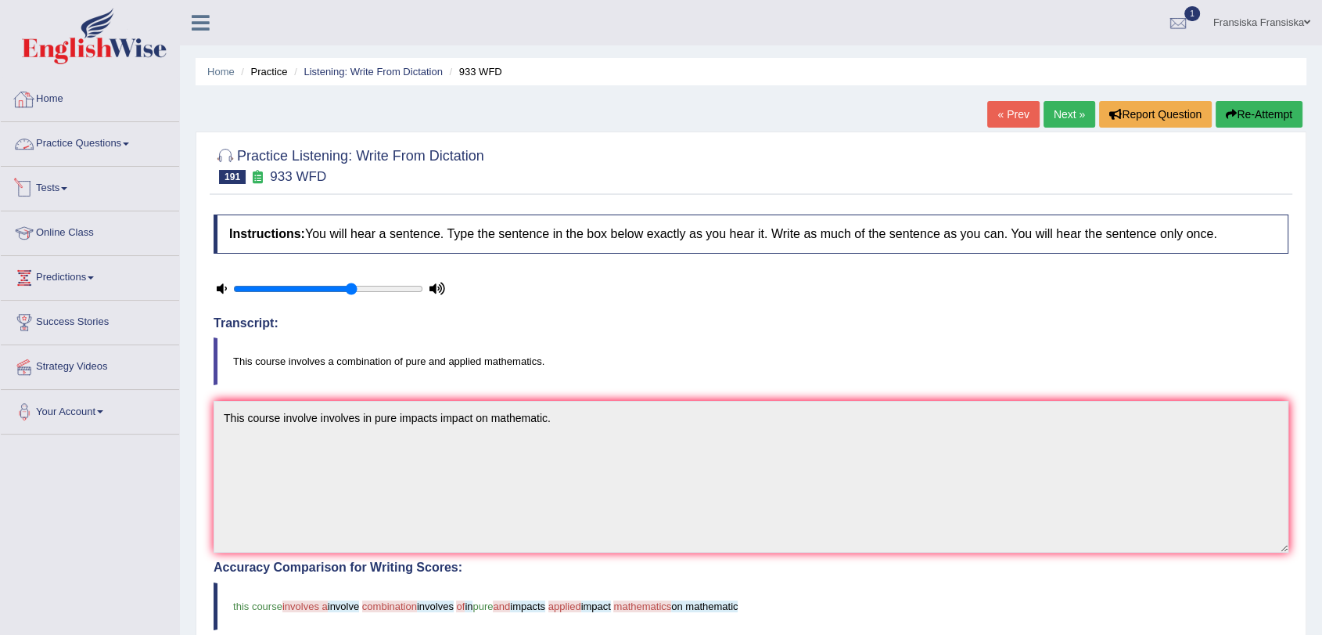
click at [116, 150] on link "Practice Questions" at bounding box center [90, 141] width 178 height 39
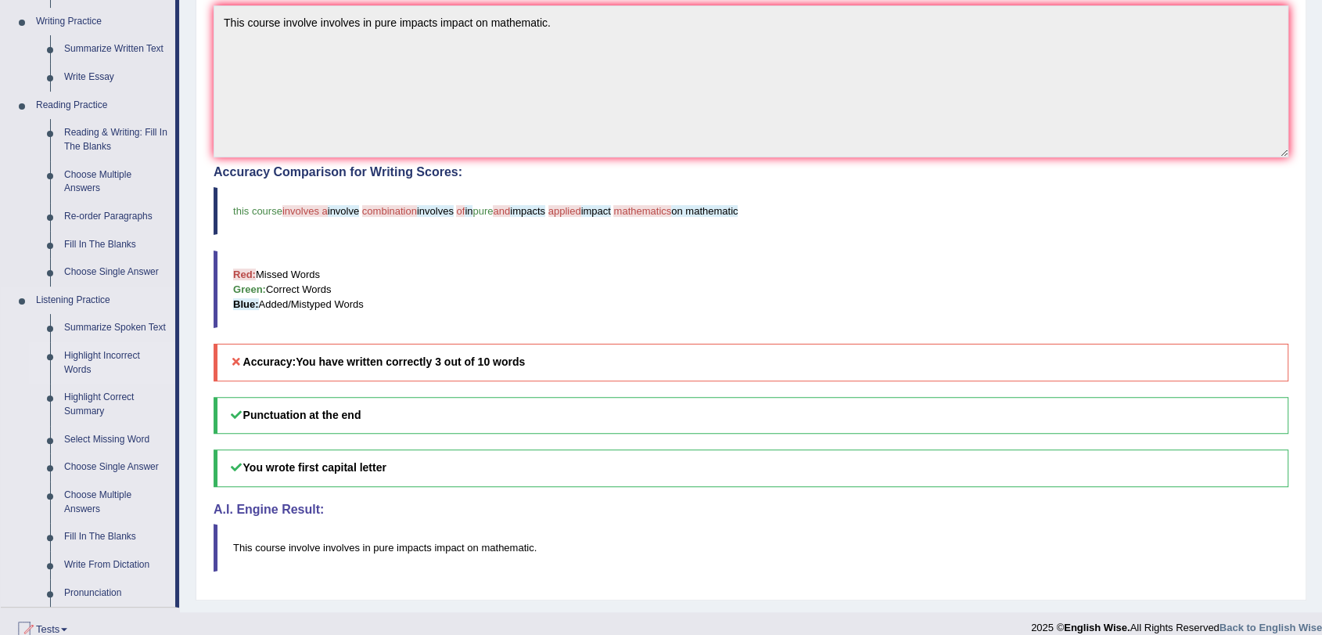
scroll to position [434, 0]
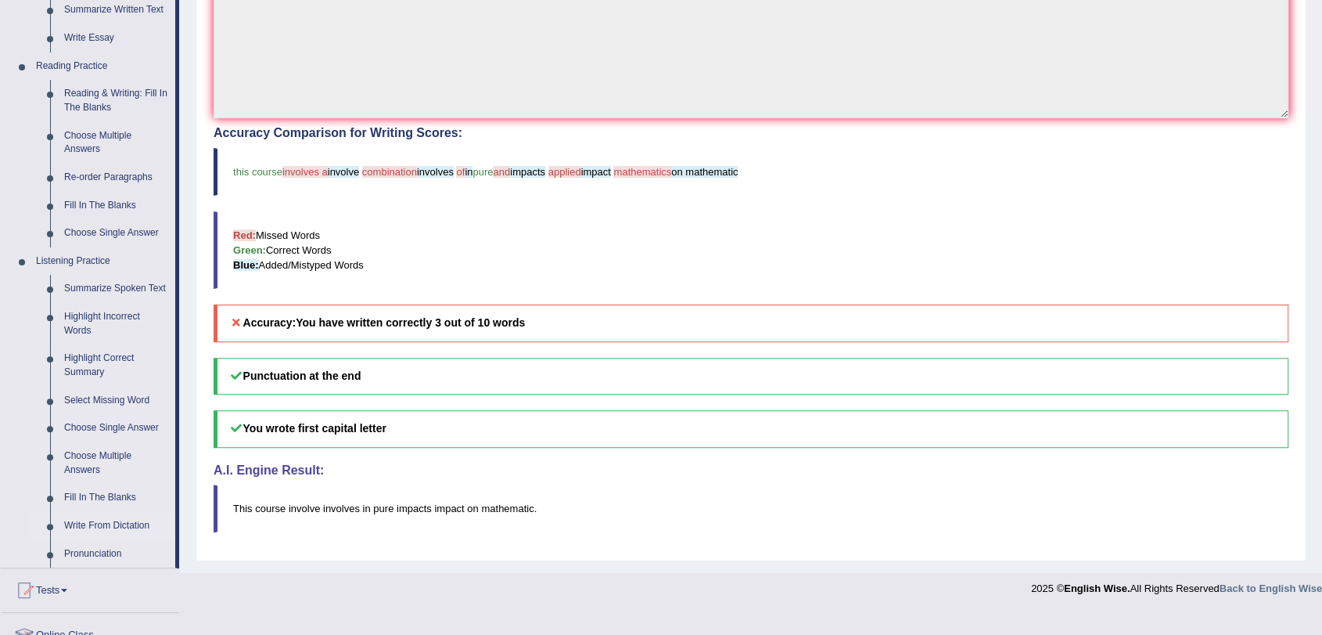
click at [120, 516] on link "Write From Dictation" at bounding box center [116, 526] width 118 height 28
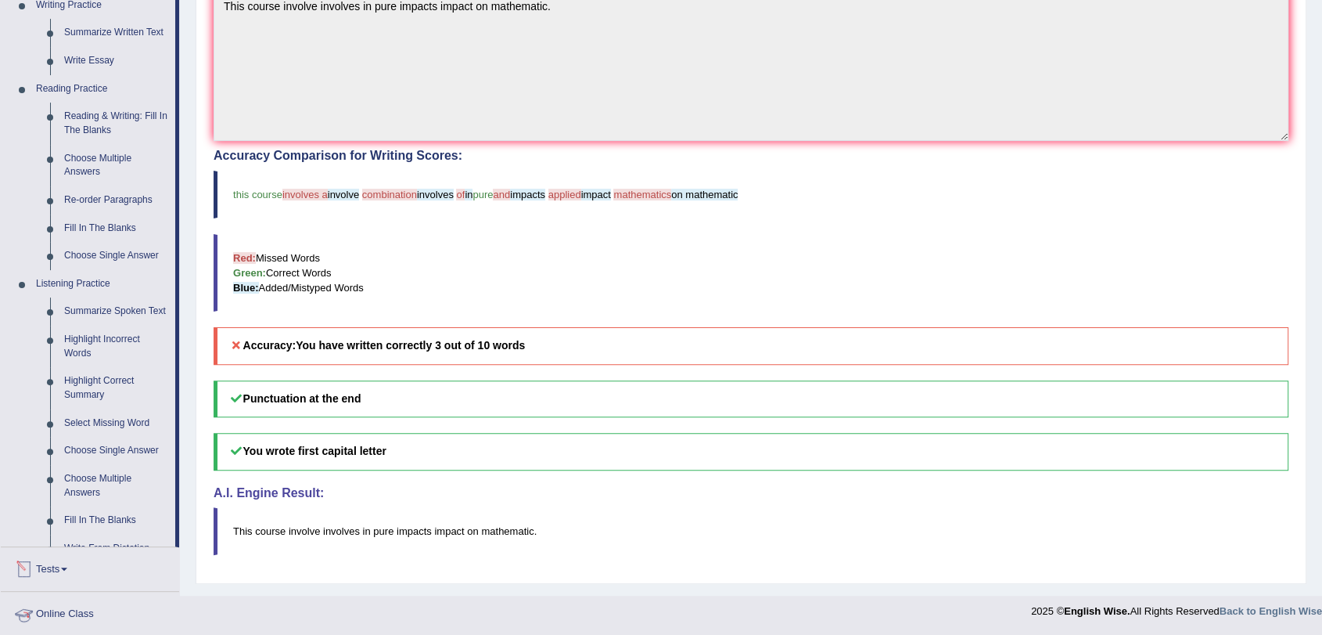
scroll to position [578, 0]
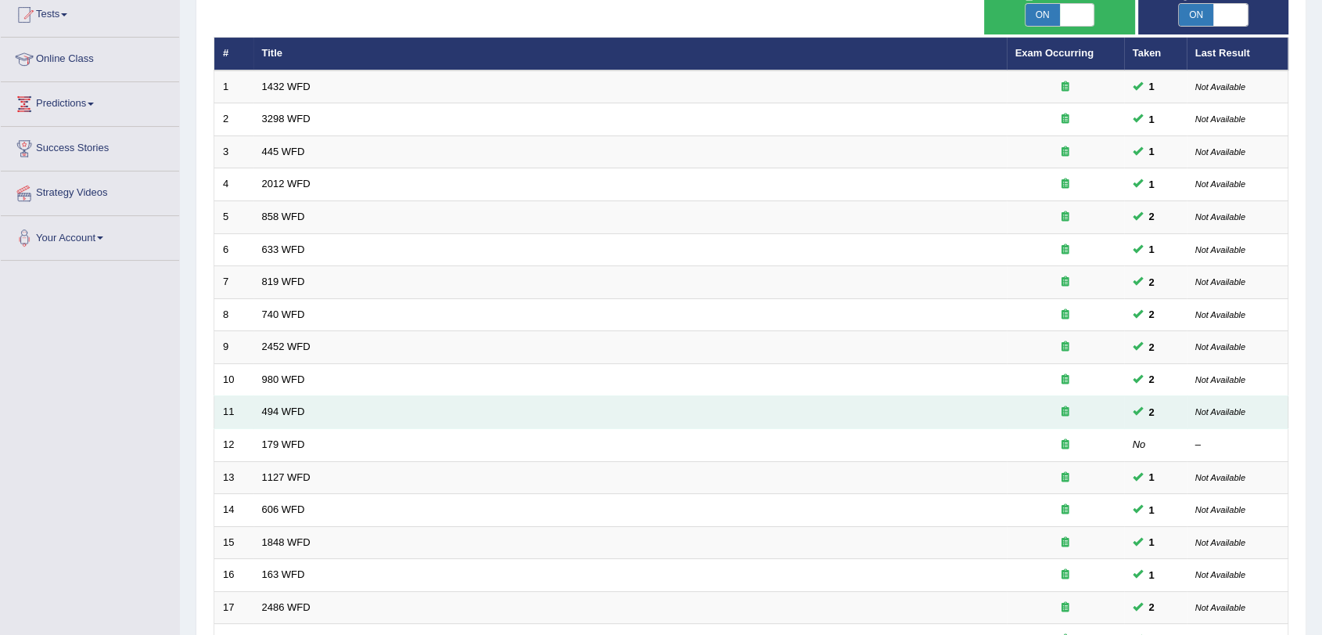
scroll to position [174, 0]
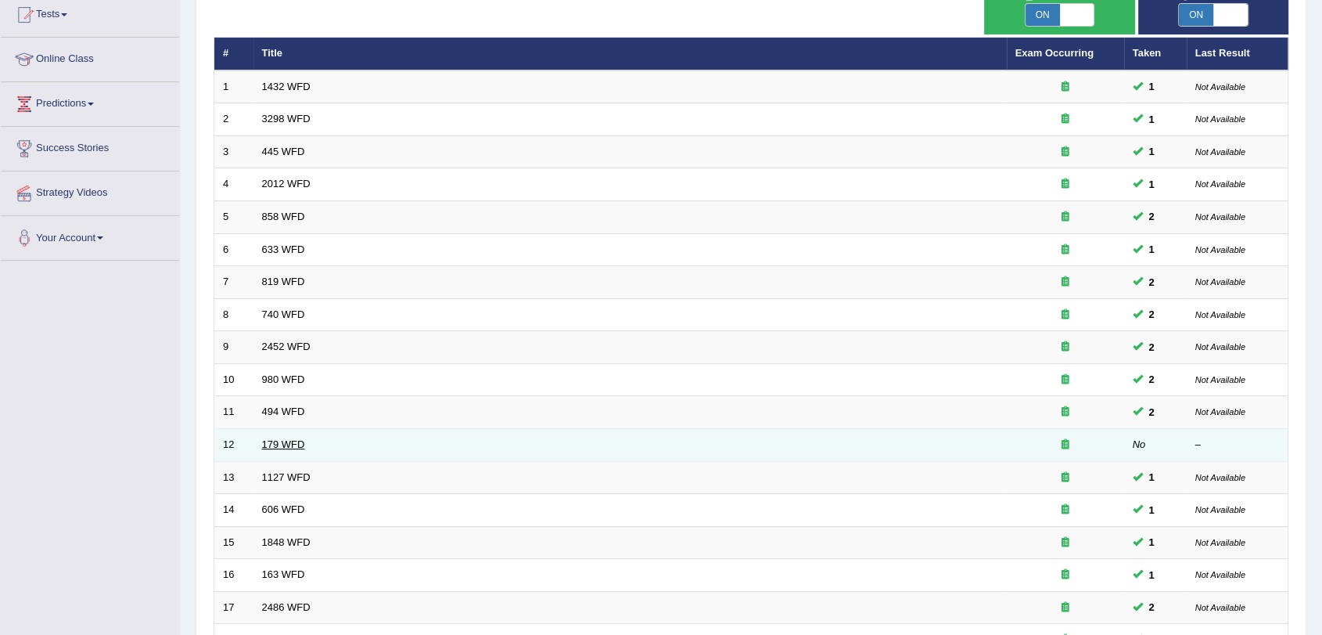
click at [294, 439] on link "179 WFD" at bounding box center [283, 444] width 43 height 12
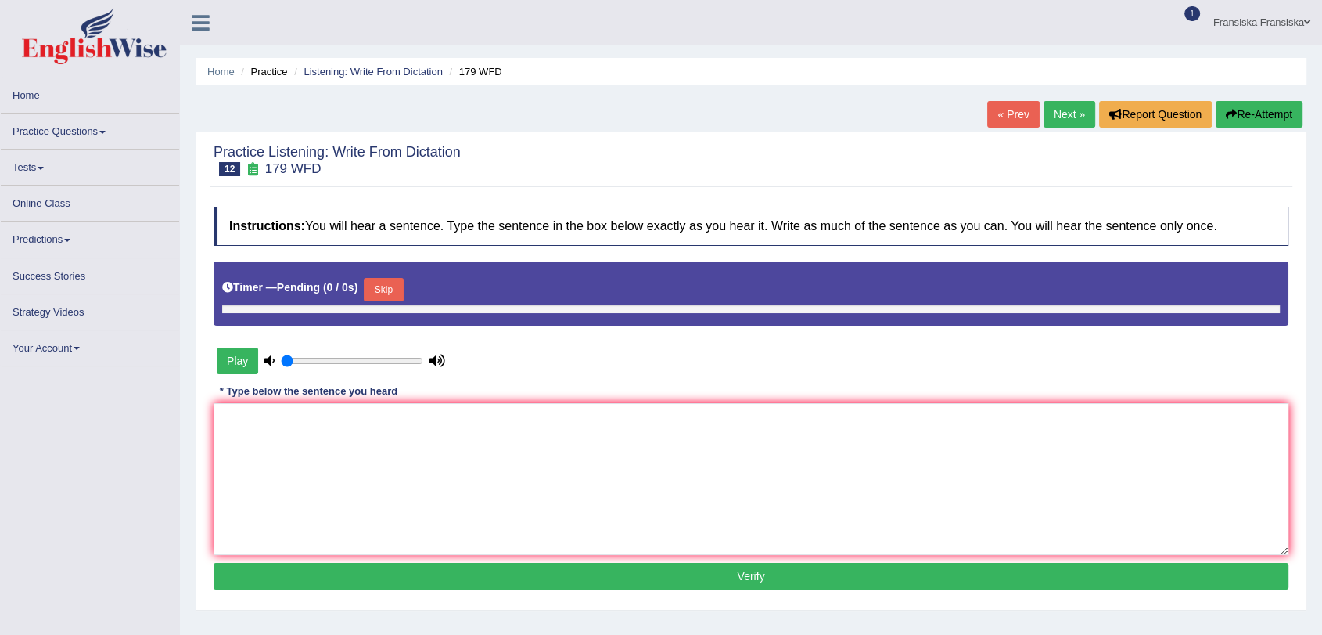
type input "0.65"
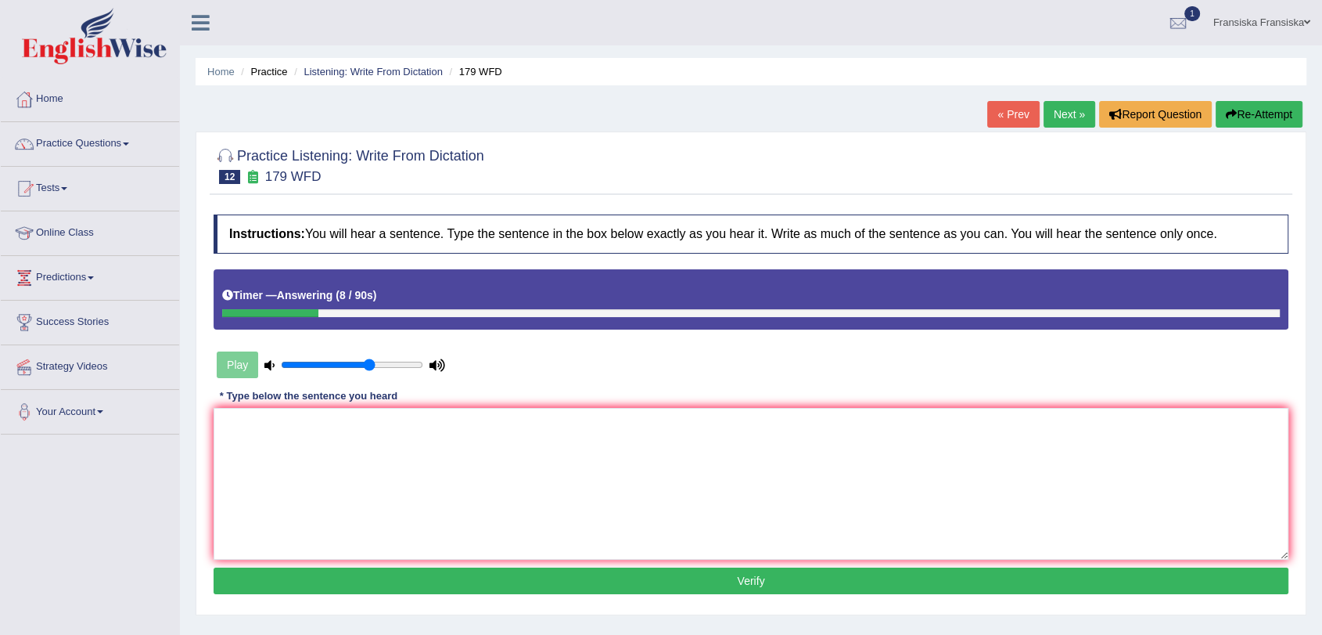
click at [997, 124] on link "« Prev" at bounding box center [1014, 114] width 52 height 27
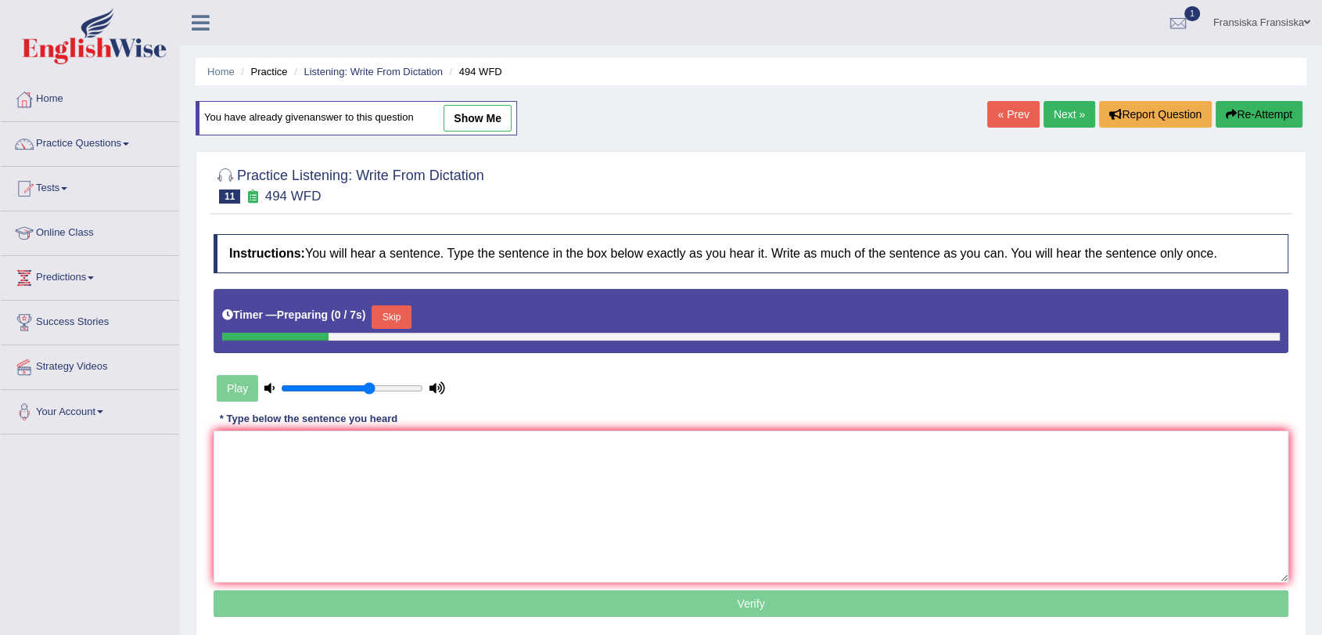
click at [1071, 111] on link "Next »" at bounding box center [1070, 114] width 52 height 27
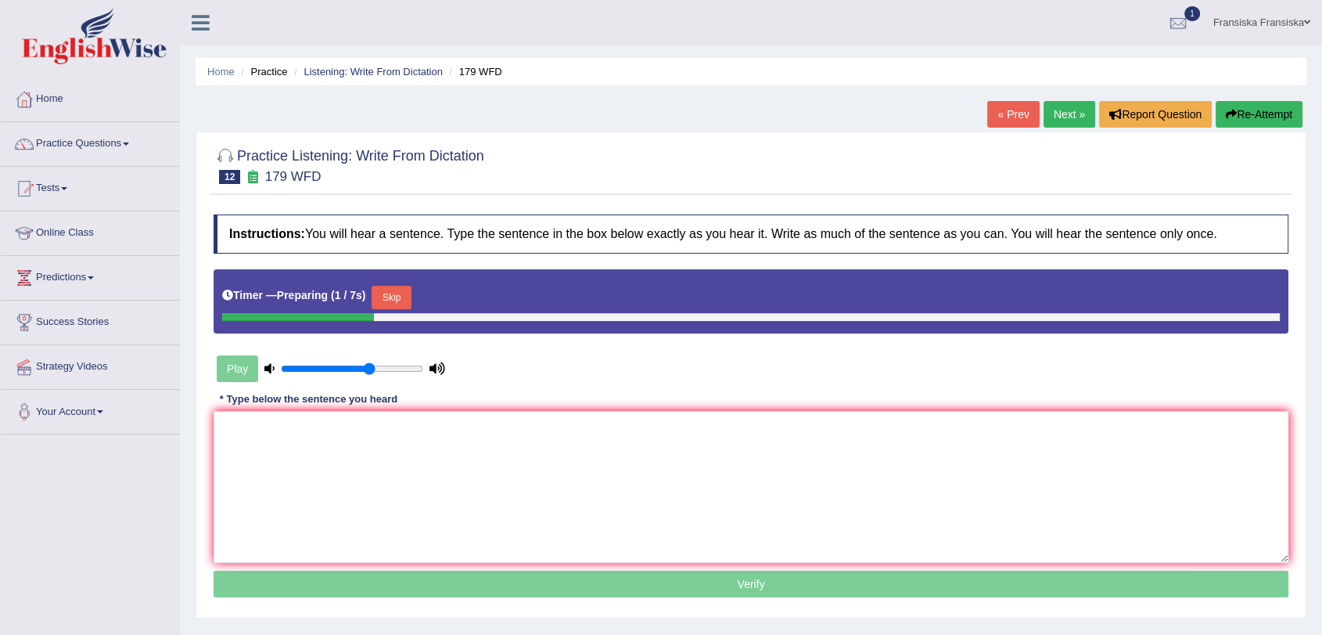
click at [402, 296] on button "Skip" at bounding box center [391, 297] width 39 height 23
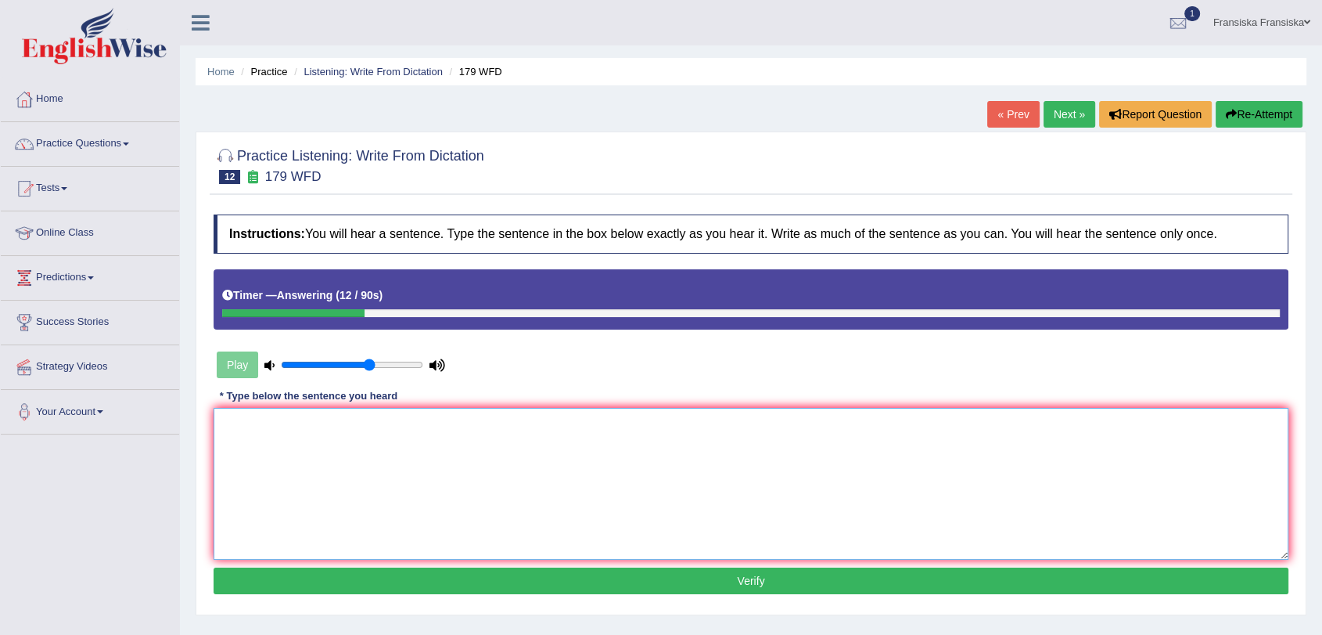
click at [376, 433] on textarea at bounding box center [751, 484] width 1075 height 152
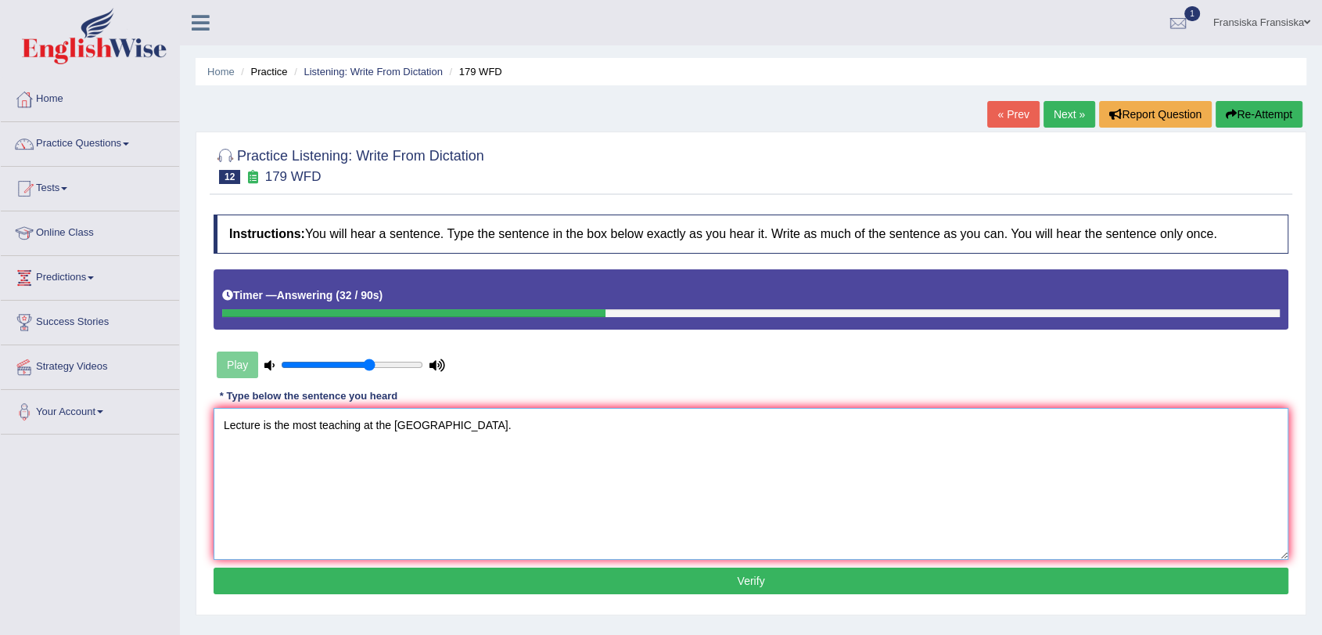
type textarea "Lecture is the most teaching at the University."
click at [381, 571] on button "Verify" at bounding box center [751, 580] width 1075 height 27
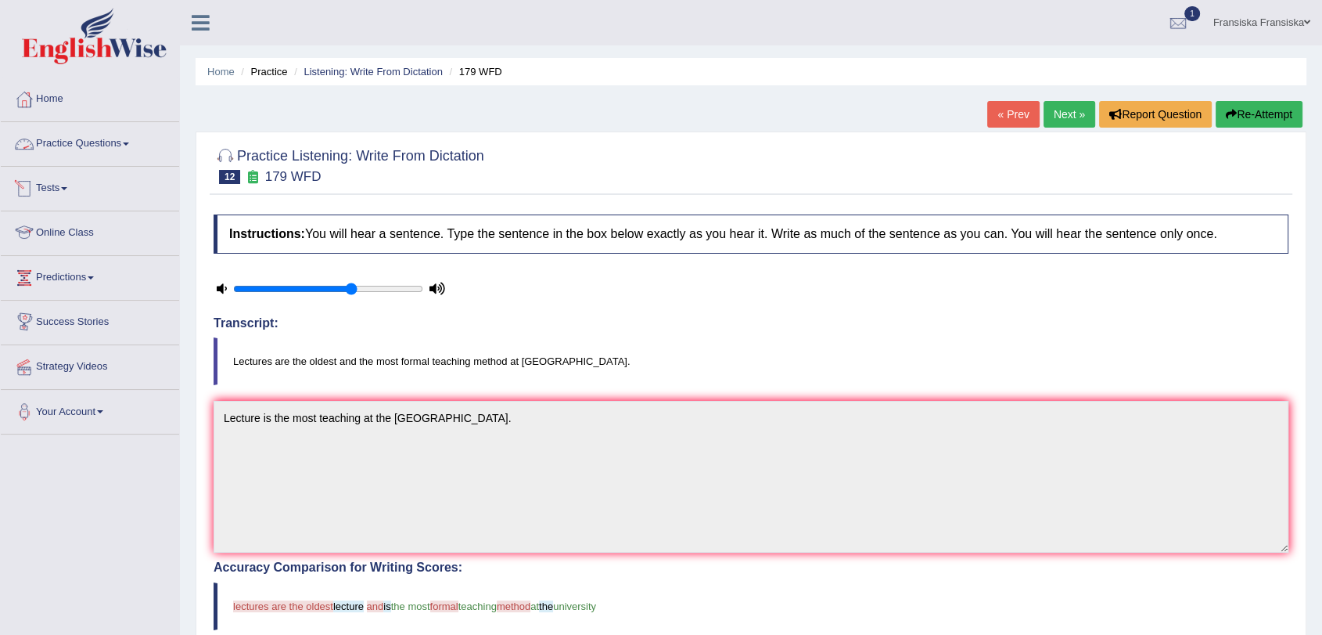
click at [137, 139] on link "Practice Questions" at bounding box center [90, 141] width 178 height 39
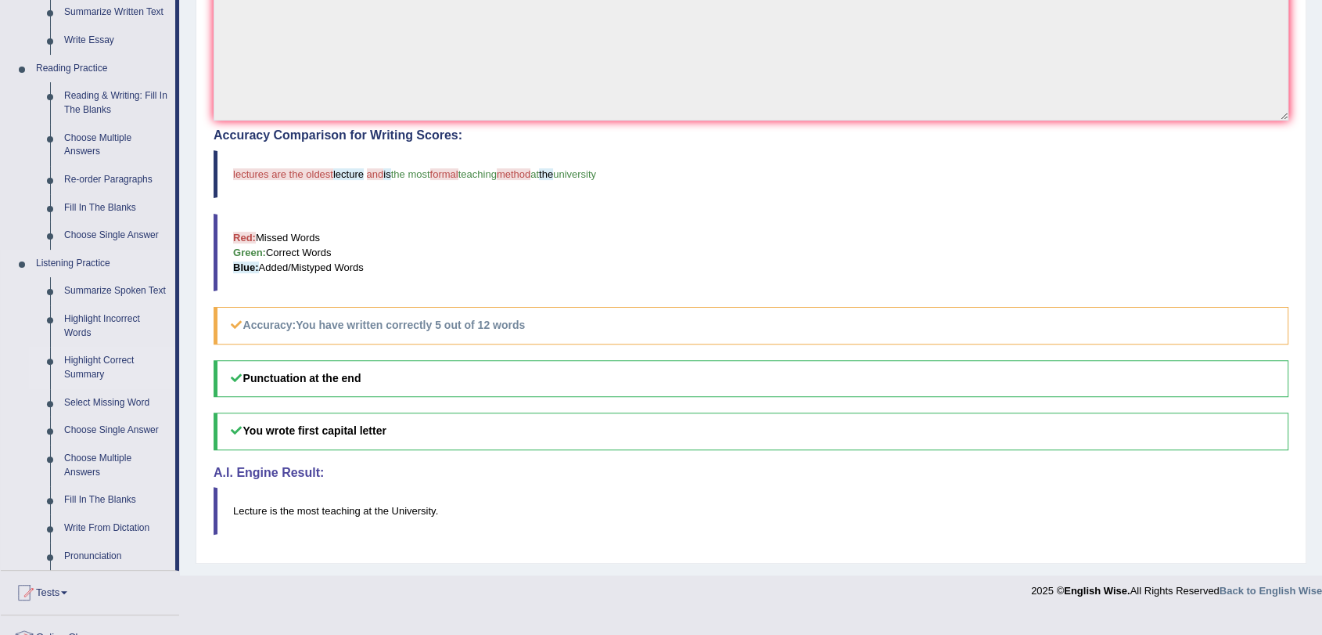
scroll to position [434, 0]
click at [114, 515] on link "Write From Dictation" at bounding box center [116, 526] width 118 height 28
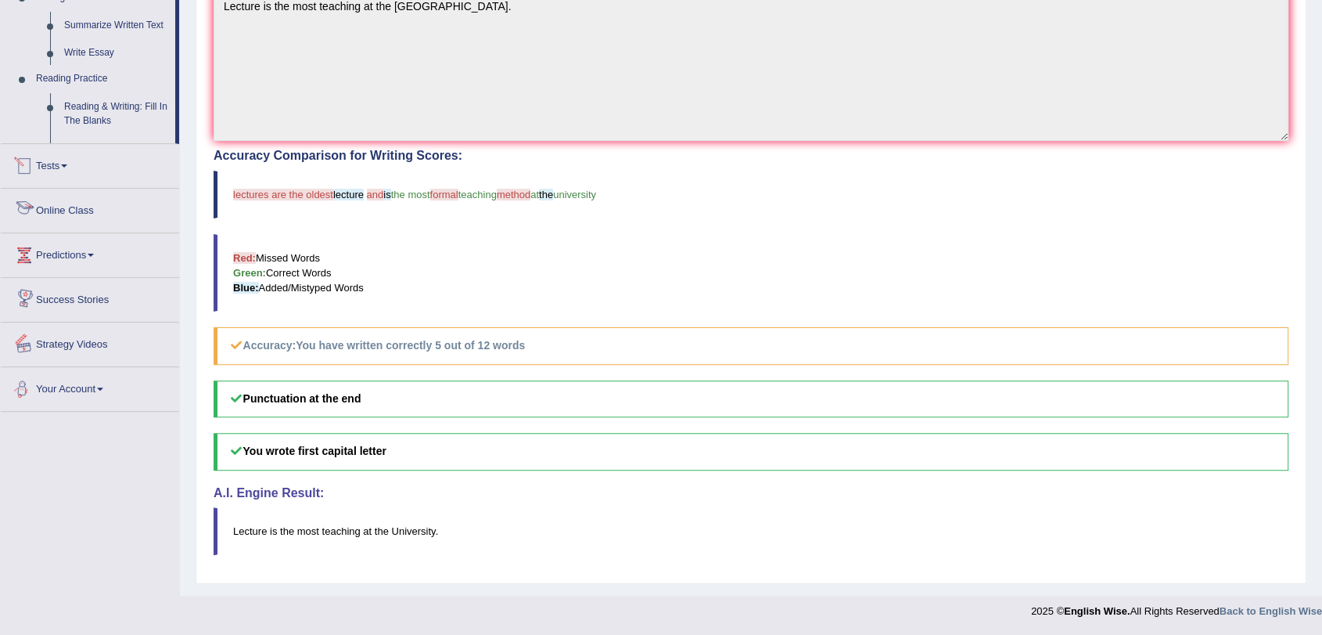
scroll to position [578, 0]
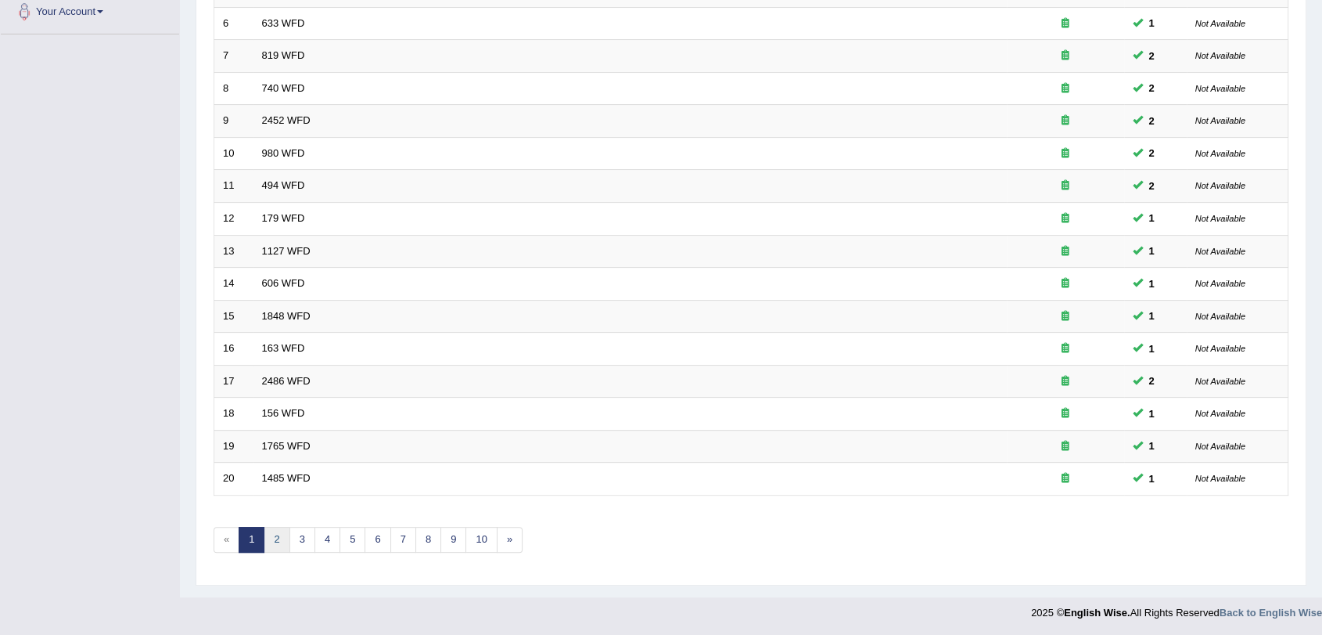
click at [276, 539] on link "2" at bounding box center [277, 540] width 26 height 26
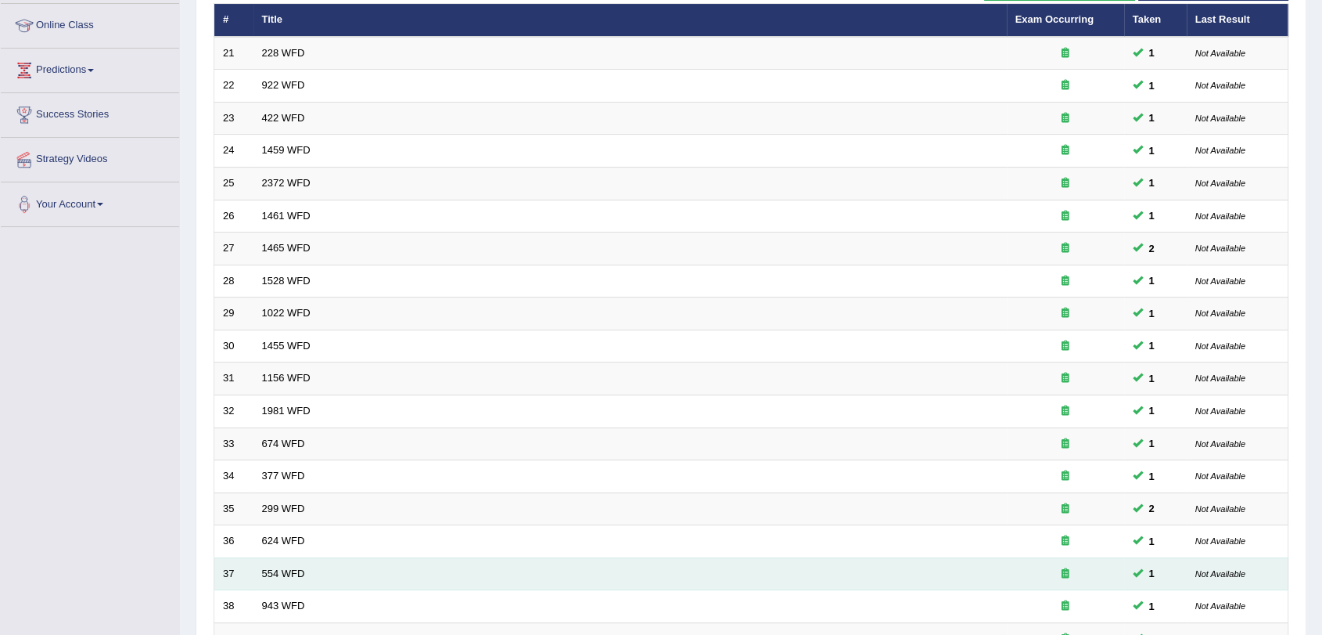
scroll to position [347, 0]
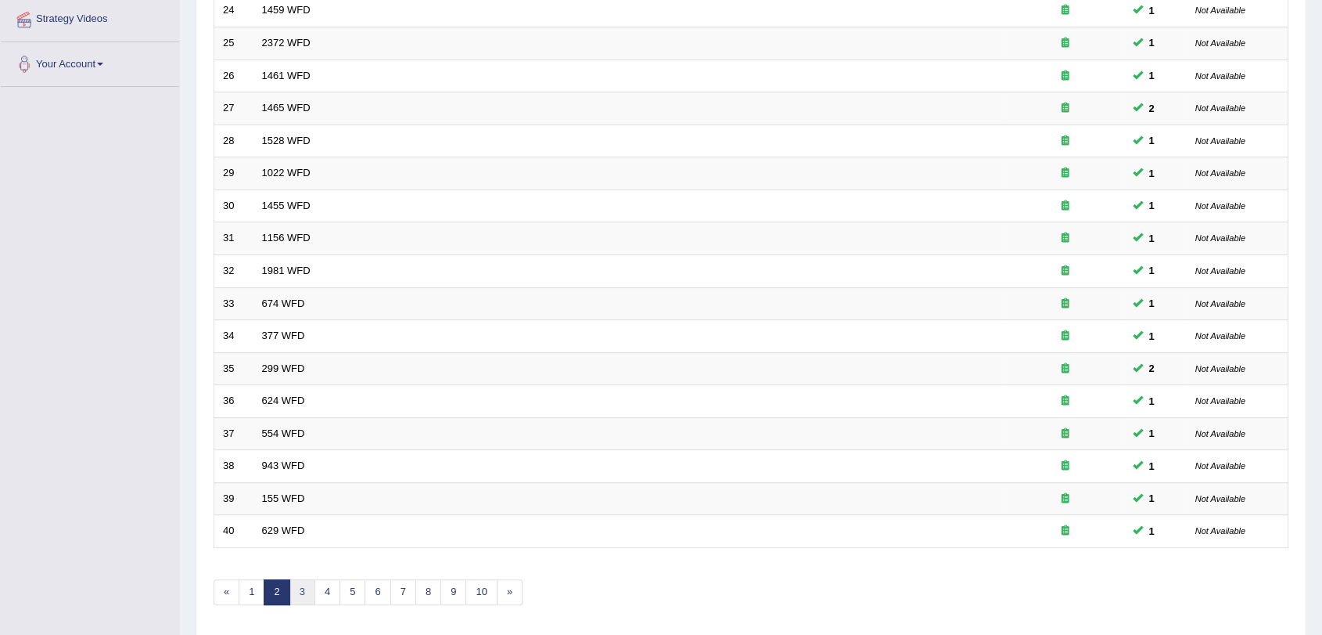
click at [305, 591] on link "3" at bounding box center [303, 592] width 26 height 26
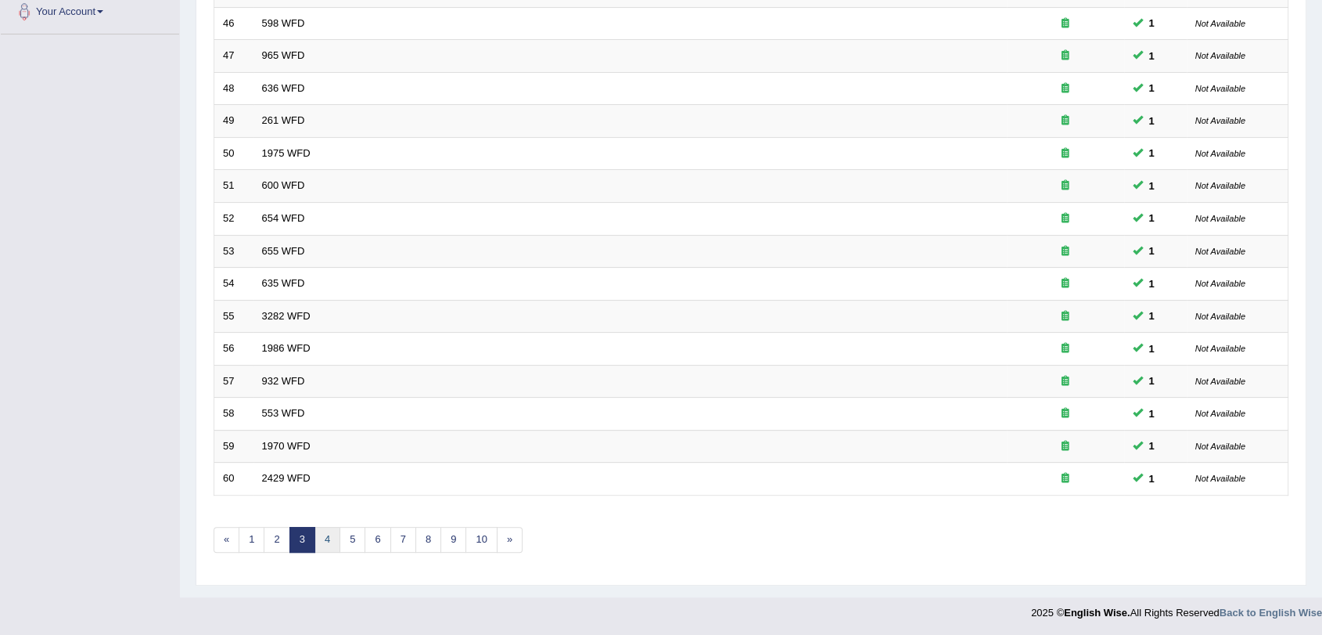
click at [322, 546] on link "4" at bounding box center [328, 540] width 26 height 26
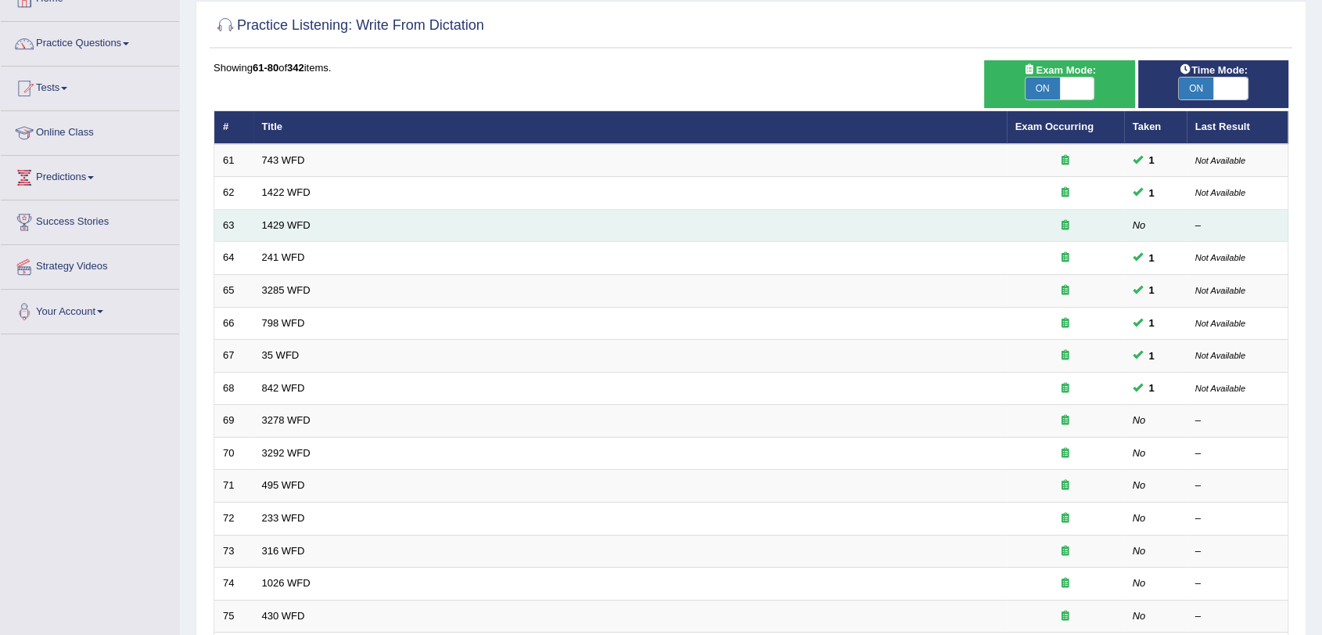
scroll to position [87, 0]
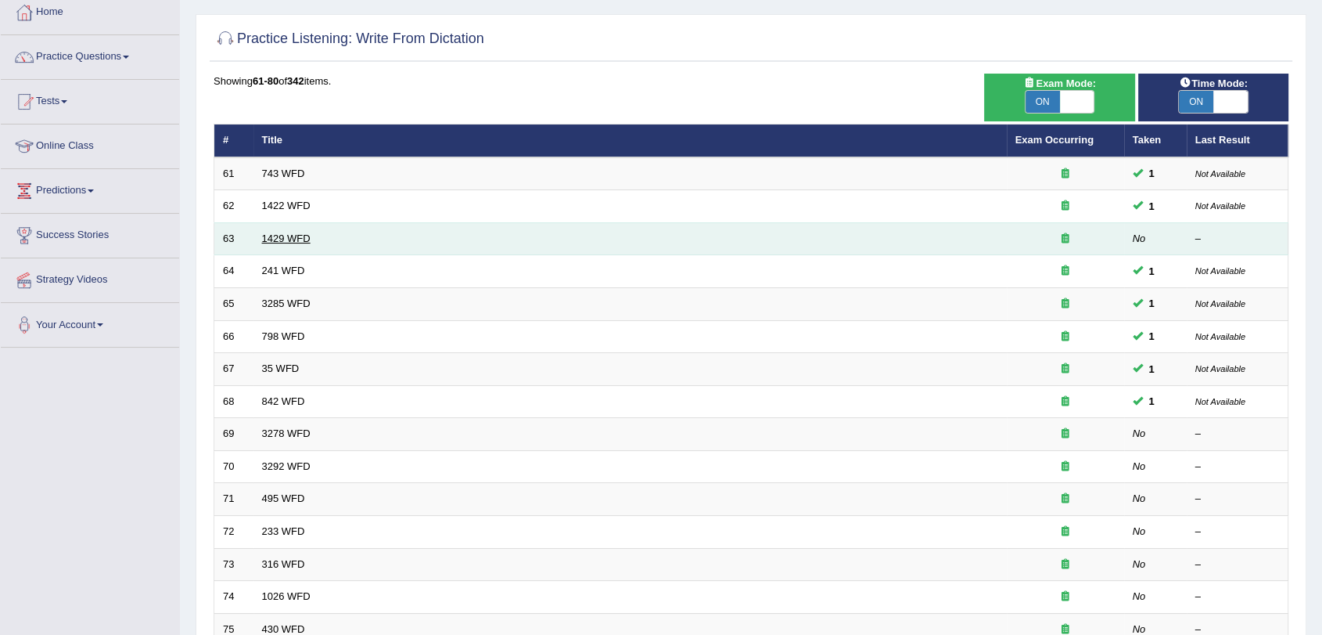
click at [291, 238] on link "1429 WFD" at bounding box center [286, 238] width 49 height 12
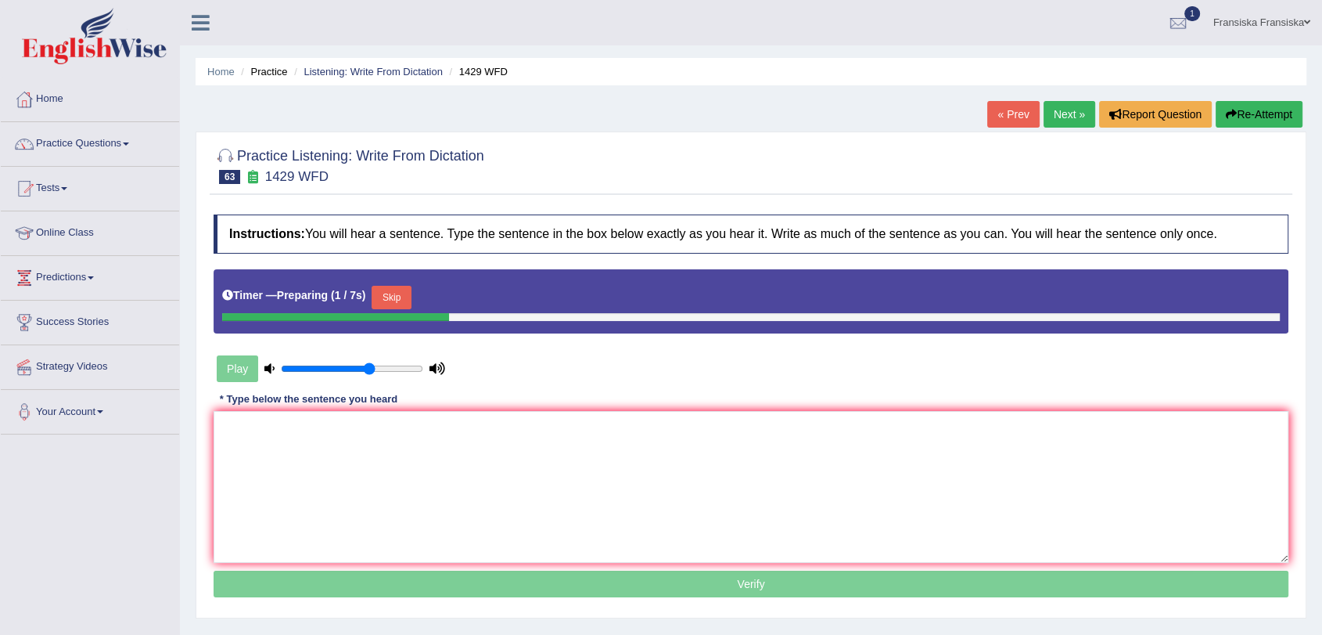
click at [396, 296] on button "Skip" at bounding box center [391, 297] width 39 height 23
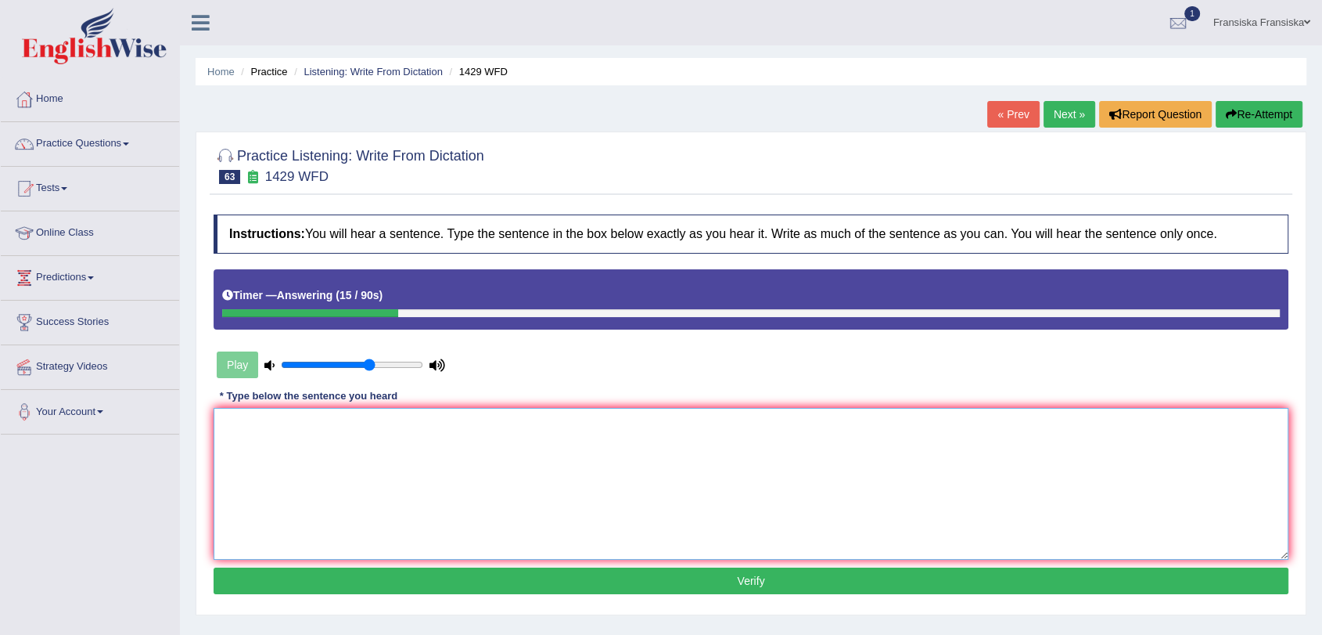
click at [426, 430] on textarea at bounding box center [751, 484] width 1075 height 152
type textarea "h"
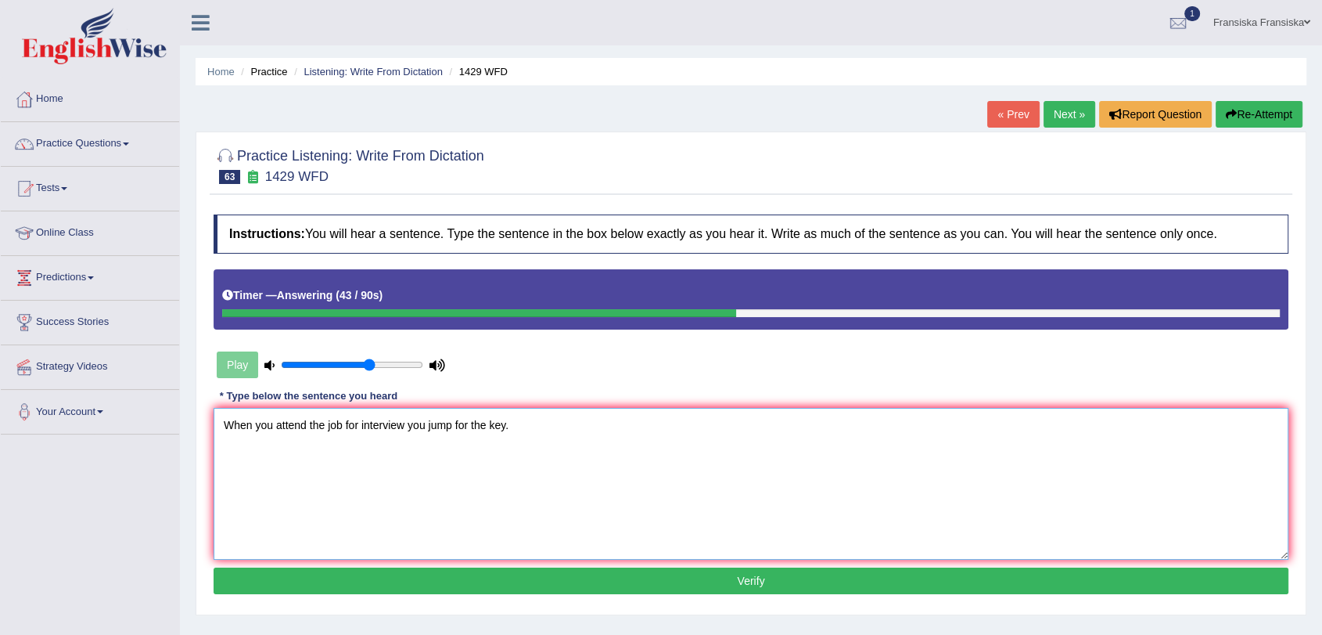
type textarea "When you attend the job for interview you jump for the key."
click at [485, 586] on button "Verify" at bounding box center [751, 580] width 1075 height 27
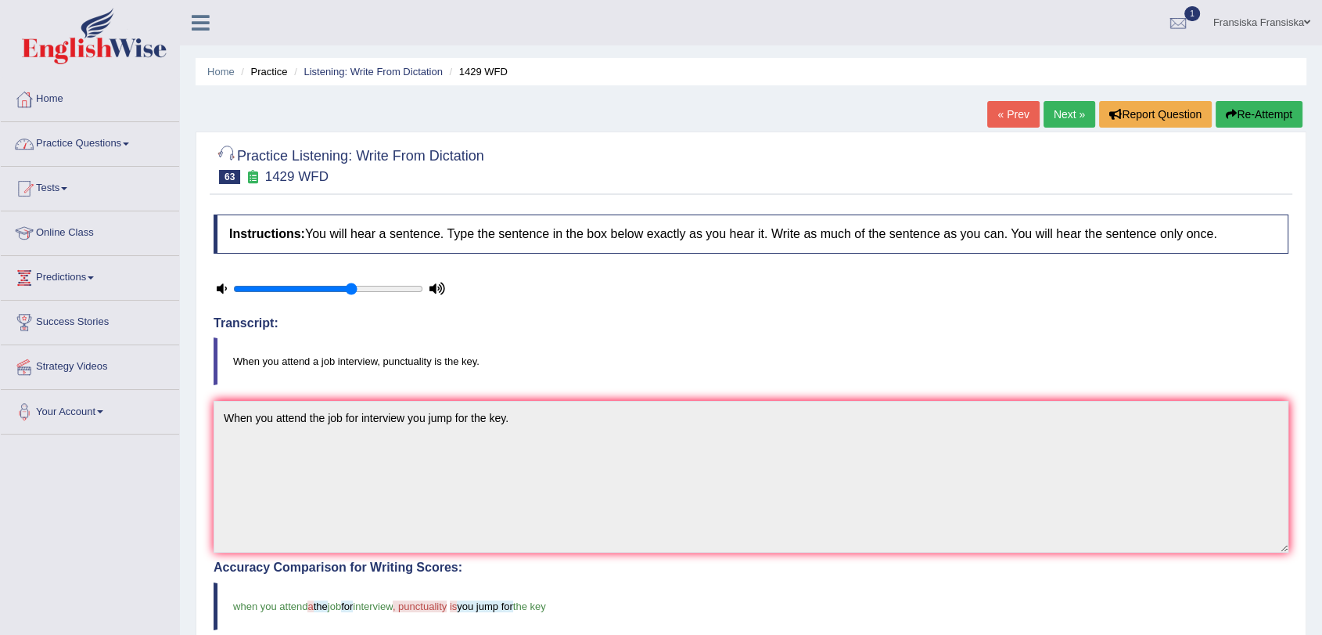
click at [144, 145] on link "Practice Questions" at bounding box center [90, 141] width 178 height 39
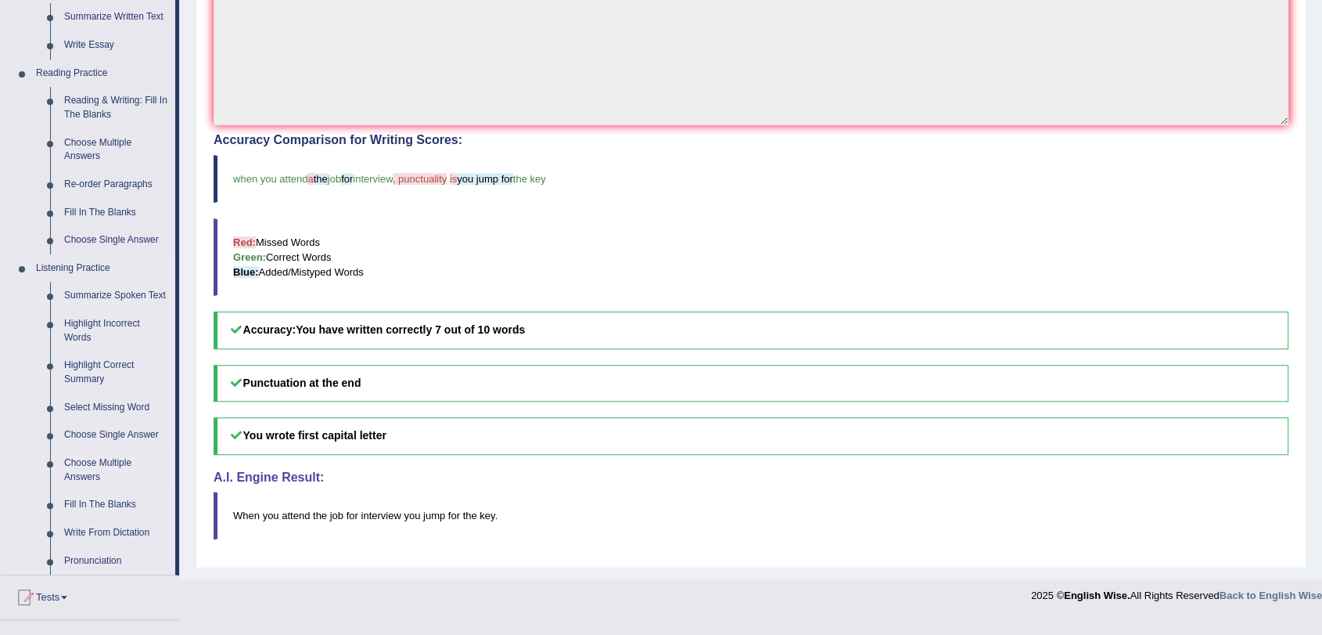
scroll to position [608, 0]
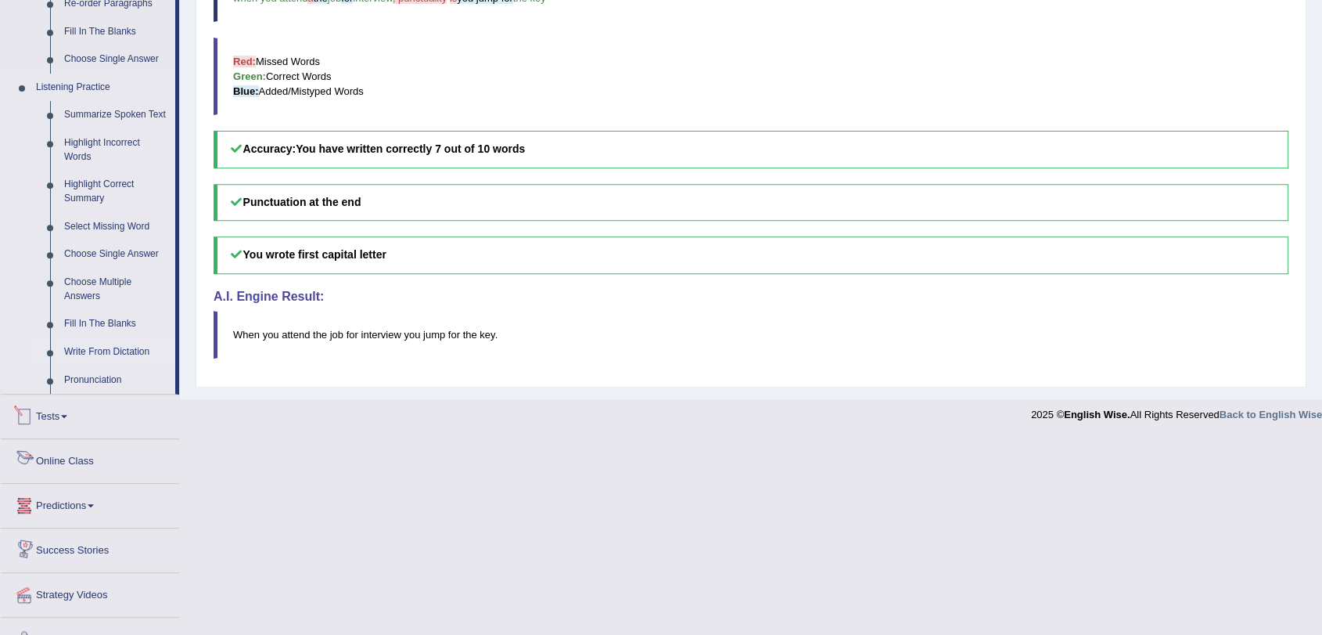
click at [122, 338] on link "Write From Dictation" at bounding box center [116, 352] width 118 height 28
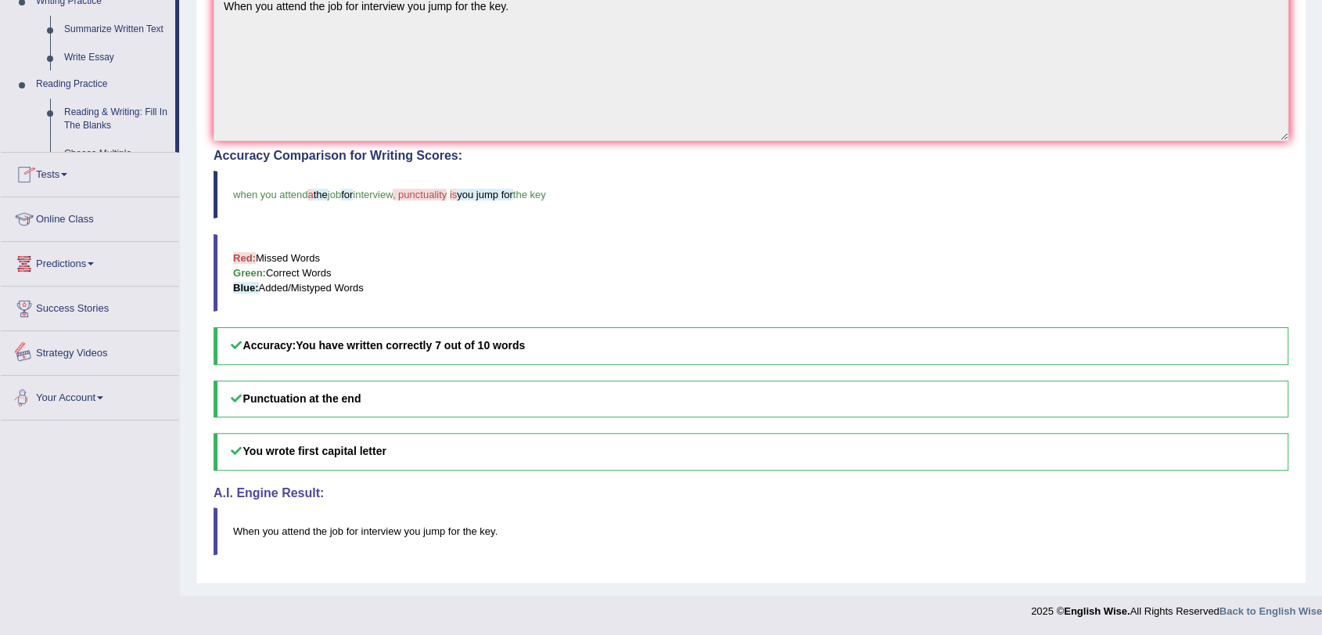
scroll to position [633, 0]
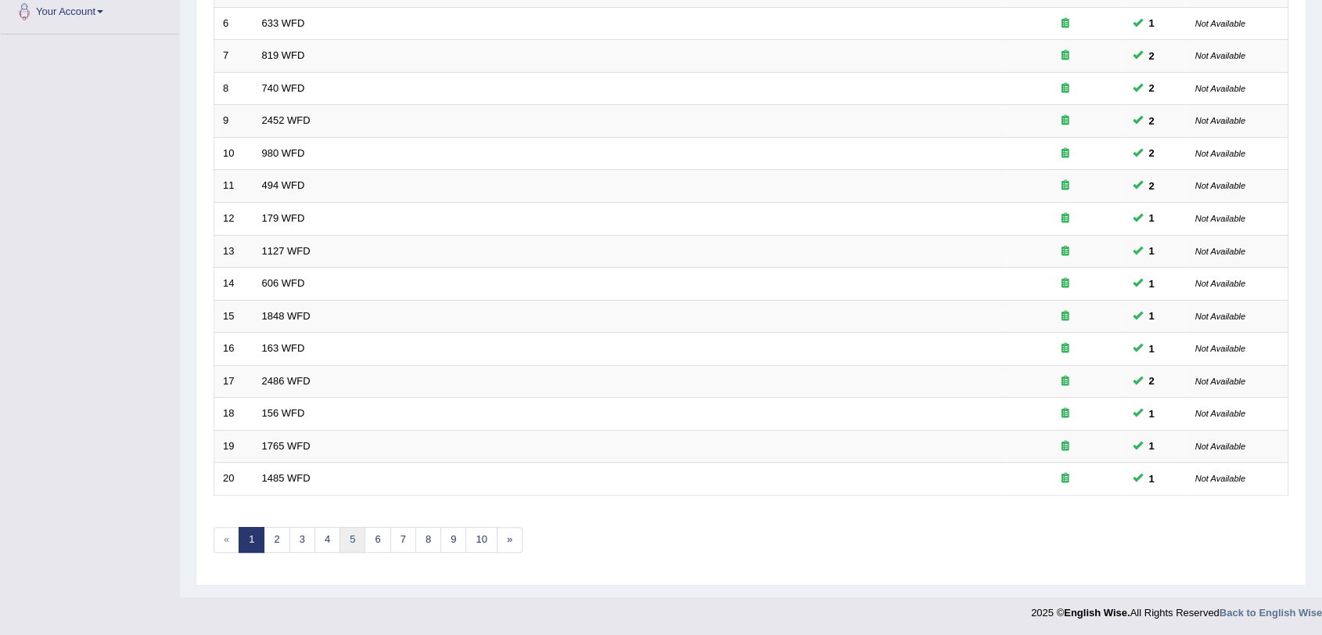
click at [356, 540] on link "5" at bounding box center [353, 540] width 26 height 26
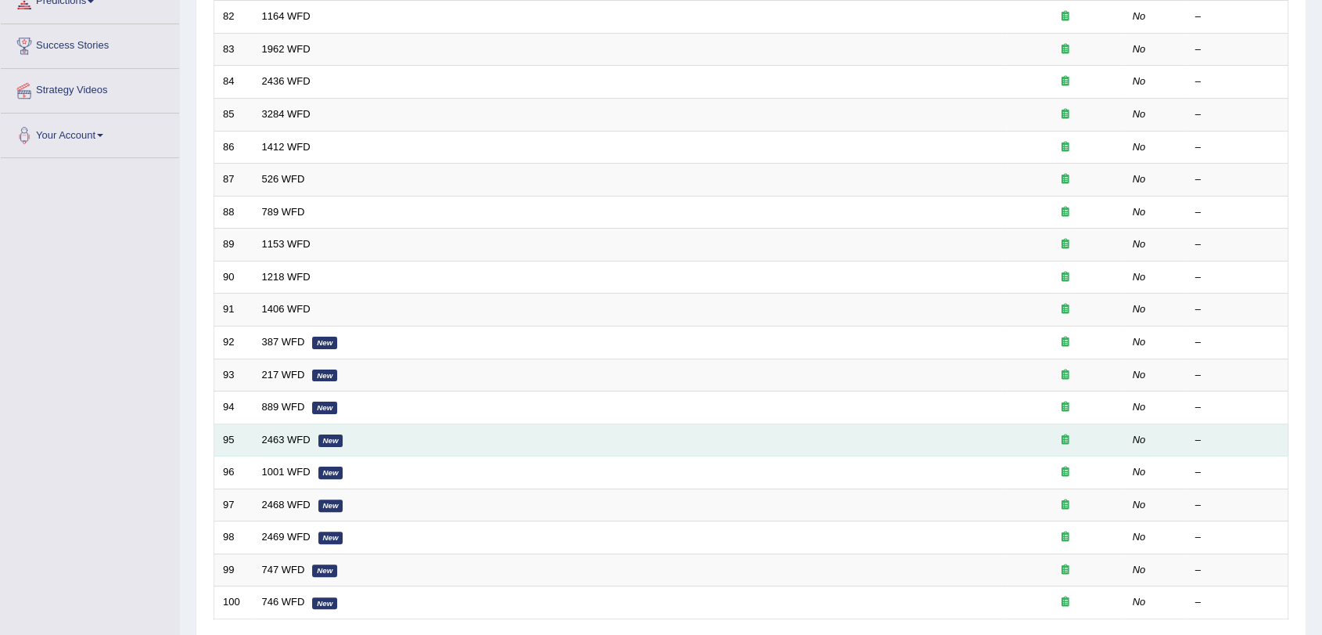
scroll to position [400, 0]
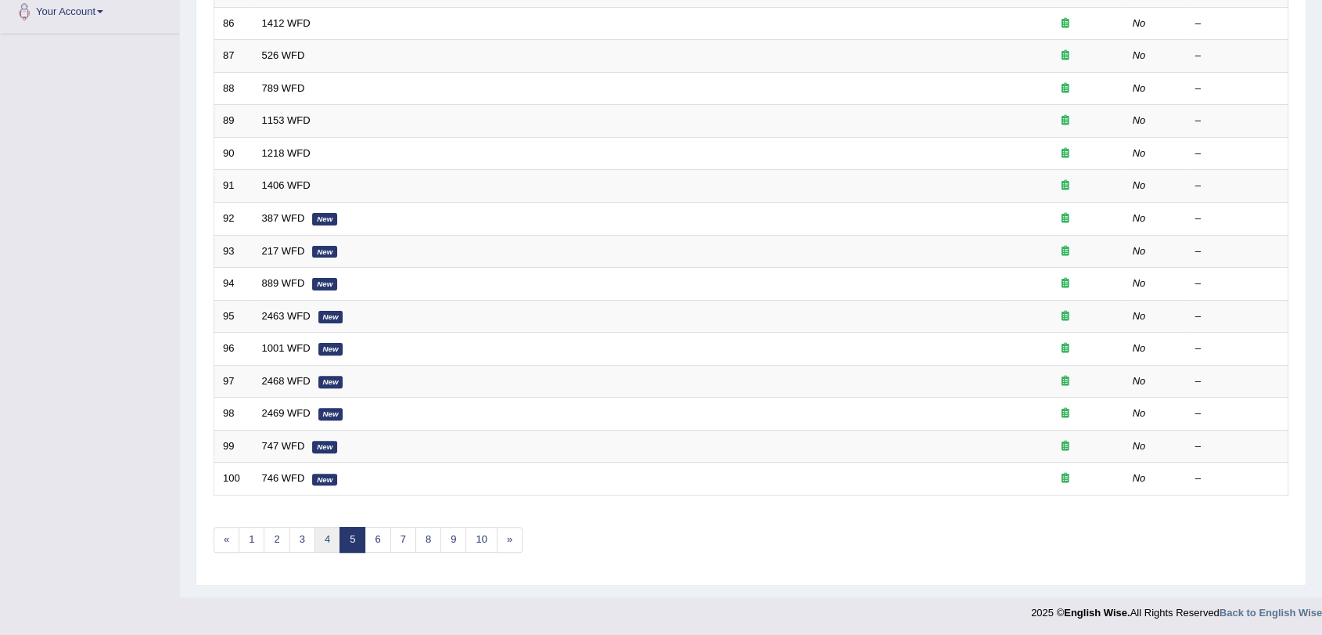
click at [326, 542] on link "4" at bounding box center [328, 540] width 26 height 26
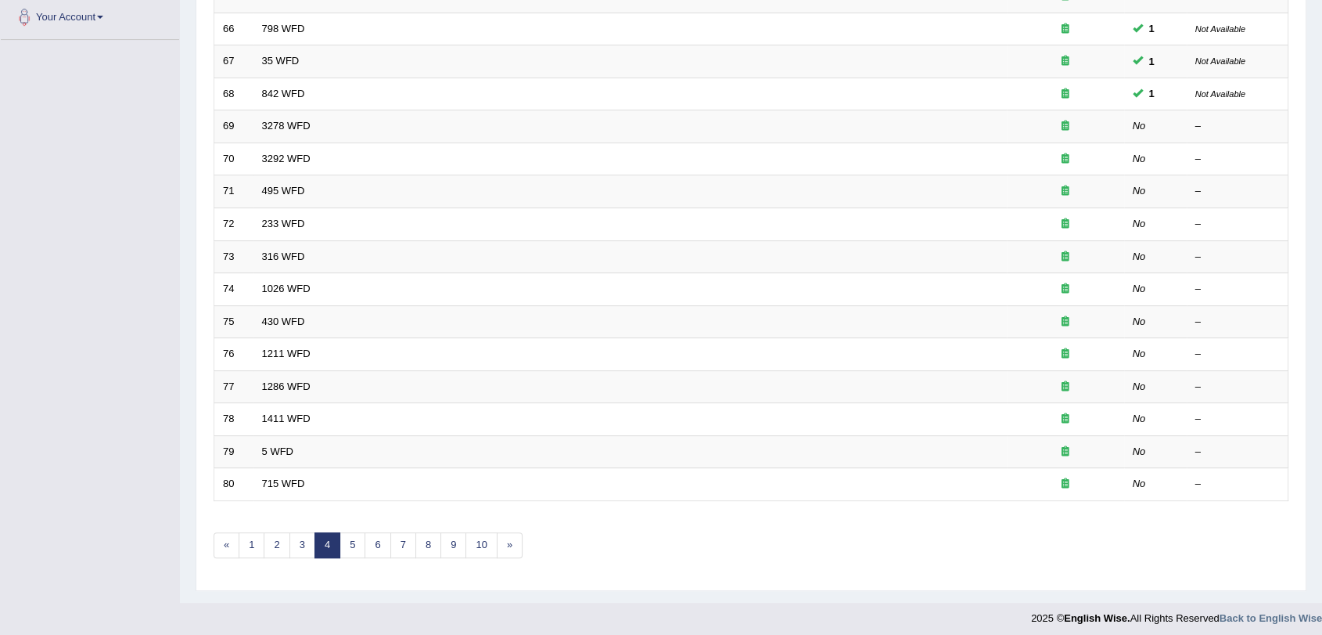
scroll to position [400, 0]
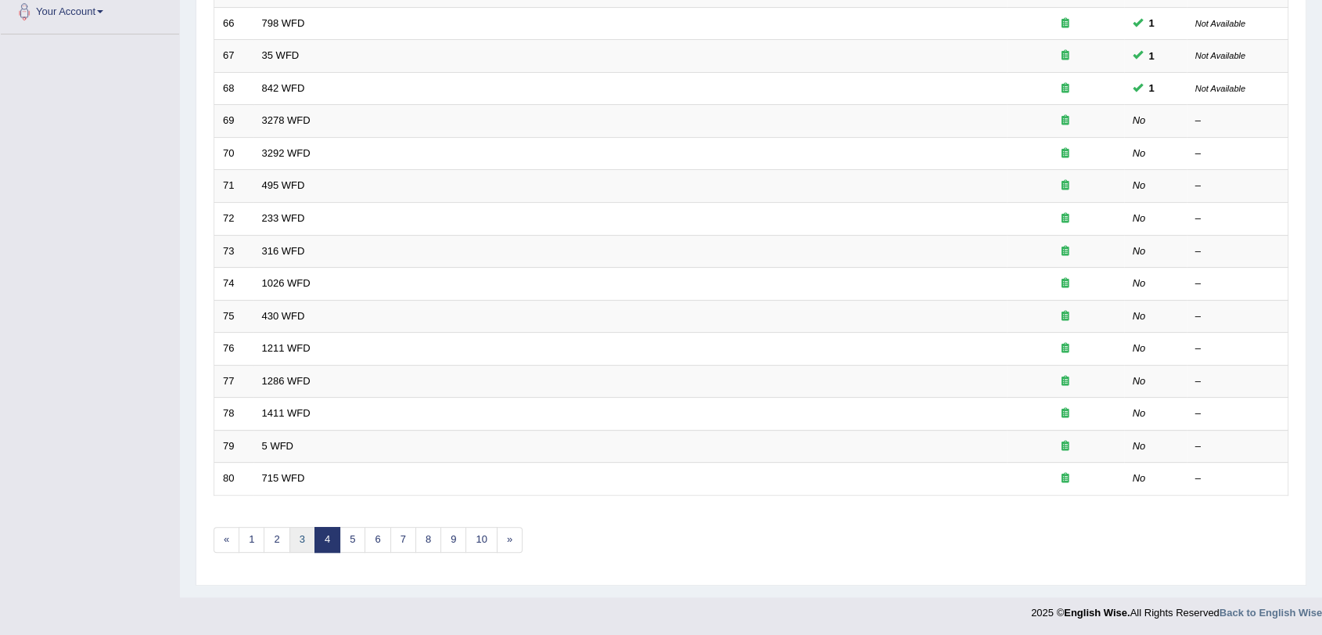
click at [294, 534] on link "3" at bounding box center [303, 540] width 26 height 26
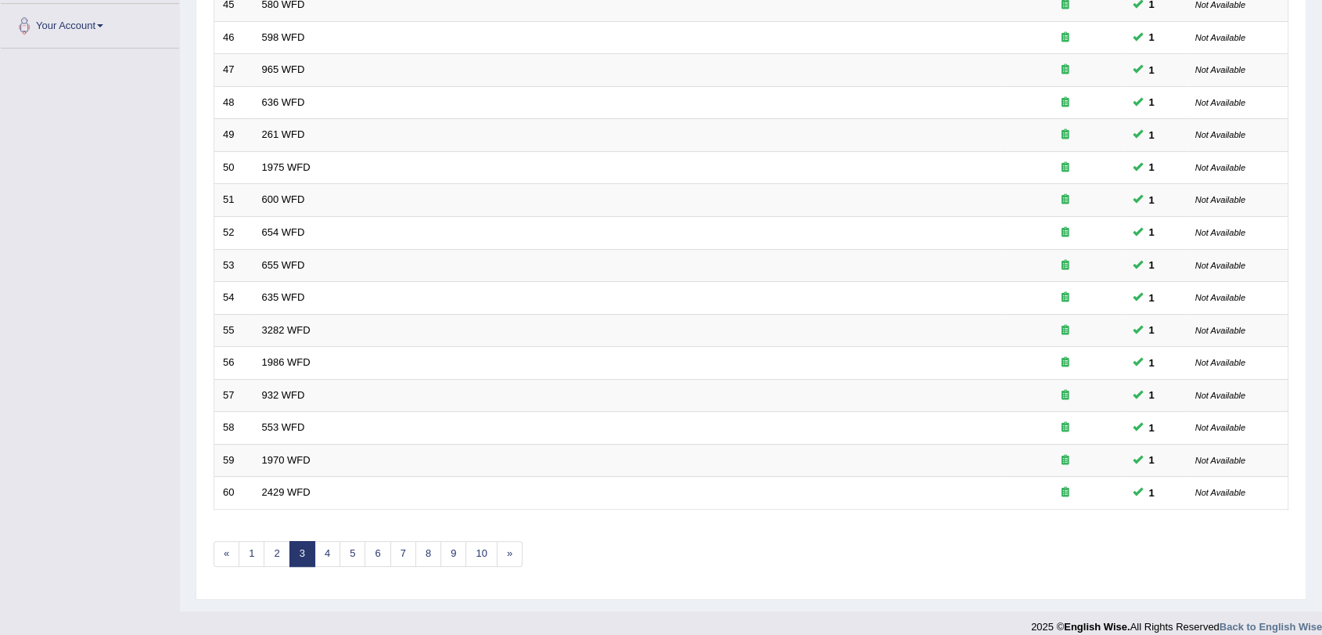
scroll to position [400, 0]
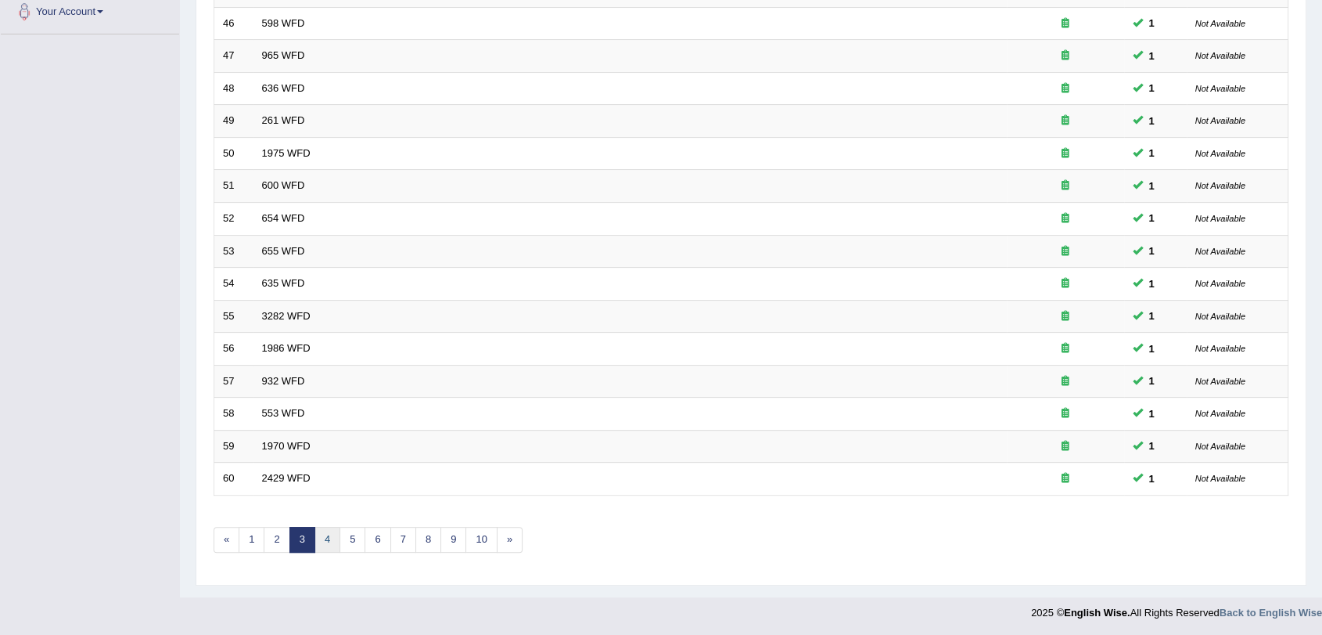
click at [328, 540] on link "4" at bounding box center [328, 540] width 26 height 26
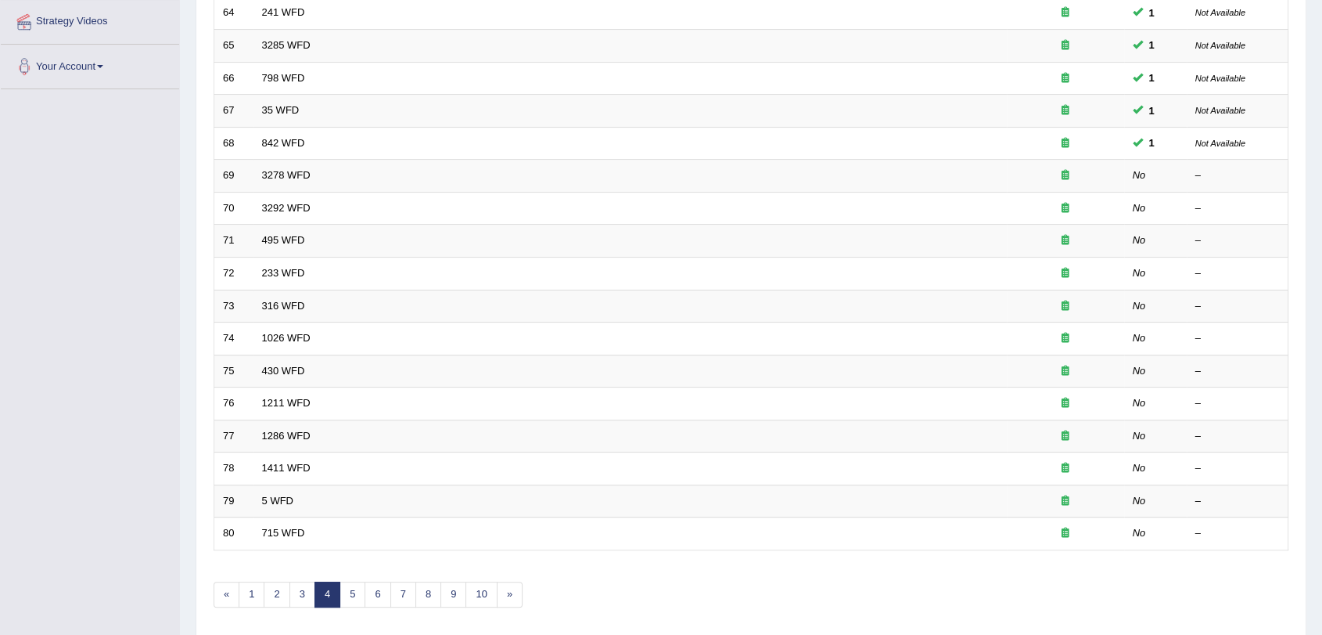
scroll to position [347, 0]
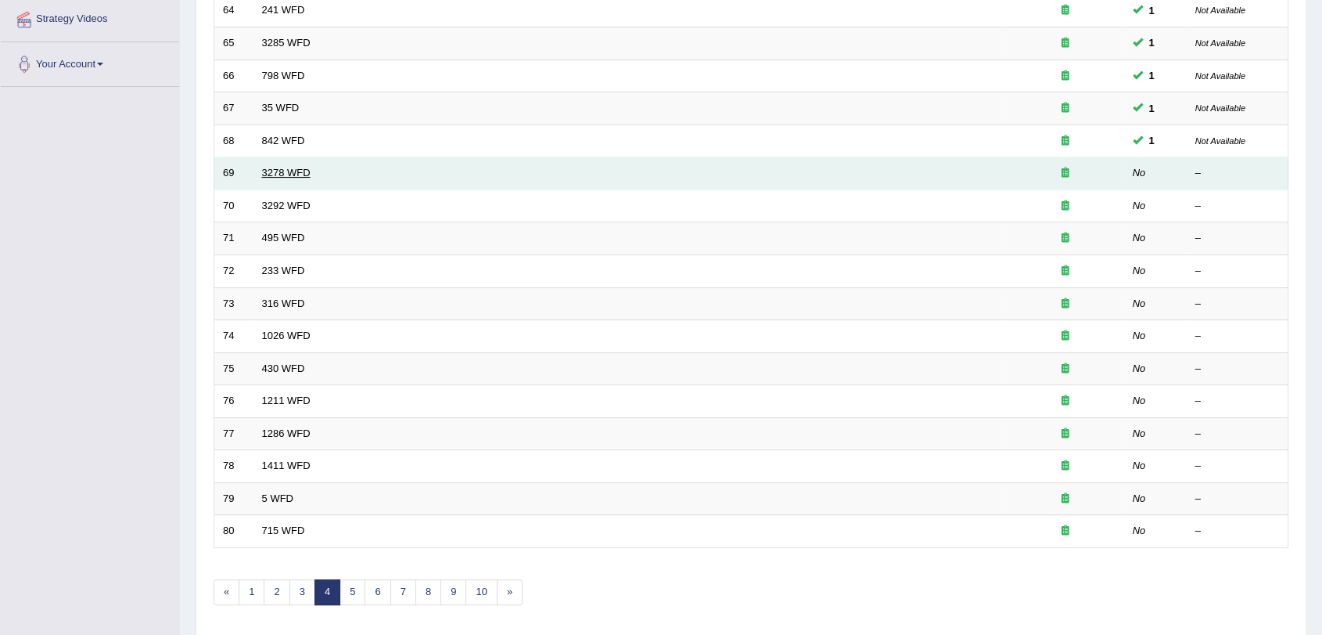
click at [266, 176] on link "3278 WFD" at bounding box center [286, 173] width 49 height 12
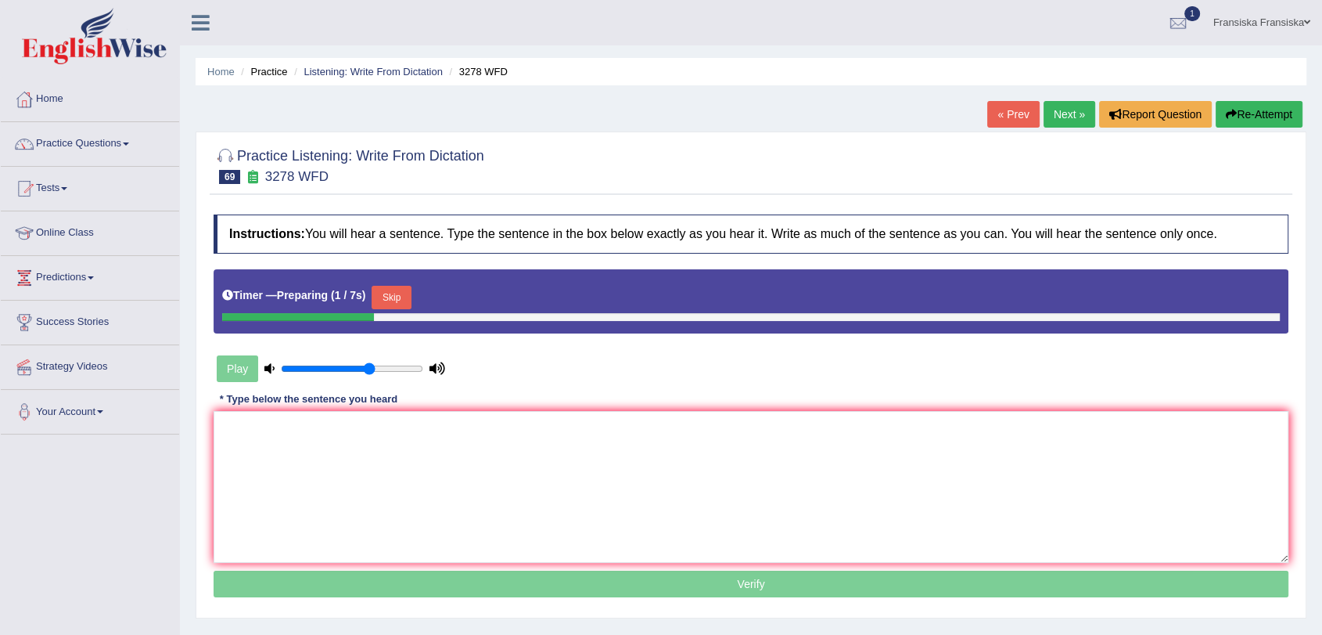
click at [389, 295] on button "Skip" at bounding box center [391, 297] width 39 height 23
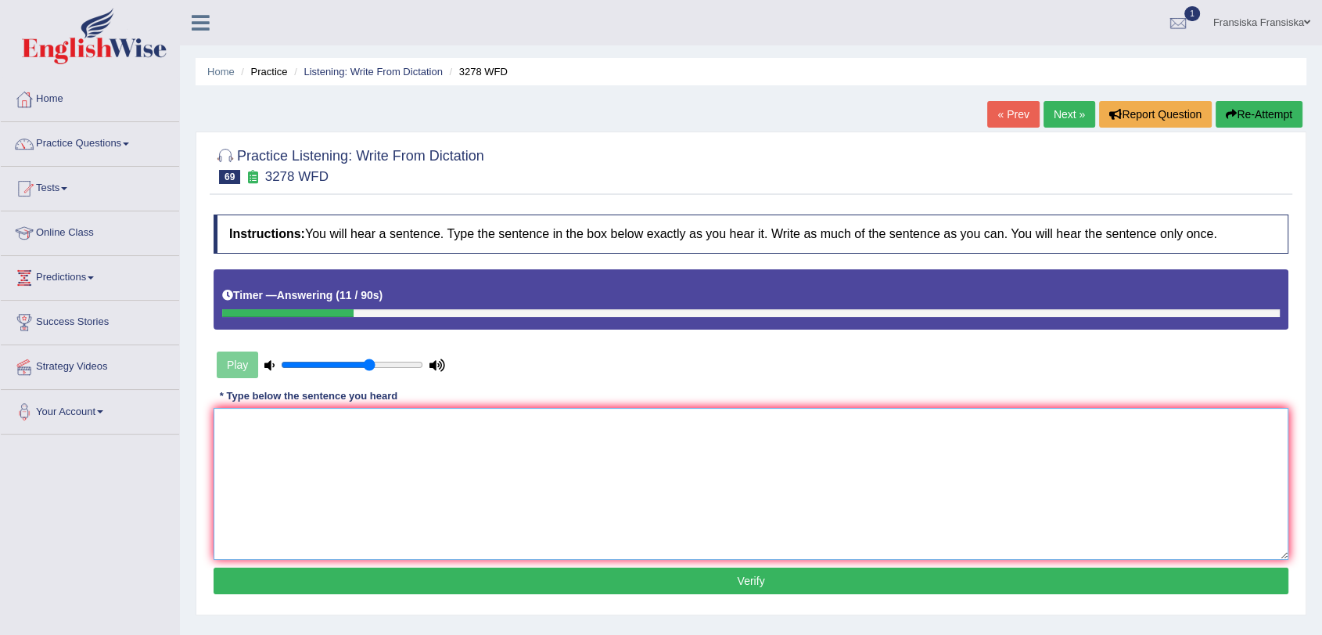
click at [386, 423] on textarea at bounding box center [751, 484] width 1075 height 152
type textarea "It is important to plan your study carefully."
click at [452, 578] on button "Verify" at bounding box center [751, 580] width 1075 height 27
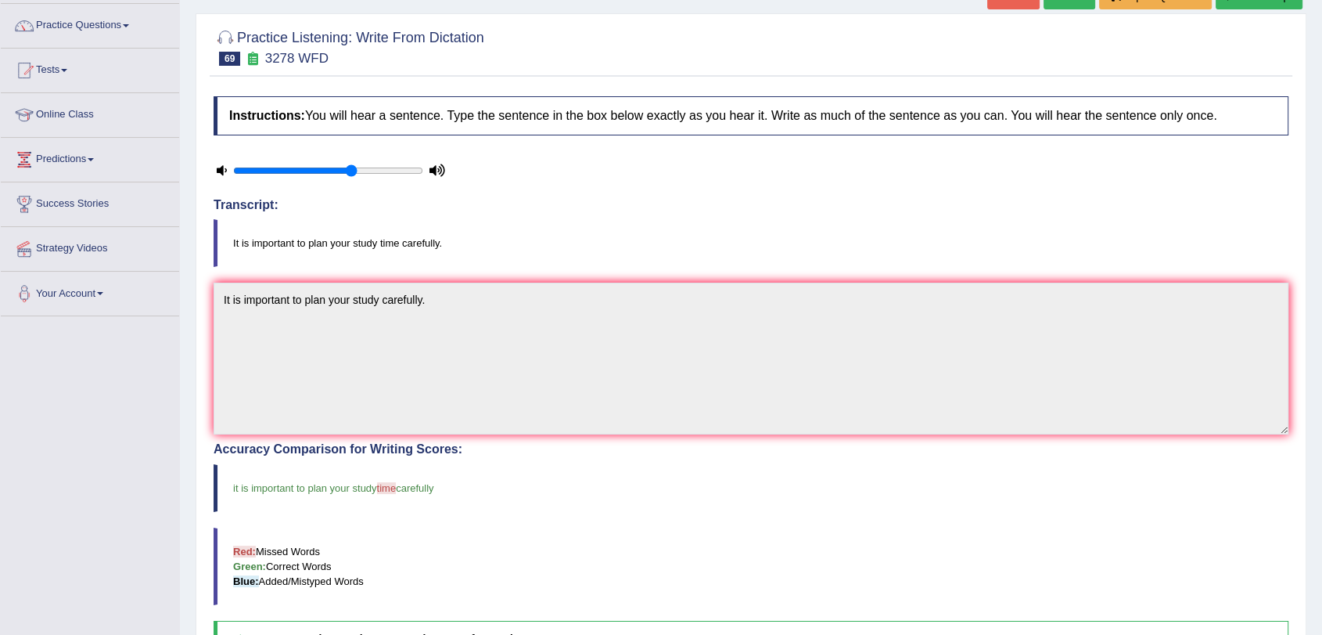
scroll to position [87, 0]
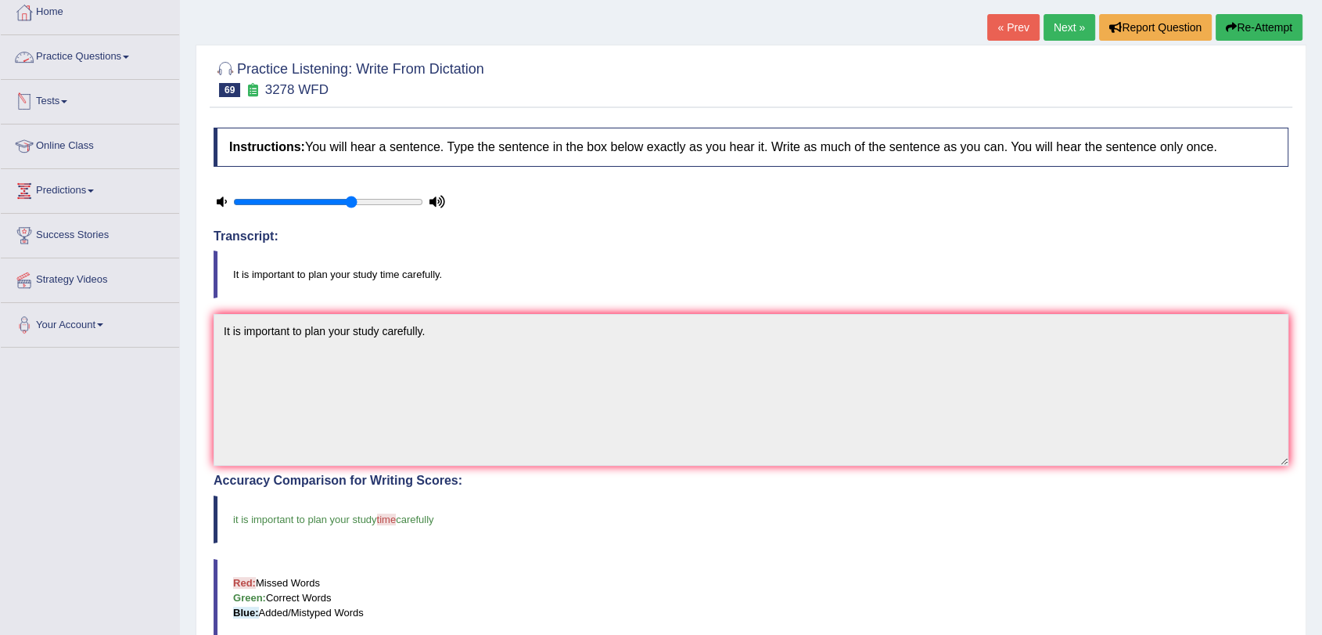
click at [142, 55] on link "Practice Questions" at bounding box center [90, 54] width 178 height 39
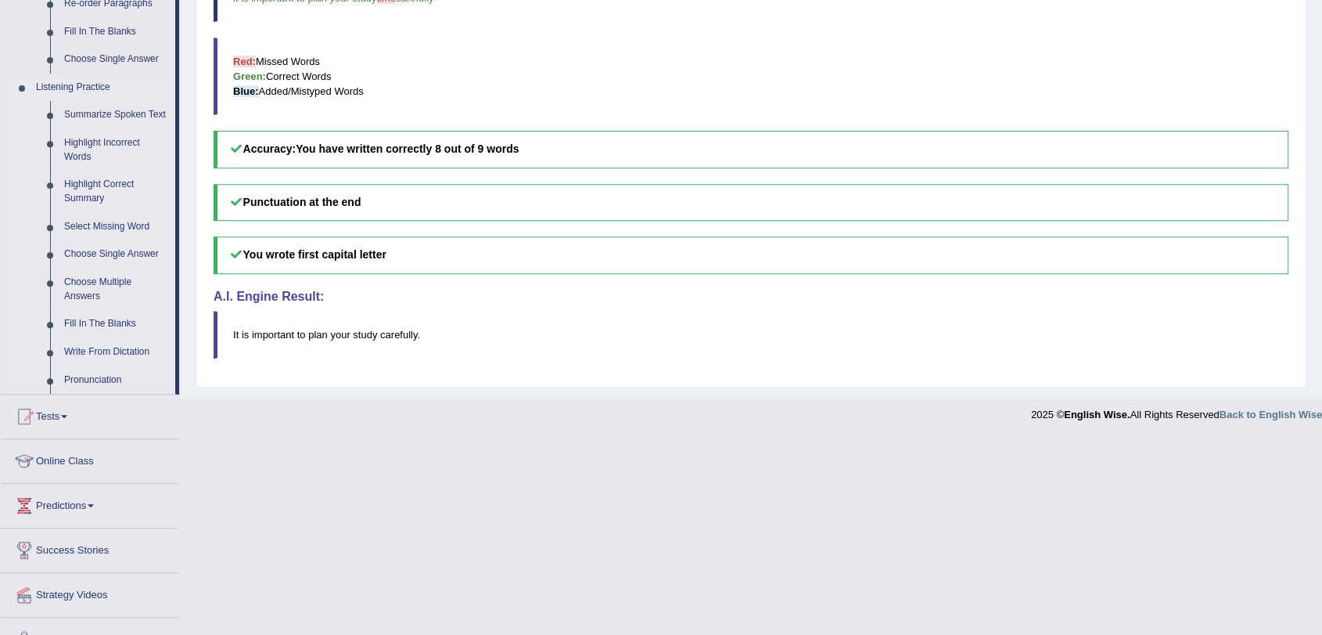
scroll to position [635, 0]
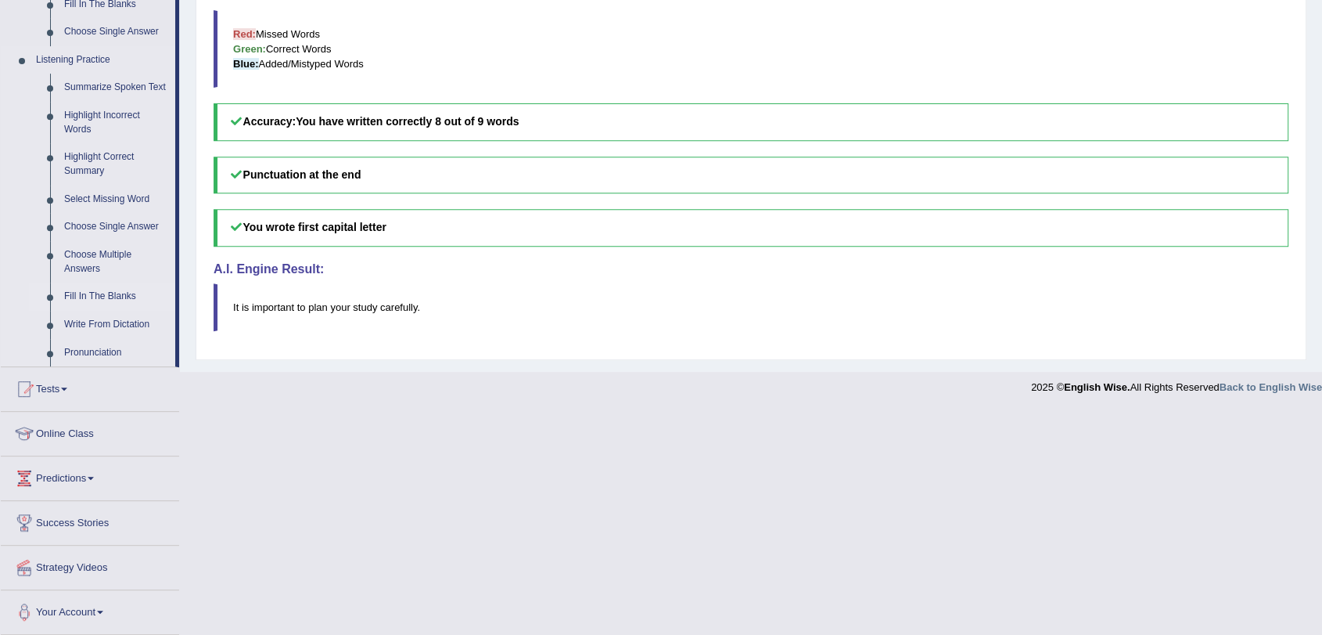
click at [107, 297] on link "Fill In The Blanks" at bounding box center [116, 296] width 118 height 28
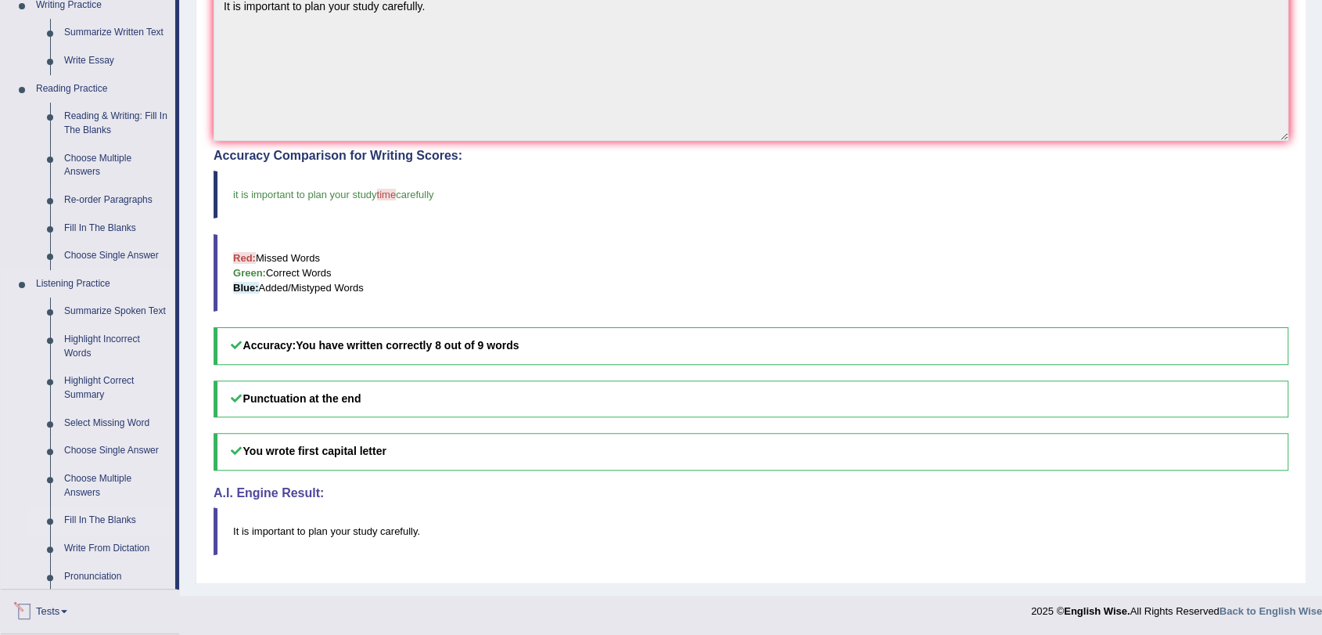
scroll to position [578, 0]
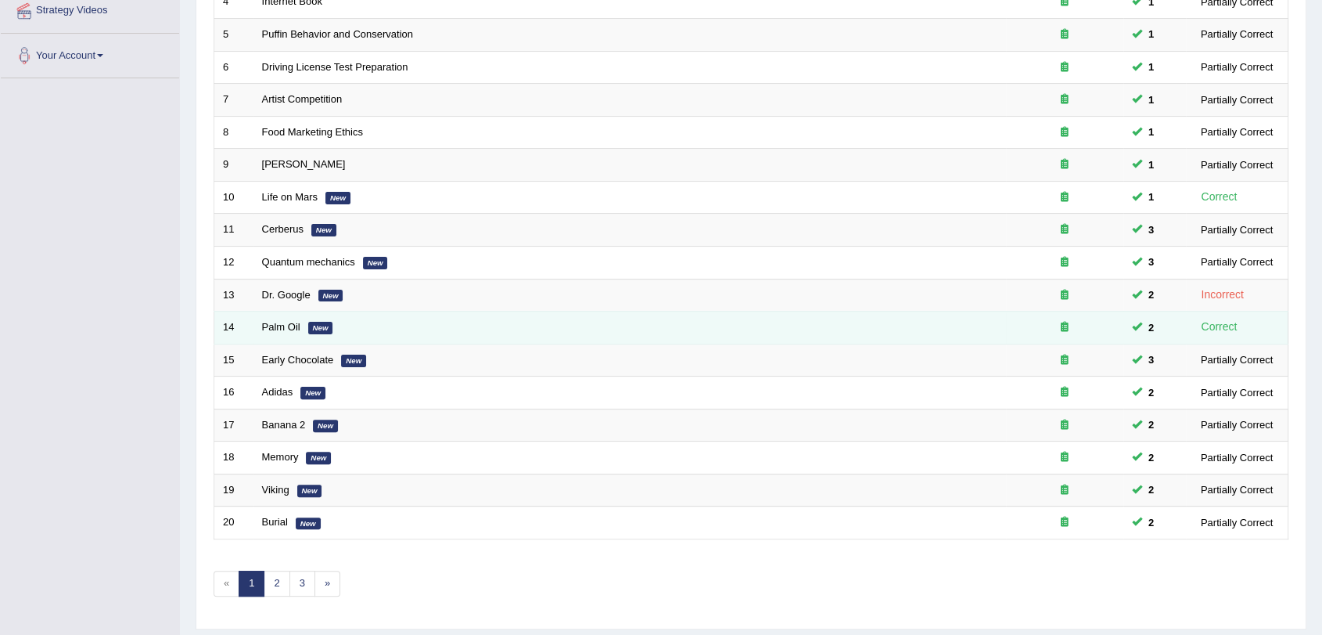
scroll to position [400, 0]
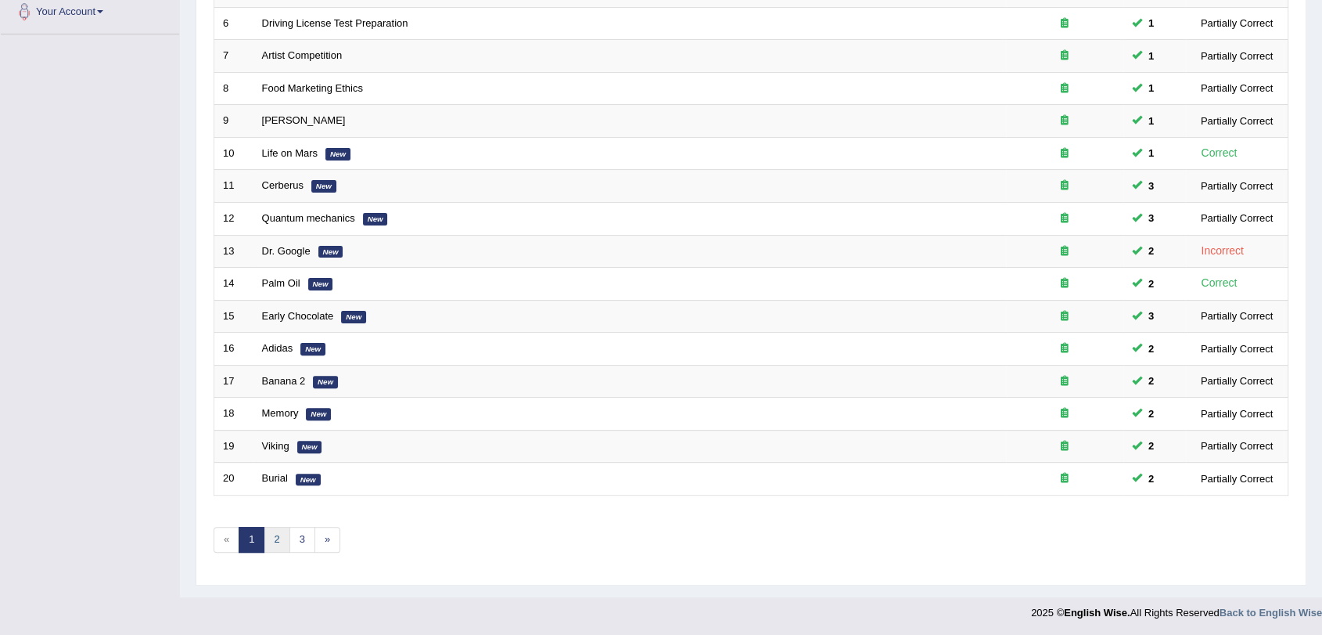
click at [279, 549] on link "2" at bounding box center [277, 540] width 26 height 26
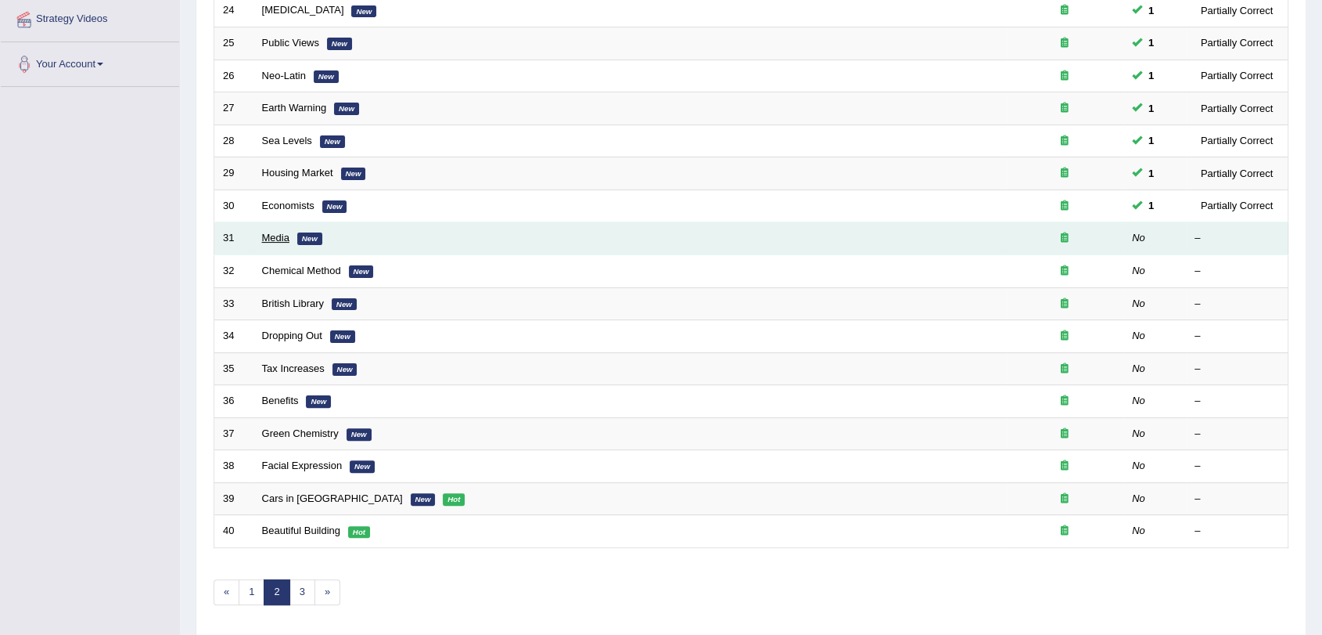
click at [286, 239] on link "Media" at bounding box center [275, 238] width 27 height 12
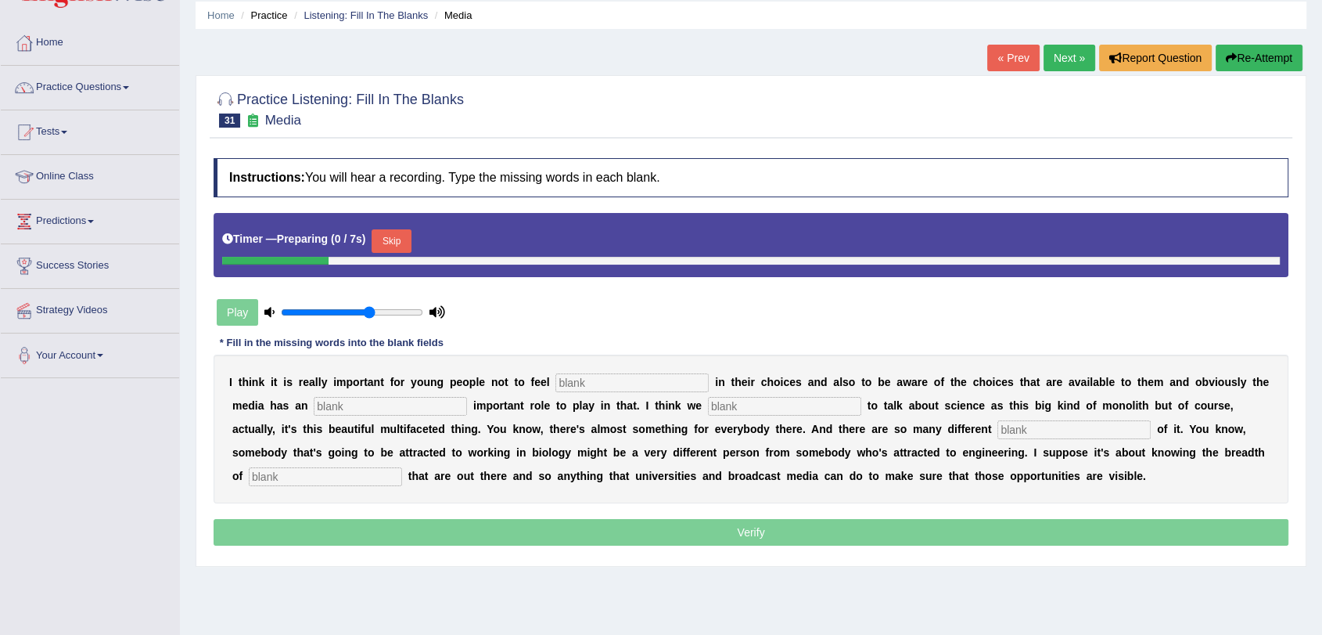
scroll to position [87, 0]
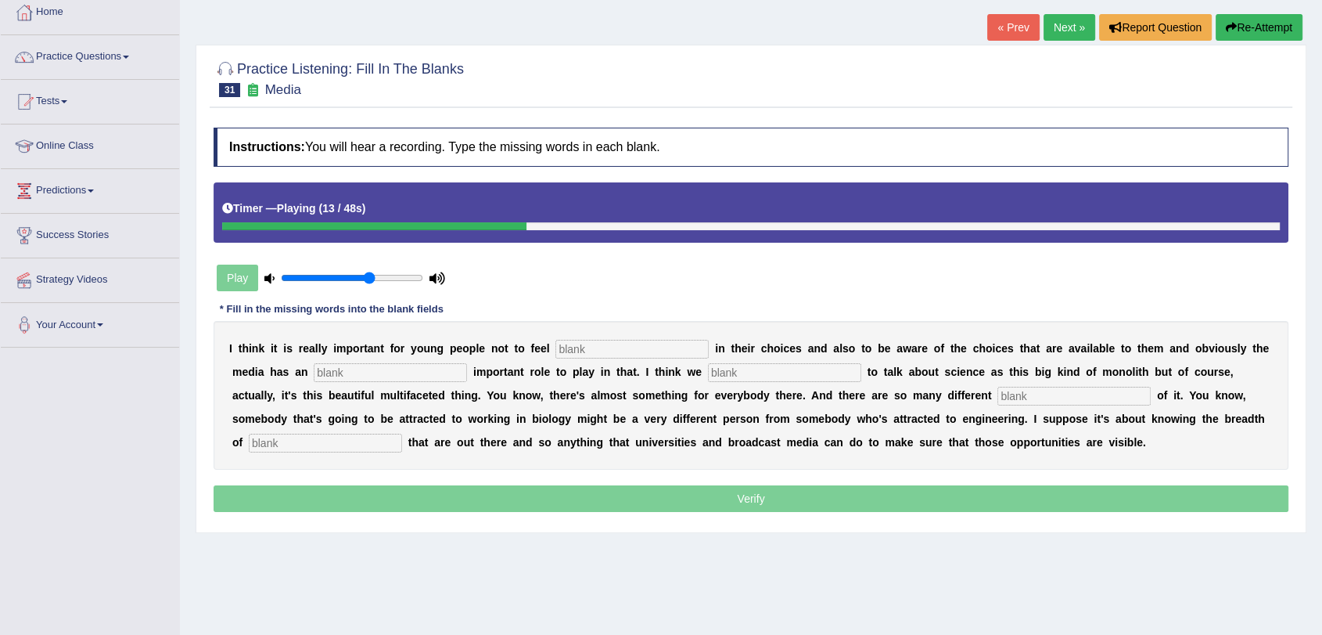
click at [1019, 26] on link "« Prev" at bounding box center [1014, 27] width 52 height 27
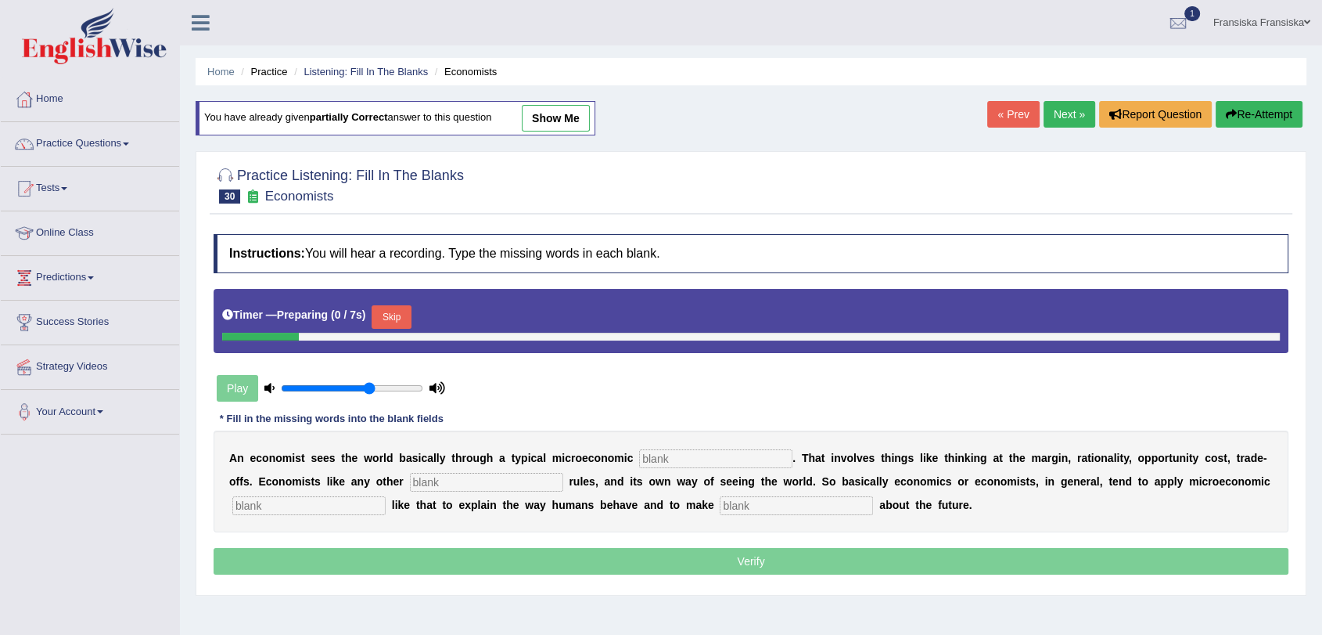
click at [1063, 107] on link "Next »" at bounding box center [1070, 114] width 52 height 27
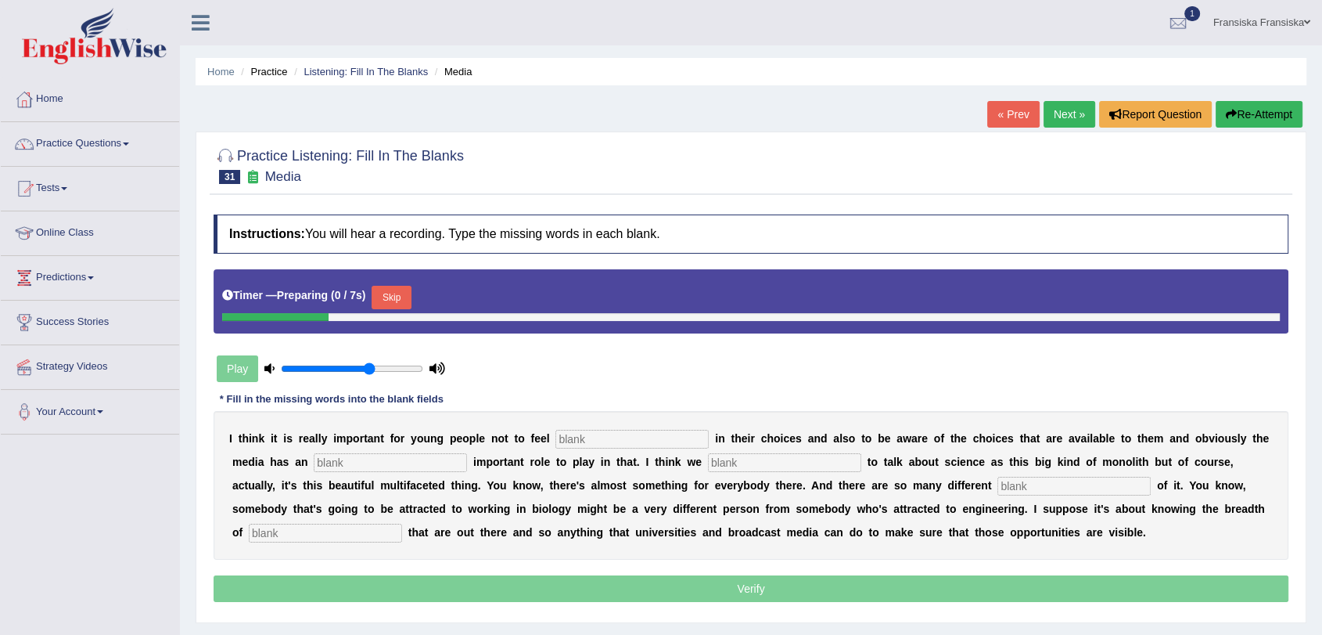
drag, startPoint x: 426, startPoint y: 286, endPoint x: 388, endPoint y: 295, distance: 39.5
click at [407, 291] on div "Timer — Preparing ( 0 / 7s ) Skip" at bounding box center [751, 297] width 1058 height 31
click at [388, 295] on button "Skip" at bounding box center [391, 297] width 39 height 23
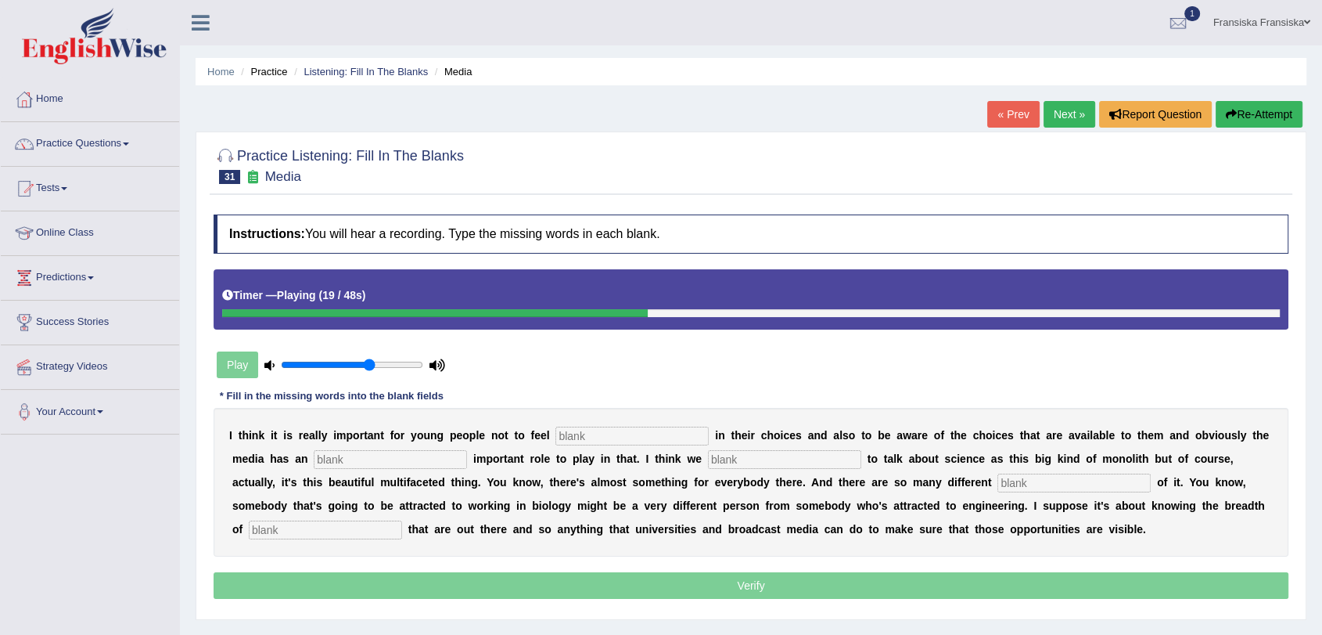
click at [995, 117] on link "« Prev" at bounding box center [1014, 114] width 52 height 27
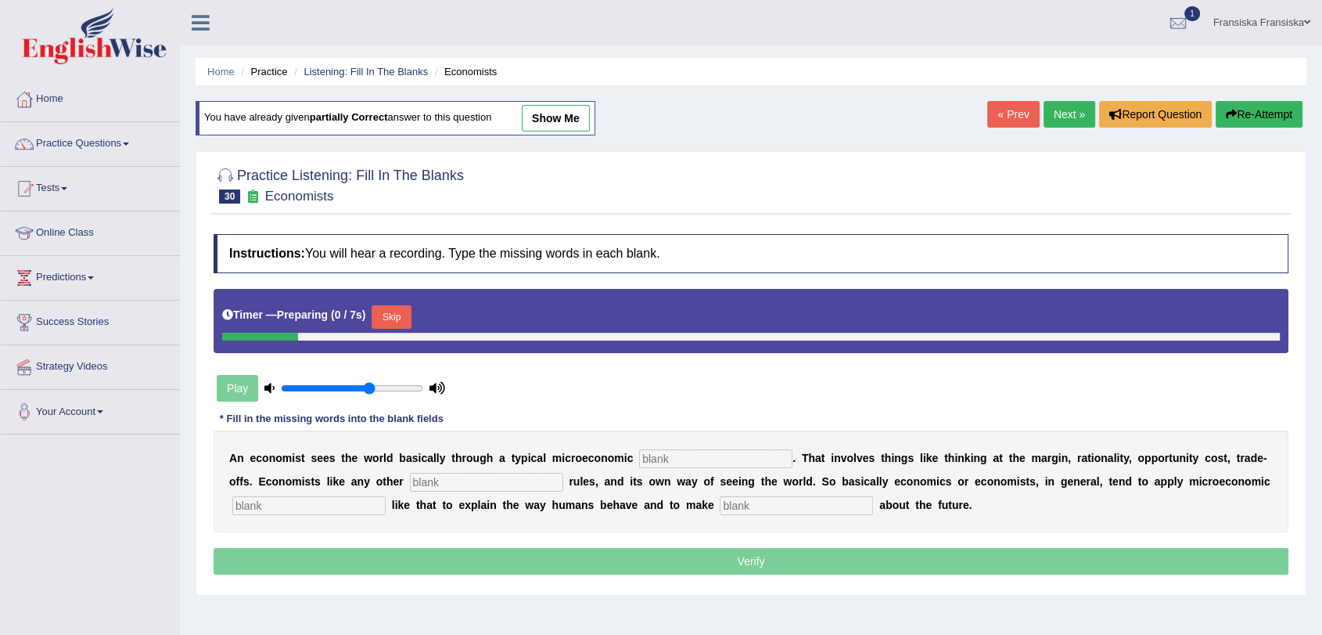
click at [1076, 121] on link "Next »" at bounding box center [1070, 114] width 52 height 27
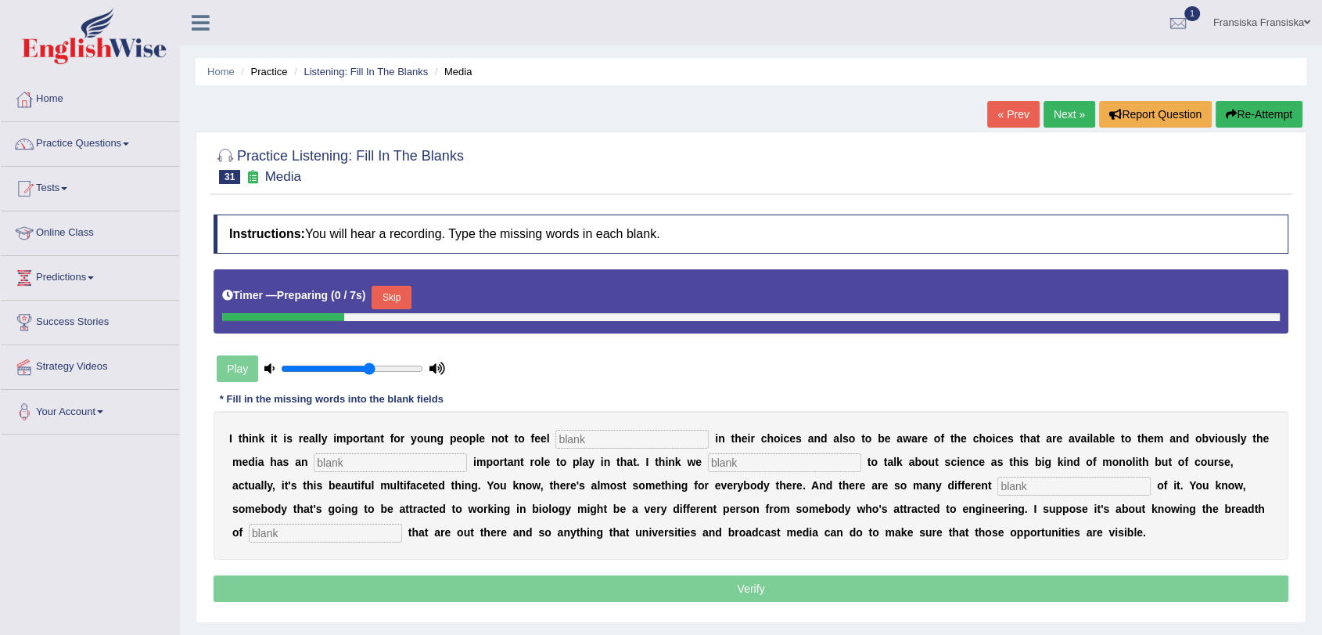
click at [387, 287] on button "Skip" at bounding box center [391, 297] width 39 height 23
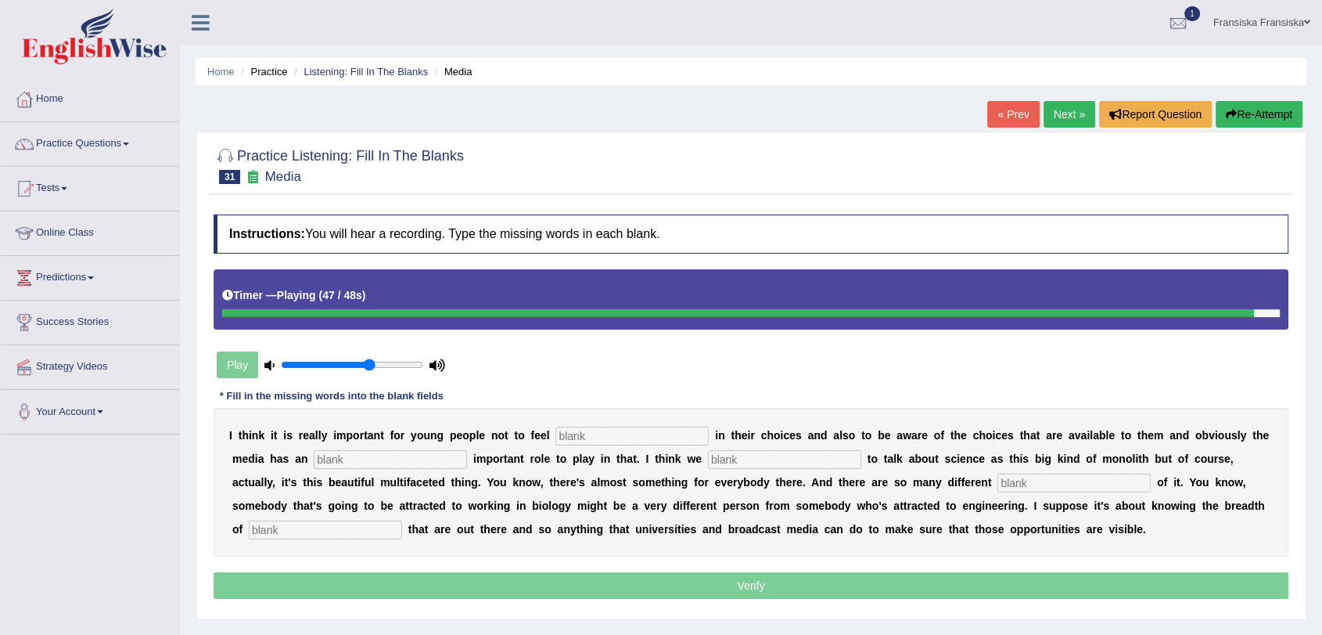
click at [575, 435] on input "text" at bounding box center [632, 435] width 153 height 19
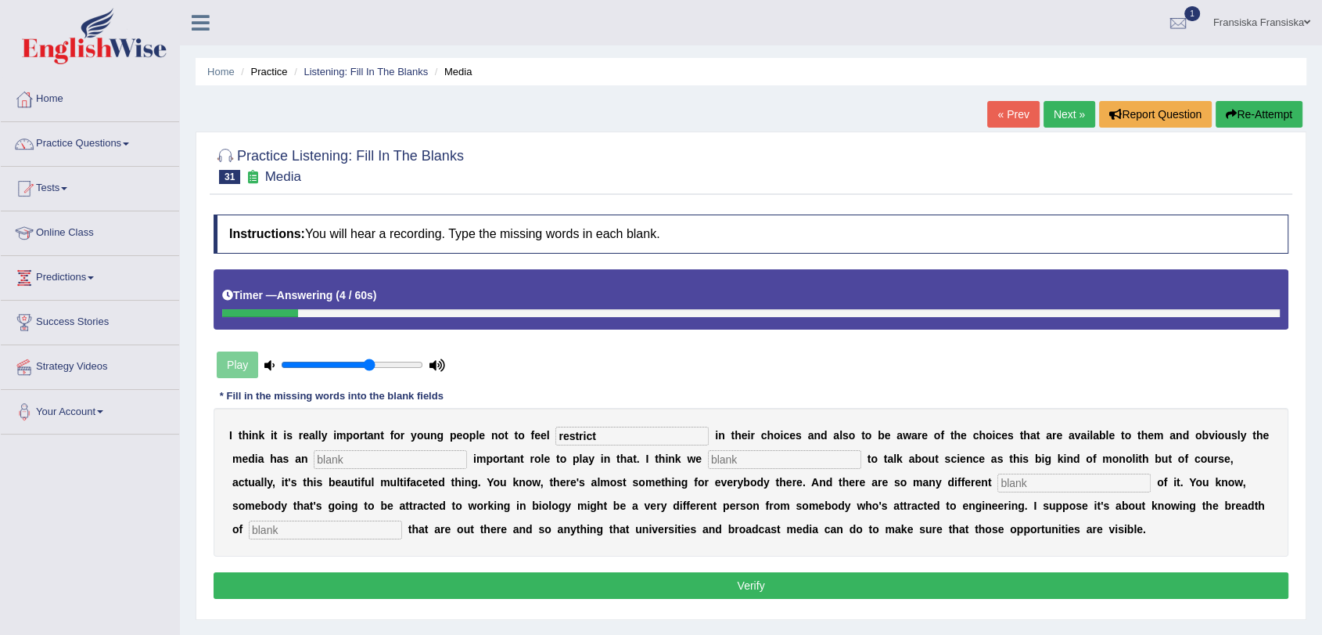
type input "restrict"
click at [408, 452] on input "text" at bounding box center [390, 459] width 153 height 19
type input "include"
click at [805, 457] on input "text" at bounding box center [784, 459] width 153 height 19
type input "attend"
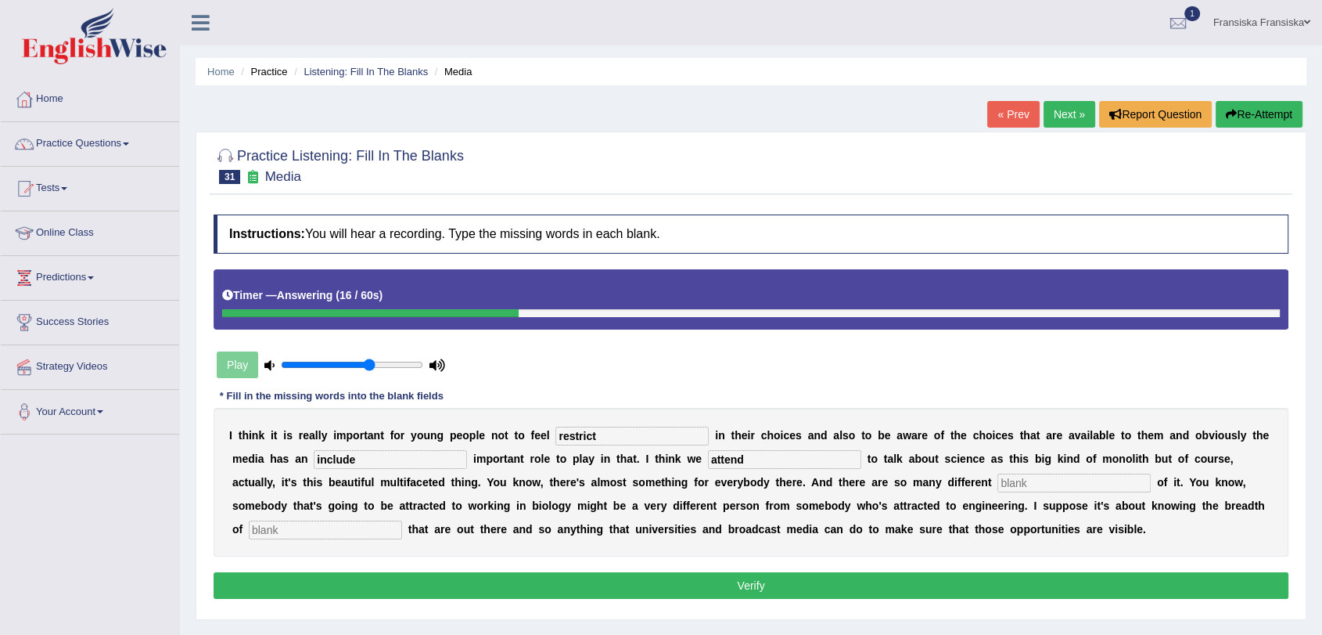
click at [1033, 479] on input "text" at bounding box center [1074, 482] width 153 height 19
type input "aspect"
click at [365, 527] on input "text" at bounding box center [325, 529] width 153 height 19
type input "opportunity"
click at [347, 578] on button "Verify" at bounding box center [751, 585] width 1075 height 27
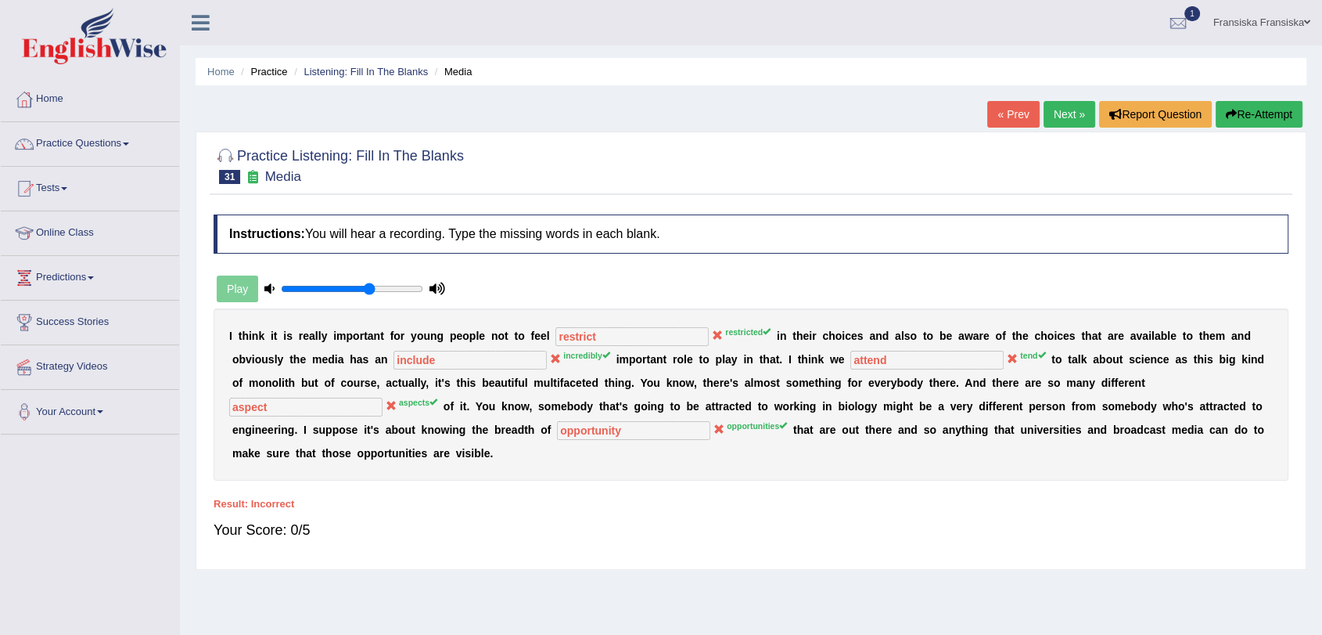
click at [1058, 110] on link "Next »" at bounding box center [1070, 114] width 52 height 27
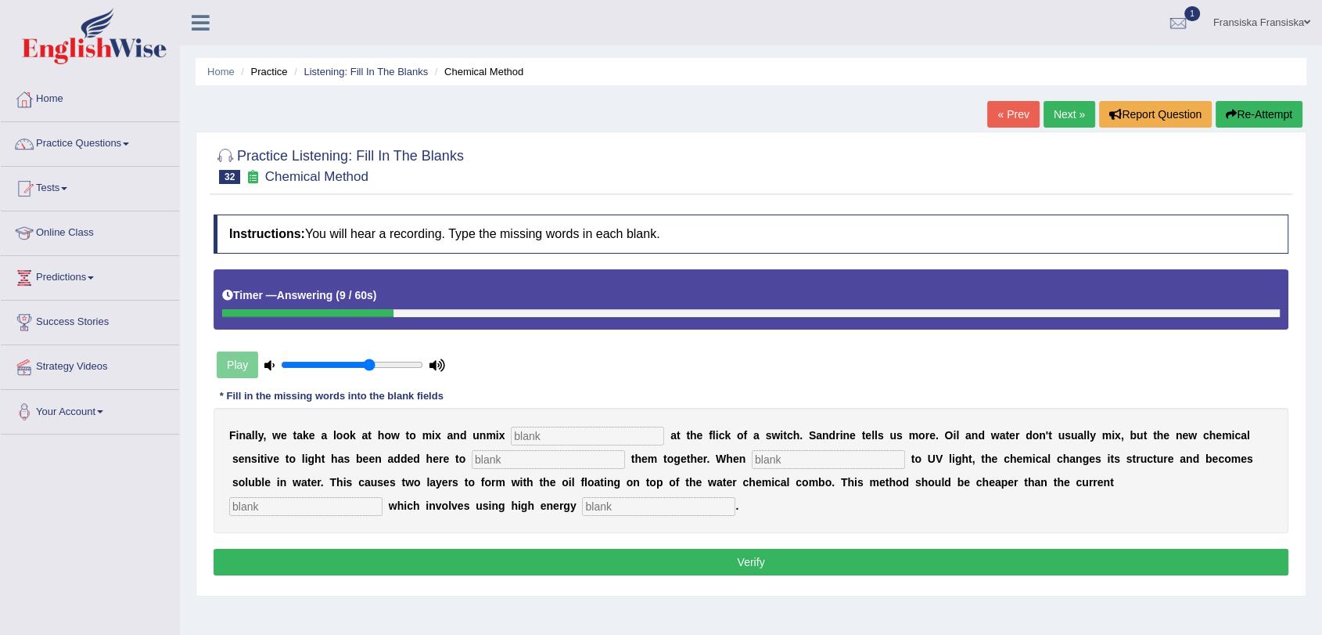
click at [530, 434] on input "text" at bounding box center [587, 435] width 153 height 19
type input "liquid"
click at [538, 462] on input "text" at bounding box center [548, 459] width 153 height 19
type input "blank"
click at [774, 458] on input "text" at bounding box center [828, 459] width 153 height 19
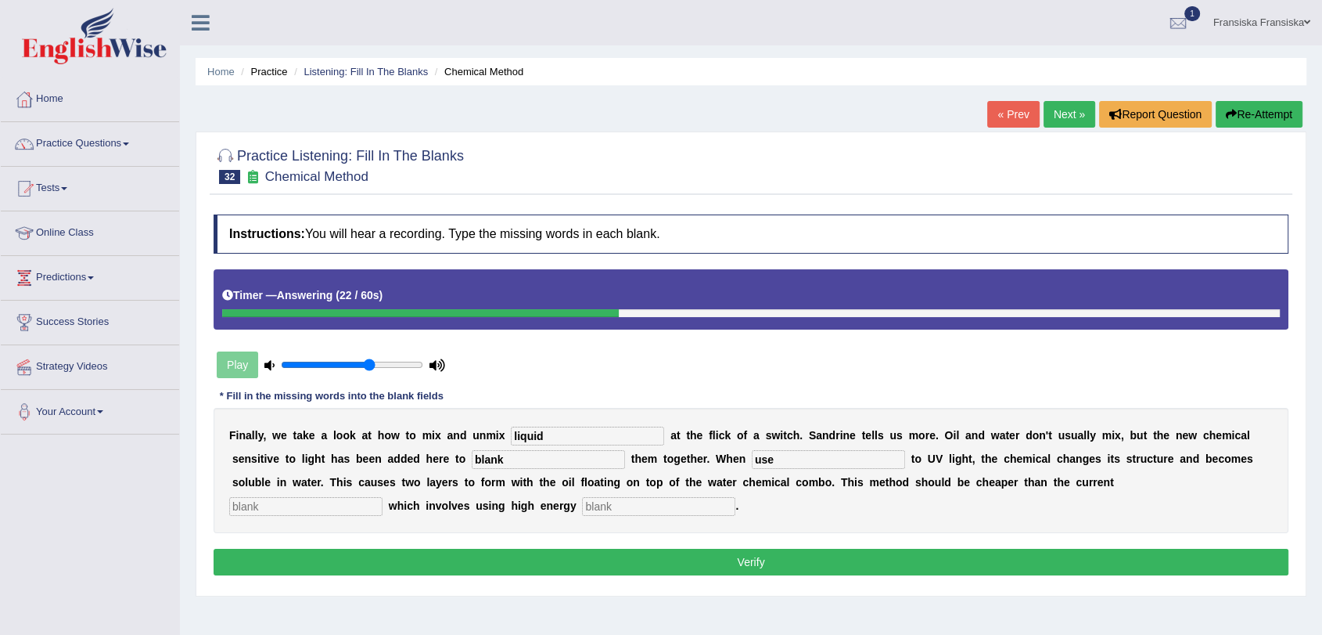
type input "use"
click at [361, 503] on input "text" at bounding box center [305, 506] width 153 height 19
type input "[PERSON_NAME]"
click at [664, 509] on input "text" at bounding box center [658, 506] width 153 height 19
click at [617, 507] on input "senteces" at bounding box center [658, 506] width 153 height 19
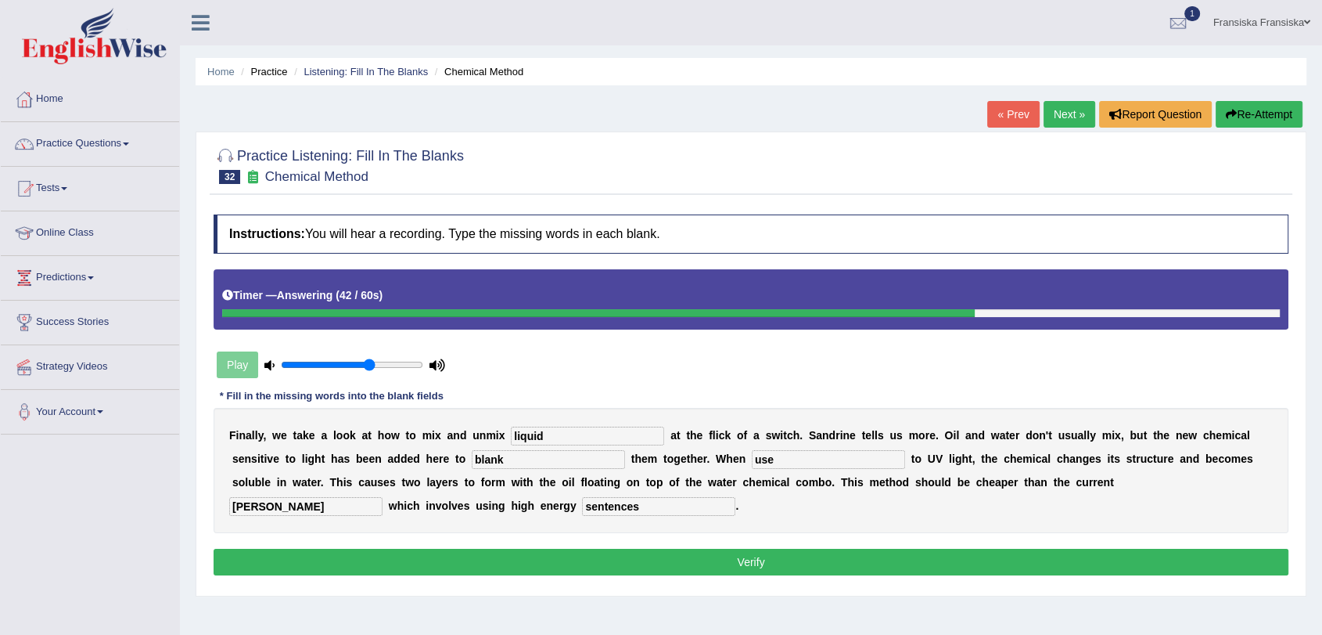
type input "sentences"
click at [621, 553] on button "Verify" at bounding box center [751, 562] width 1075 height 27
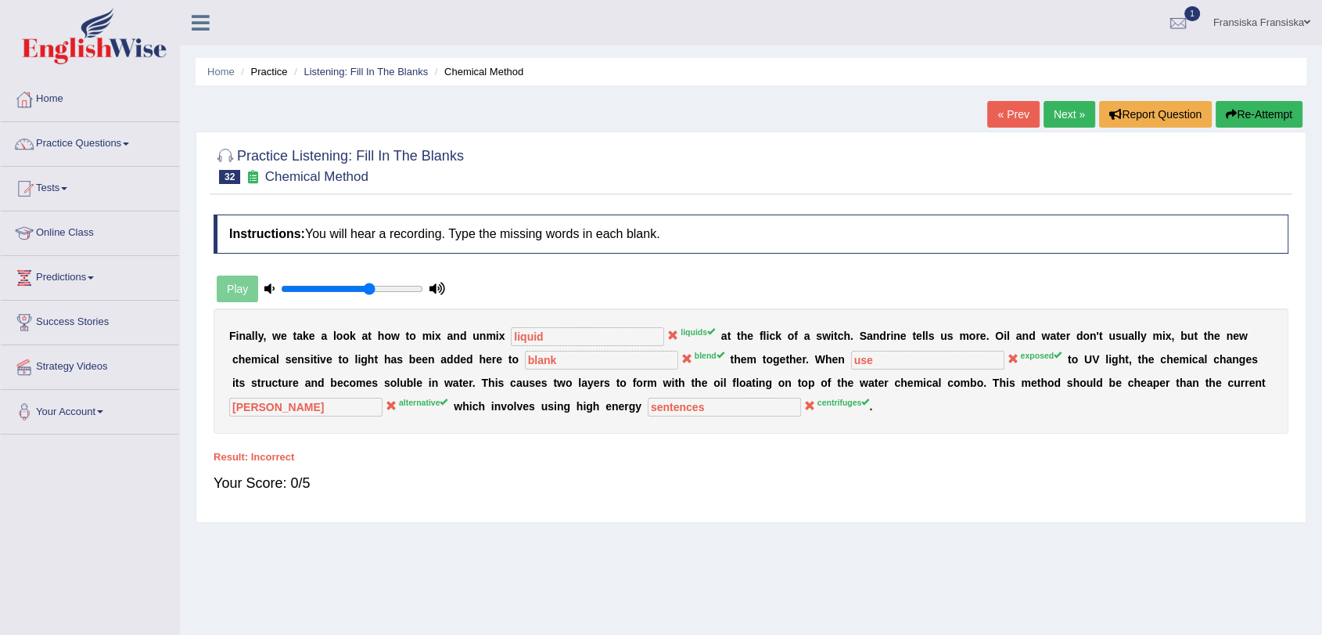
click at [1233, 116] on icon "button" at bounding box center [1231, 114] width 11 height 11
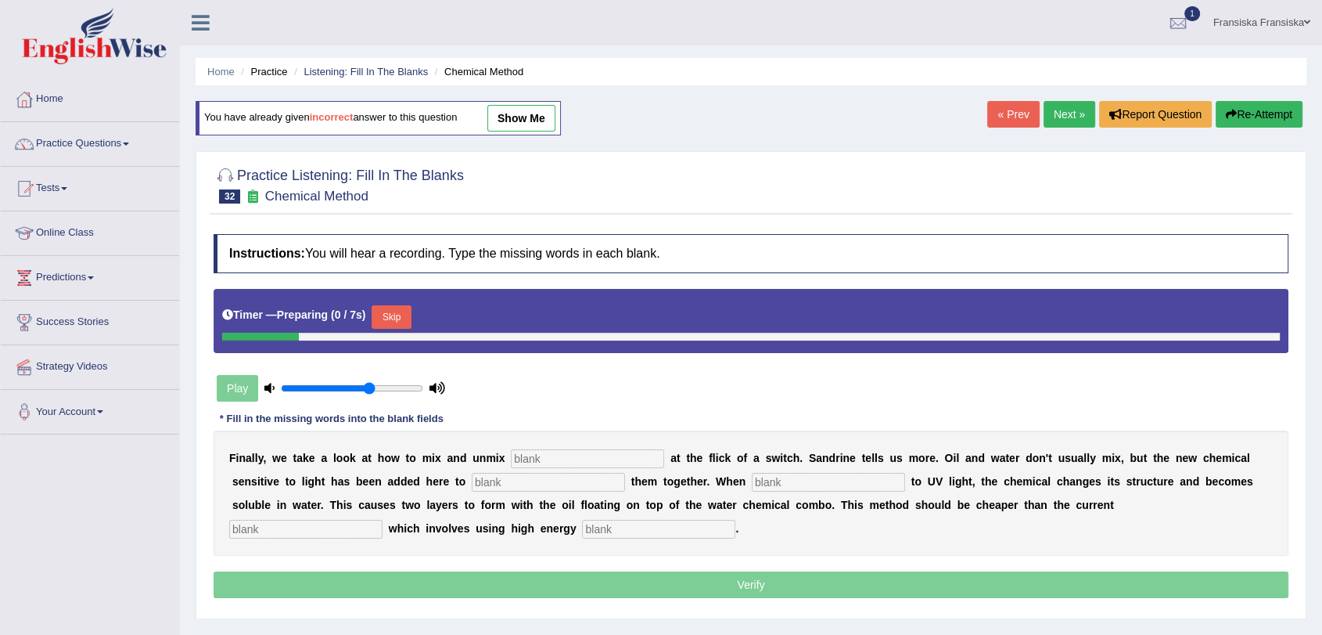
click at [621, 453] on input "text" at bounding box center [587, 458] width 153 height 19
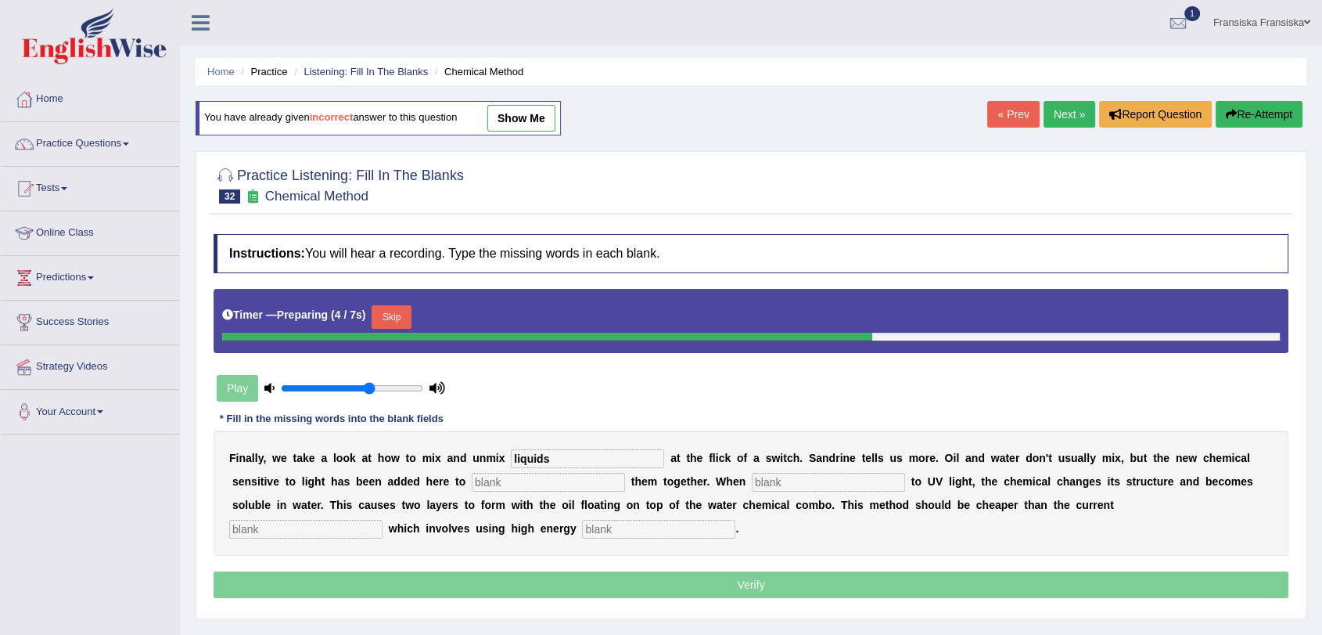
type input "liquids"
click at [580, 482] on input "text" at bounding box center [548, 482] width 153 height 19
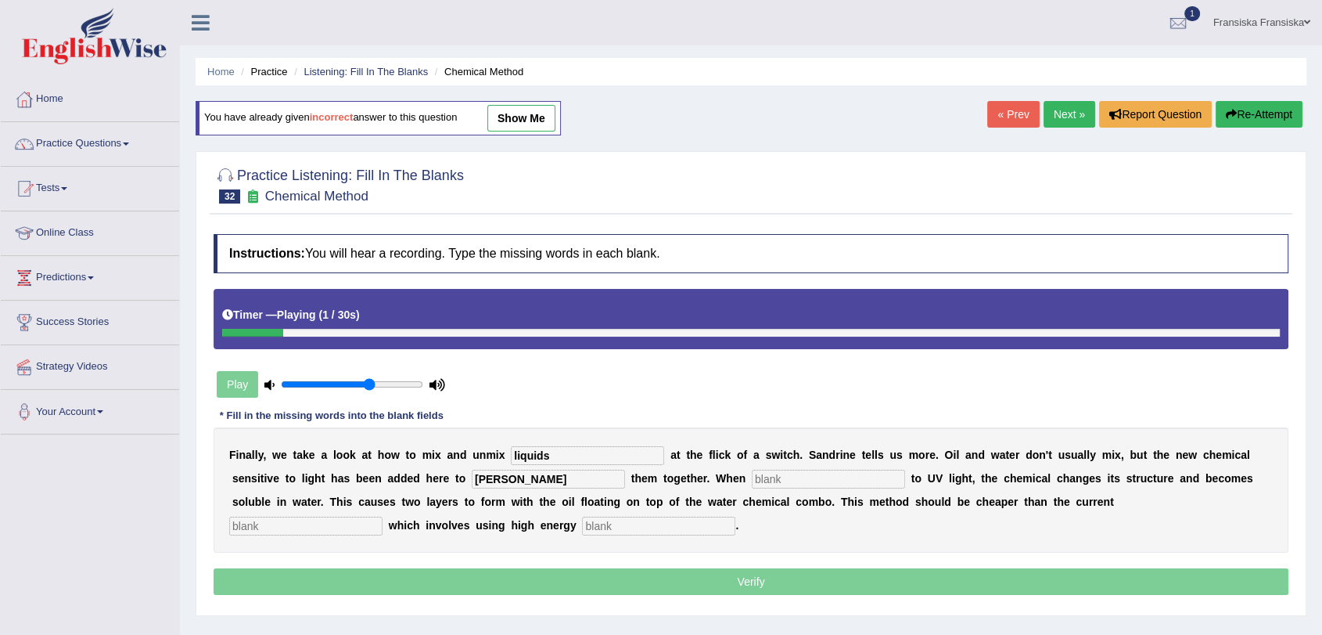
type input "[PERSON_NAME]"
click at [367, 521] on input "text" at bounding box center [305, 525] width 153 height 19
type input "exprotiave"
click at [531, 117] on link "show me" at bounding box center [522, 118] width 68 height 27
type input "liquid"
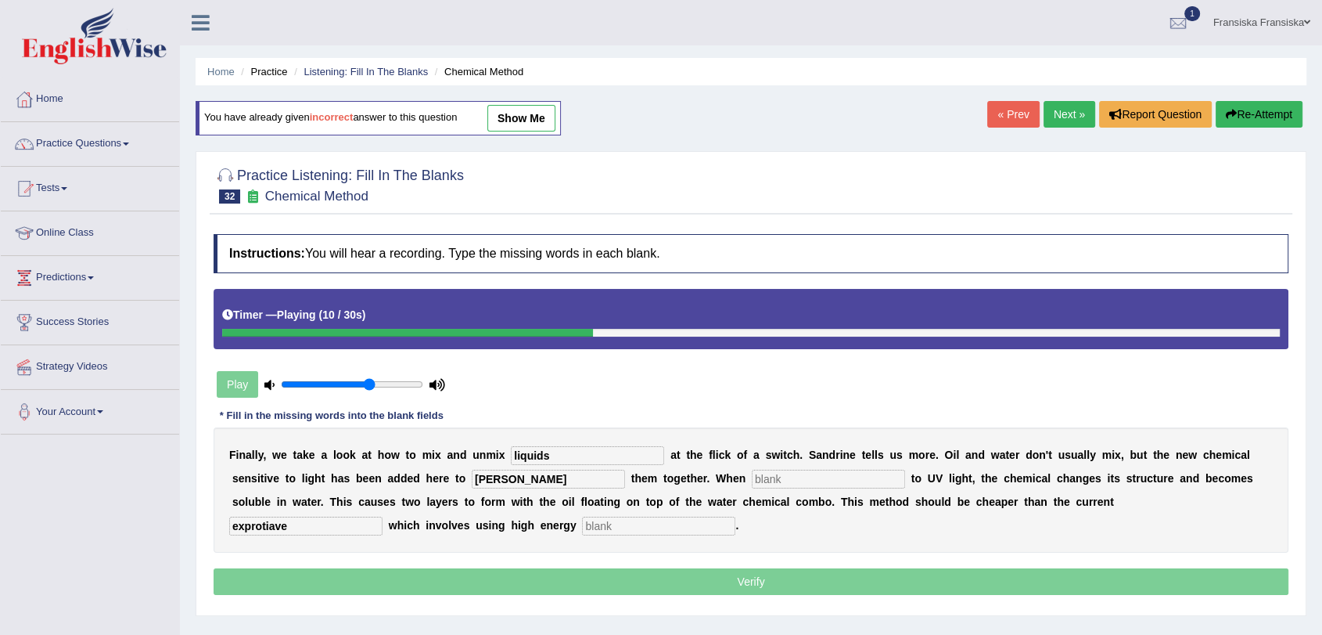
type input "blank"
type input "use"
type input "otto"
type input "sentences"
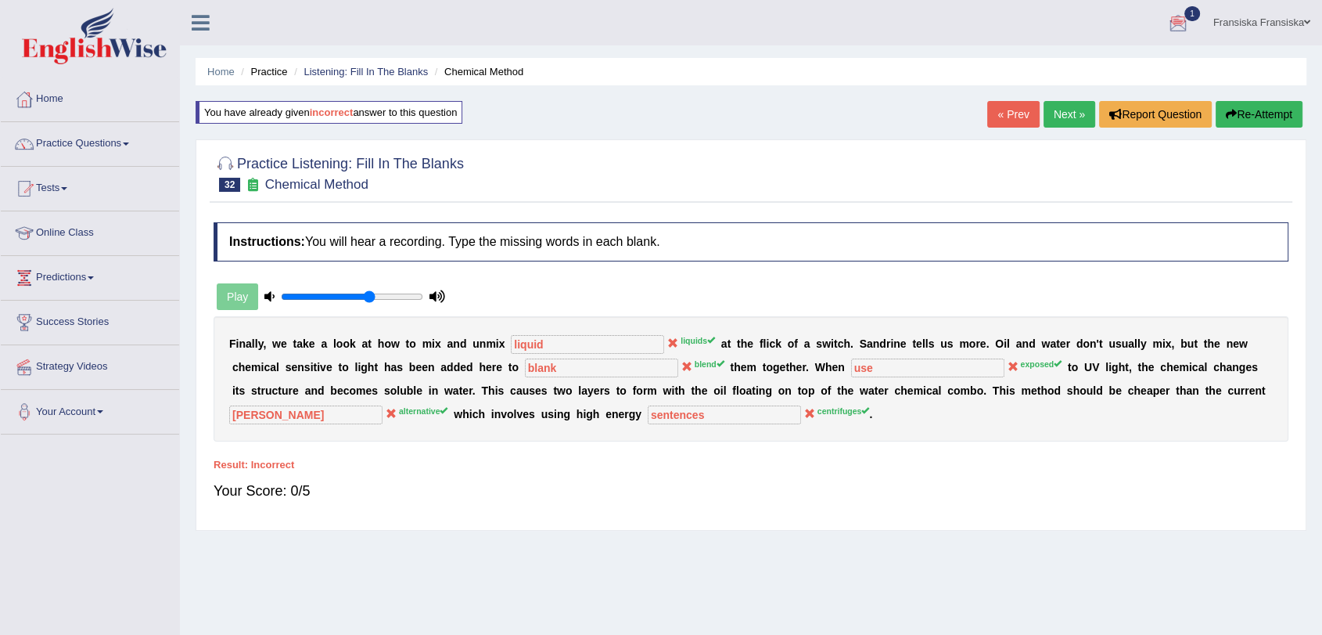
click at [1272, 122] on button "Re-Attempt" at bounding box center [1259, 114] width 87 height 27
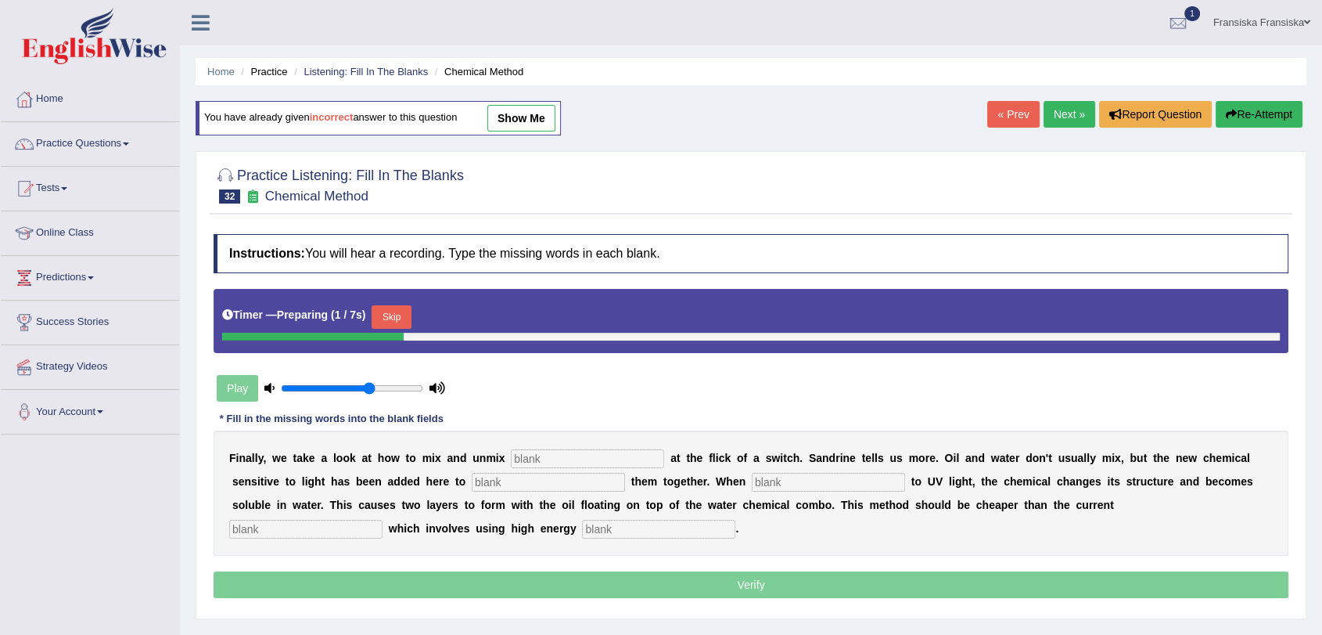
click at [644, 452] on input "text" at bounding box center [587, 458] width 153 height 19
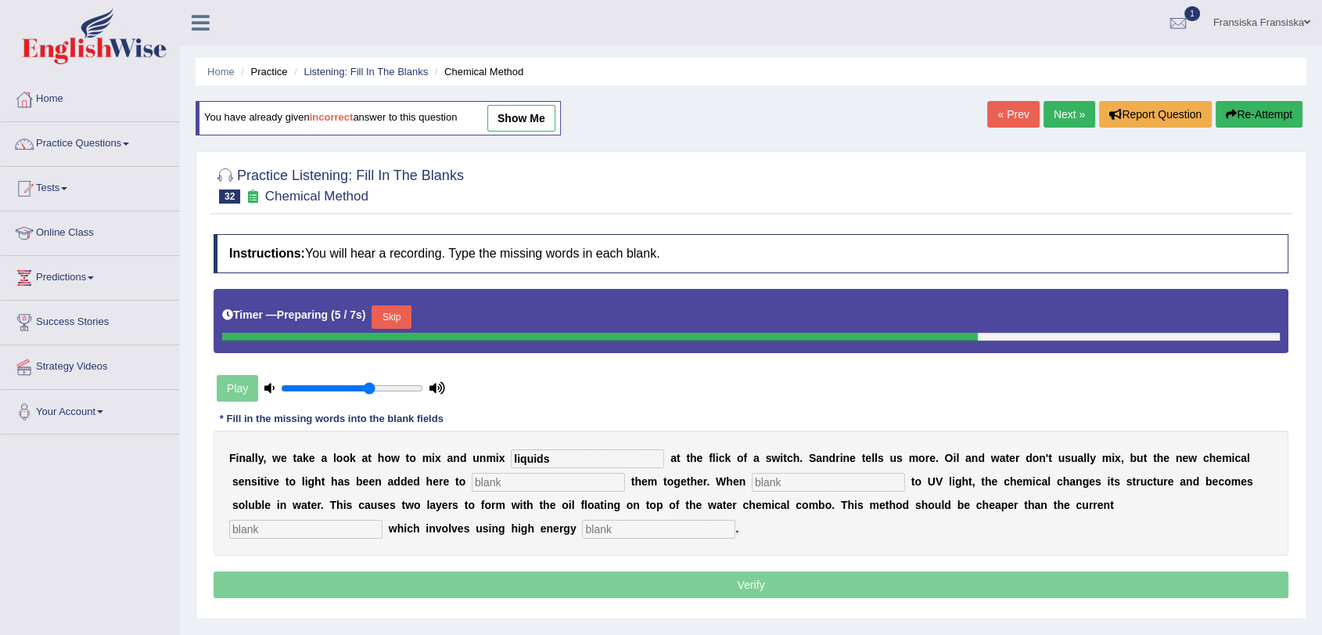
type input "liquids"
click at [607, 483] on input "text" at bounding box center [548, 482] width 153 height 19
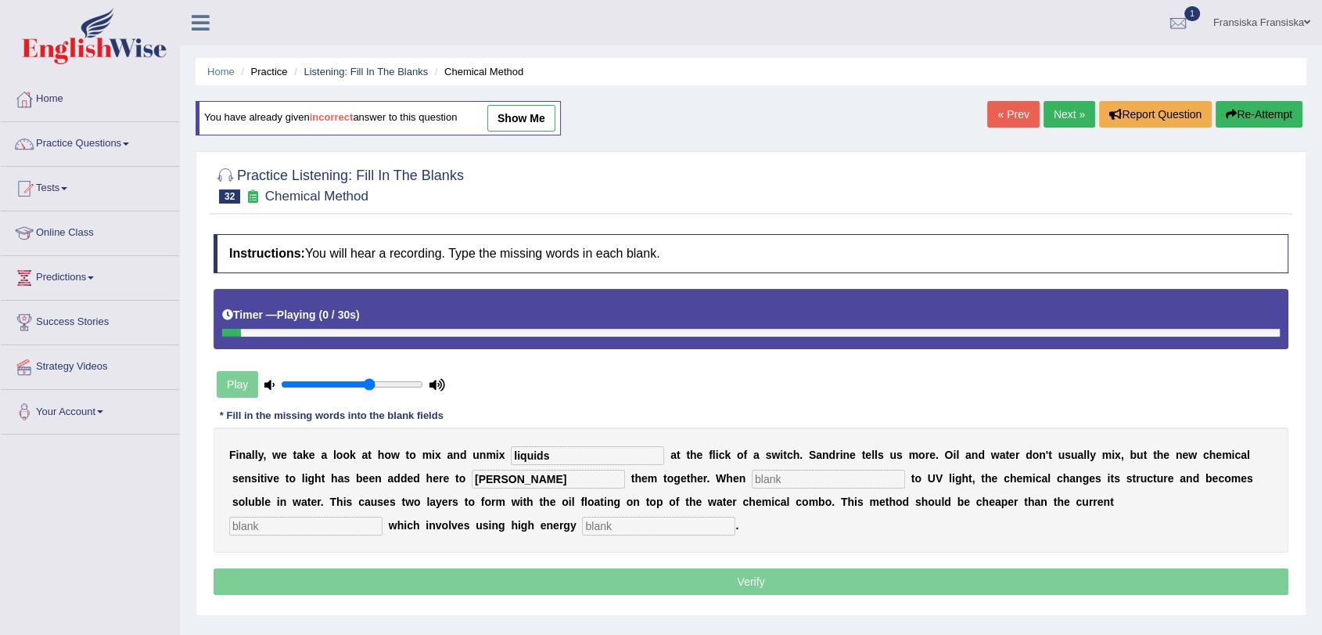
type input "[PERSON_NAME]"
click at [776, 465] on div "F i n a l l y , w e t a k e a l o o k a t h o w t o m i x a n d u n m i x liqui…" at bounding box center [751, 489] width 1075 height 125
click at [786, 491] on div "F i n a l l y , w e t a k e a l o o k a t h o w t o m i x a n d u n m i x liqui…" at bounding box center [751, 489] width 1075 height 125
click at [783, 482] on input "text" at bounding box center [828, 479] width 153 height 19
type input "exposed"
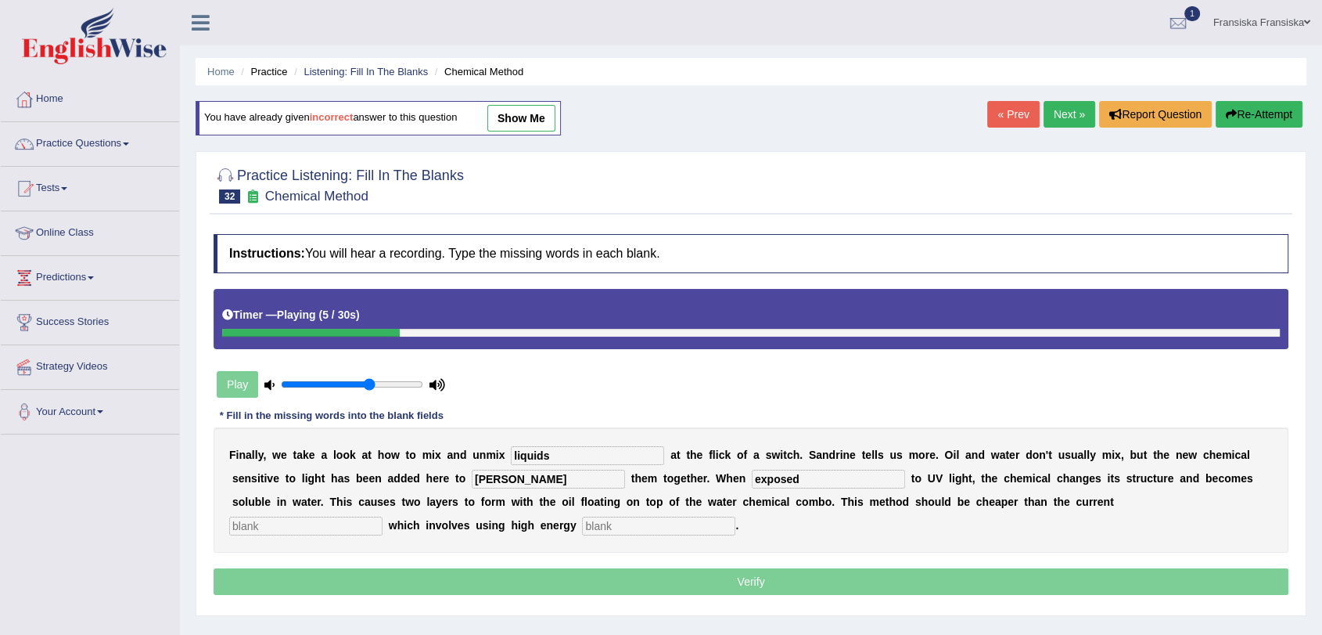
click at [349, 531] on input "text" at bounding box center [305, 525] width 153 height 19
type input "alternative"
click at [608, 520] on input "text" at bounding box center [658, 525] width 153 height 19
type input "cons"
click at [671, 570] on p "Verify" at bounding box center [751, 581] width 1075 height 27
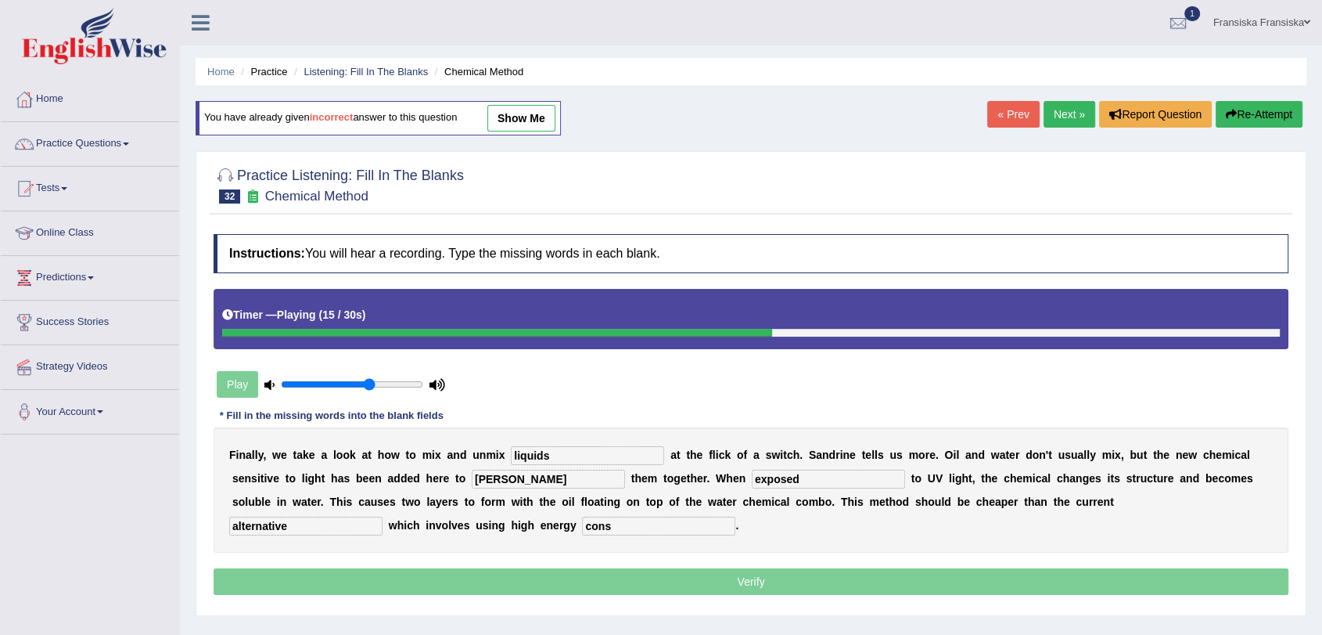
click at [671, 574] on p "Verify" at bounding box center [751, 581] width 1075 height 27
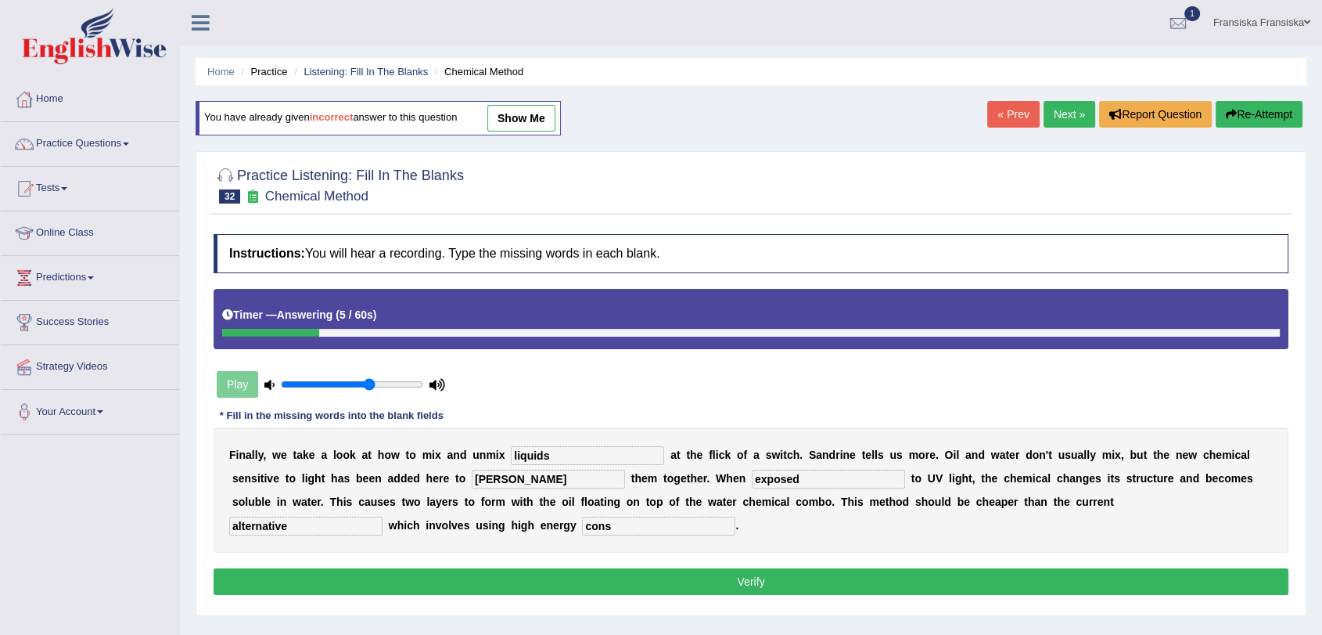
click at [954, 595] on div "Instructions: You will hear a recording. Type the missing words in each blank. …" at bounding box center [751, 416] width 1083 height 380
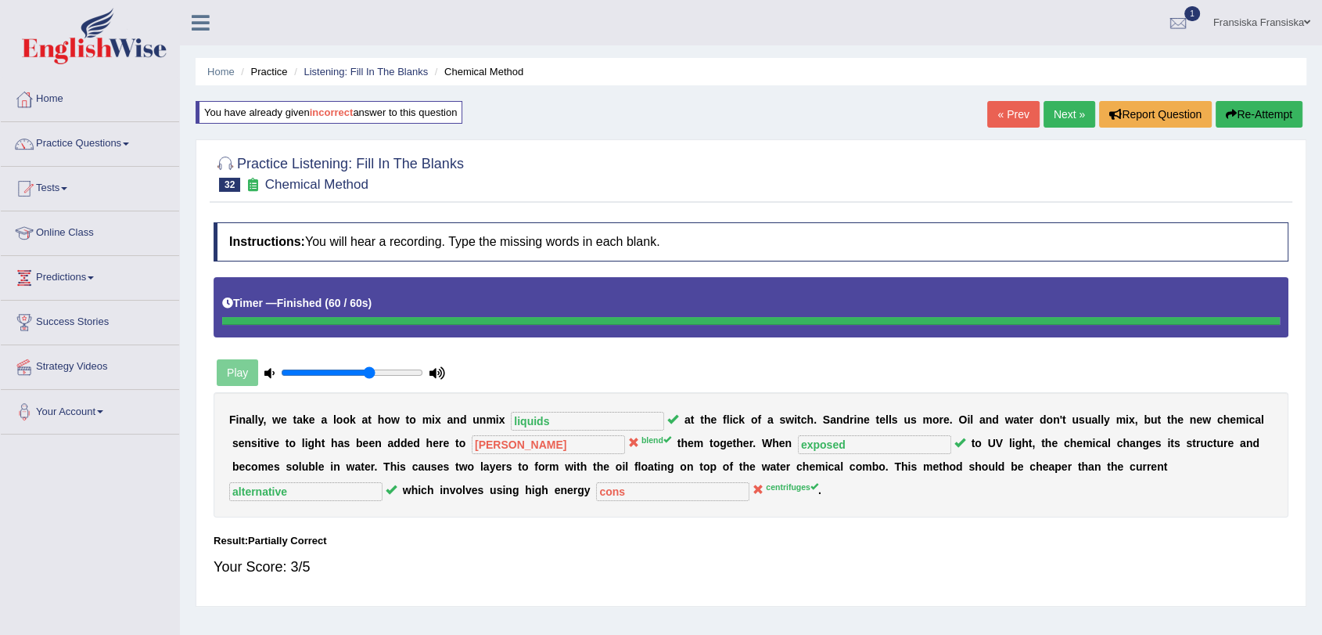
click at [1065, 114] on link "Next »" at bounding box center [1070, 114] width 52 height 27
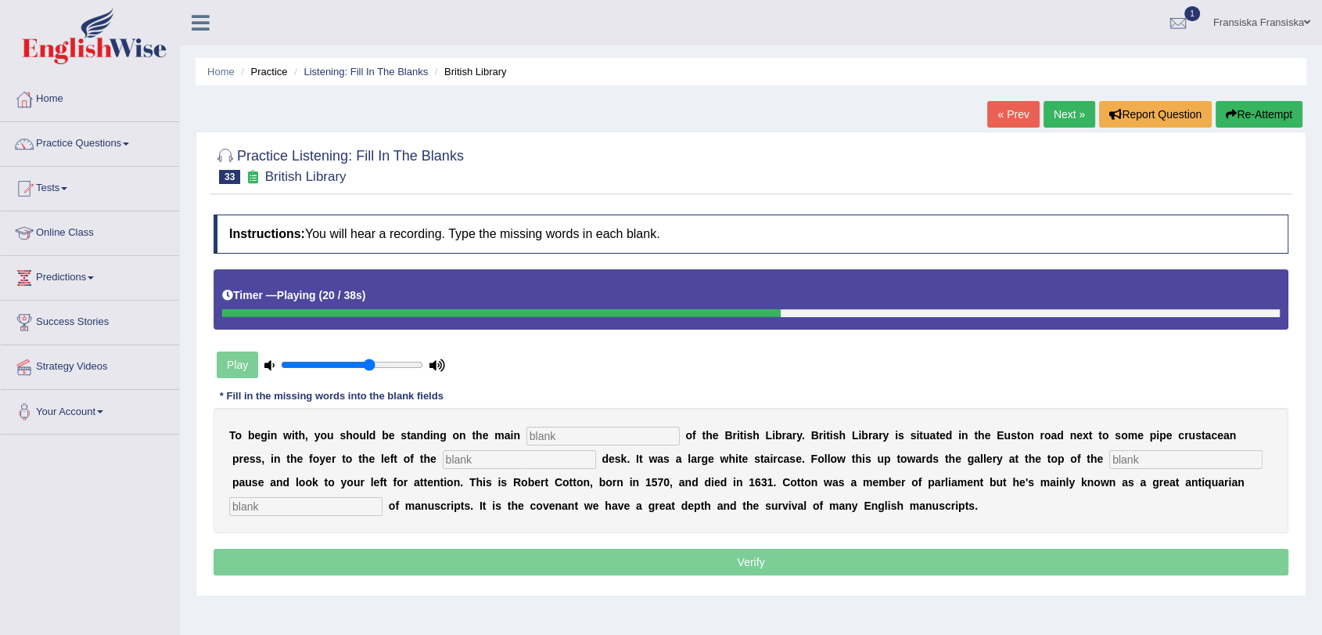
click at [585, 312] on div at bounding box center [501, 313] width 559 height 8
click at [1014, 122] on link "« Prev" at bounding box center [1014, 114] width 52 height 27
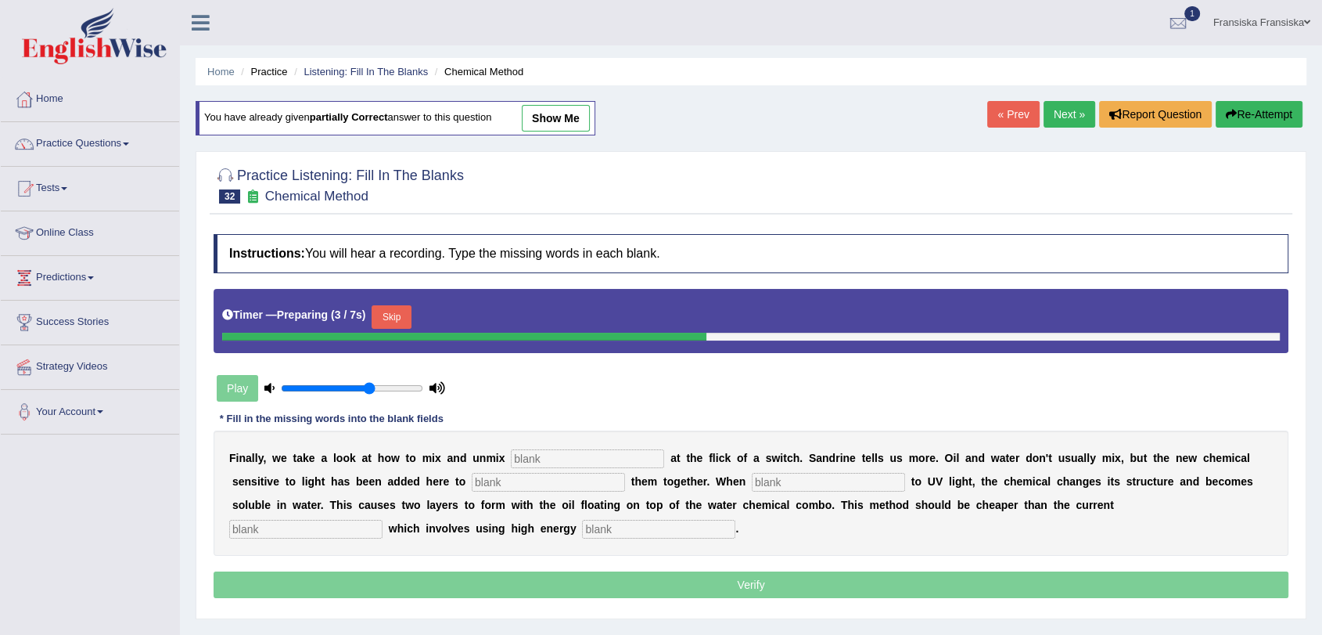
click at [1066, 121] on link "Next »" at bounding box center [1070, 114] width 52 height 27
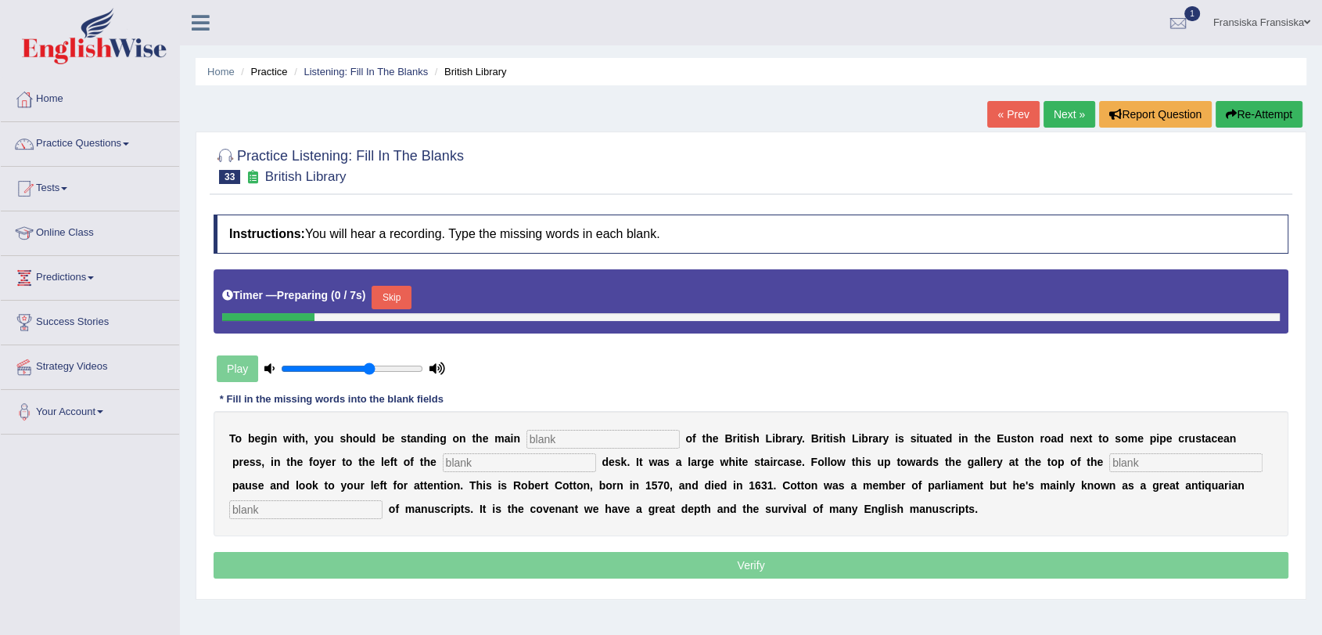
click at [387, 308] on div "Skip" at bounding box center [391, 299] width 39 height 27
click at [392, 296] on button "Skip" at bounding box center [391, 297] width 39 height 23
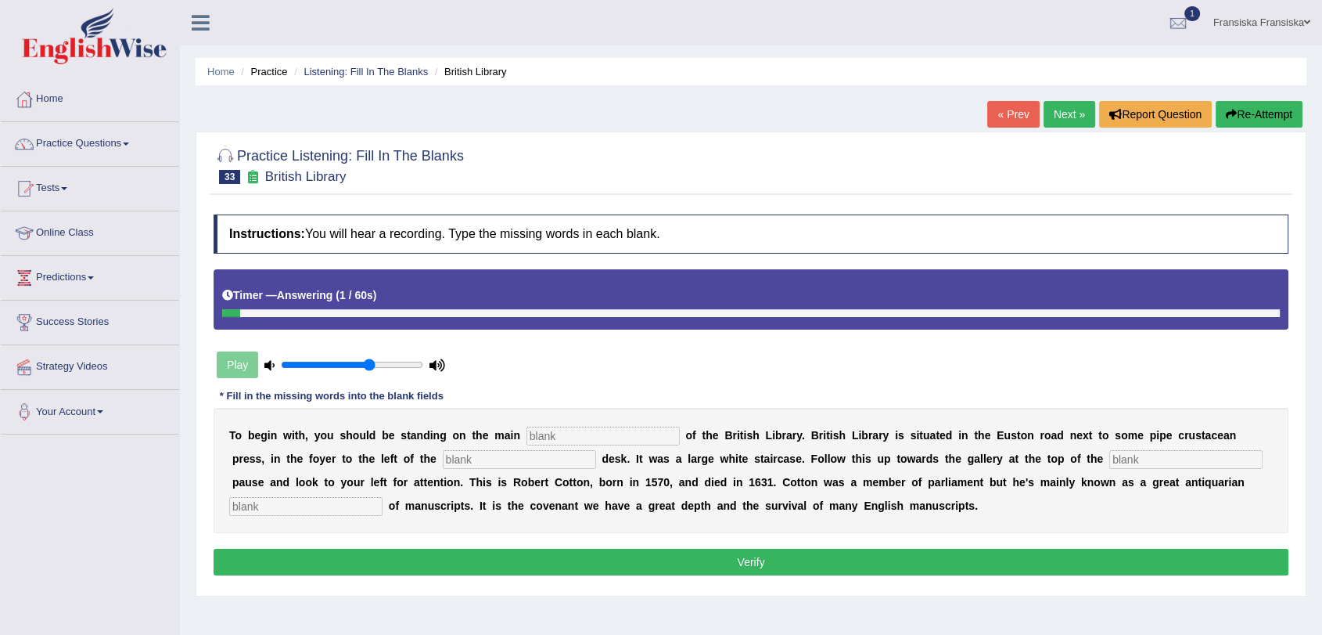
click at [588, 446] on div "T o b e g i n w i t h , y o u s h o u l d b e s t a n d i n g o n t h e m a i n…" at bounding box center [751, 470] width 1075 height 125
click at [590, 440] on input "text" at bounding box center [603, 435] width 153 height 19
type input "floor"
click at [552, 459] on input "text" at bounding box center [519, 459] width 153 height 19
type input "information"
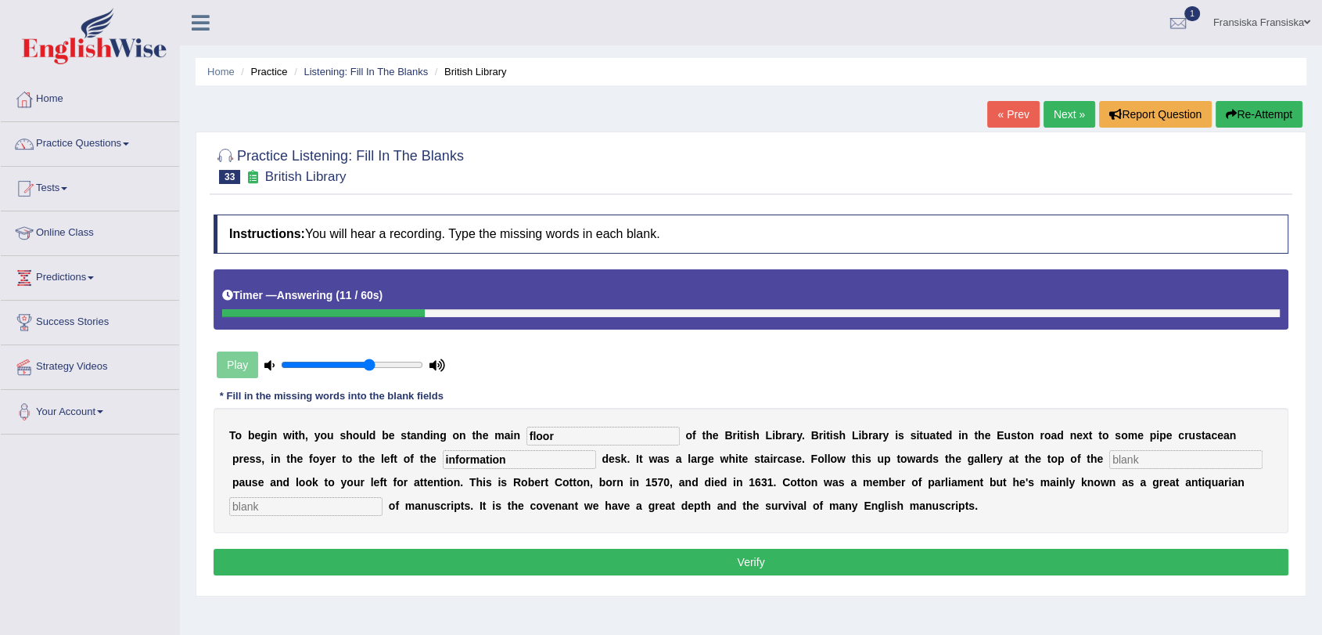
click at [1119, 456] on input "text" at bounding box center [1186, 459] width 153 height 19
type input "desk"
click at [359, 502] on input "text" at bounding box center [305, 506] width 153 height 19
type input "collect"
click at [388, 570] on button "Verify" at bounding box center [751, 562] width 1075 height 27
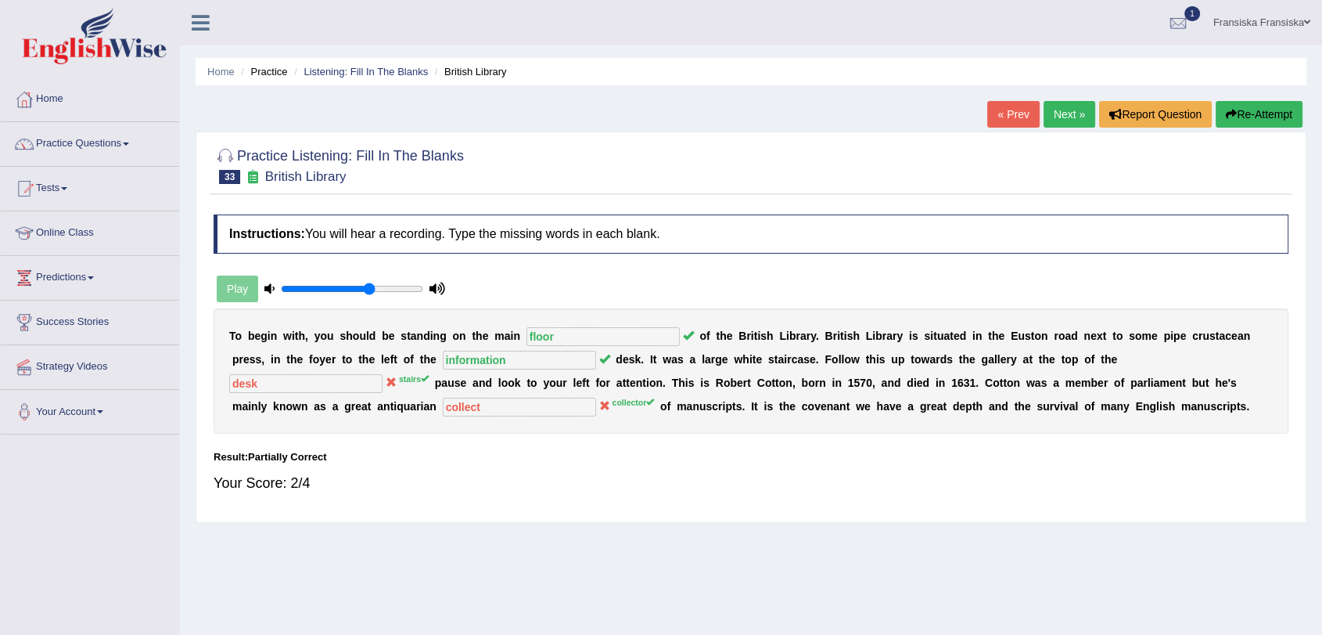
click at [1045, 120] on link "Next »" at bounding box center [1070, 114] width 52 height 27
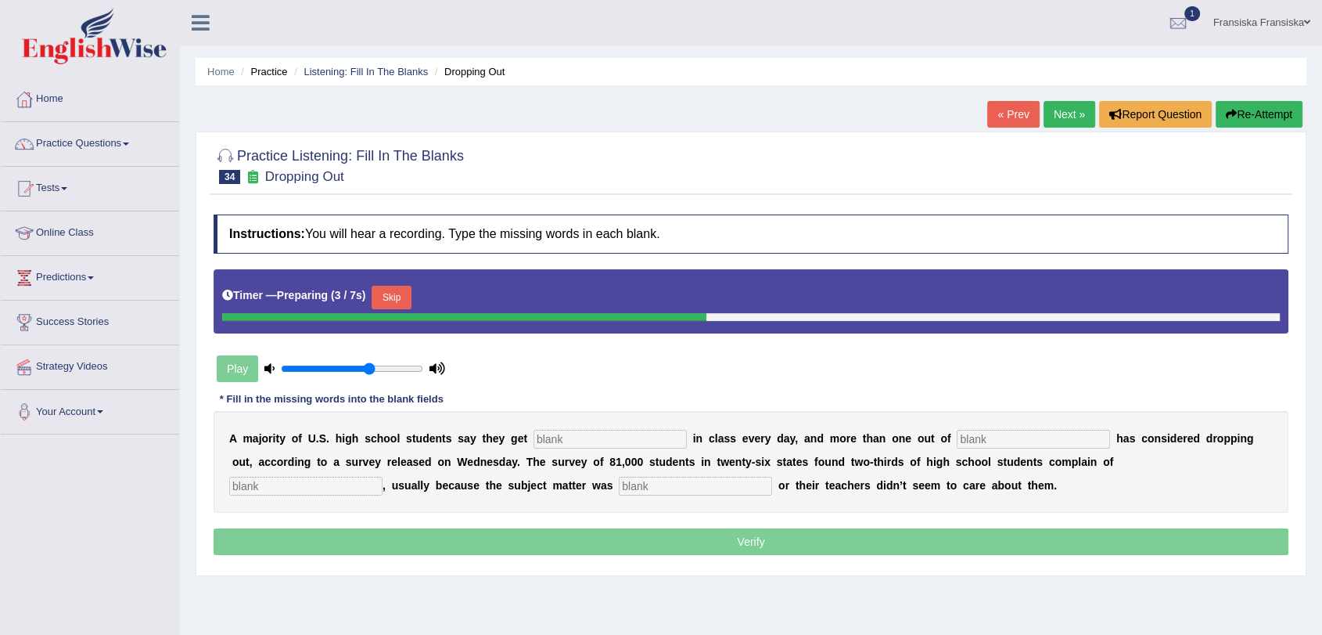
click at [407, 296] on button "Skip" at bounding box center [391, 297] width 39 height 23
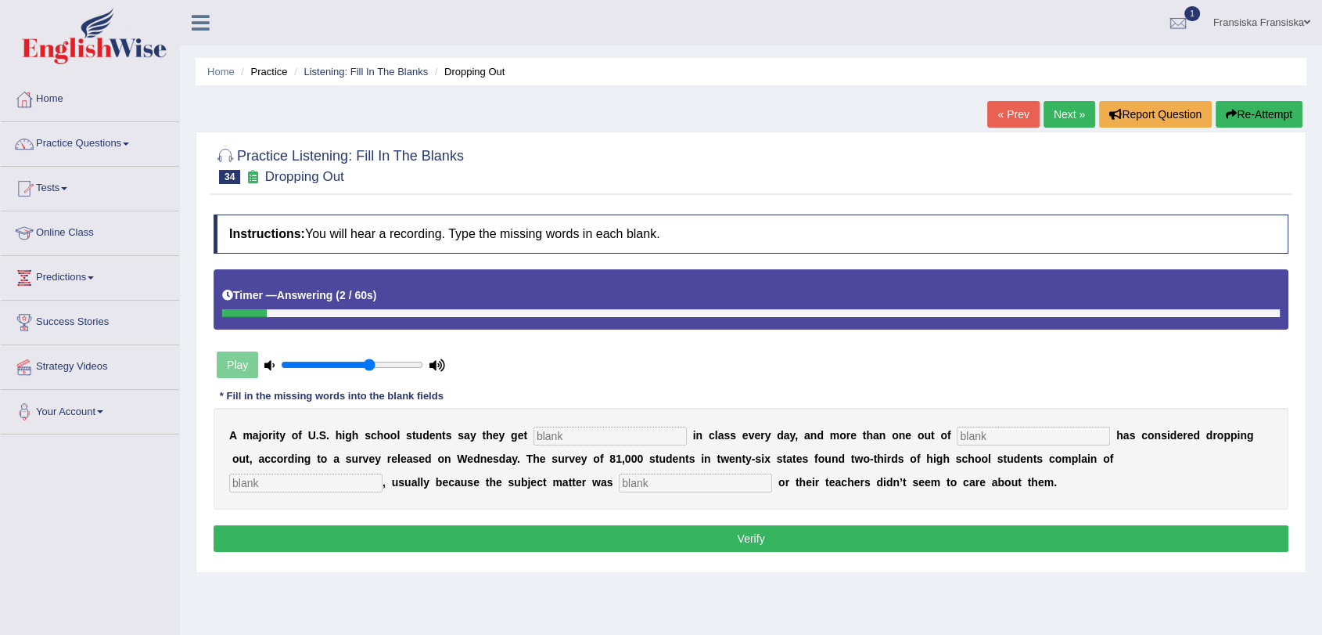
click at [1014, 105] on link "« Prev" at bounding box center [1014, 114] width 52 height 27
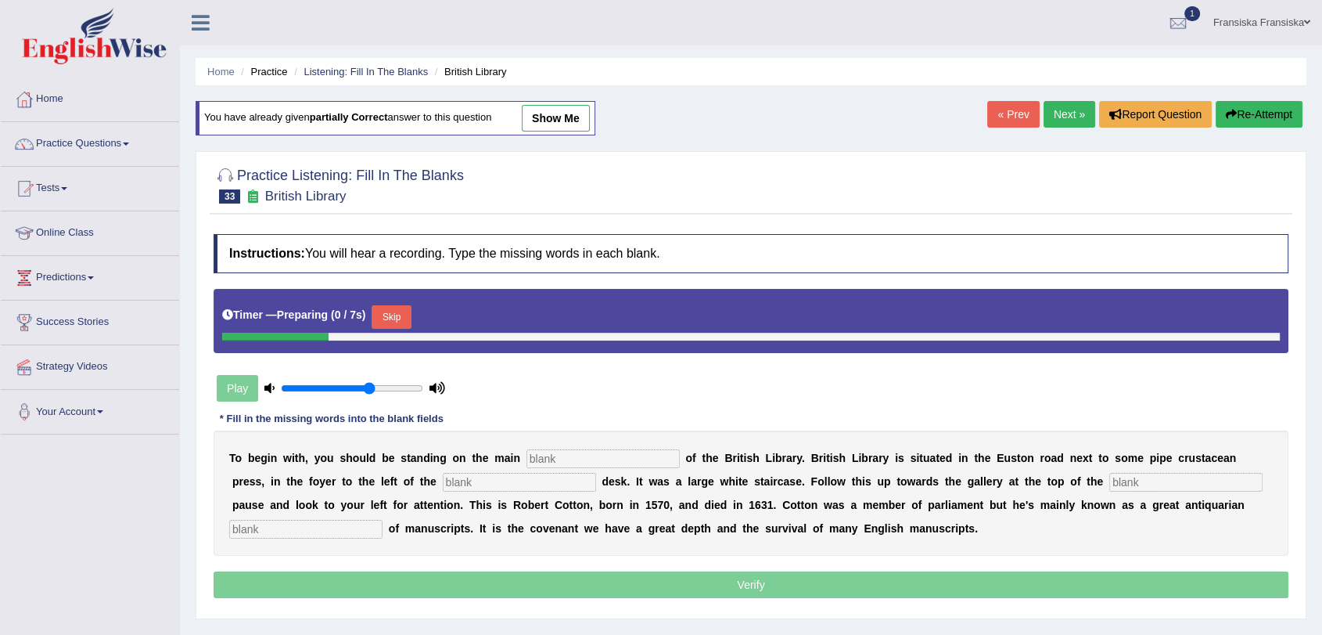
click at [1061, 106] on link "Next »" at bounding box center [1070, 114] width 52 height 27
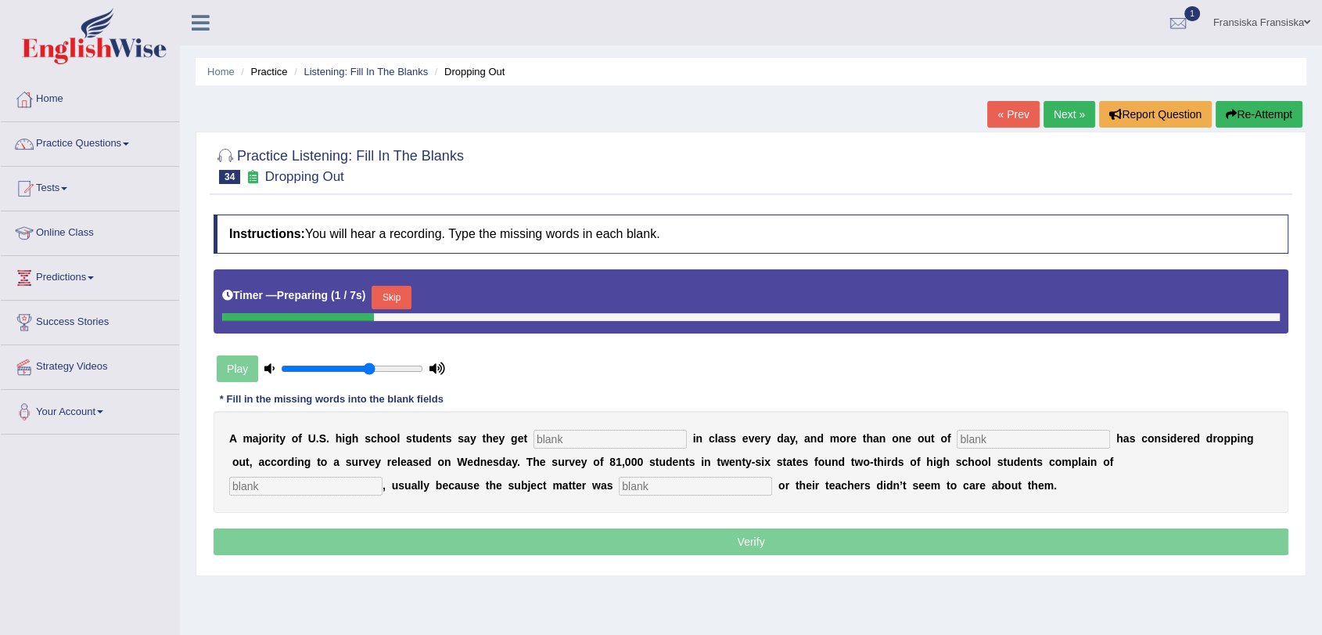
click at [401, 283] on div "Timer — Preparing ( 1 / 7s ) Skip" at bounding box center [751, 297] width 1058 height 31
click at [394, 284] on div "Timer — Preparing ( 1 / 7s ) Skip" at bounding box center [751, 297] width 1058 height 31
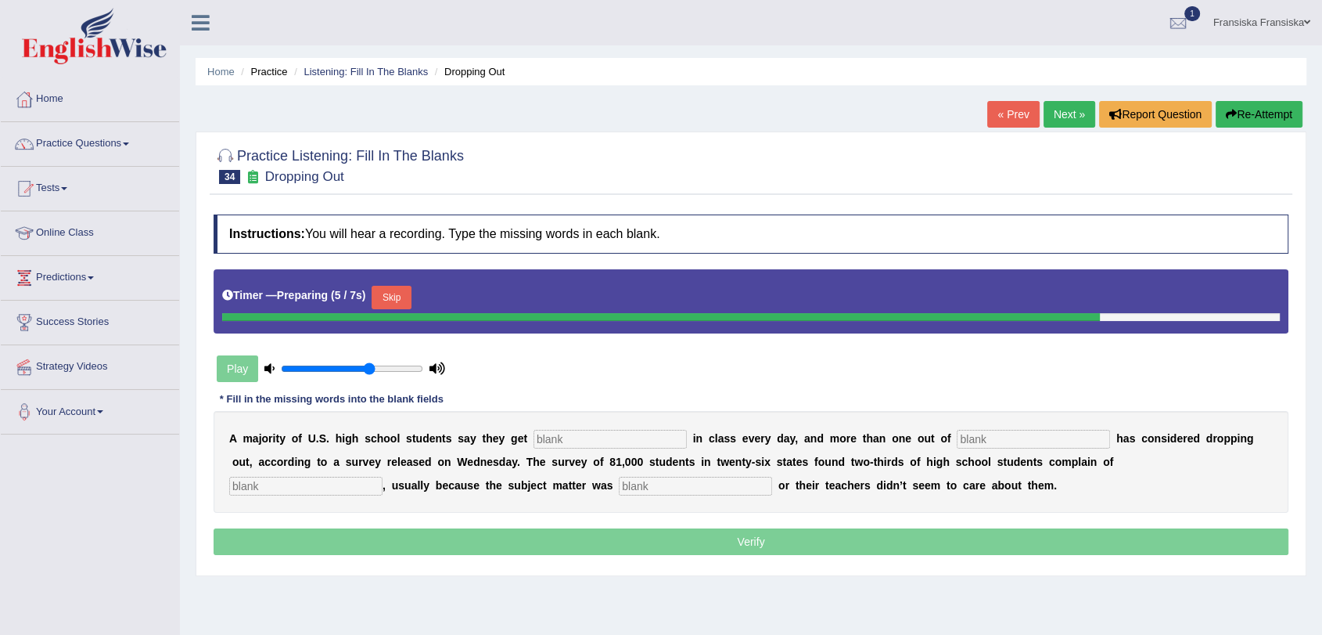
click at [389, 296] on button "Skip" at bounding box center [391, 297] width 39 height 23
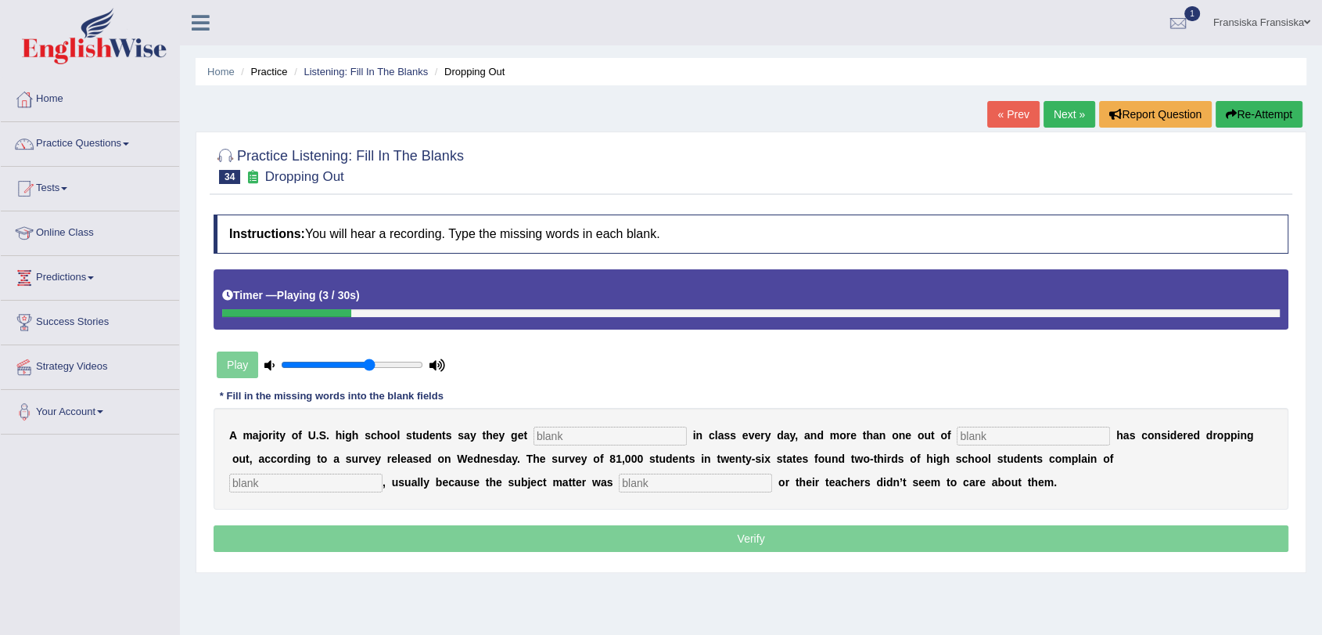
click at [569, 434] on input "text" at bounding box center [610, 435] width 153 height 19
type input "boring"
click at [982, 438] on input "text" at bounding box center [1033, 435] width 153 height 19
type input "5"
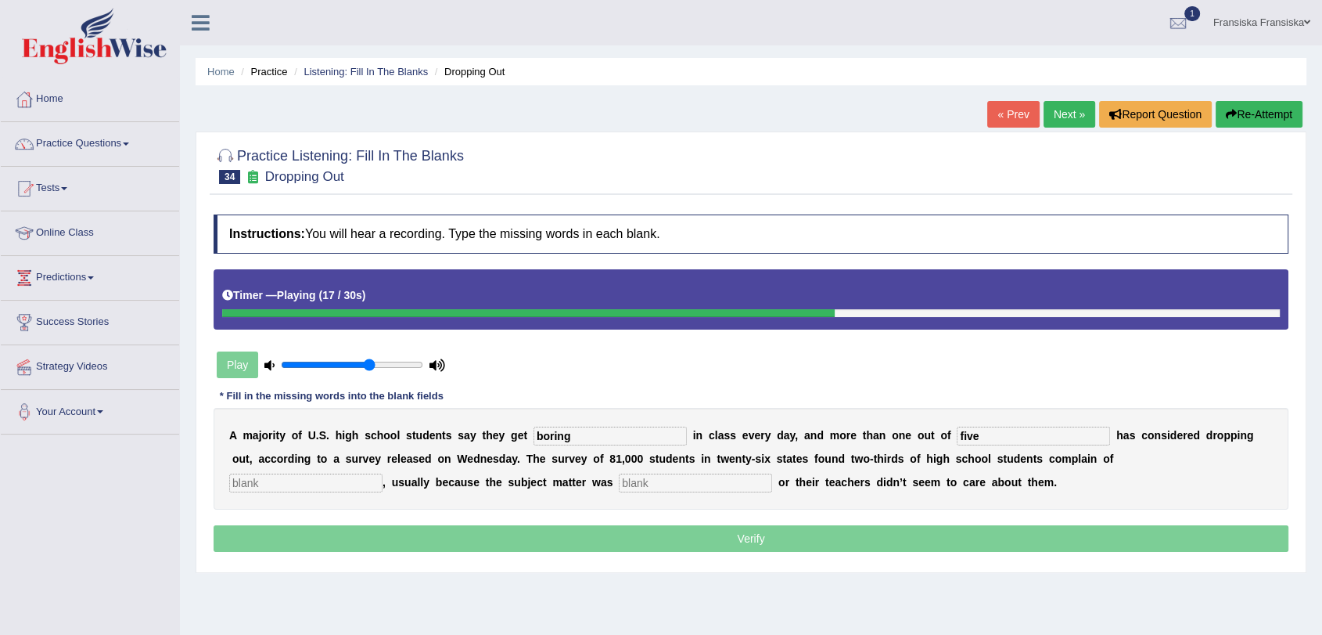
type input "five"
click at [383, 473] on input "text" at bounding box center [305, 482] width 153 height 19
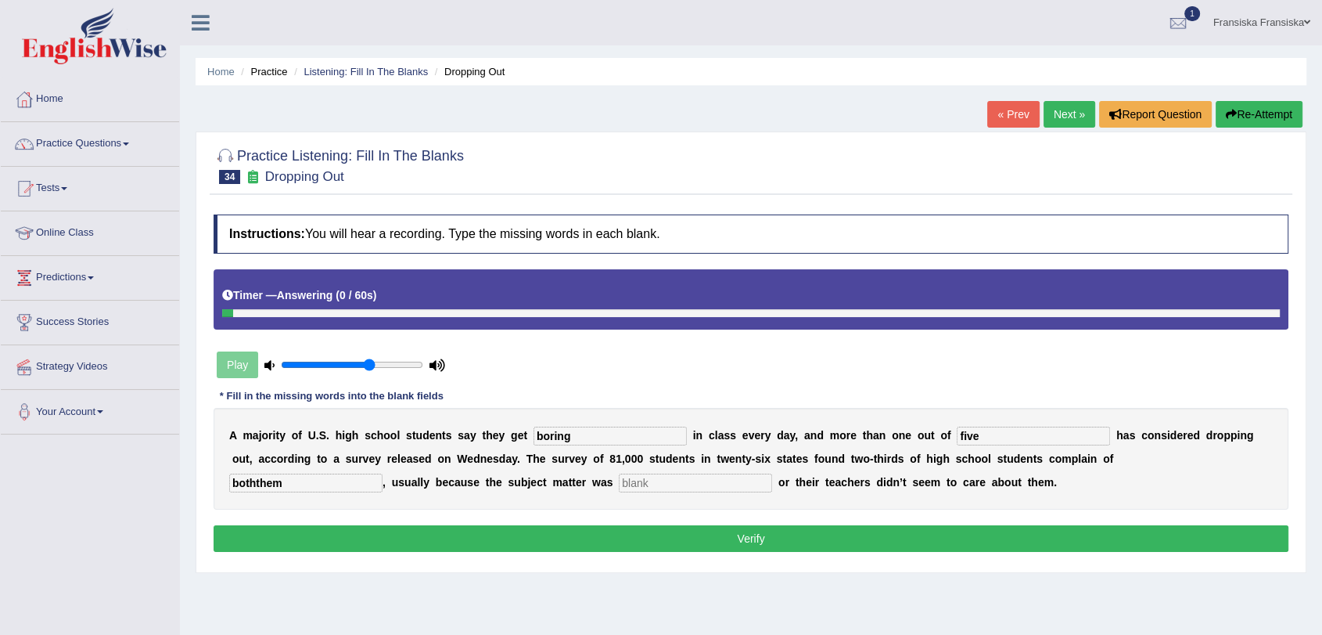
type input "boththem"
click at [548, 463] on b at bounding box center [548, 458] width 6 height 13
click at [619, 483] on input "text" at bounding box center [695, 482] width 153 height 19
type input "problem"
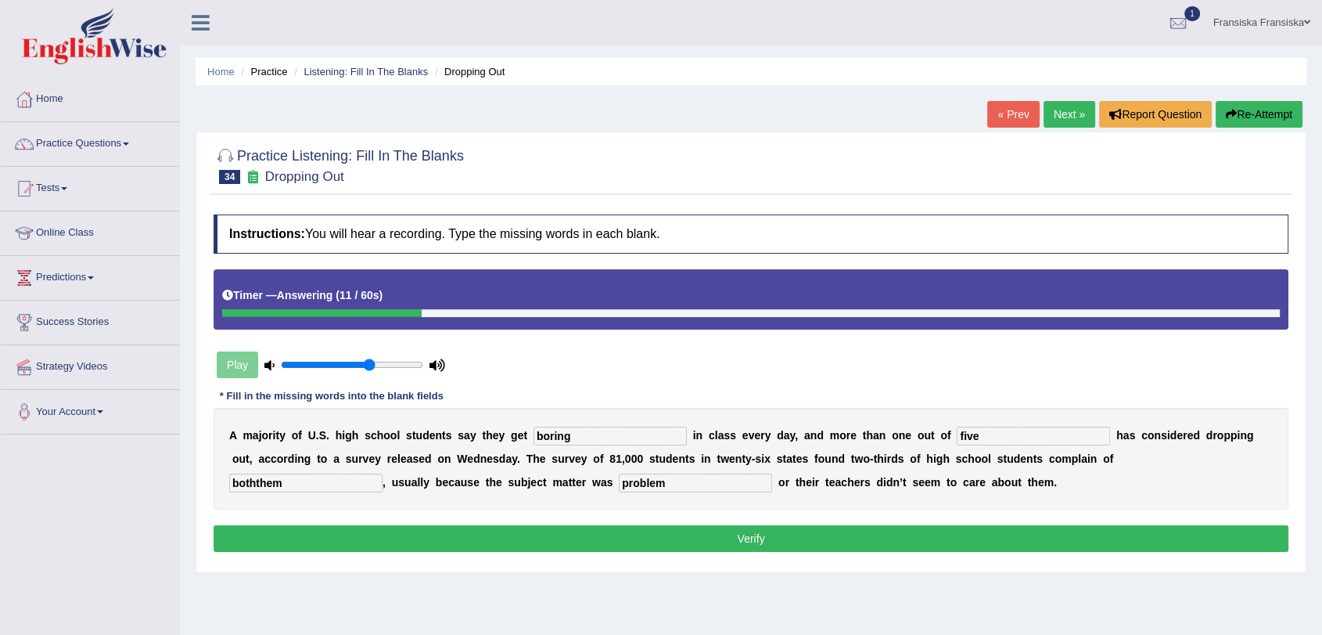
click at [574, 533] on button "Verify" at bounding box center [751, 538] width 1075 height 27
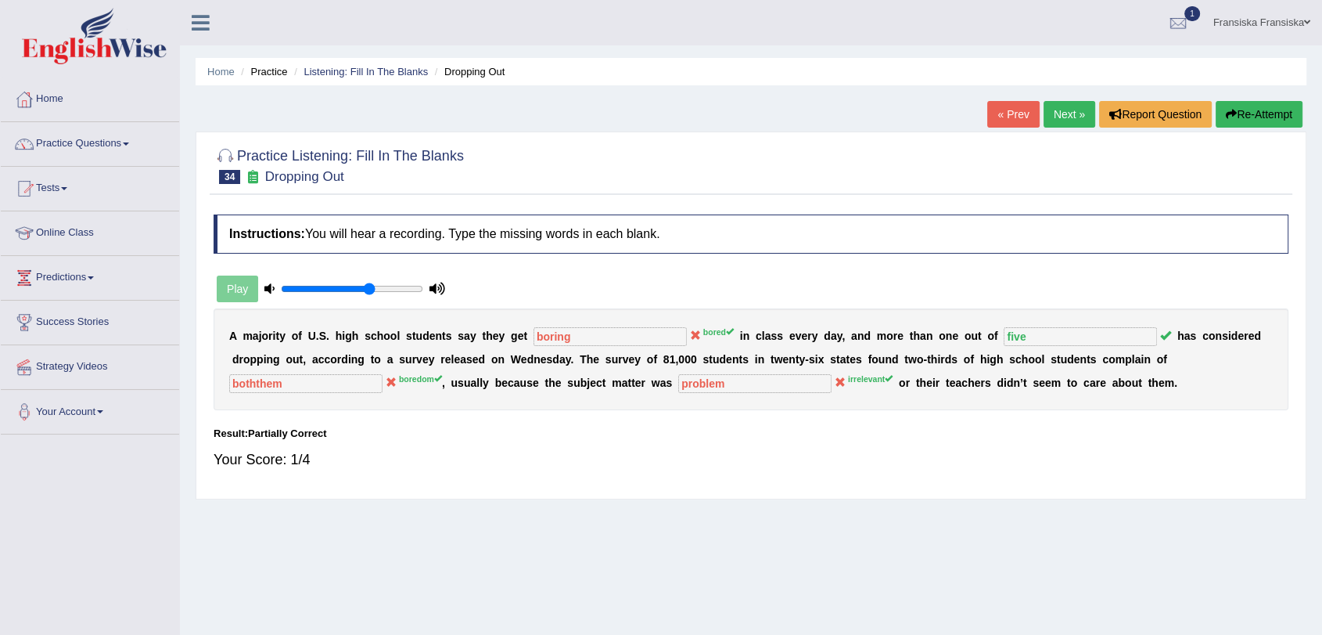
click at [1059, 100] on div "Home Practice Listening: Fill In The Blanks Dropping Out « Prev Next » Report Q…" at bounding box center [751, 391] width 1142 height 783
click at [1057, 108] on link "Next »" at bounding box center [1070, 114] width 52 height 27
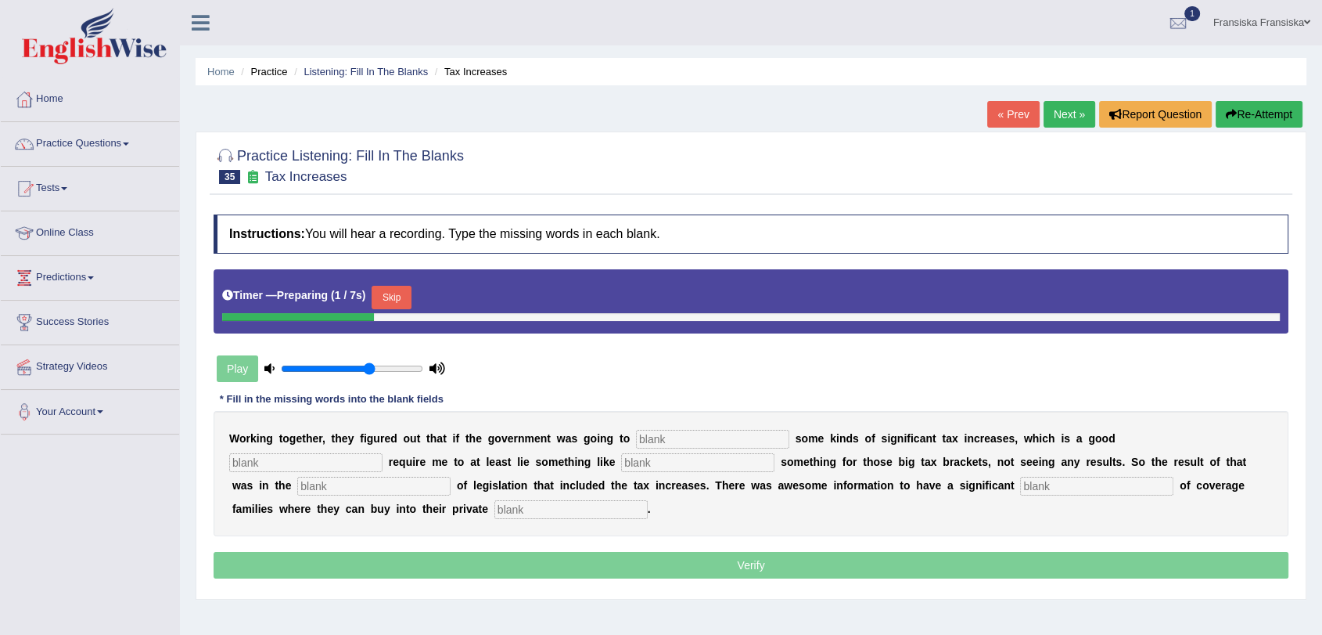
click at [407, 275] on div "Timer — Preparing ( 1 / 7s ) Skip" at bounding box center [751, 301] width 1075 height 64
click at [403, 313] on div at bounding box center [374, 317] width 304 height 8
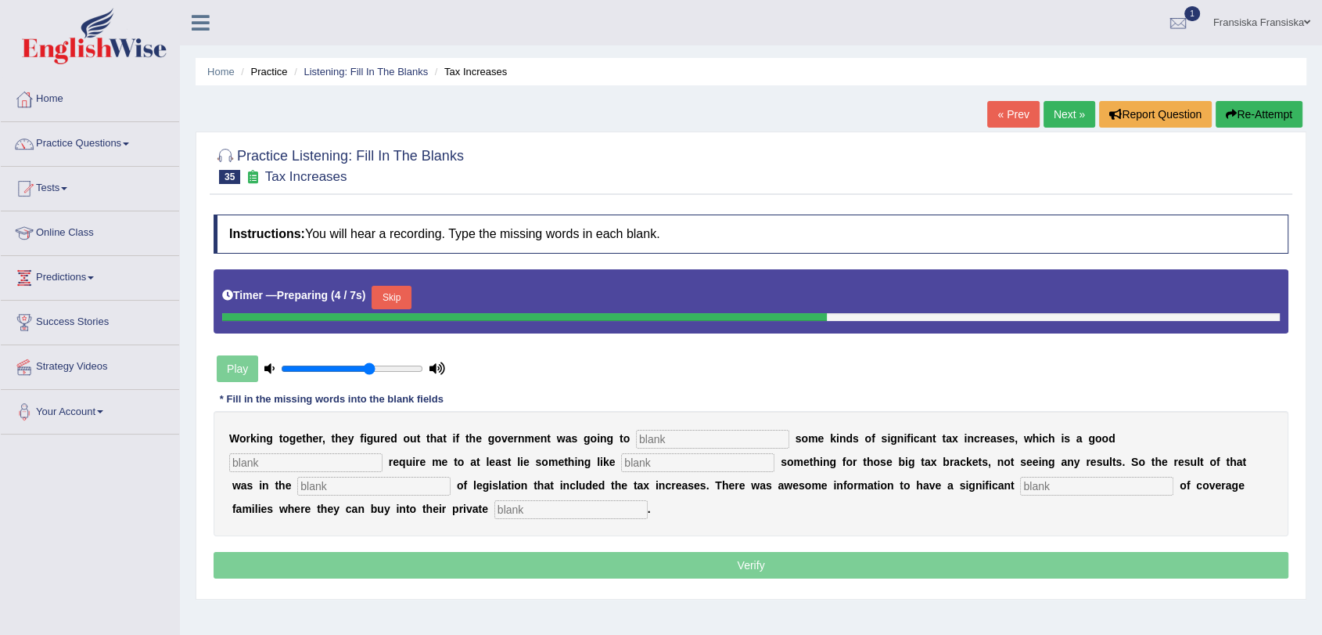
click at [401, 290] on button "Skip" at bounding box center [391, 297] width 39 height 23
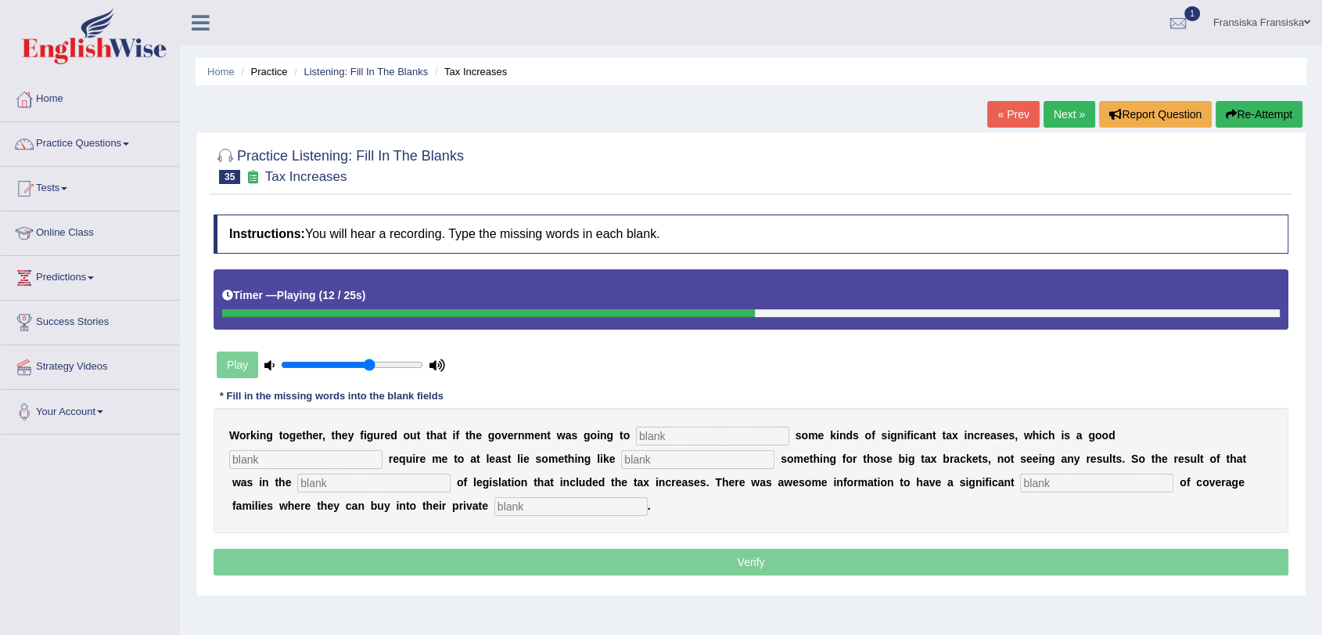
click at [1014, 103] on link "« Prev" at bounding box center [1014, 114] width 52 height 27
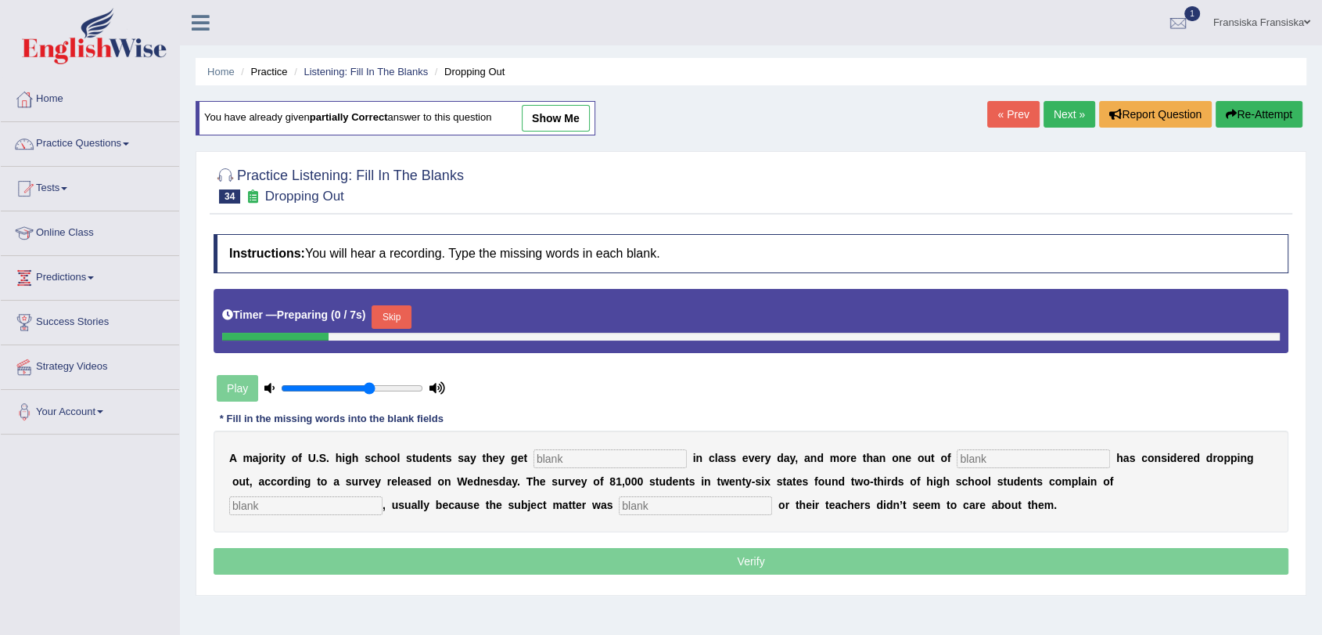
click at [1058, 110] on link "Next »" at bounding box center [1070, 114] width 52 height 27
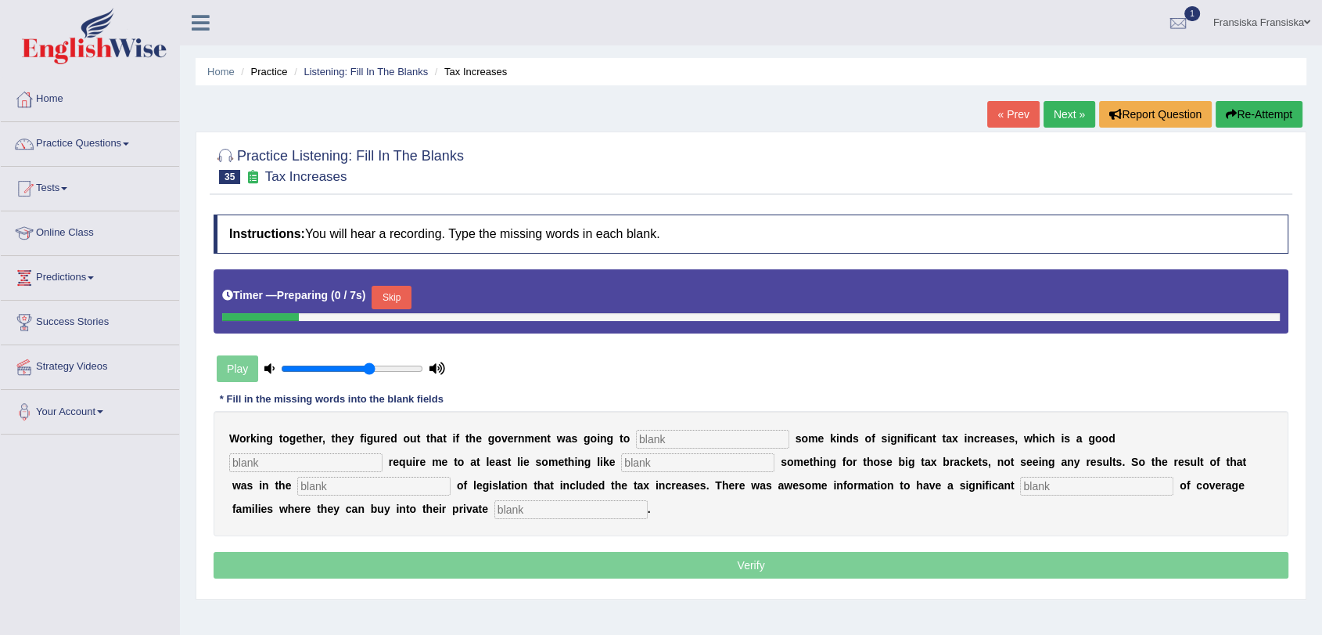
click at [407, 303] on button "Skip" at bounding box center [391, 297] width 39 height 23
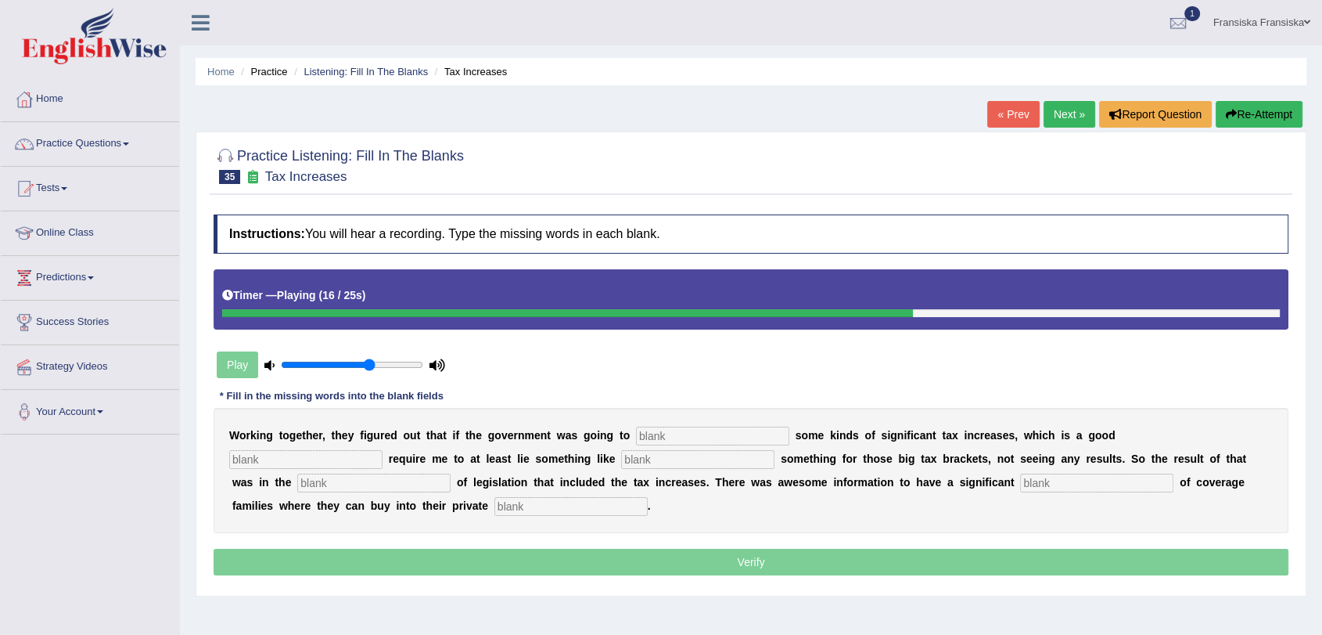
click at [988, 106] on link "« Prev" at bounding box center [1014, 114] width 52 height 27
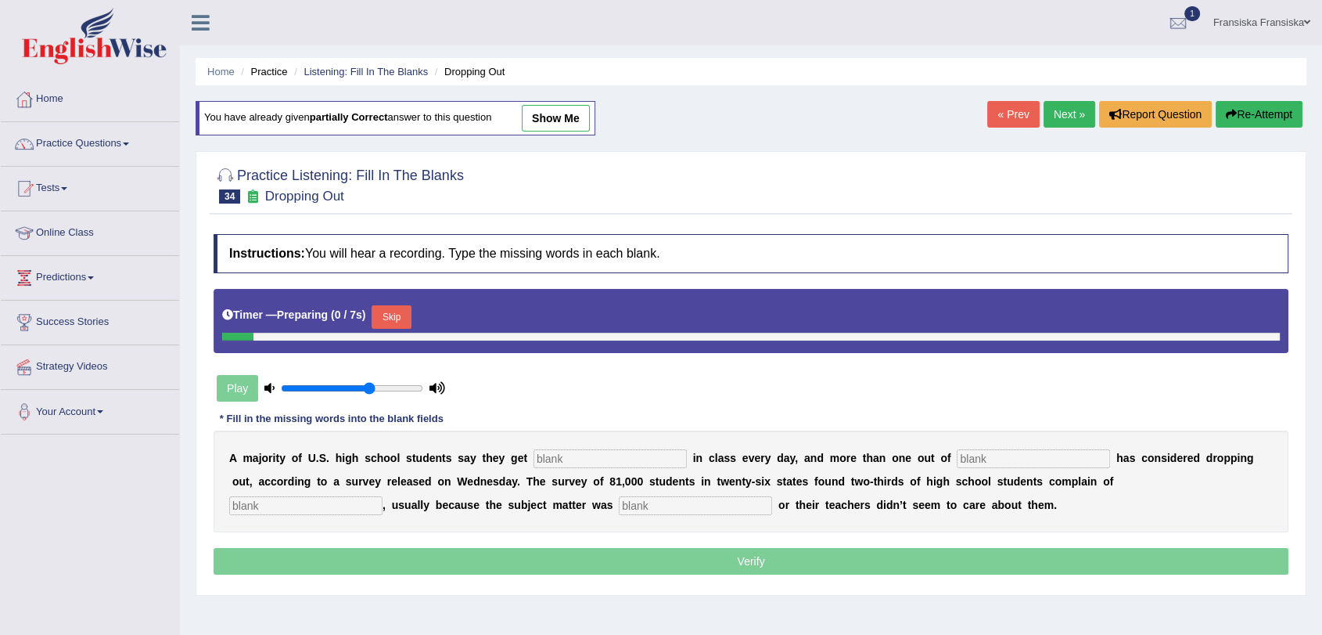
click at [1044, 114] on link "Next »" at bounding box center [1070, 114] width 52 height 27
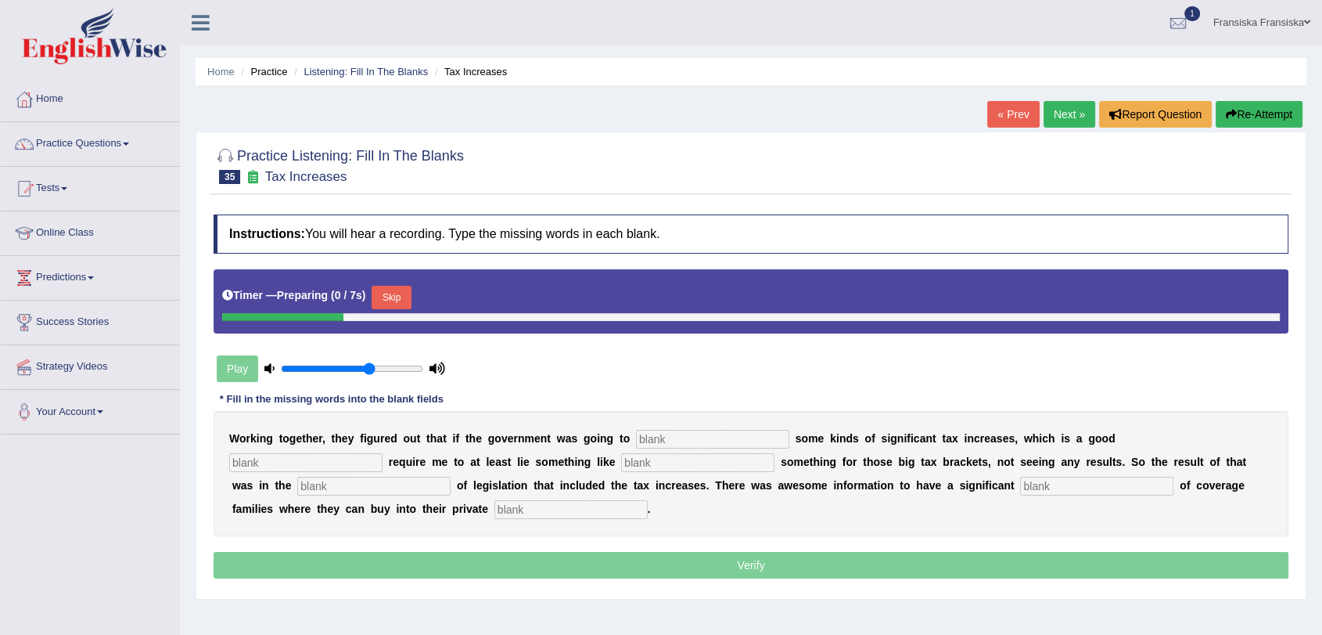
click at [407, 286] on button "Skip" at bounding box center [391, 297] width 39 height 23
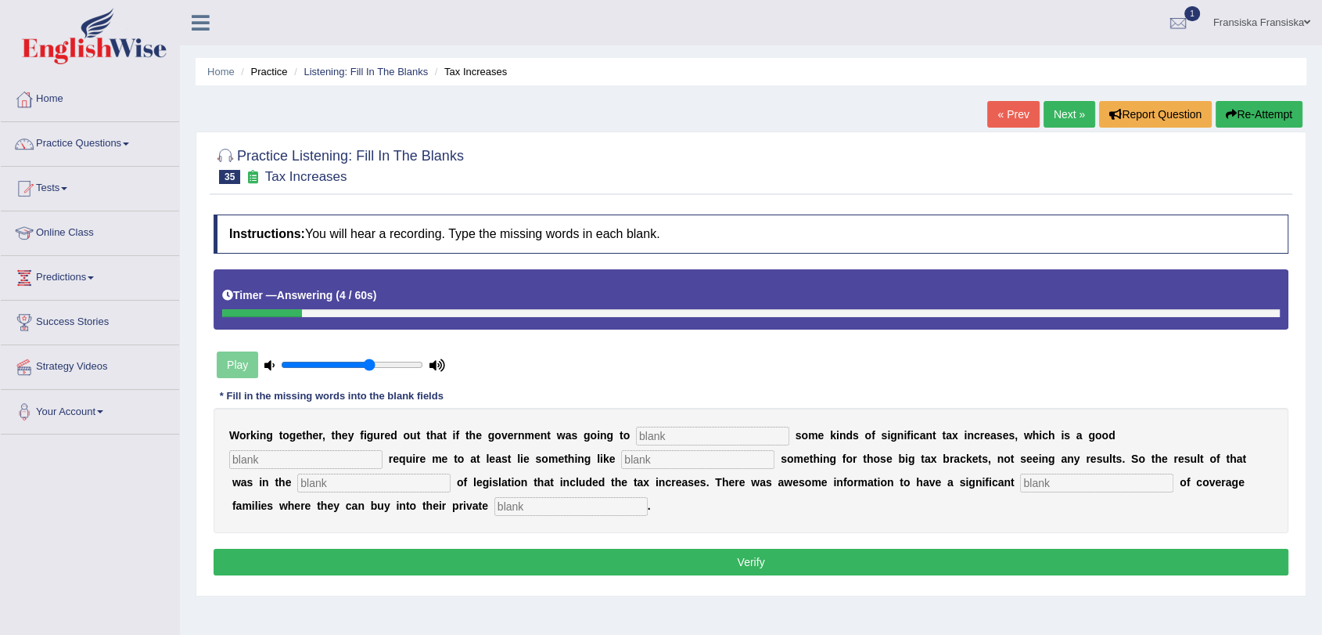
click at [719, 436] on input "text" at bounding box center [712, 435] width 153 height 19
type input "propose"
click at [369, 452] on input "text" at bounding box center [305, 459] width 153 height 19
type input "strategy"
click at [721, 464] on input "text" at bounding box center [697, 459] width 153 height 19
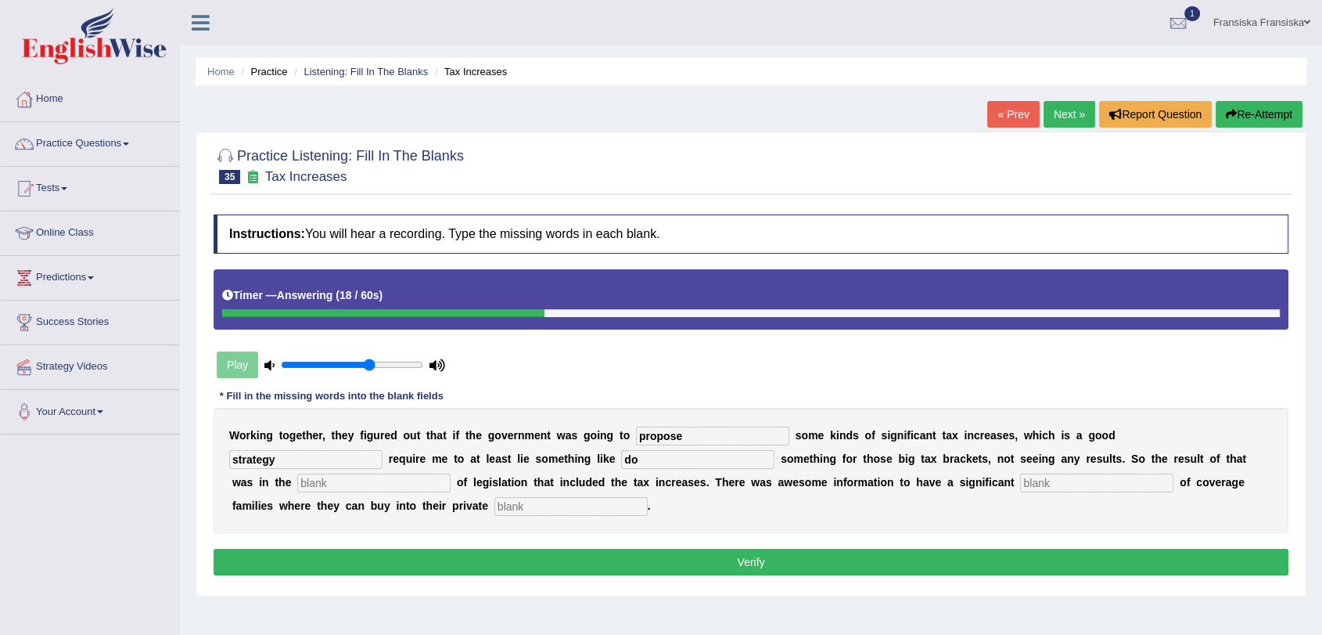
type input "do"
click at [432, 484] on input "text" at bounding box center [373, 482] width 153 height 19
type input "packed"
click at [1101, 477] on input "text" at bounding box center [1096, 482] width 153 height 19
type input "expend"
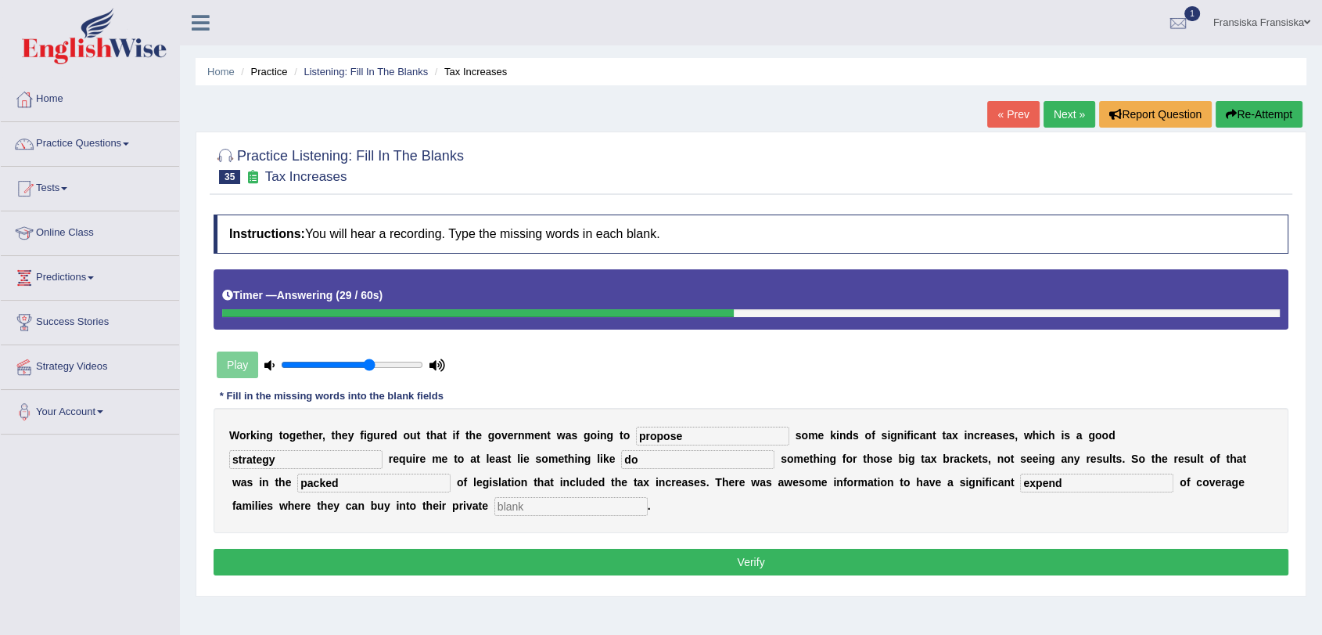
click at [576, 509] on input "text" at bounding box center [571, 506] width 153 height 19
type input "insurance"
click at [578, 567] on button "Verify" at bounding box center [751, 562] width 1075 height 27
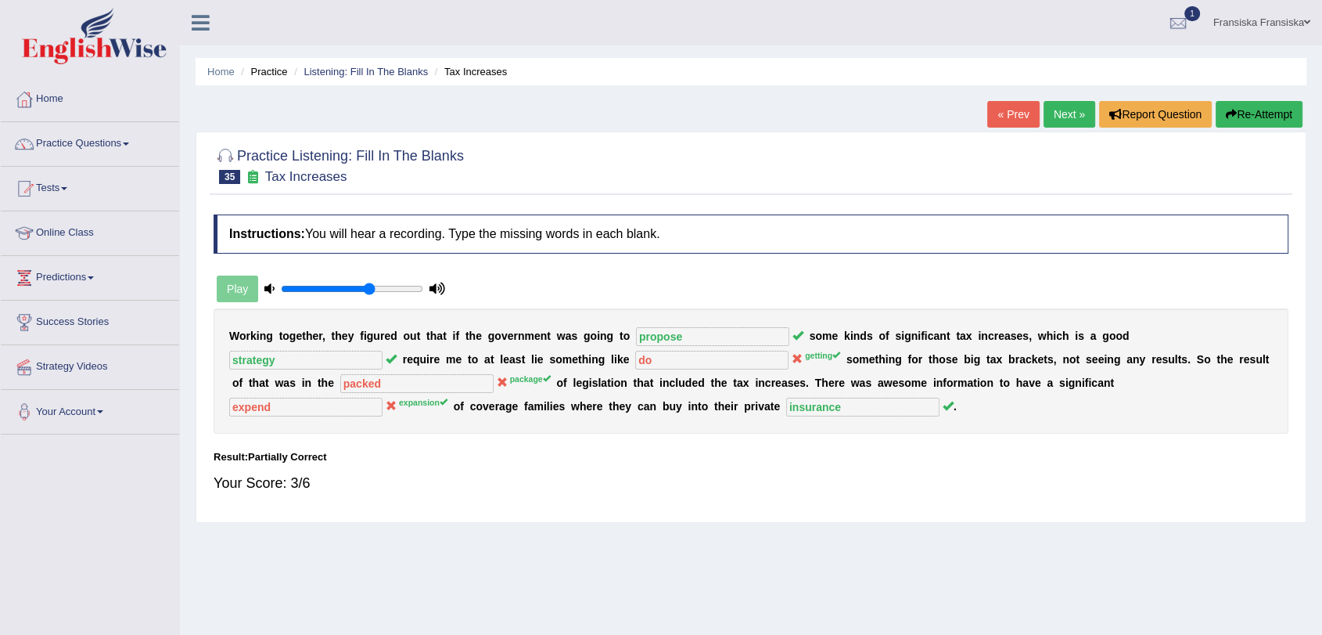
click at [1058, 118] on link "Next »" at bounding box center [1070, 114] width 52 height 27
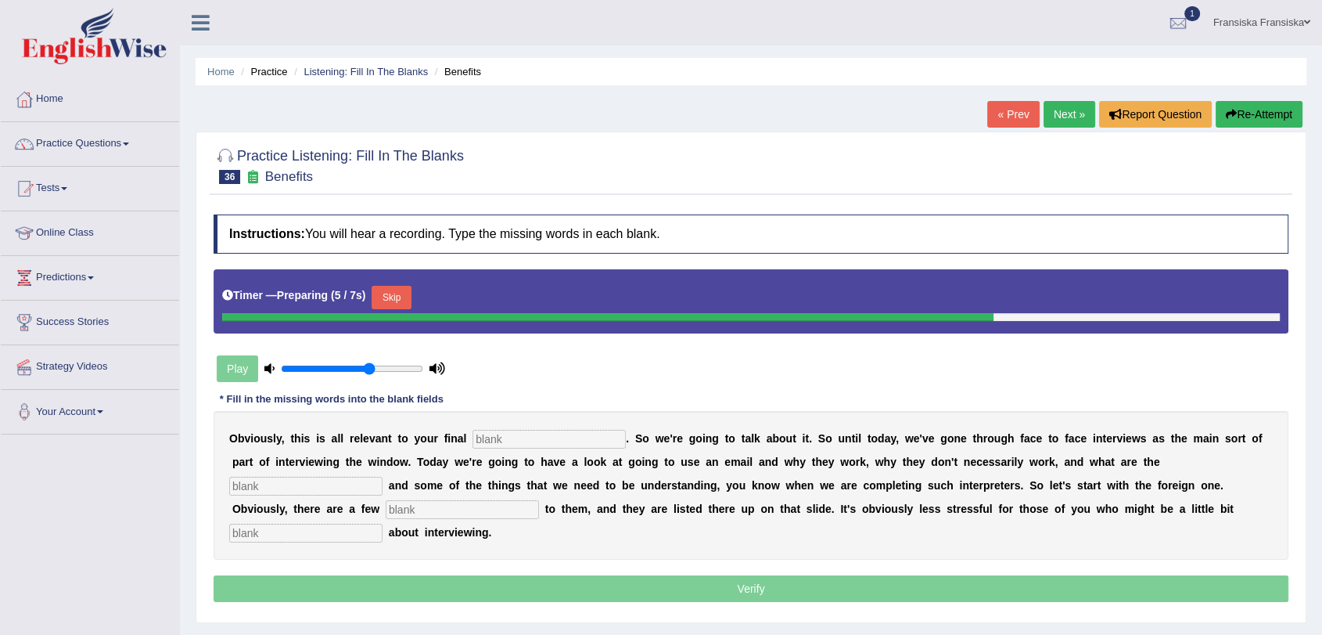
click at [393, 315] on div at bounding box center [608, 317] width 772 height 8
click at [387, 300] on button "Skip" at bounding box center [391, 297] width 39 height 23
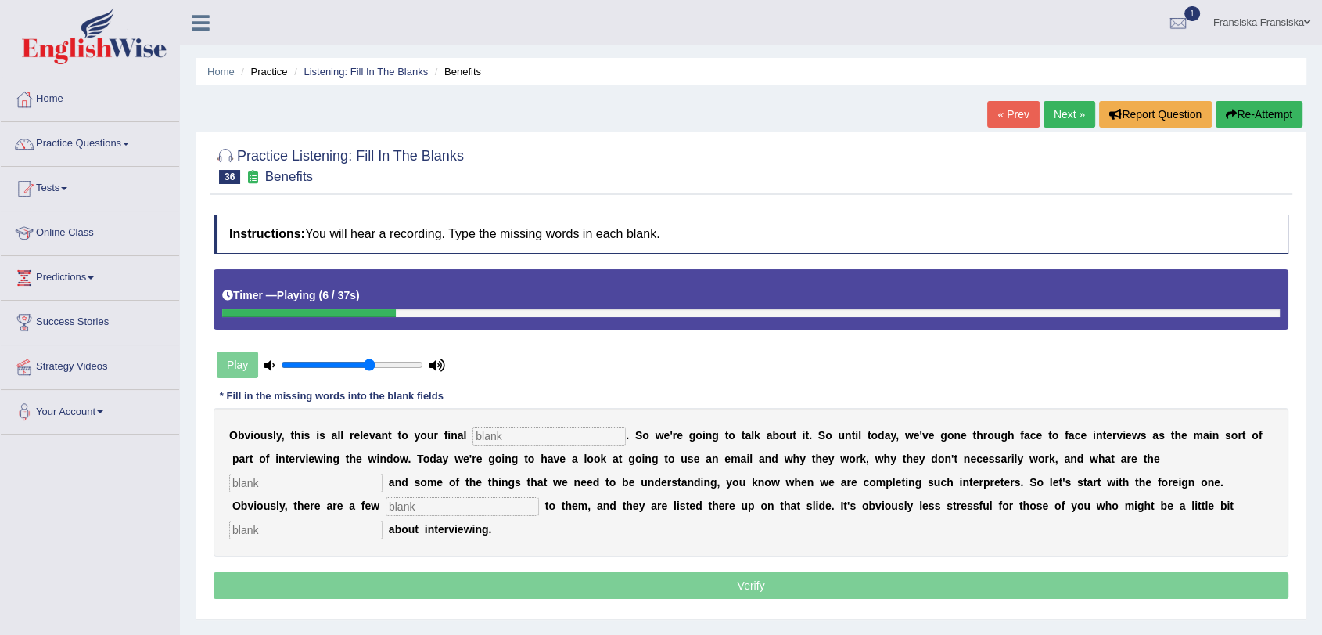
click at [336, 322] on div "Timer — Playing ( 6 / 37s )" at bounding box center [751, 299] width 1075 height 60
click at [1063, 113] on link "Next »" at bounding box center [1070, 114] width 52 height 27
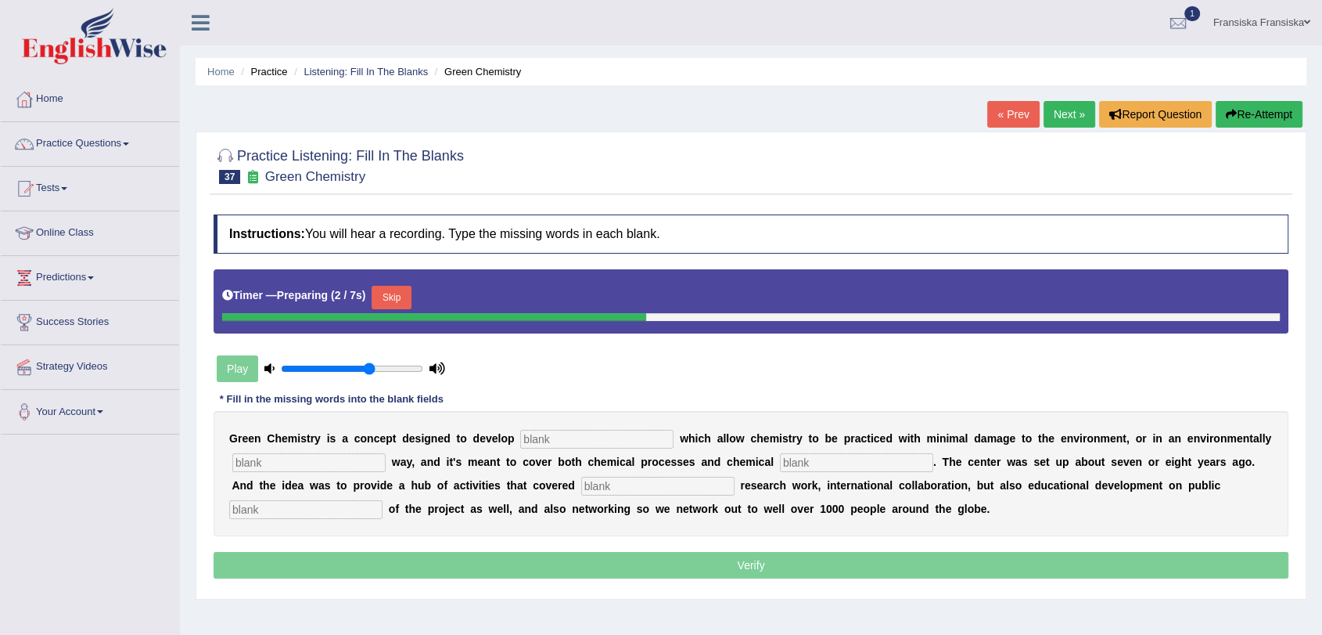
click at [1035, 111] on div "« Prev Next » Report Question Re-Attempt" at bounding box center [1147, 116] width 319 height 31
click at [1015, 115] on link "« Prev" at bounding box center [1014, 114] width 52 height 27
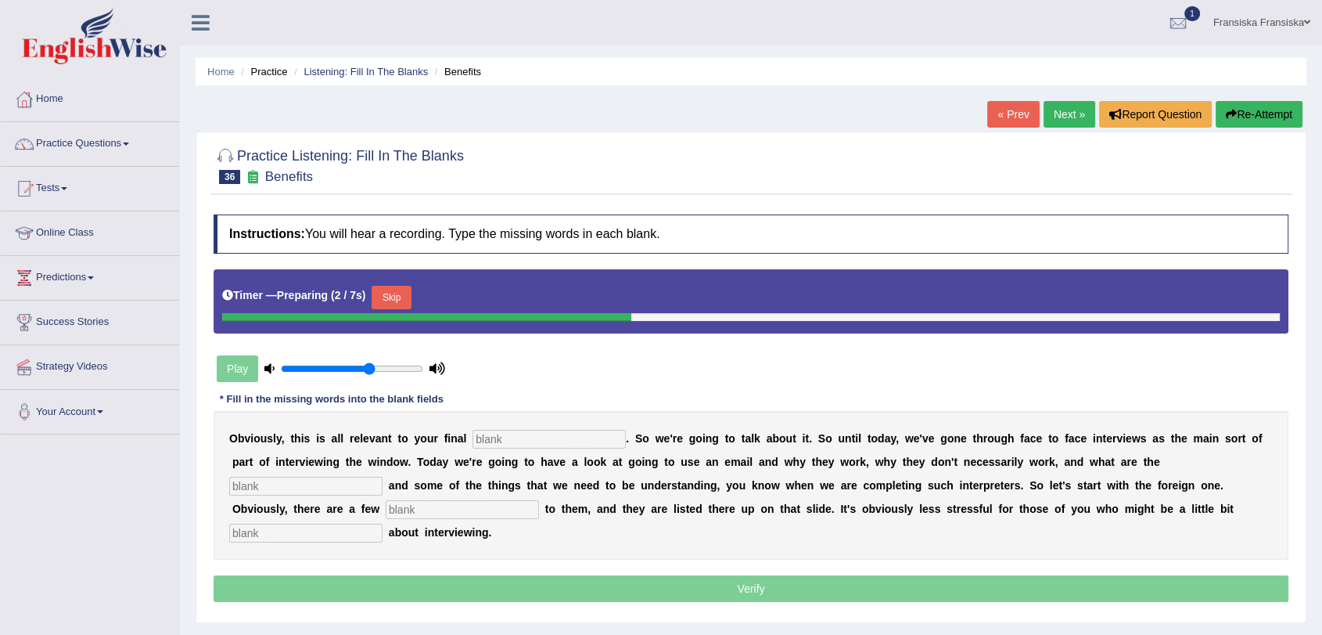
click at [997, 117] on link "« Prev" at bounding box center [1014, 114] width 52 height 27
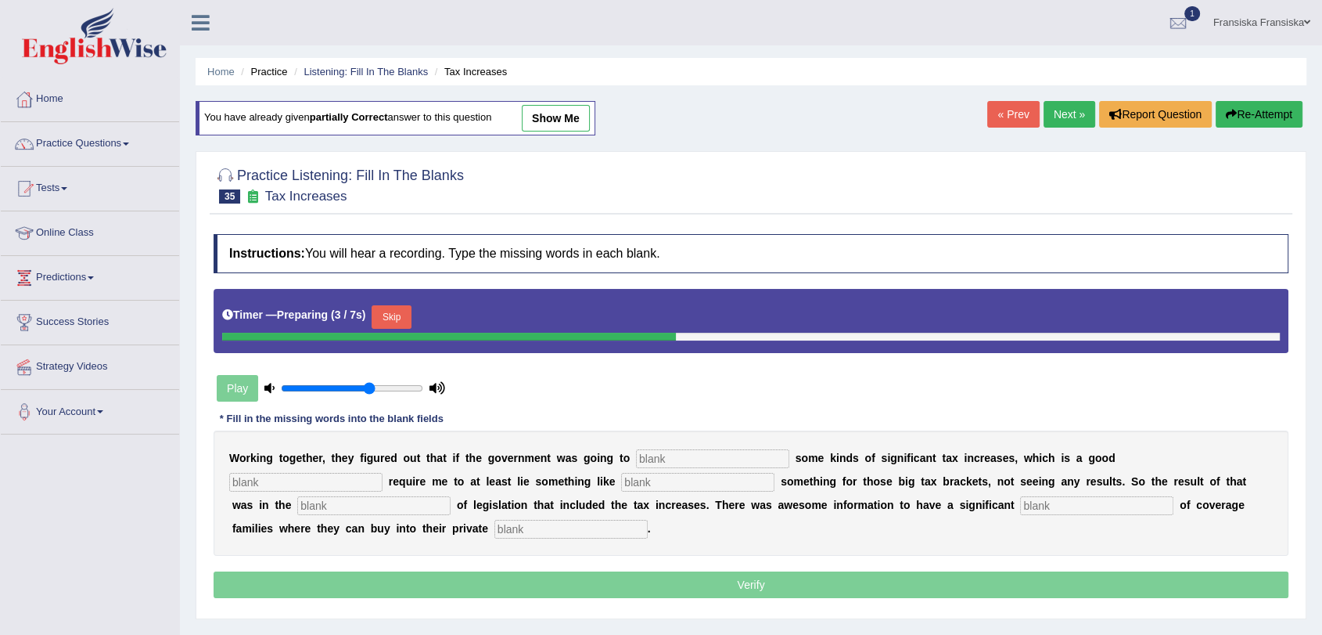
click at [999, 114] on link "« Prev" at bounding box center [1014, 114] width 52 height 27
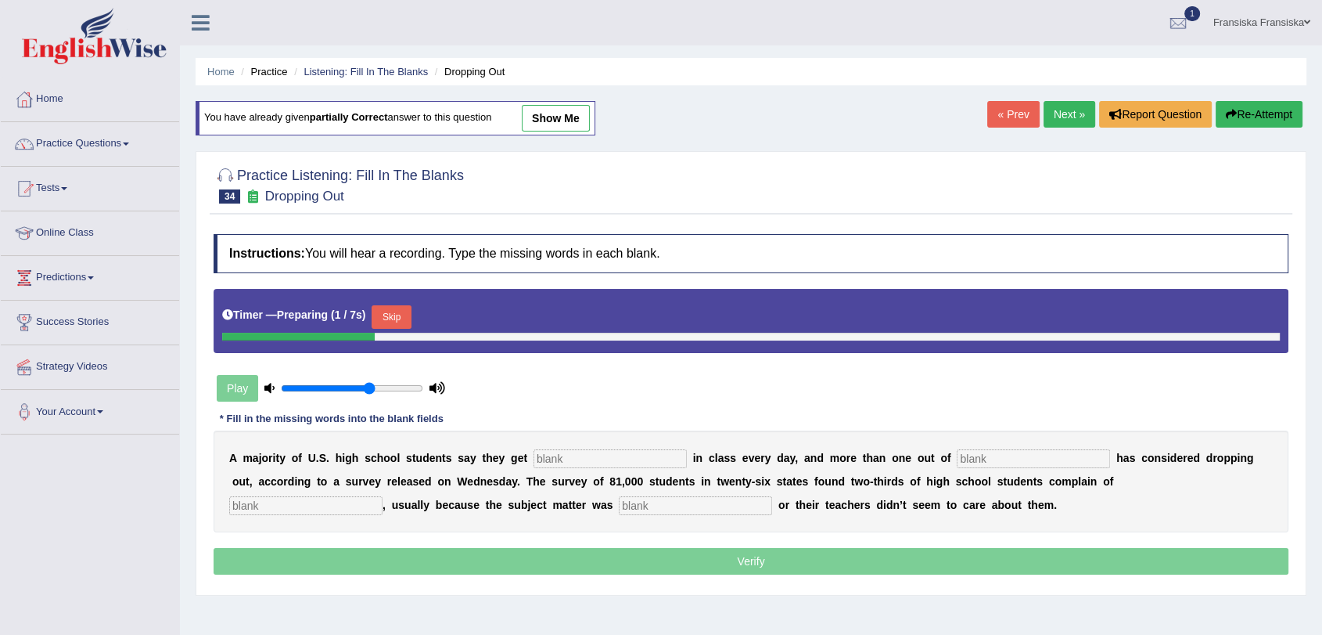
click at [554, 114] on link "show me" at bounding box center [556, 118] width 68 height 27
type input "boring"
type input "five"
type input "boththem"
type input "problem"
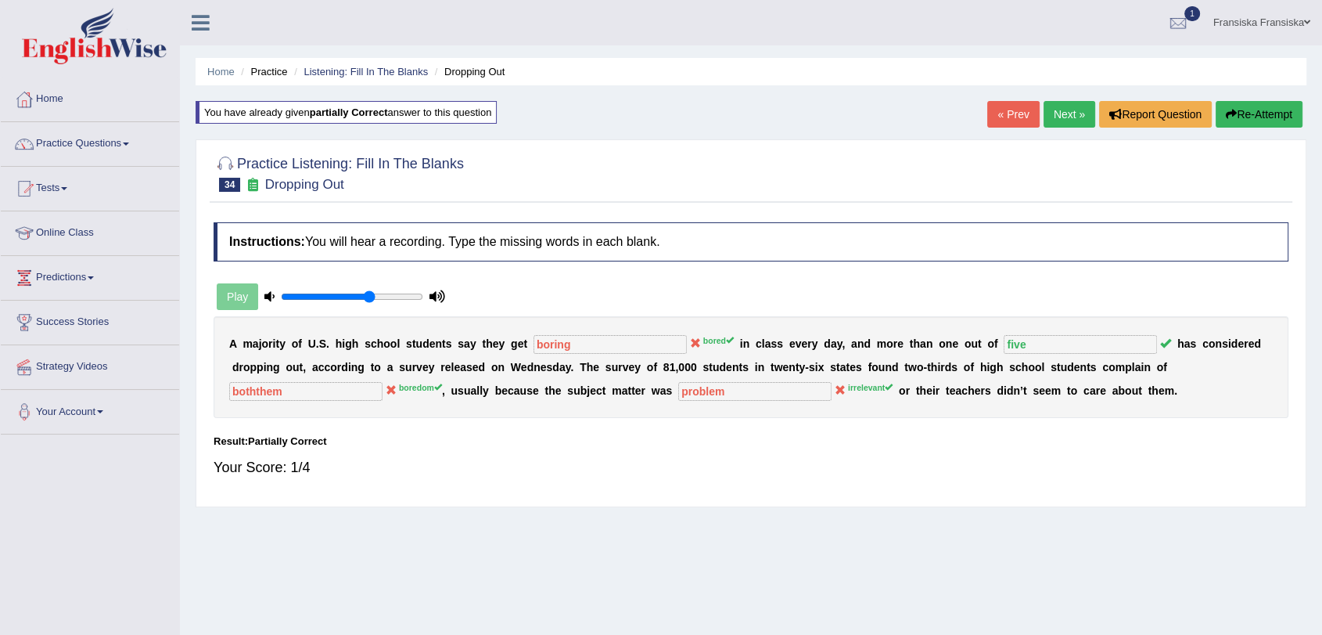
click at [1085, 120] on link "Next »" at bounding box center [1070, 114] width 52 height 27
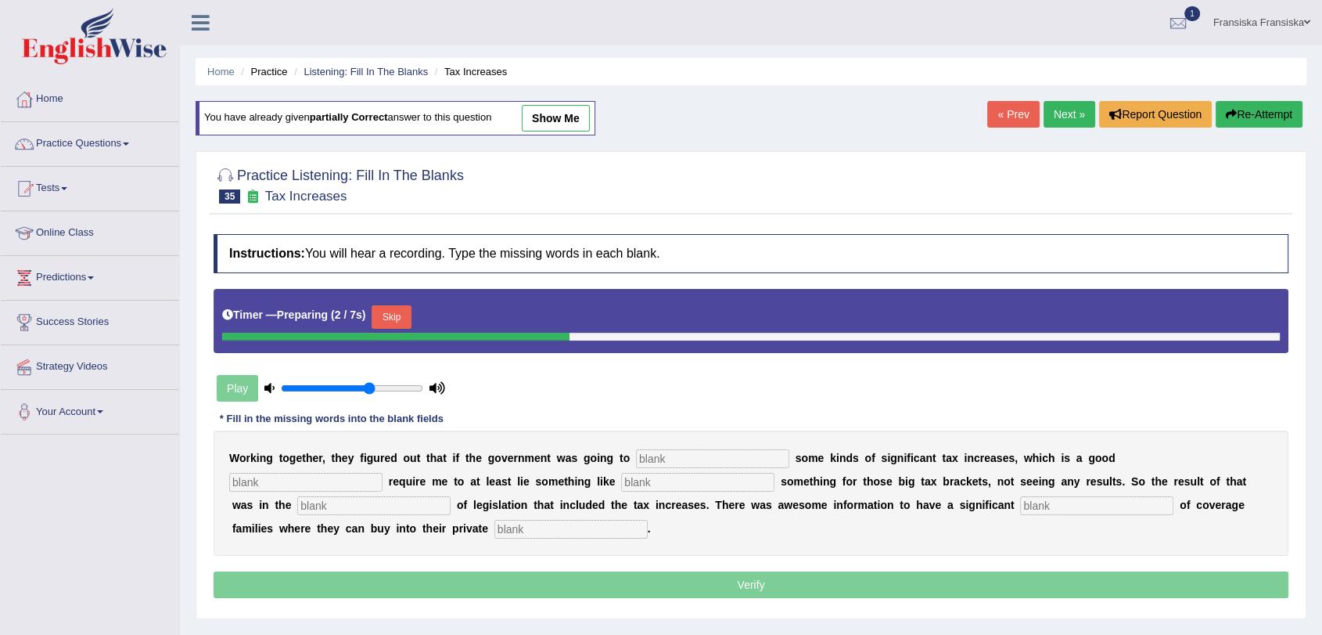
click at [1085, 120] on link "Next »" at bounding box center [1070, 114] width 52 height 27
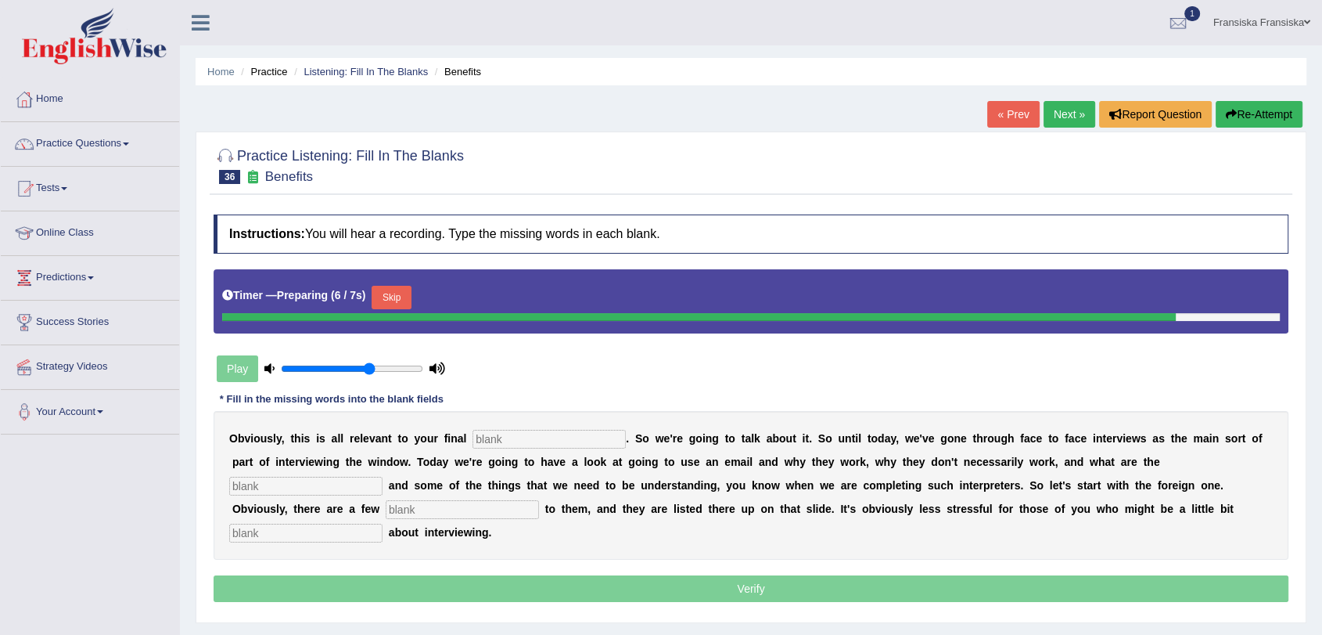
click at [989, 121] on link "« Prev" at bounding box center [1014, 114] width 52 height 27
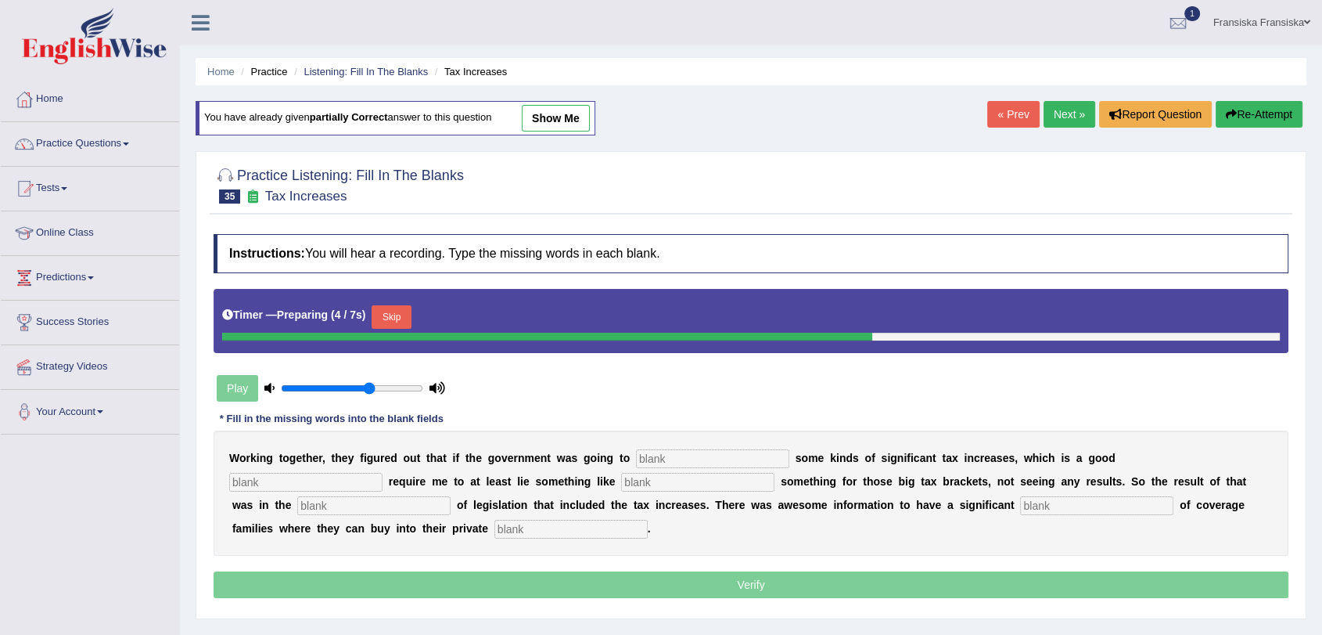
click at [1045, 117] on link "Next »" at bounding box center [1070, 114] width 52 height 27
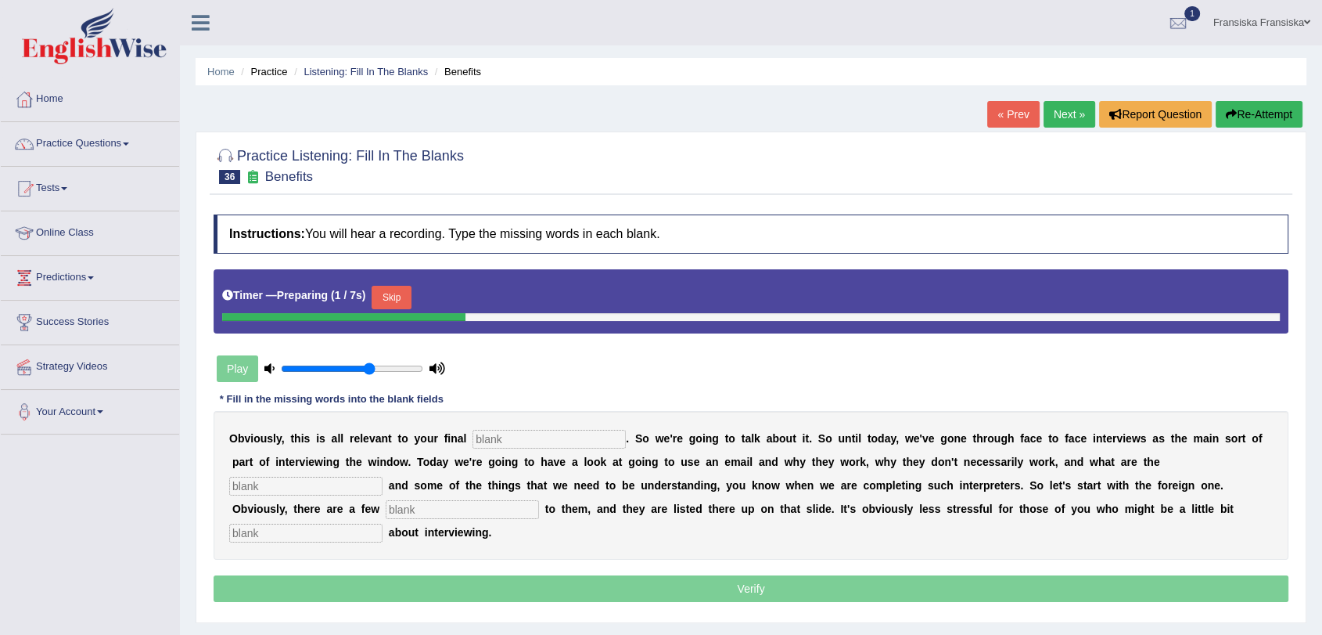
click at [399, 290] on button "Skip" at bounding box center [391, 297] width 39 height 23
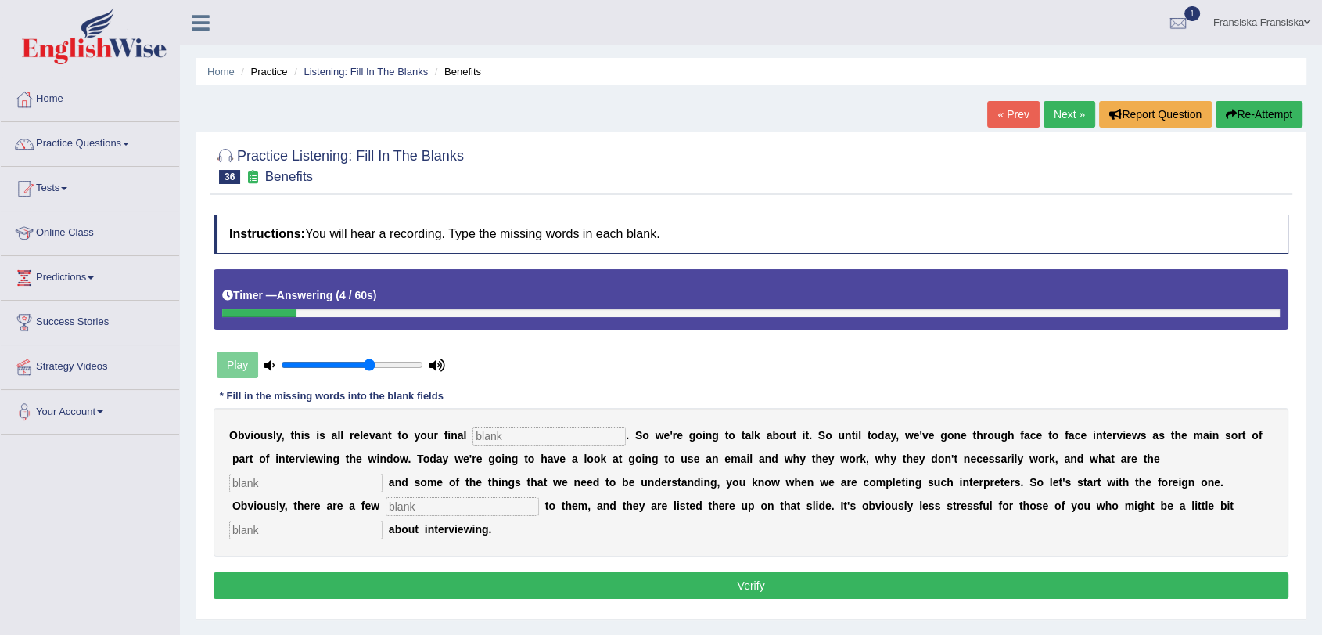
click at [535, 430] on input "text" at bounding box center [549, 435] width 153 height 19
type input "assesment"
click at [371, 478] on input "text" at bounding box center [305, 482] width 153 height 19
type input "challenge"
click at [441, 502] on input "text" at bounding box center [462, 506] width 153 height 19
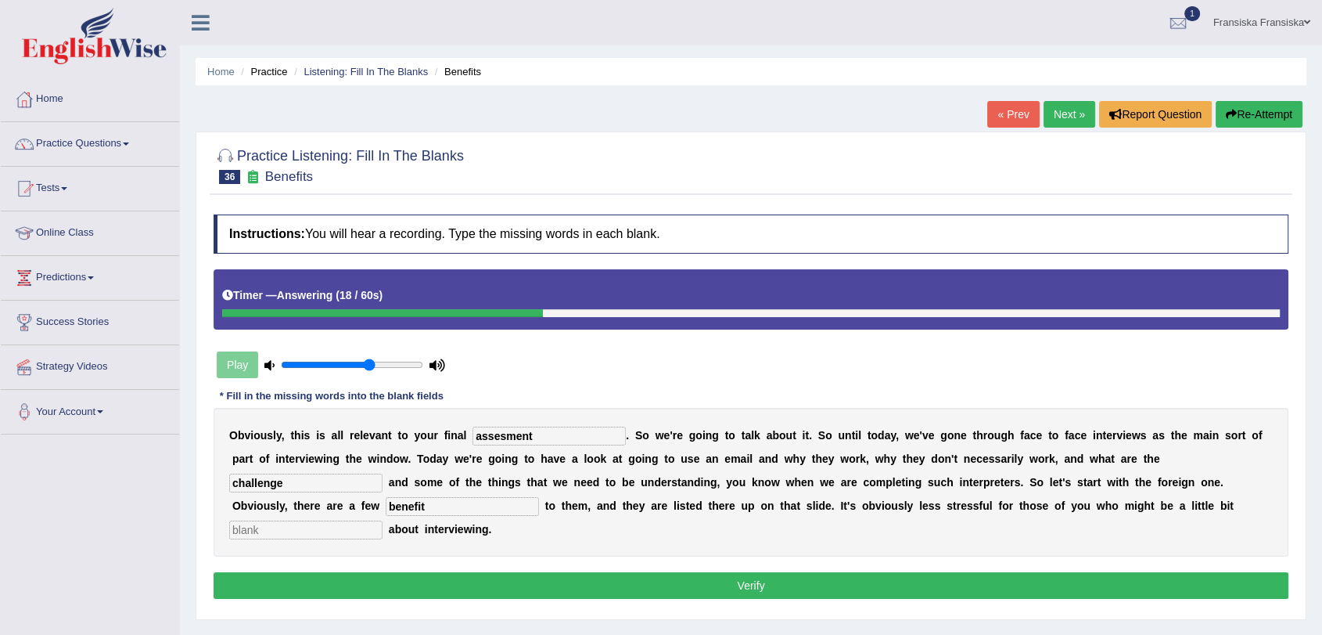
type input "benefit"
click at [322, 538] on input "text" at bounding box center [305, 529] width 153 height 19
type input "answer"
click at [401, 594] on button "Verify" at bounding box center [751, 585] width 1075 height 27
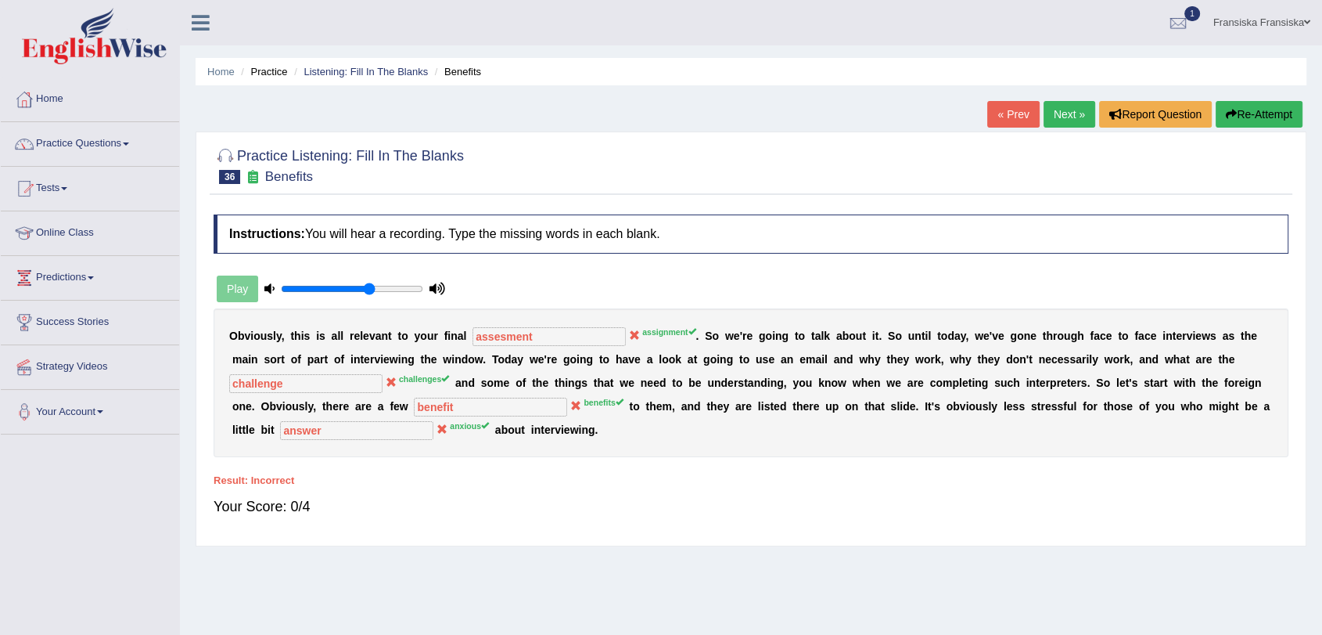
click at [1283, 113] on button "Re-Attempt" at bounding box center [1259, 114] width 87 height 27
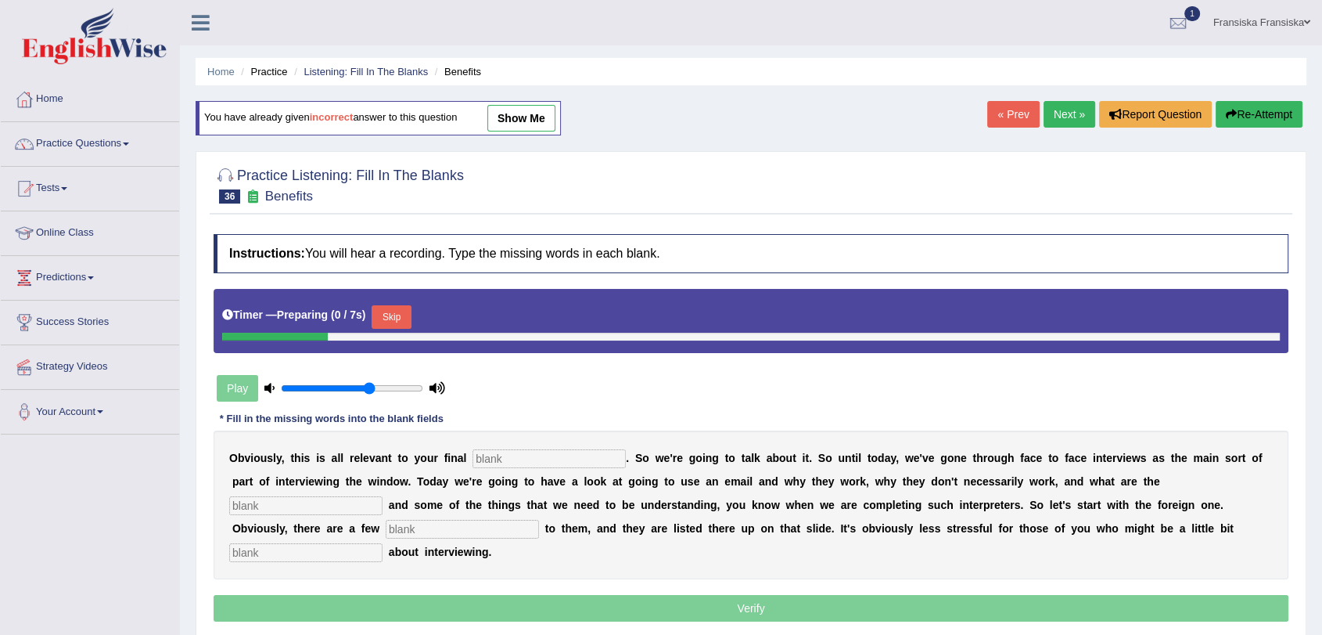
click at [504, 455] on input "text" at bounding box center [549, 458] width 153 height 19
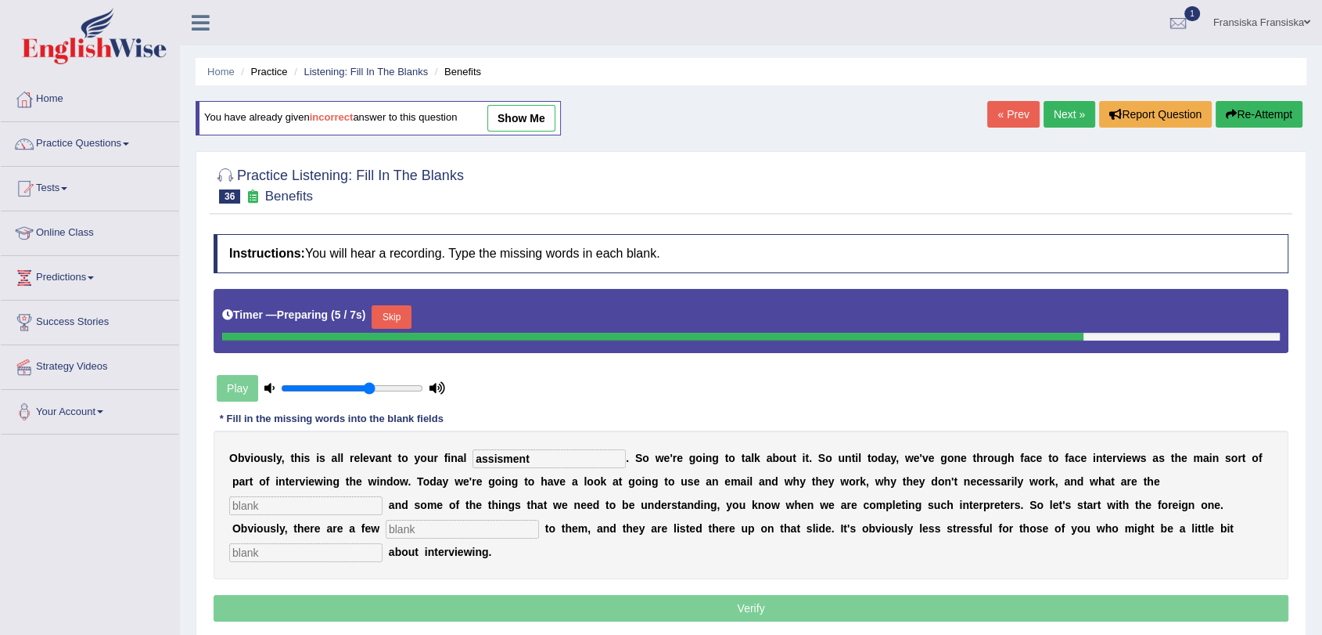
type input "assisment"
click at [363, 509] on input "text" at bounding box center [305, 505] width 153 height 19
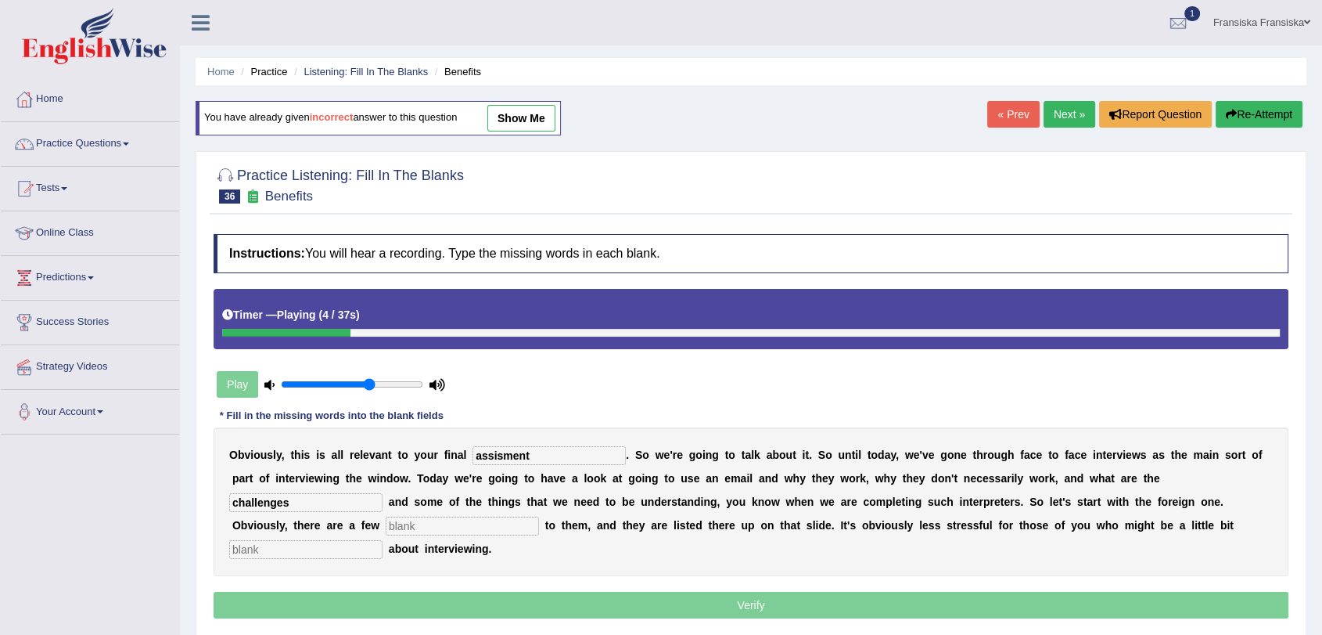
type input "challenges"
click at [416, 527] on input "text" at bounding box center [462, 525] width 153 height 19
type input "benefits"
click at [357, 552] on input "text" at bounding box center [305, 549] width 153 height 19
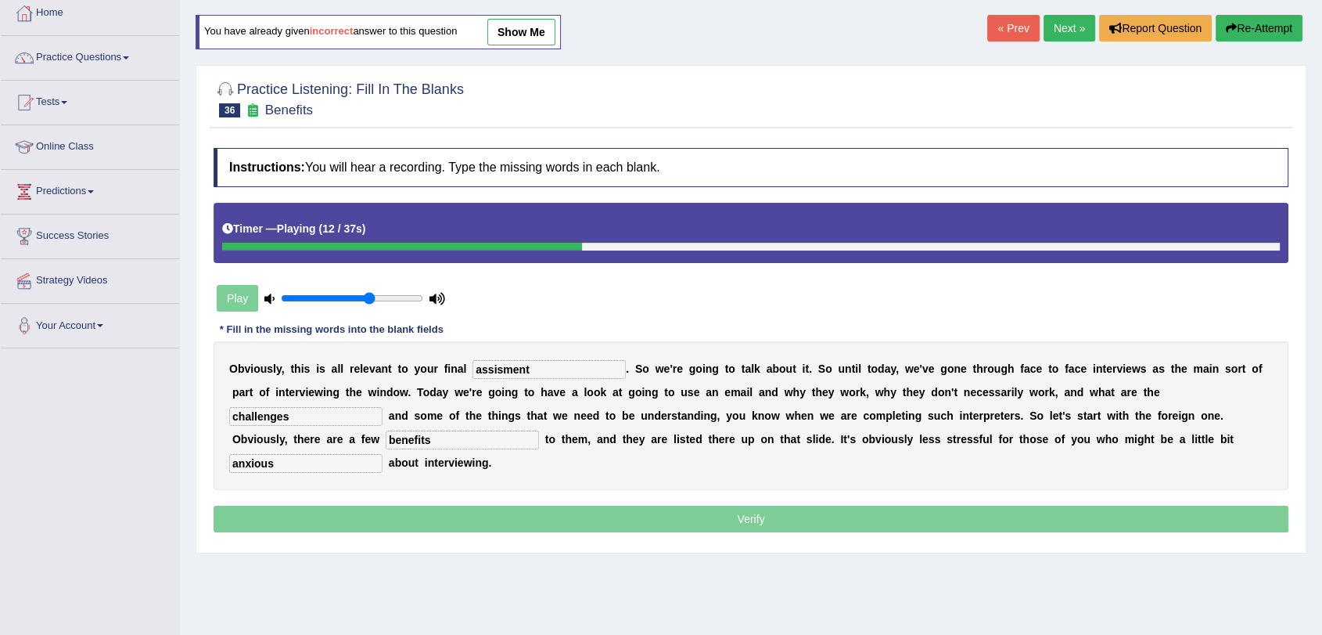
scroll to position [87, 0]
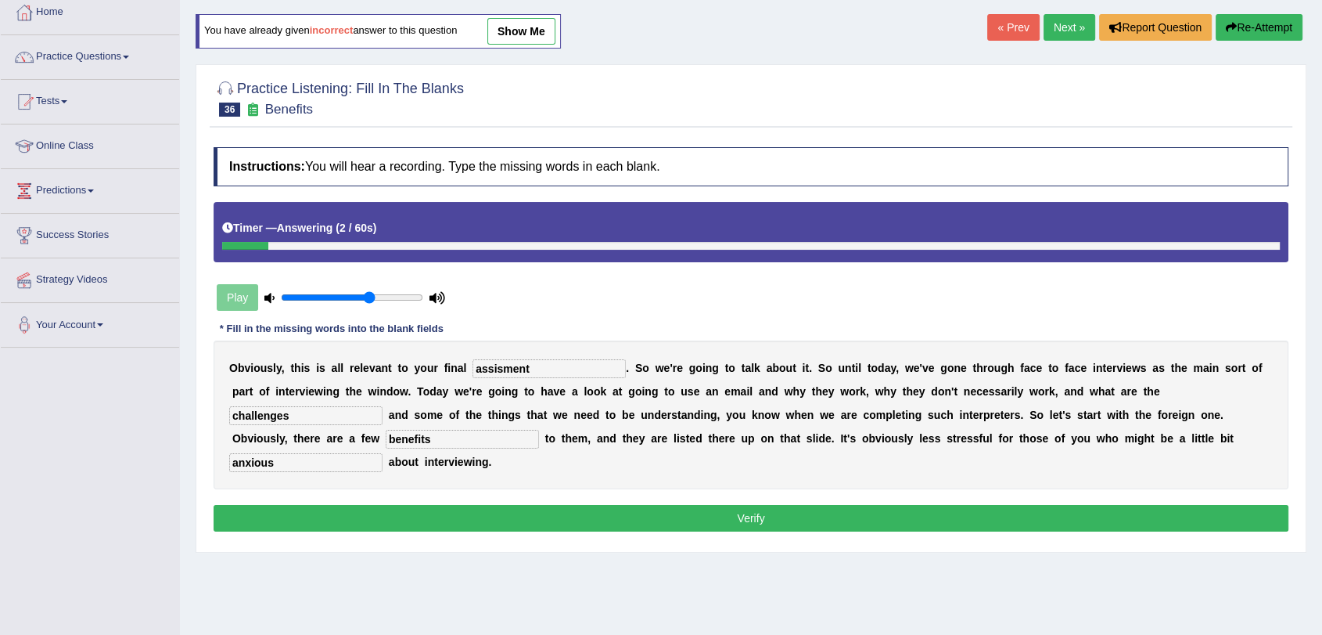
type input "anxious"
click at [673, 505] on button "Verify" at bounding box center [751, 518] width 1075 height 27
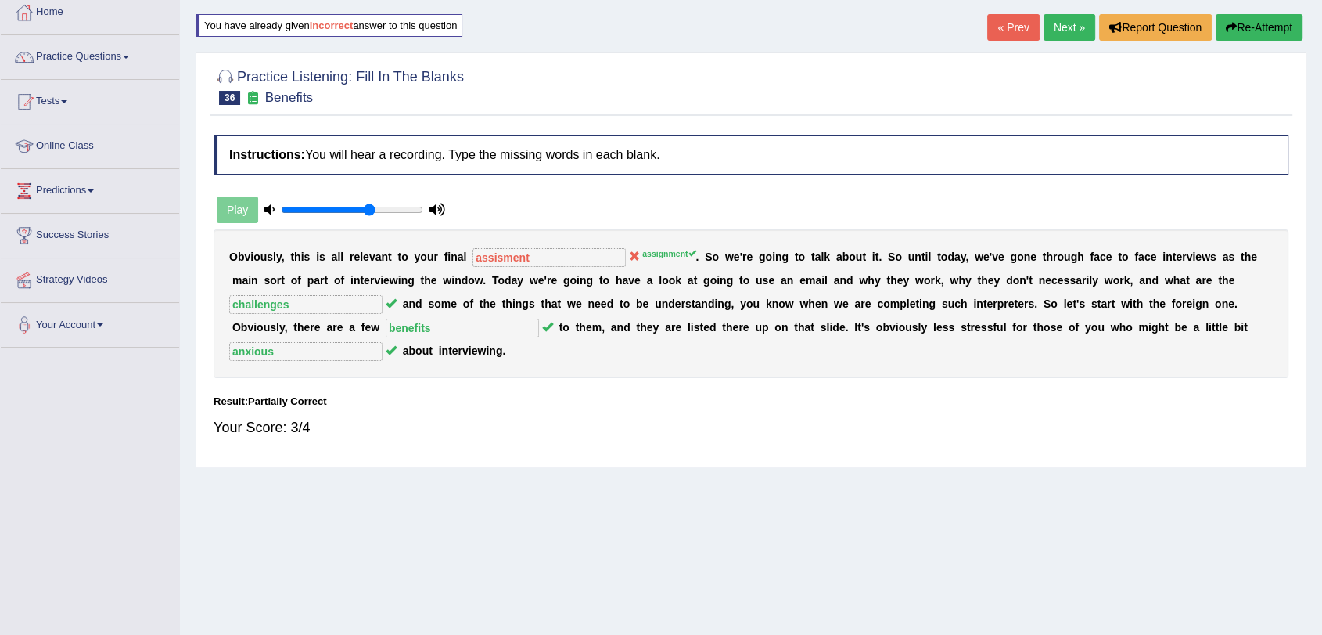
click at [1086, 36] on link "Next »" at bounding box center [1070, 27] width 52 height 27
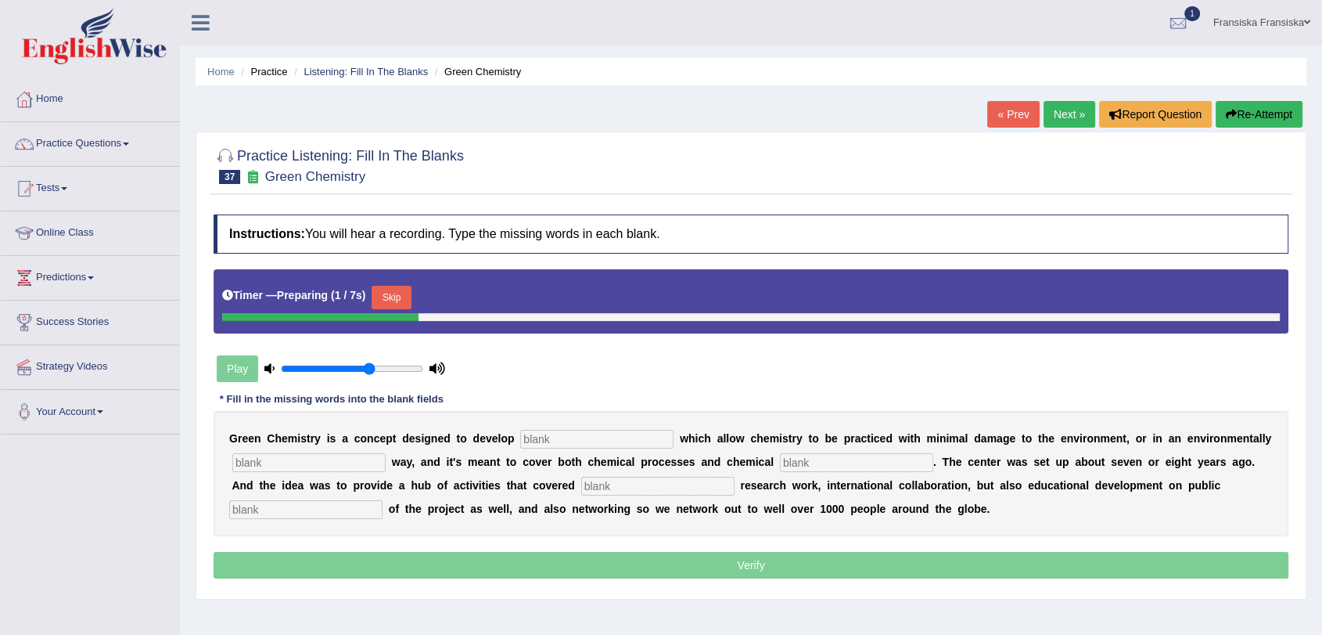
click at [411, 294] on button "Skip" at bounding box center [391, 297] width 39 height 23
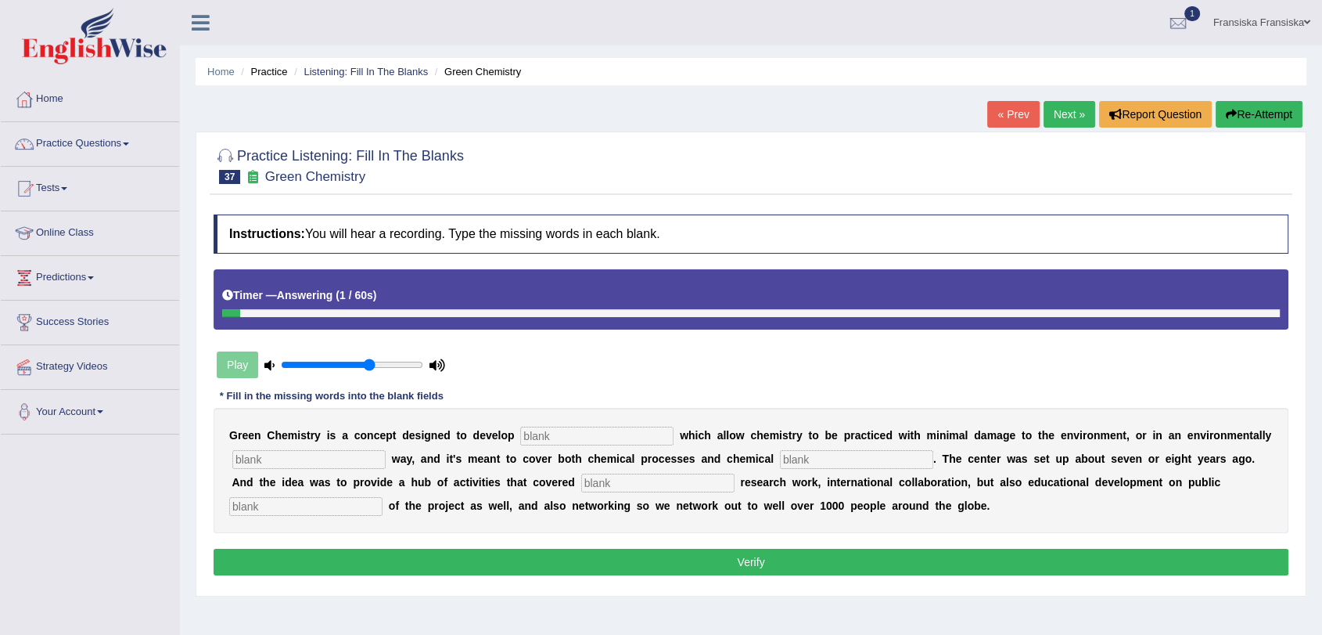
click at [595, 430] on input "text" at bounding box center [596, 435] width 153 height 19
type input "technology"
click at [350, 465] on input "text" at bounding box center [308, 459] width 153 height 19
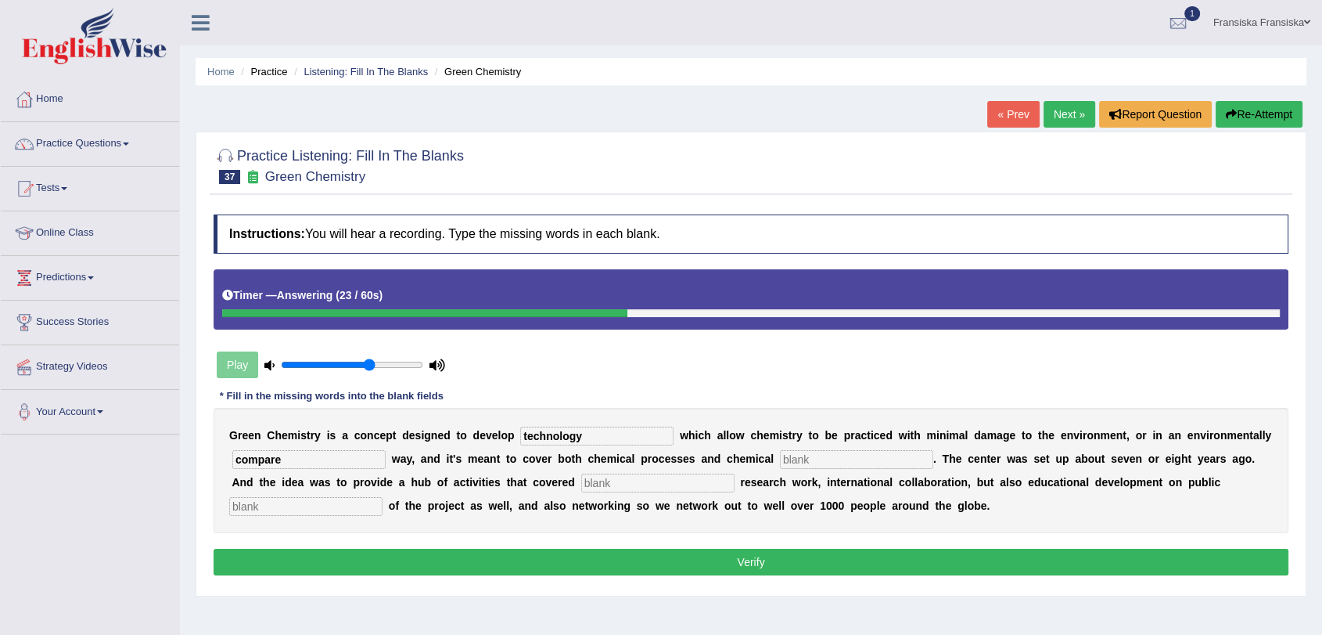
type input "compare"
click at [855, 458] on input "text" at bounding box center [856, 459] width 153 height 19
type input "products"
click at [700, 480] on input "text" at bounding box center [657, 482] width 153 height 19
type input "d"
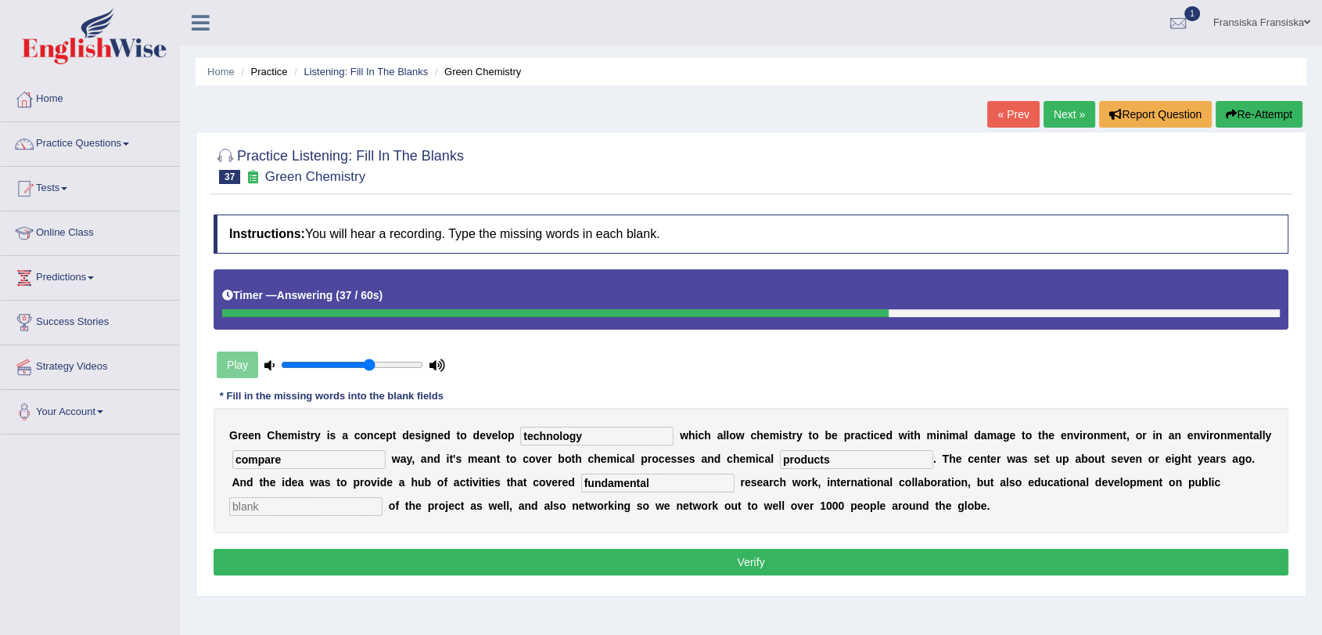
type input "fundamental"
click at [318, 495] on div "G r e e n C h e m i s t r y i s a c o n c e p t d e s i g n e d t o d e v e l o…" at bounding box center [751, 470] width 1075 height 125
click at [329, 514] on input "text" at bounding box center [305, 506] width 153 height 19
type input "understanding"
click at [339, 562] on button "Verify" at bounding box center [751, 562] width 1075 height 27
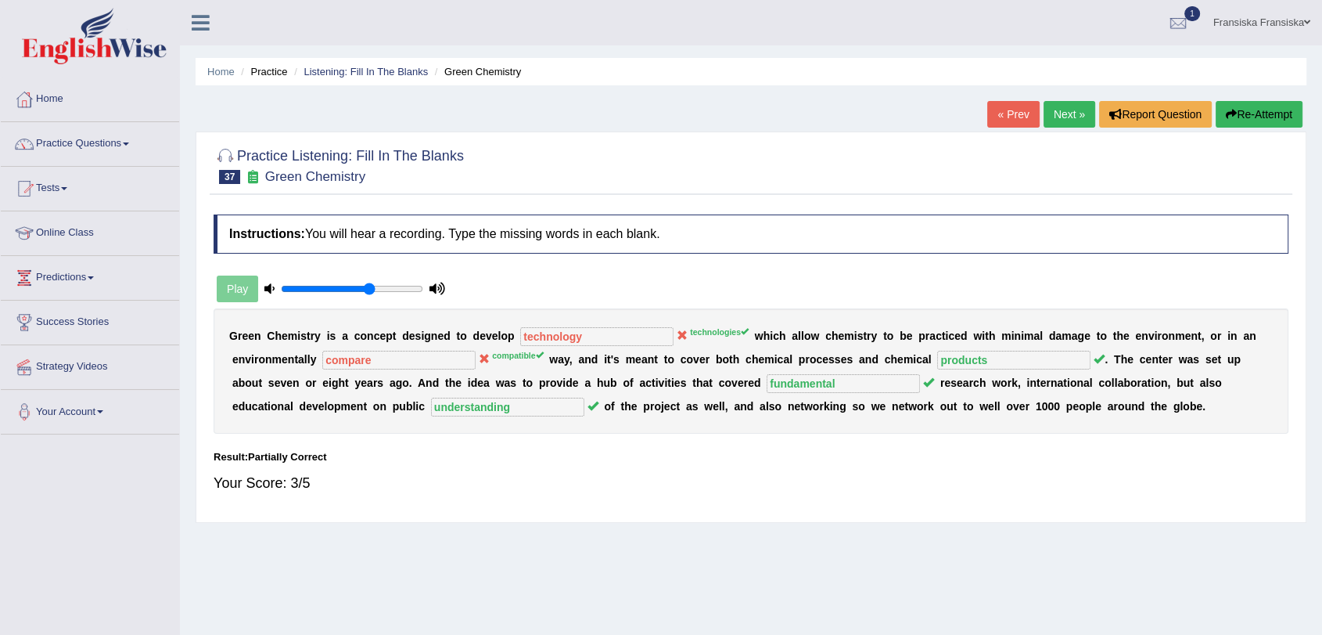
click at [1060, 121] on link "Next »" at bounding box center [1070, 114] width 52 height 27
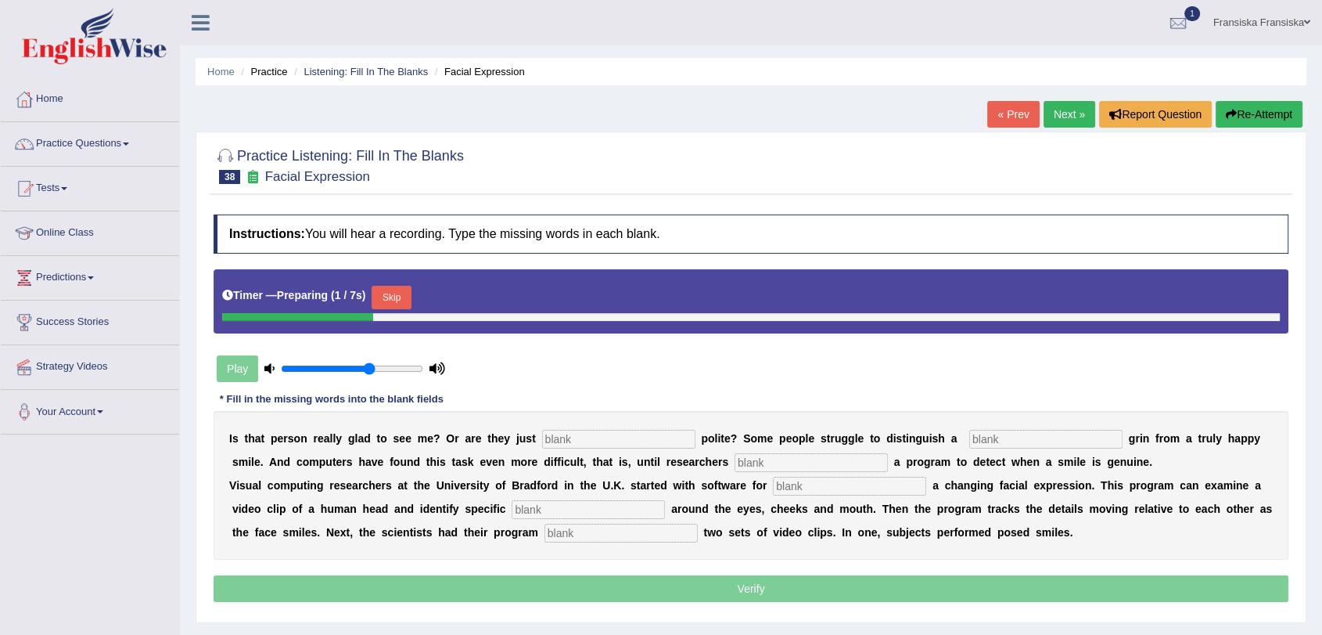
click at [390, 293] on button "Skip" at bounding box center [391, 297] width 39 height 23
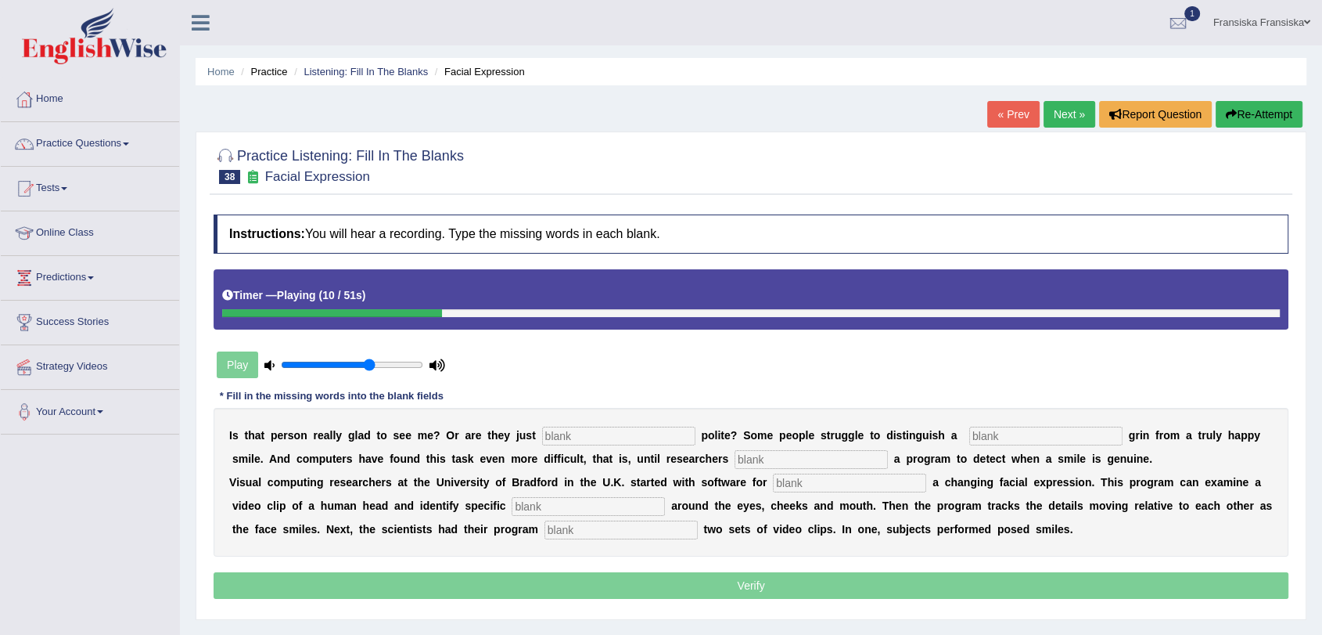
click at [997, 112] on link "« Prev" at bounding box center [1014, 114] width 52 height 27
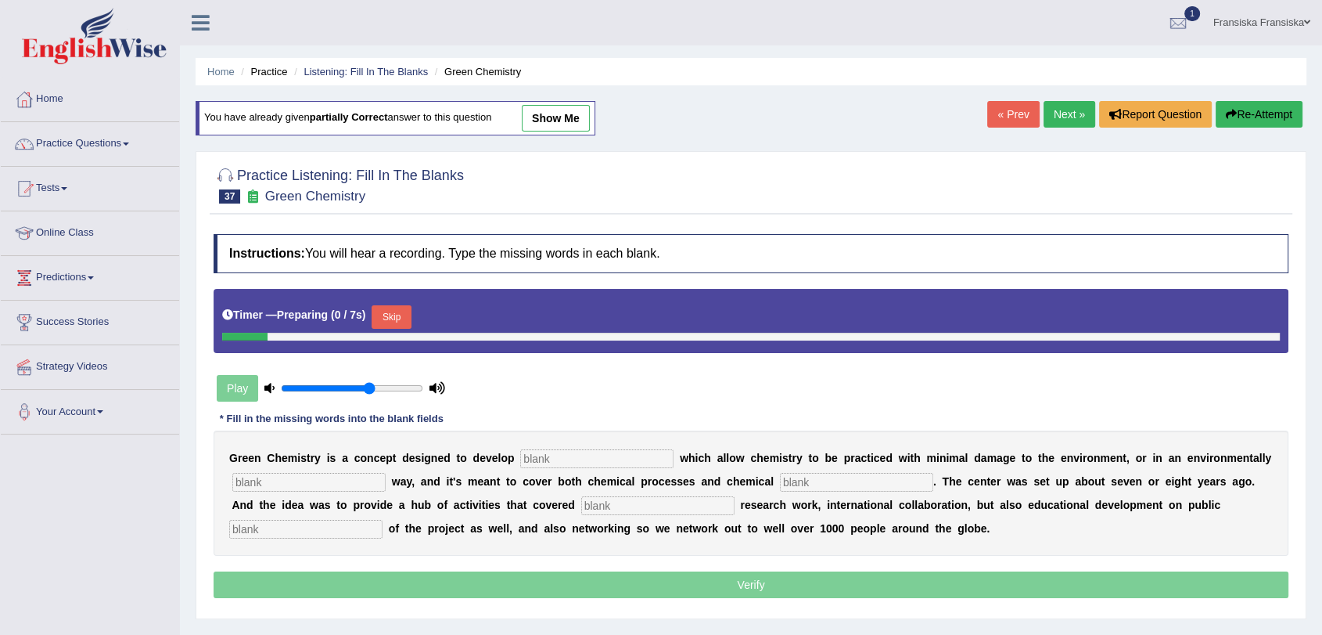
click at [1053, 121] on link "Next »" at bounding box center [1070, 114] width 52 height 27
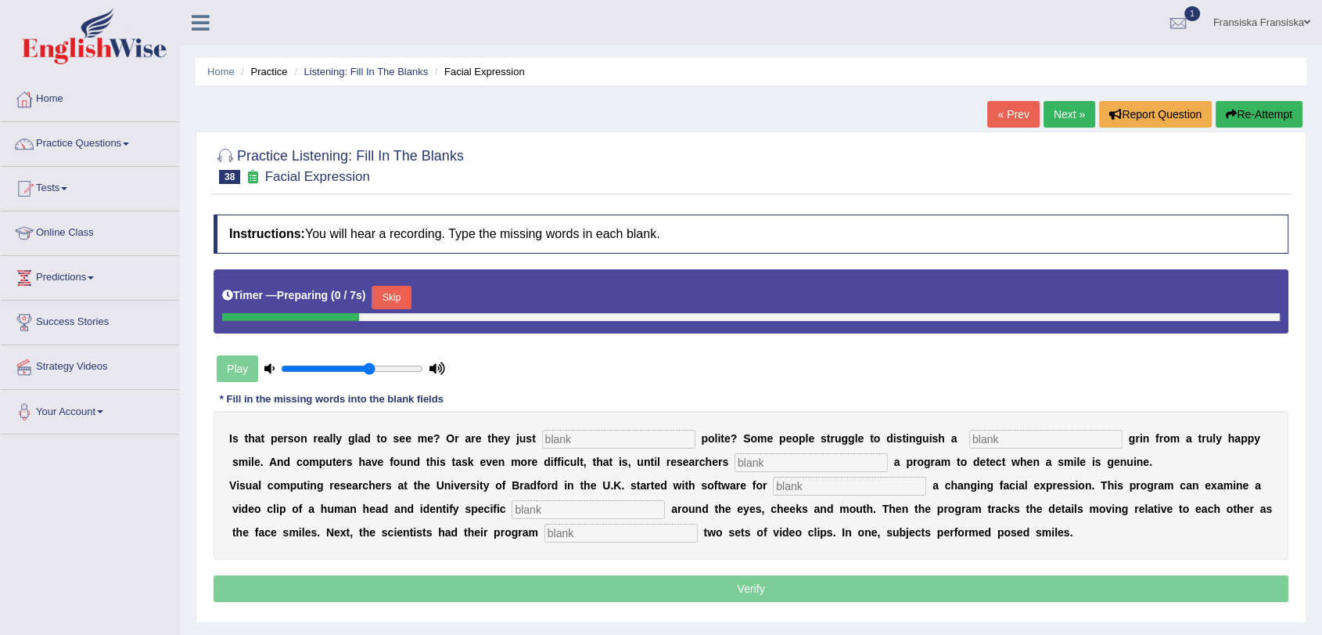
drag, startPoint x: 390, startPoint y: 294, endPoint x: 423, endPoint y: 269, distance: 41.3
click at [392, 294] on button "Skip" at bounding box center [391, 297] width 39 height 23
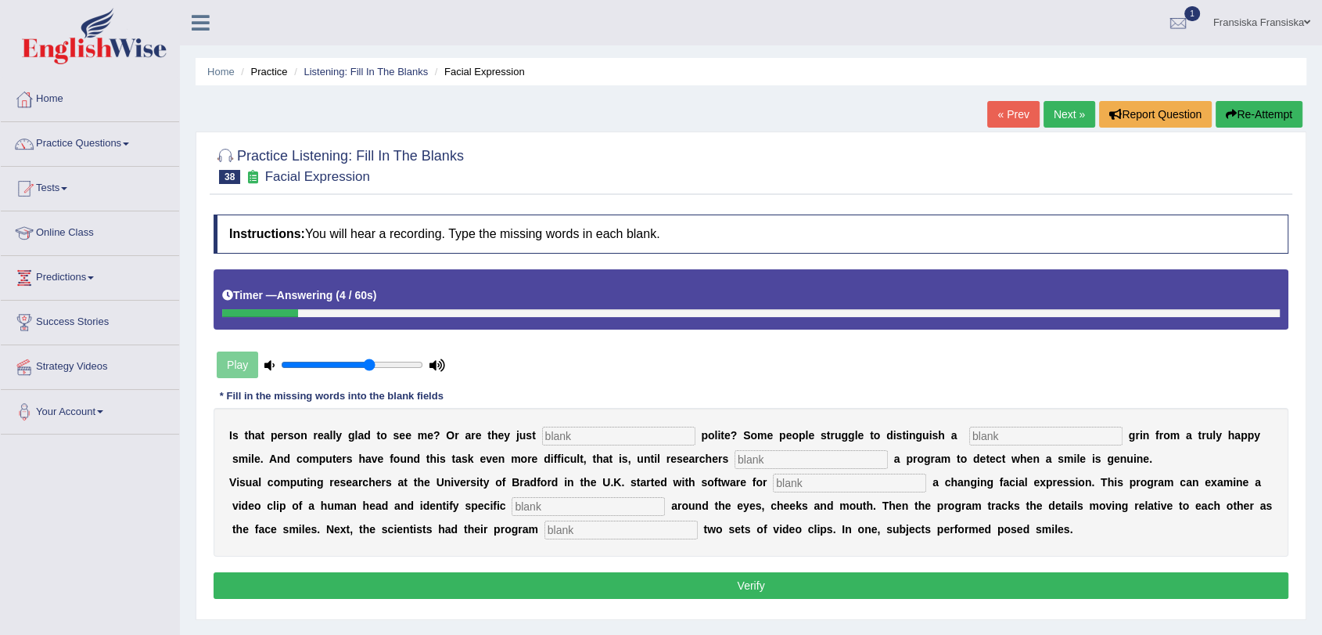
click at [611, 430] on input "text" at bounding box center [618, 435] width 153 height 19
type input "be"
click at [858, 458] on input "text" at bounding box center [811, 459] width 153 height 19
type input "develop"
click at [1002, 436] on input "text" at bounding box center [1046, 435] width 153 height 19
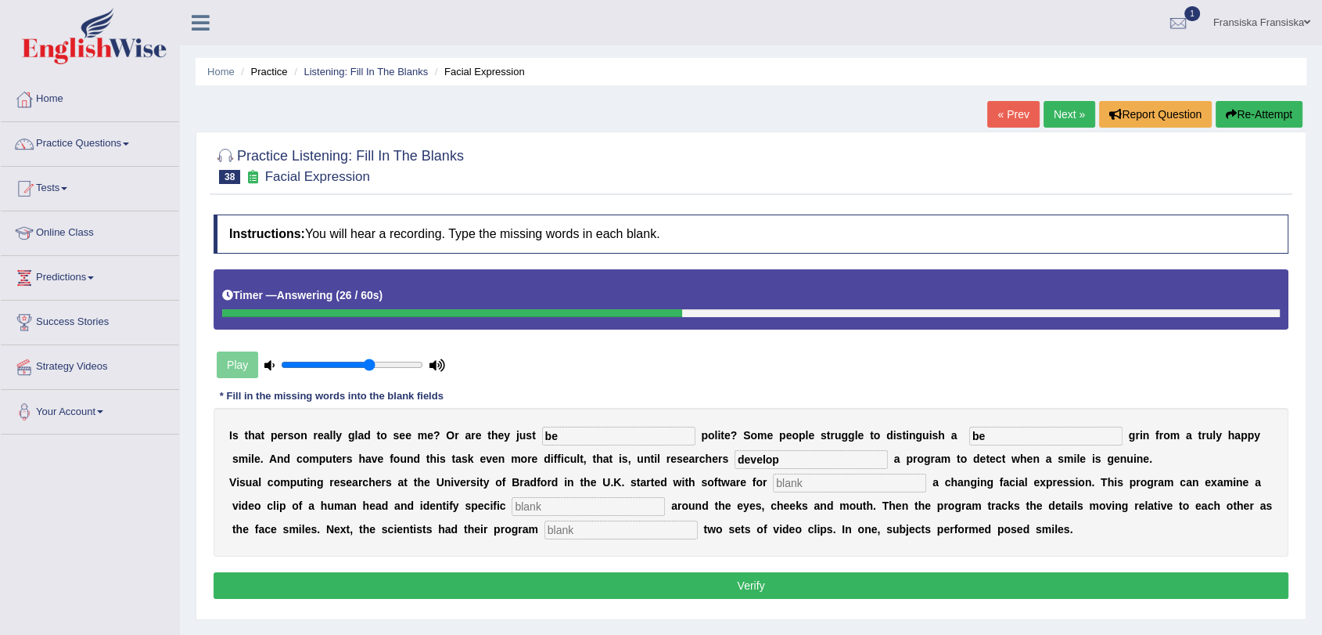
type input "be"
click at [799, 478] on input "text" at bounding box center [849, 482] width 153 height 19
type input "similar"
click at [607, 505] on input "text" at bounding box center [588, 506] width 153 height 19
type input "details"
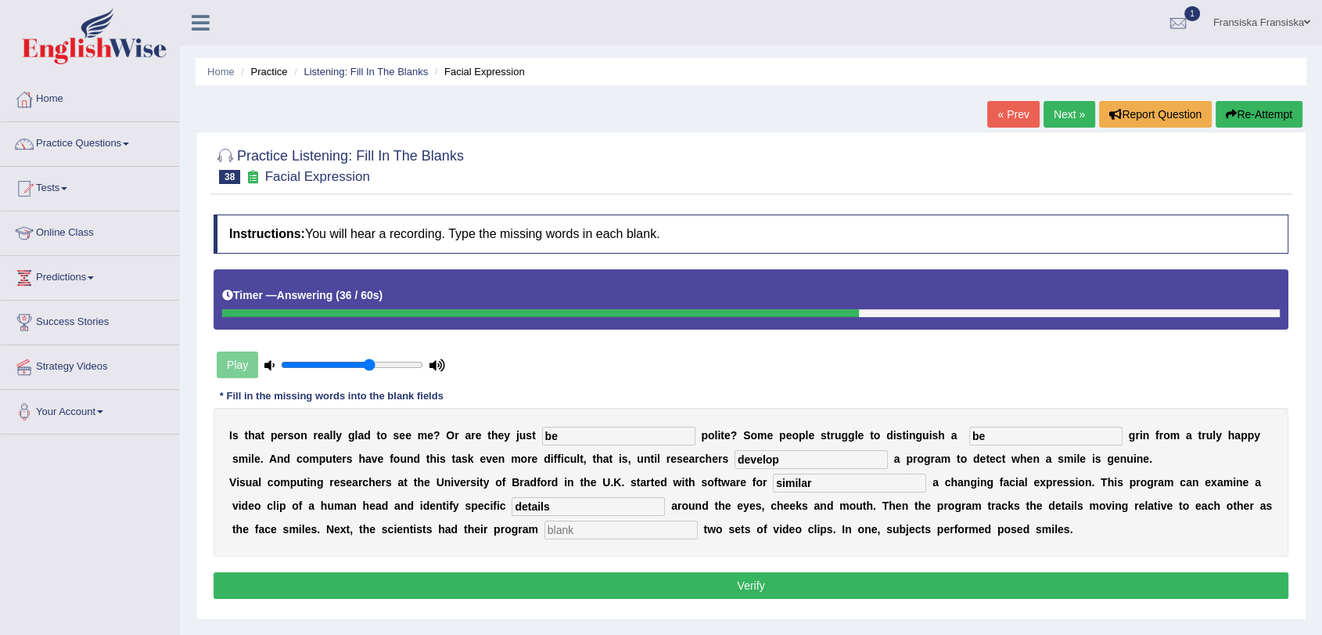
click at [623, 527] on input "text" at bounding box center [621, 529] width 153 height 19
type input "setting"
click at [614, 572] on button "Verify" at bounding box center [751, 585] width 1075 height 27
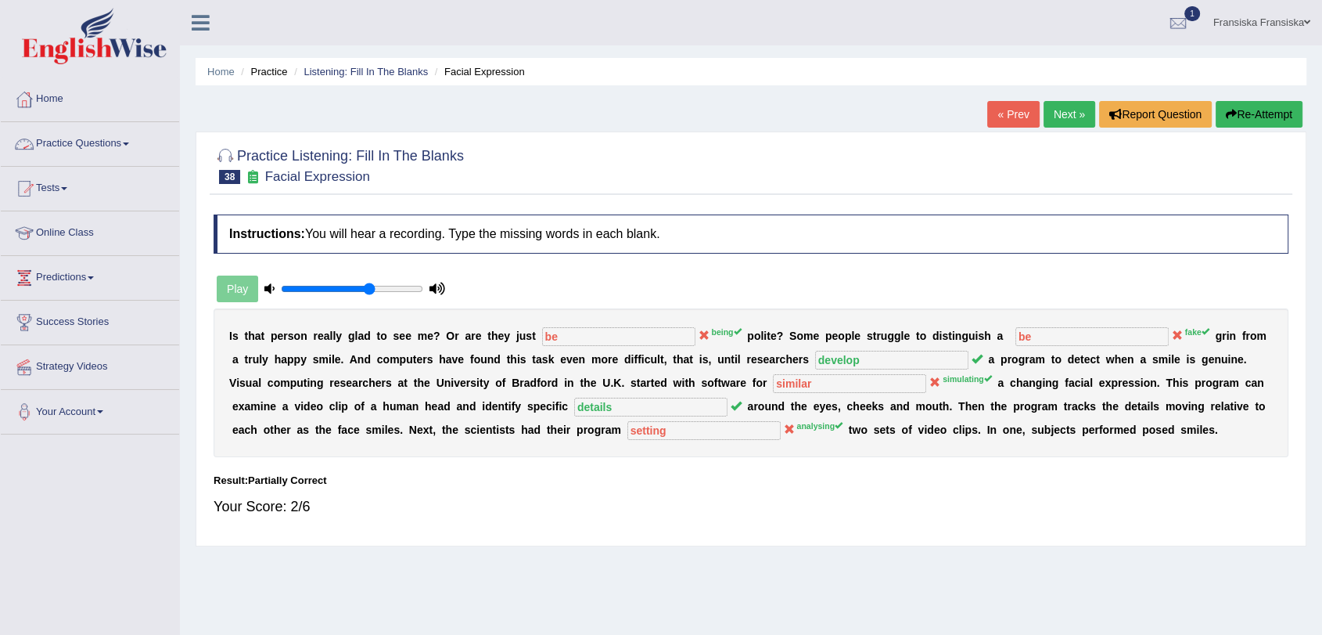
click at [94, 128] on link "Practice Questions" at bounding box center [90, 141] width 178 height 39
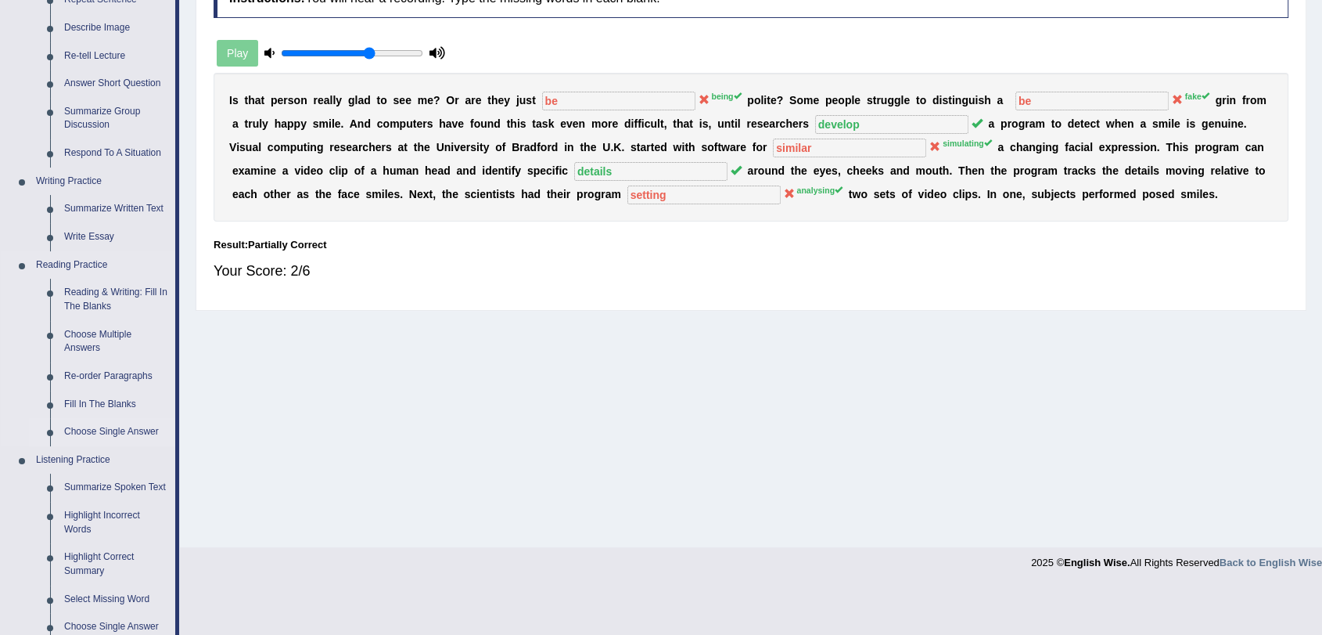
scroll to position [261, 0]
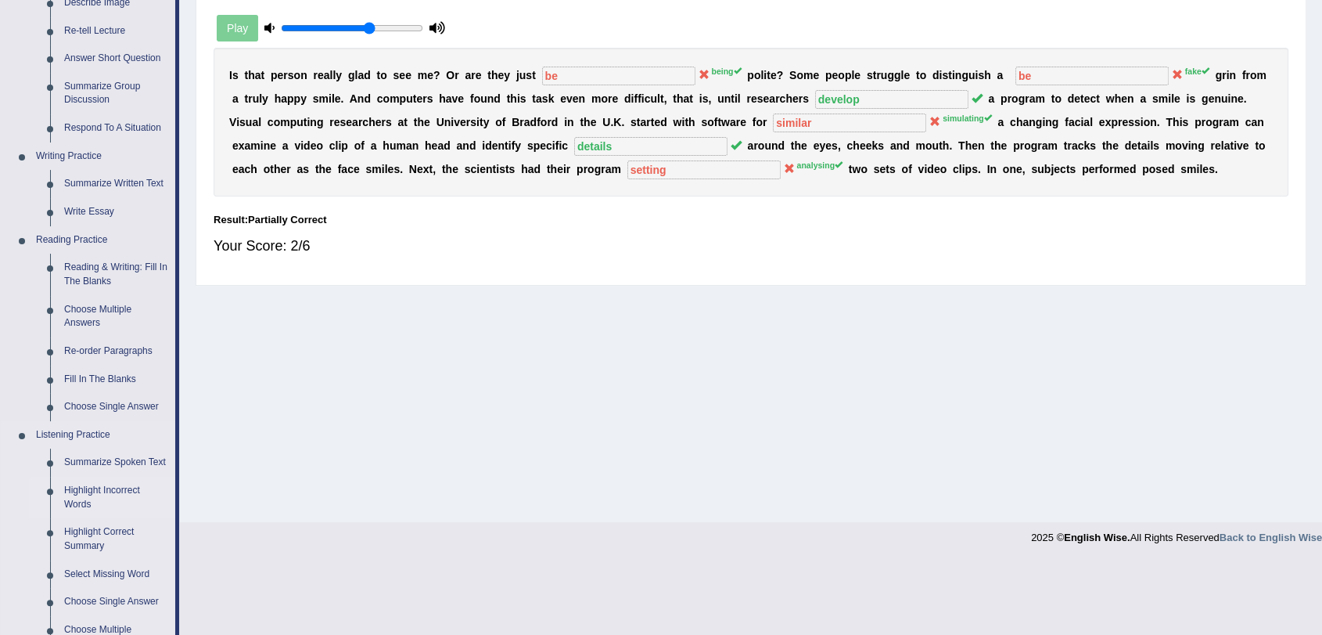
click at [117, 502] on link "Highlight Incorrect Words" at bounding box center [116, 497] width 118 height 41
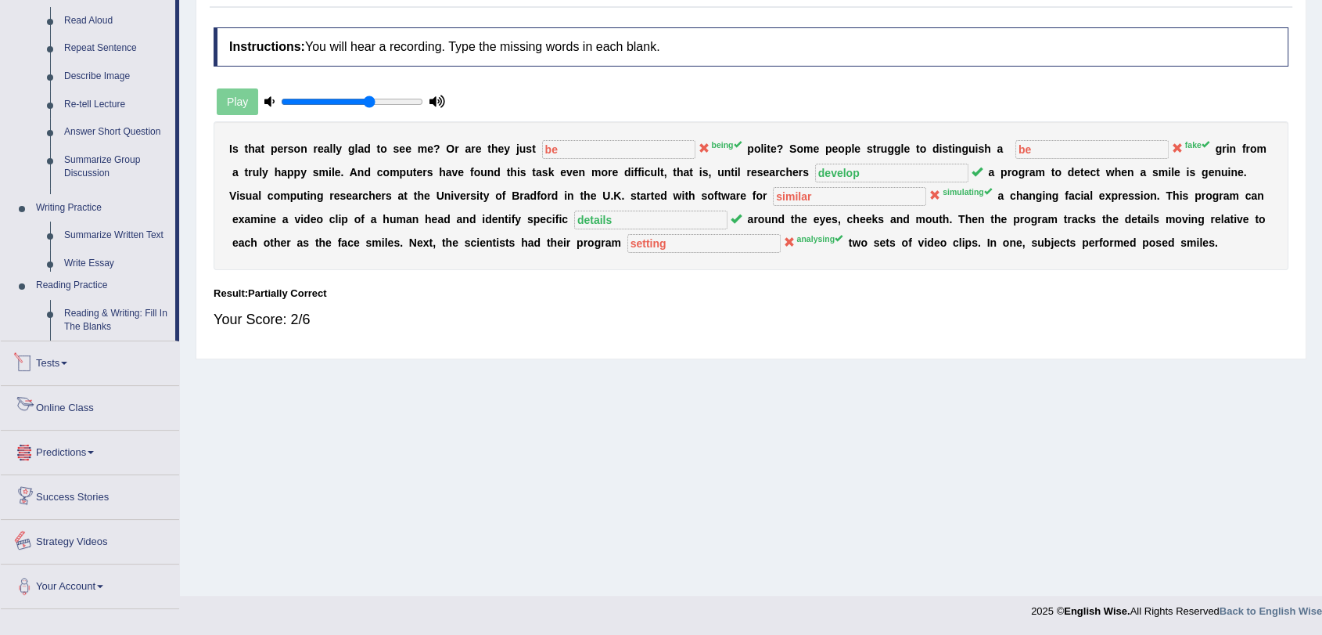
scroll to position [624, 0]
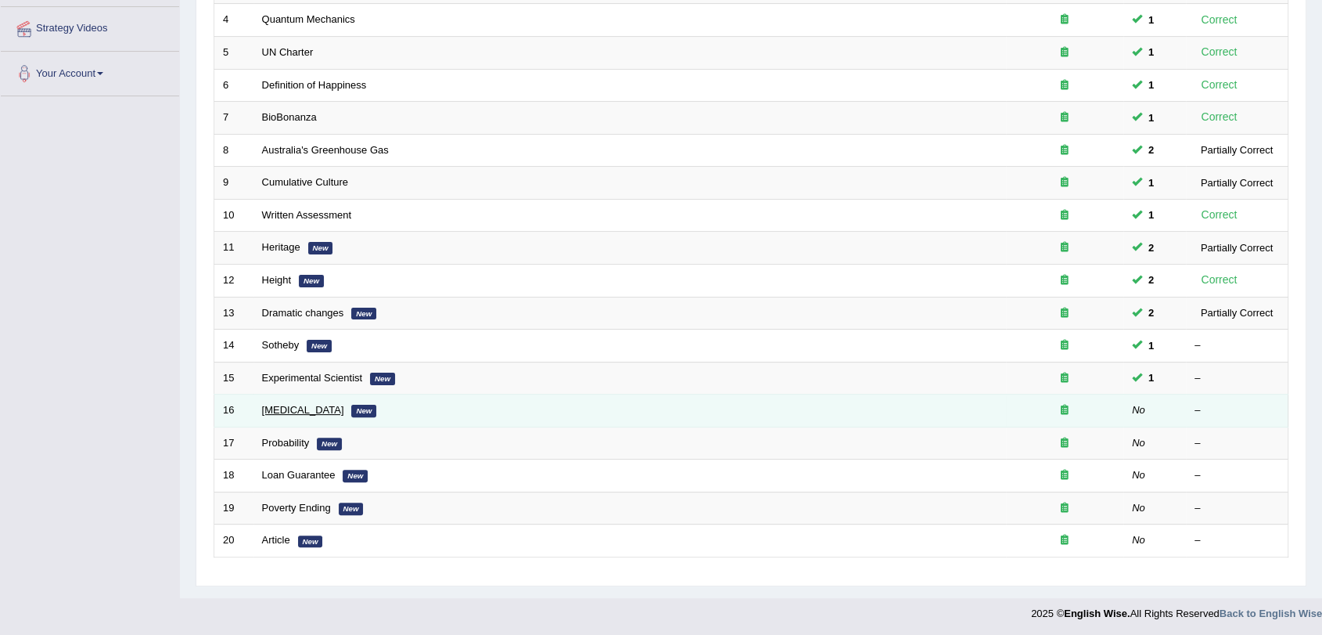
click at [289, 408] on link "[MEDICAL_DATA]" at bounding box center [303, 410] width 82 height 12
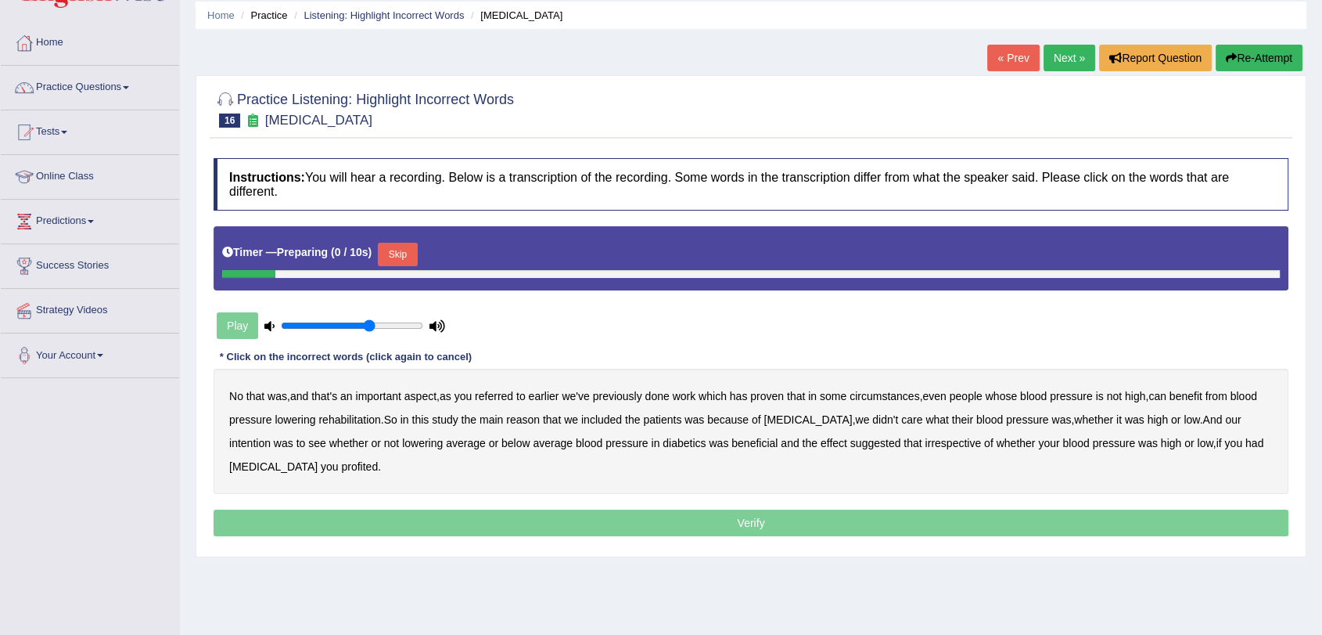
scroll to position [87, 0]
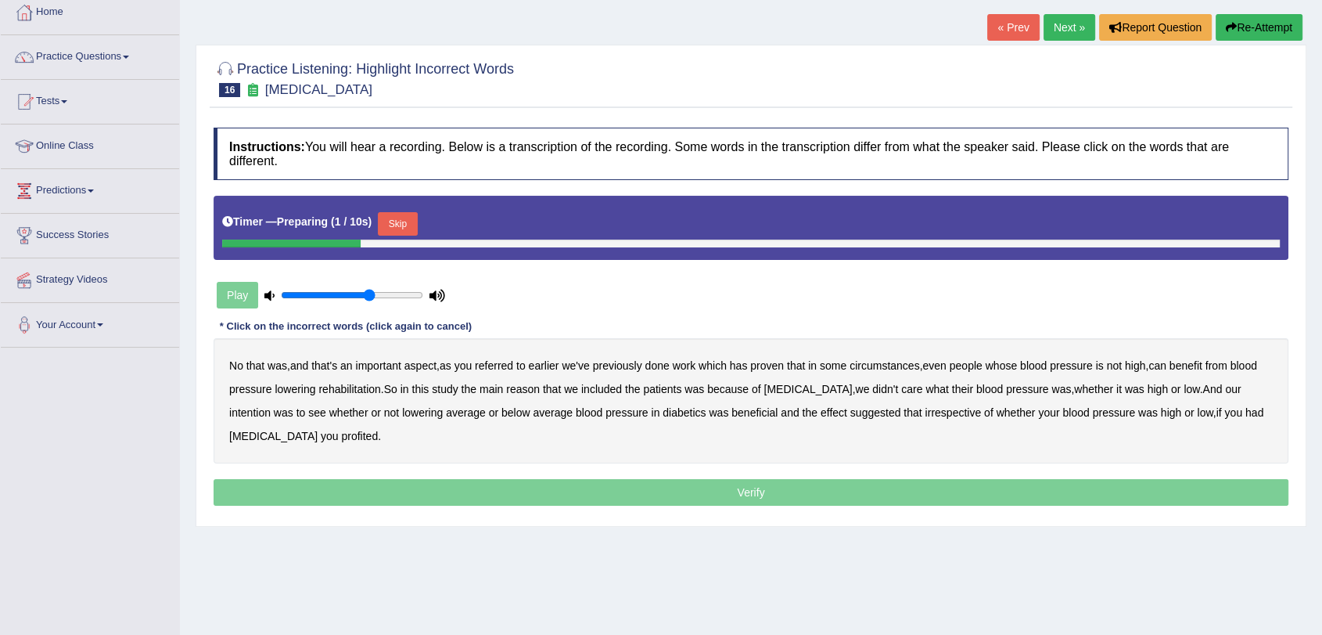
click at [405, 215] on button "Skip" at bounding box center [397, 223] width 39 height 23
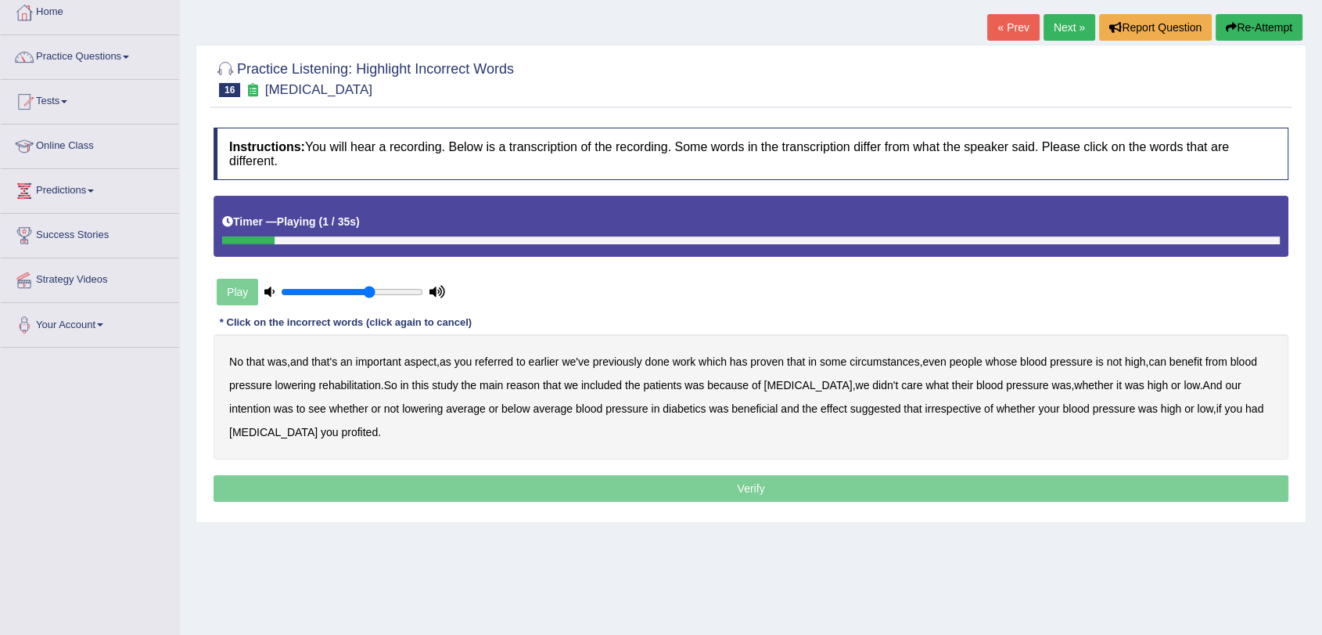
click at [262, 362] on b "that" at bounding box center [255, 361] width 18 height 13
click at [1017, 36] on link "« Prev" at bounding box center [1014, 27] width 52 height 27
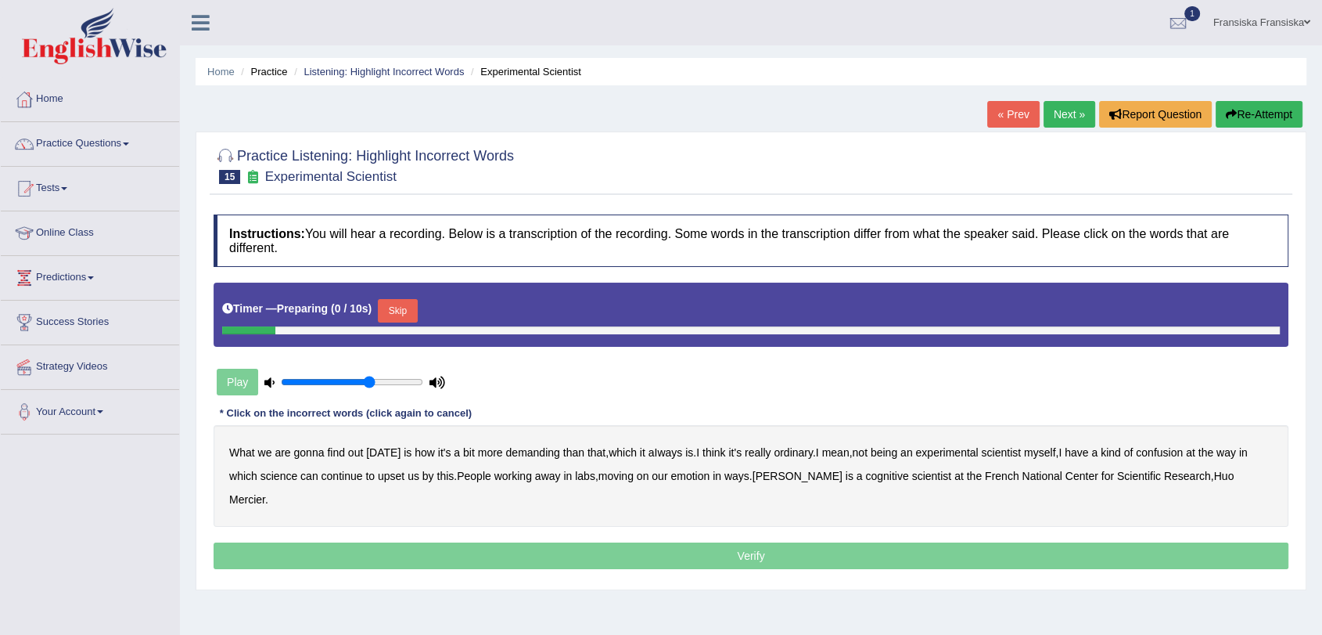
click at [1065, 102] on link "Next »" at bounding box center [1070, 114] width 52 height 27
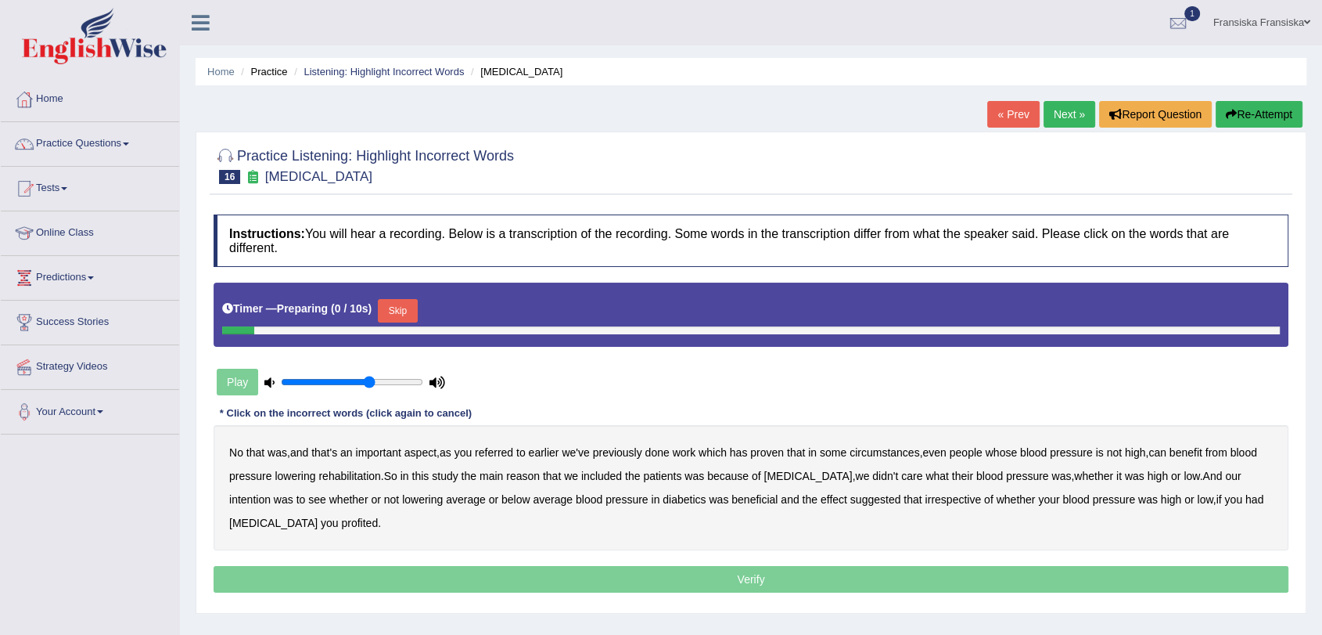
click at [425, 308] on div "Timer — Preparing ( 0 / 10s ) Skip" at bounding box center [751, 310] width 1058 height 31
click at [416, 310] on button "Skip" at bounding box center [397, 310] width 39 height 23
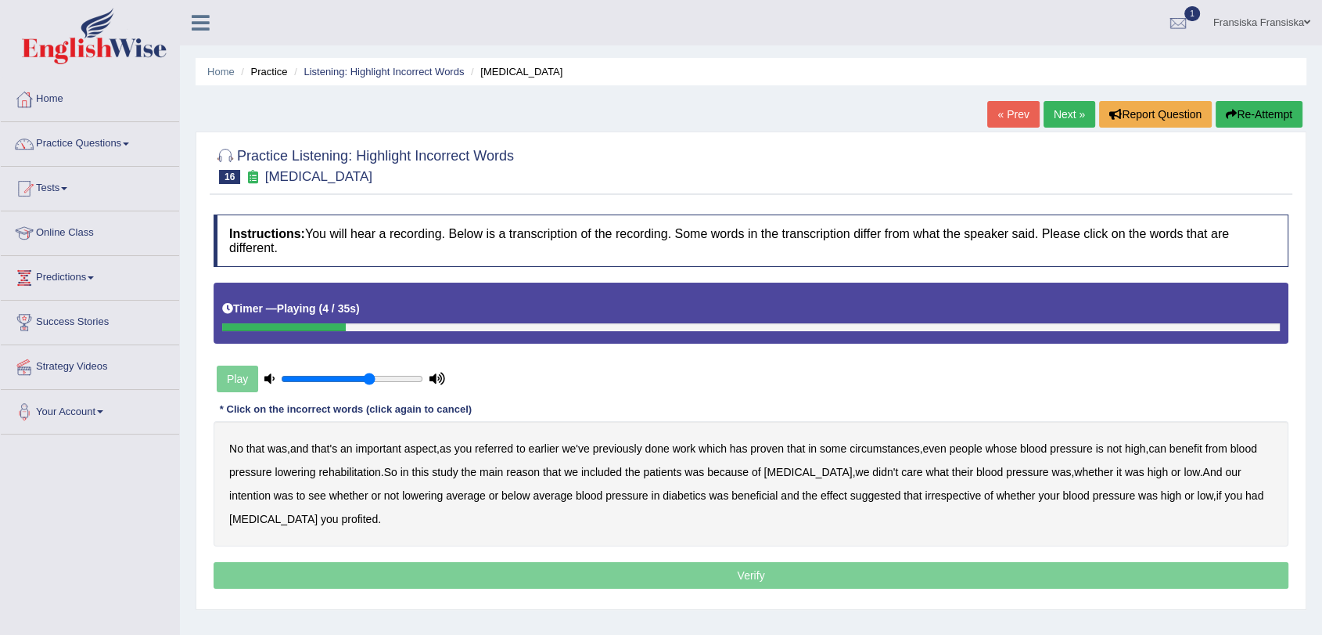
click at [509, 453] on b "referred" at bounding box center [494, 448] width 38 height 13
click at [910, 449] on b "circumstances" at bounding box center [885, 448] width 70 height 13
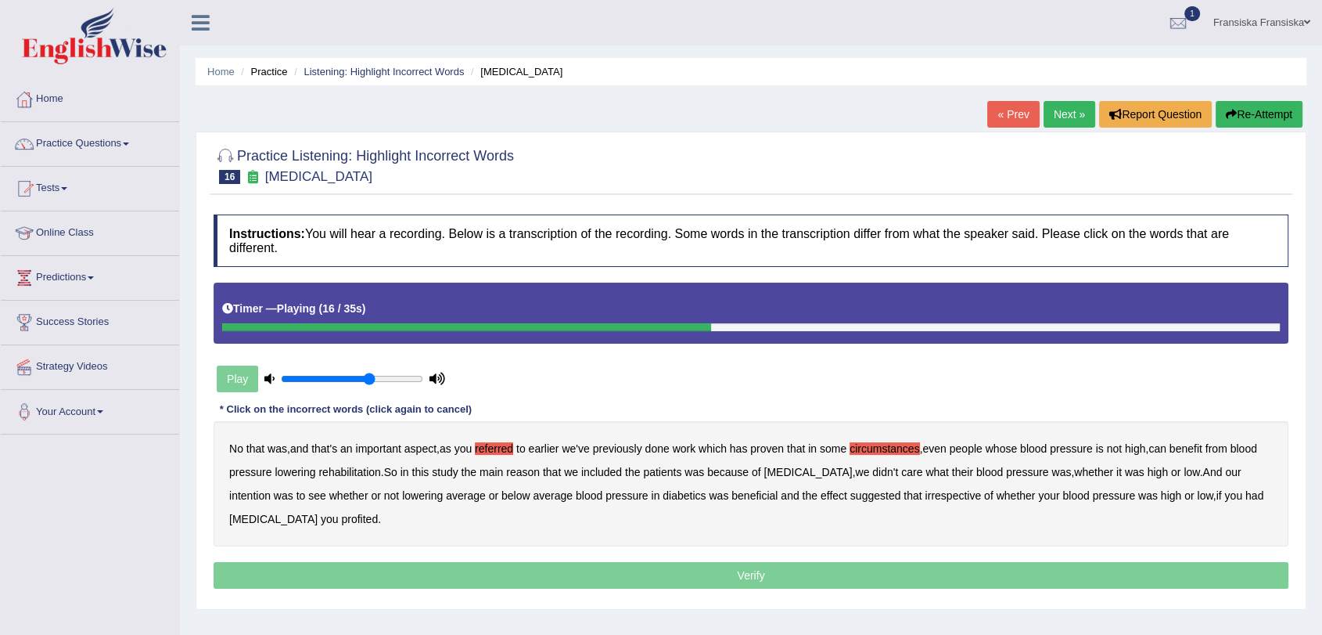
click at [365, 475] on b "rehabilitation" at bounding box center [349, 472] width 62 height 13
click at [271, 489] on b "intention" at bounding box center [249, 495] width 41 height 13
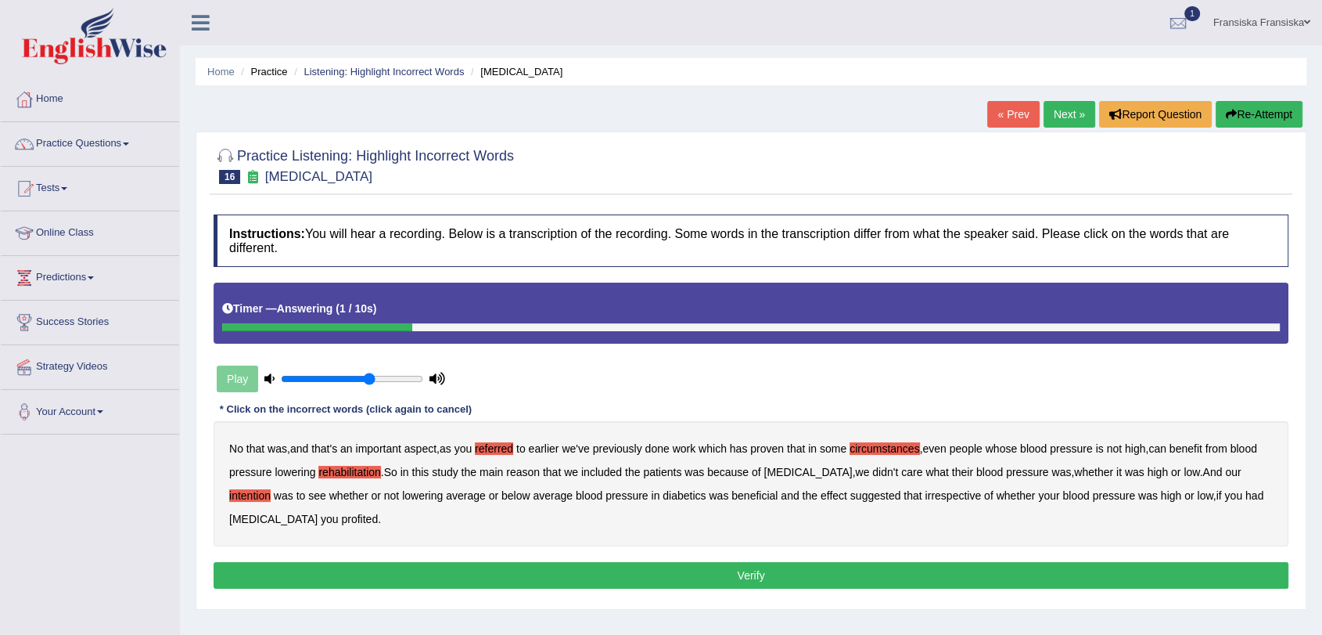
click at [921, 578] on button "Verify" at bounding box center [751, 575] width 1075 height 27
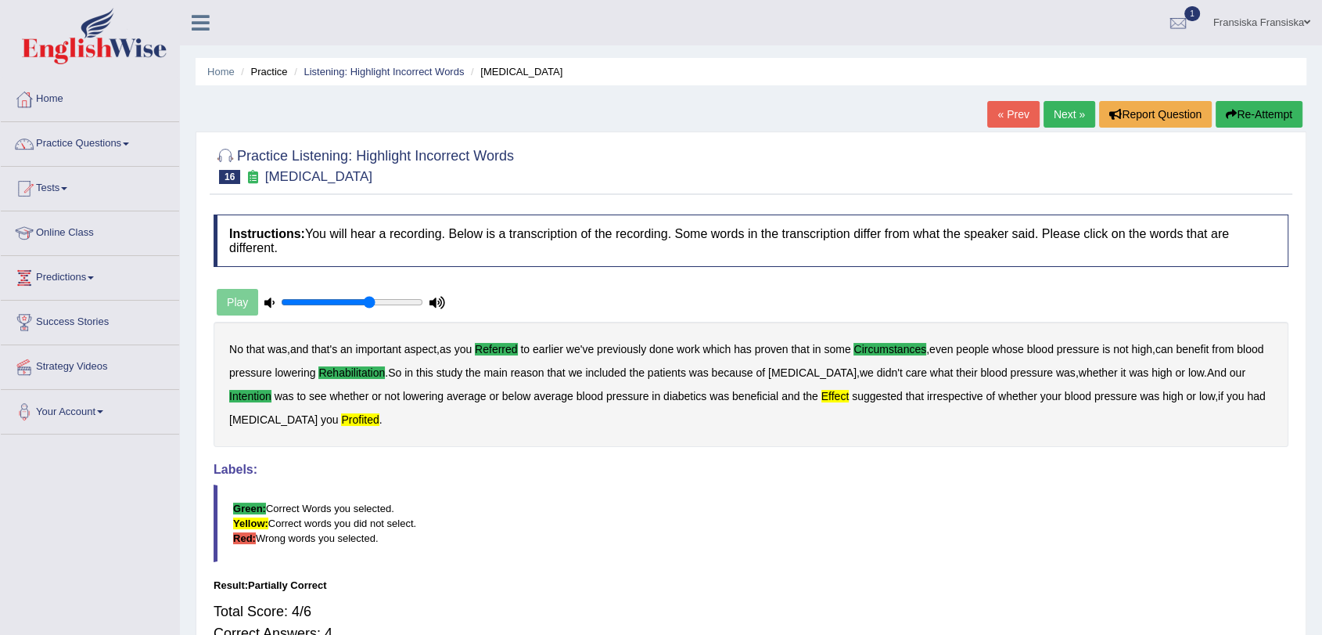
click at [1073, 109] on link "Next »" at bounding box center [1070, 114] width 52 height 27
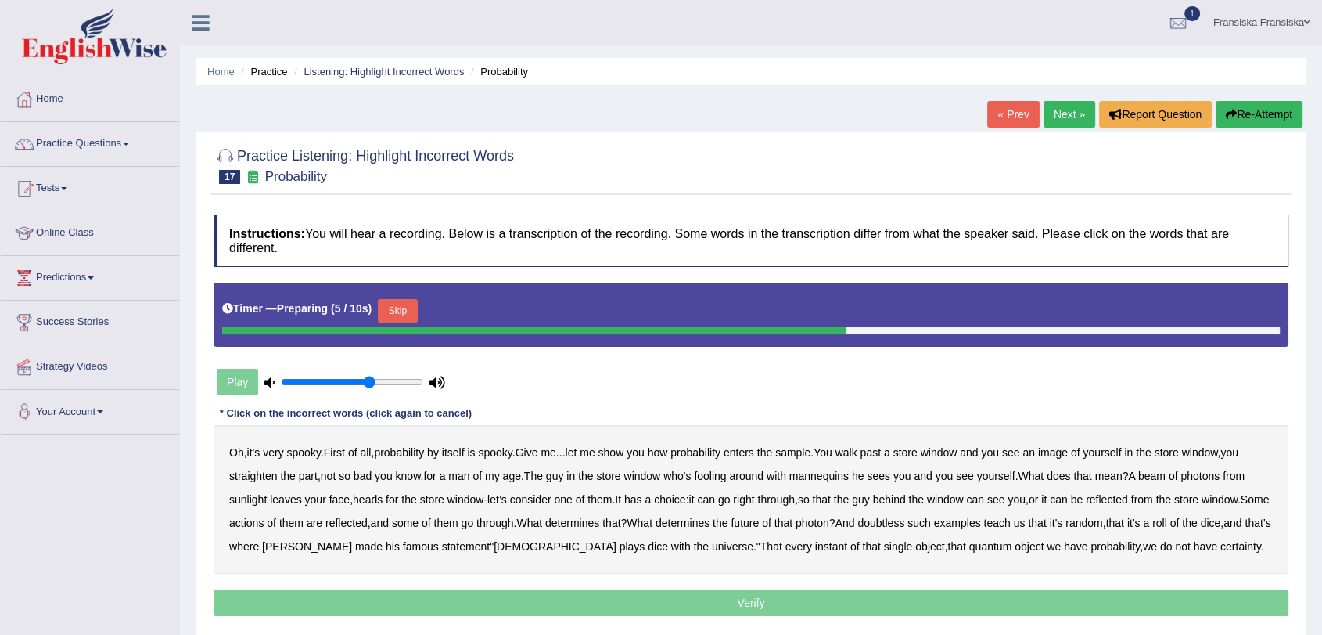
click at [408, 308] on button "Skip" at bounding box center [397, 310] width 39 height 23
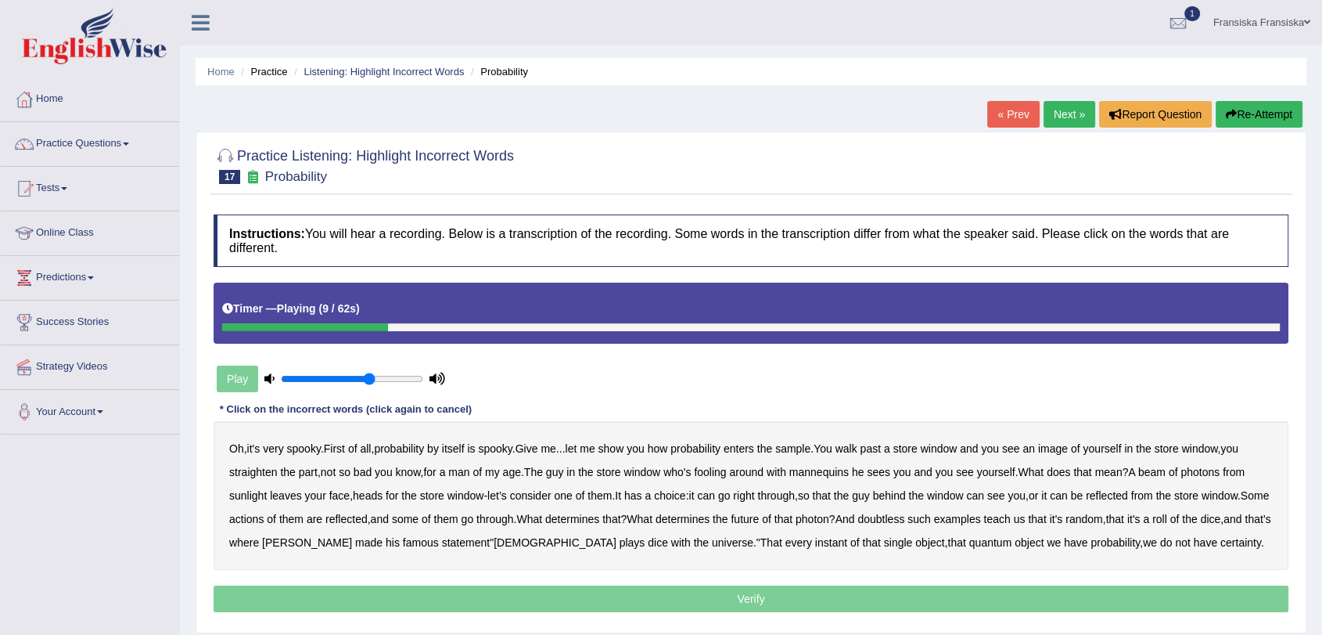
click at [803, 448] on b "sample" at bounding box center [792, 448] width 35 height 13
click at [1166, 474] on b "beam" at bounding box center [1152, 472] width 27 height 13
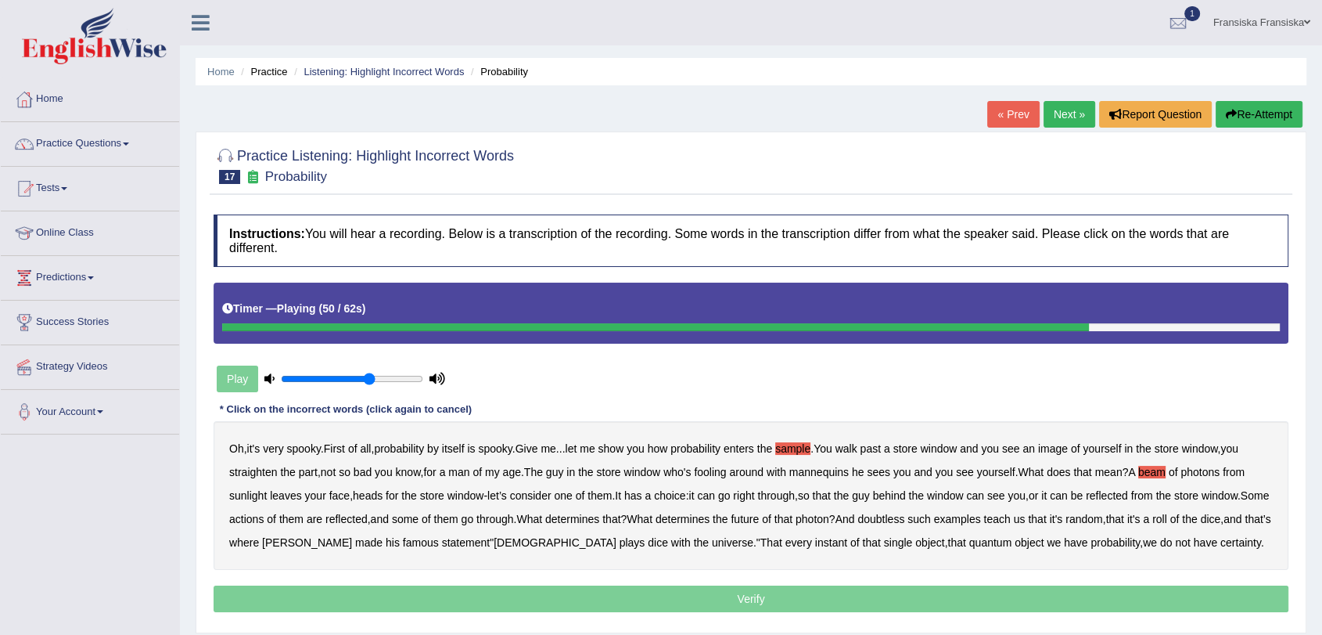
click at [929, 525] on div "Oh , it's very spooky . First of all , probability by itself is spooky . Give m…" at bounding box center [751, 495] width 1075 height 149
click at [905, 522] on b "doubtless" at bounding box center [881, 519] width 47 height 13
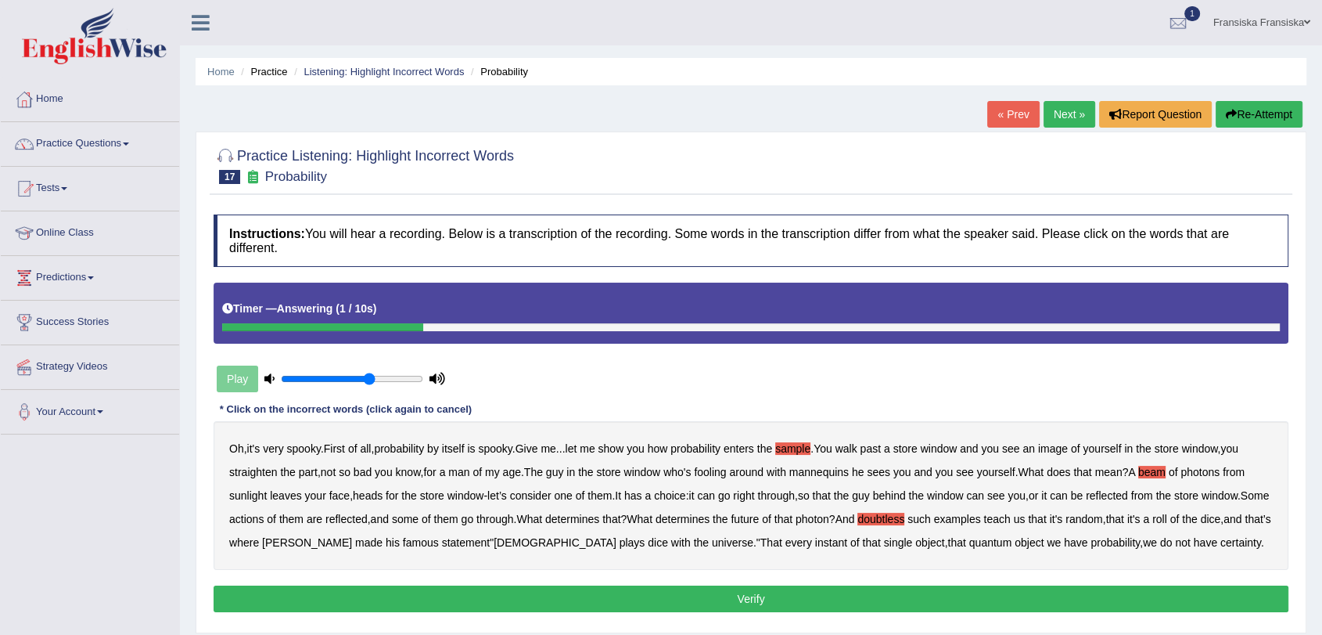
click at [1082, 594] on button "Verify" at bounding box center [751, 598] width 1075 height 27
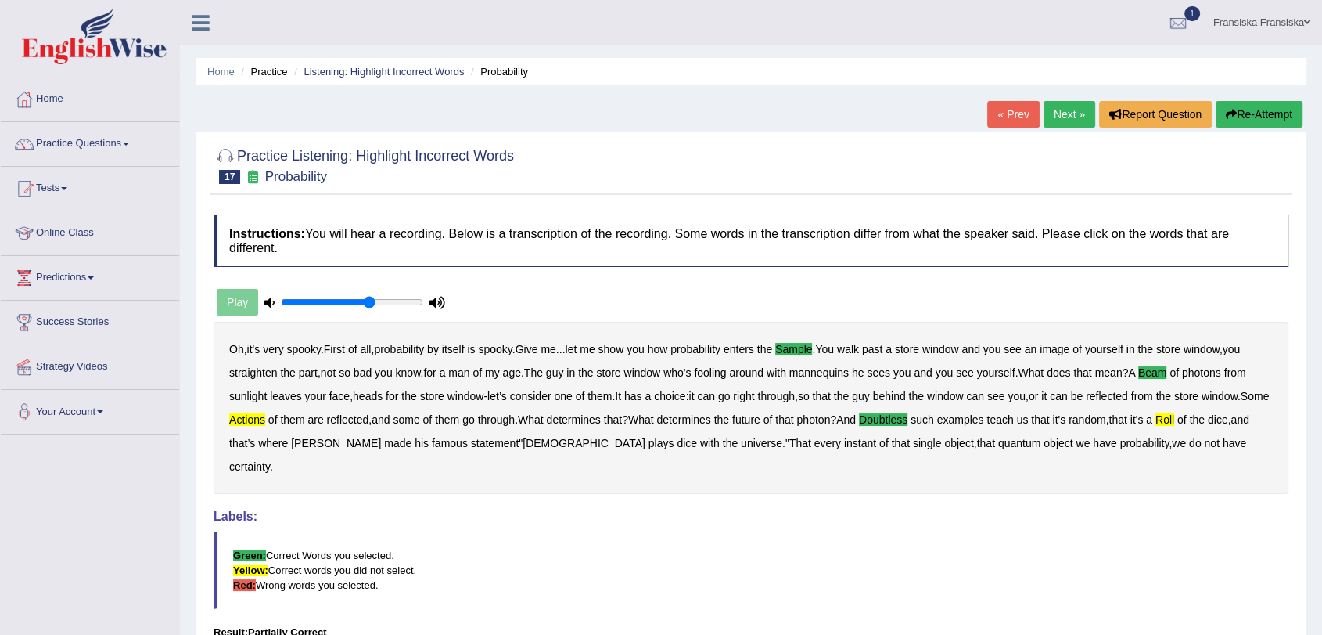
click at [1060, 118] on link "Next »" at bounding box center [1070, 114] width 52 height 27
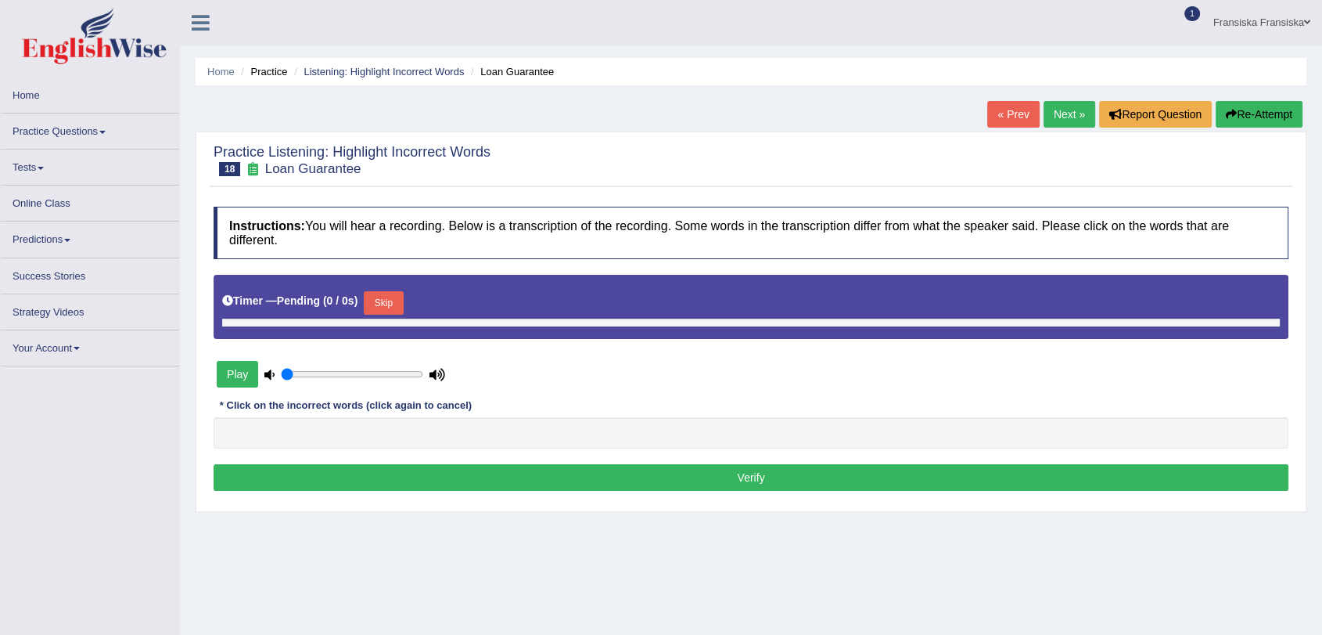
click at [382, 306] on button "Skip" at bounding box center [383, 302] width 39 height 23
type input "0.65"
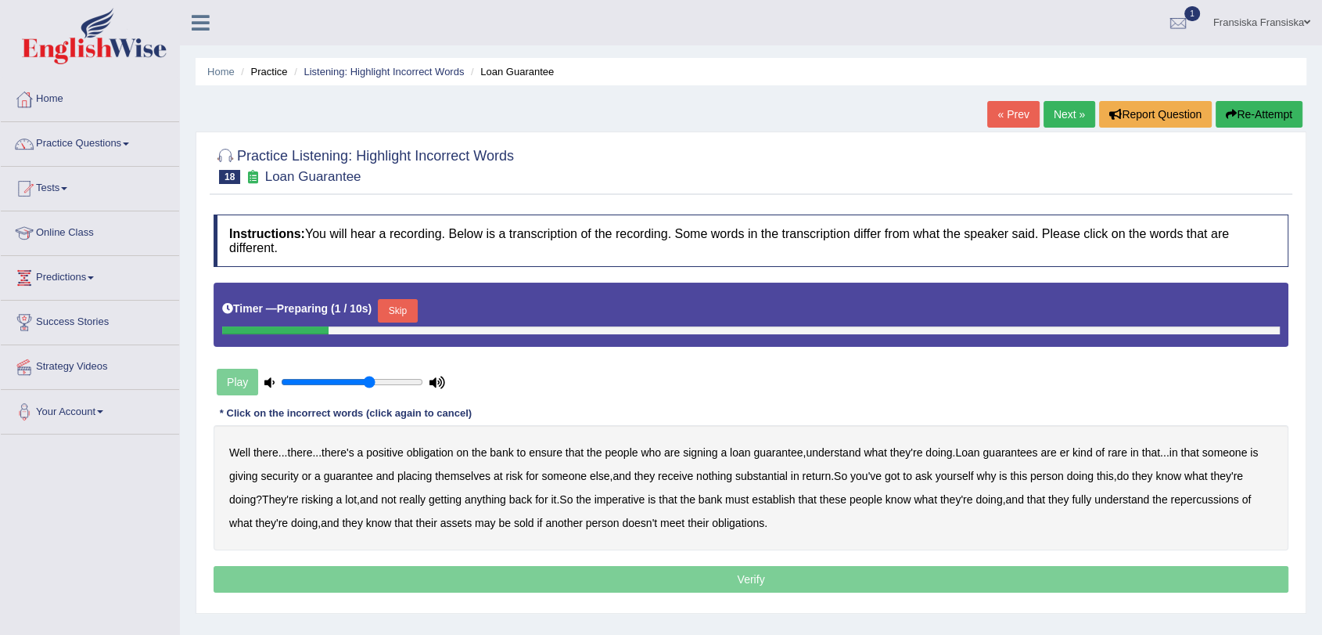
click at [410, 315] on button "Skip" at bounding box center [397, 310] width 39 height 23
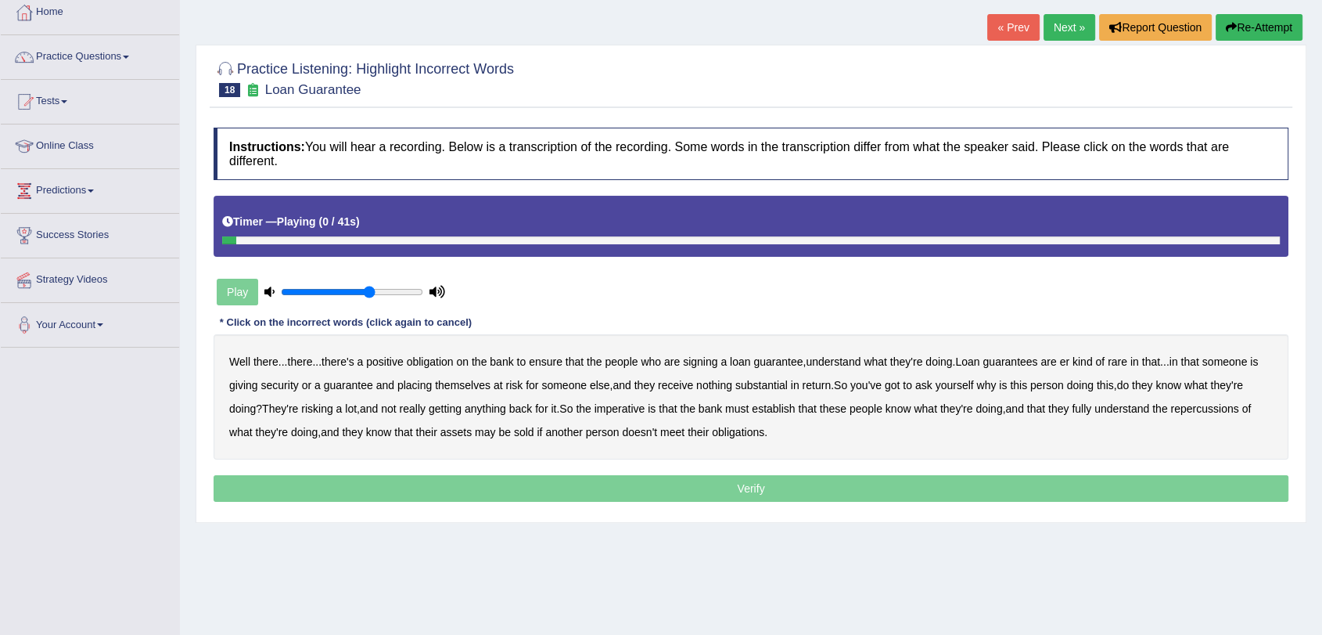
scroll to position [174, 0]
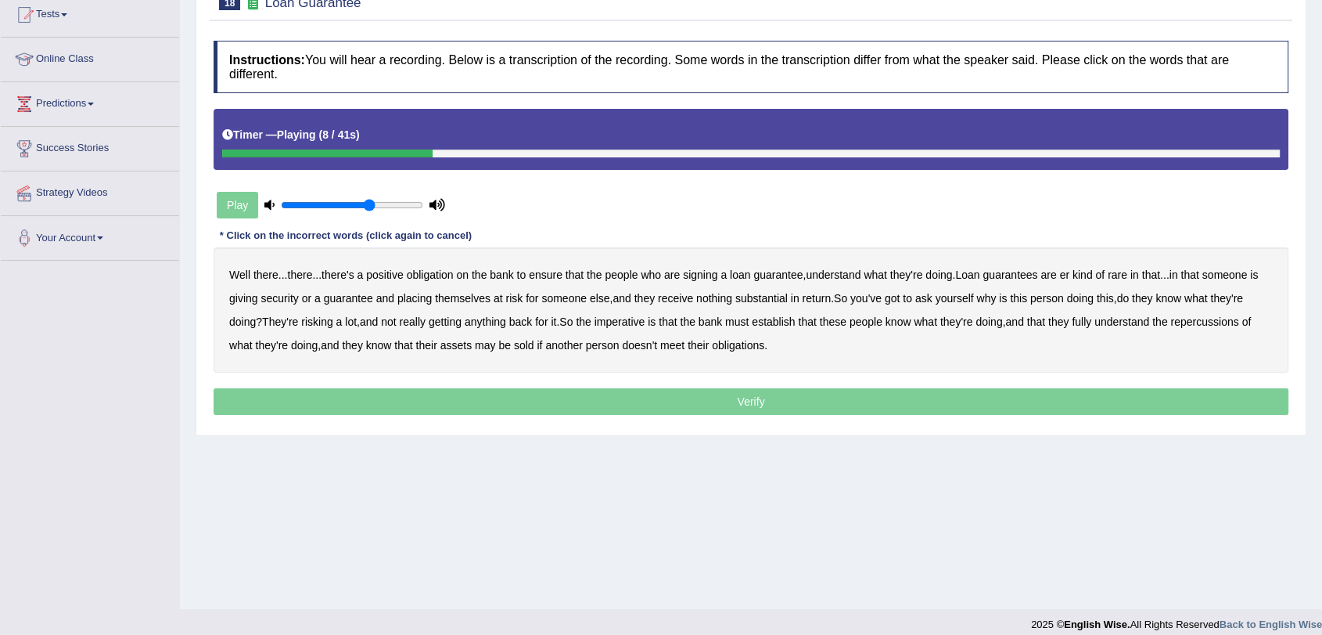
click at [851, 277] on b "understand" at bounding box center [833, 274] width 55 height 13
click at [777, 299] on b "substantial" at bounding box center [762, 298] width 52 height 13
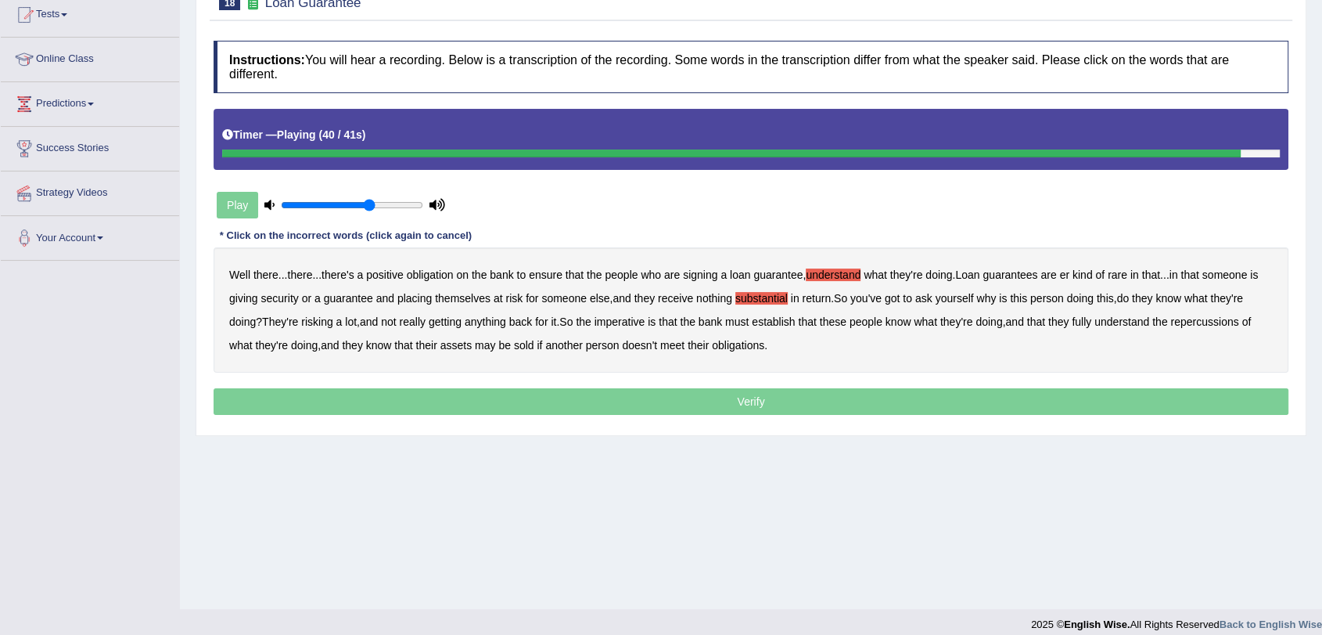
click at [453, 351] on b "assets" at bounding box center [456, 345] width 31 height 13
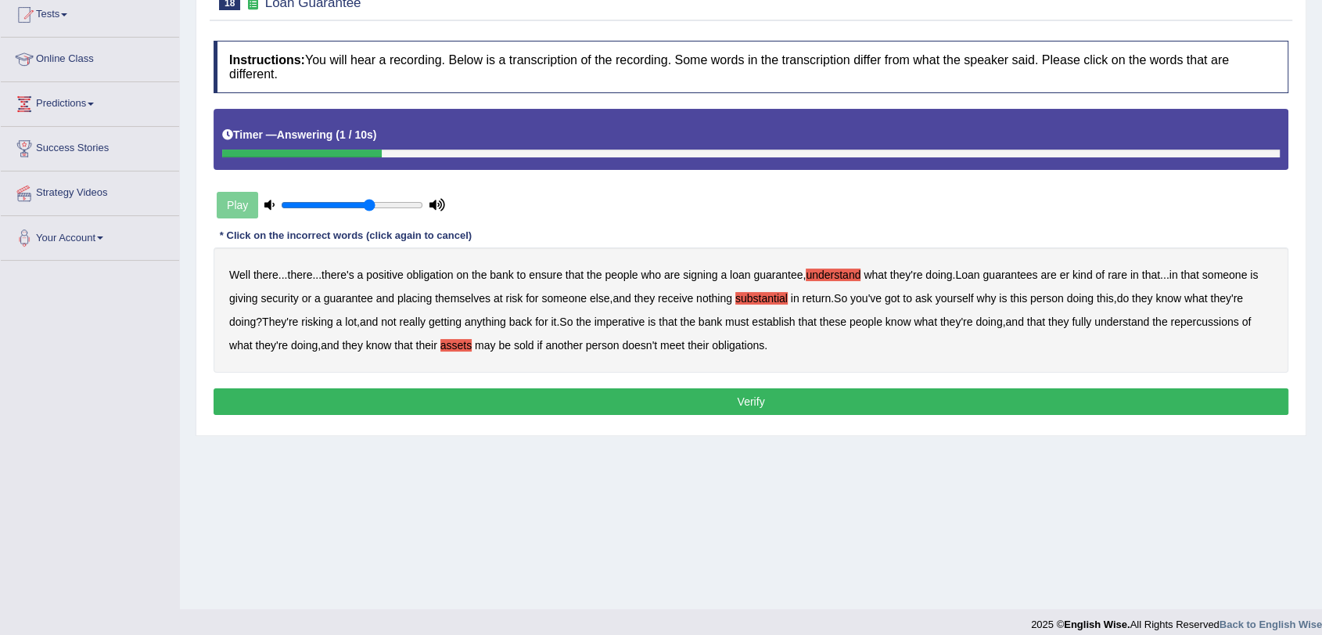
click at [658, 394] on button "Verify" at bounding box center [751, 401] width 1075 height 27
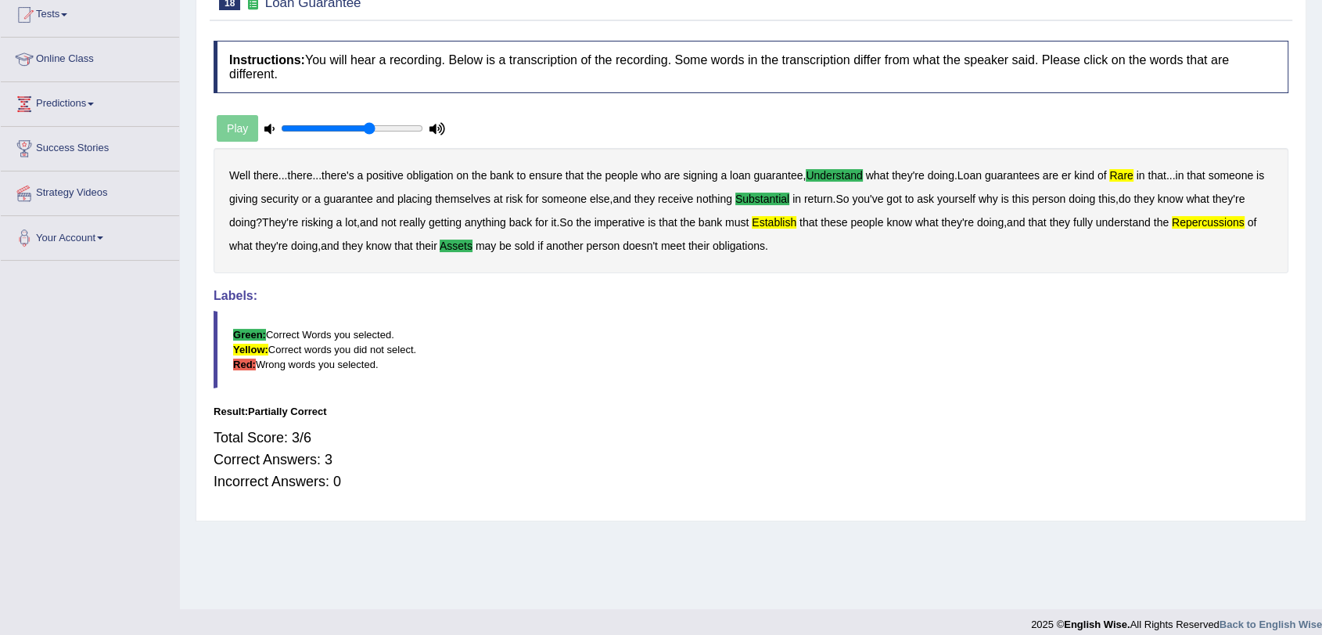
click at [1129, 182] on div "Well there ... there ... there's a positive obligation on the bank to ensure th…" at bounding box center [751, 210] width 1075 height 125
click at [1124, 185] on div "Well there ... there ... there's a positive obligation on the bank to ensure th…" at bounding box center [751, 210] width 1075 height 125
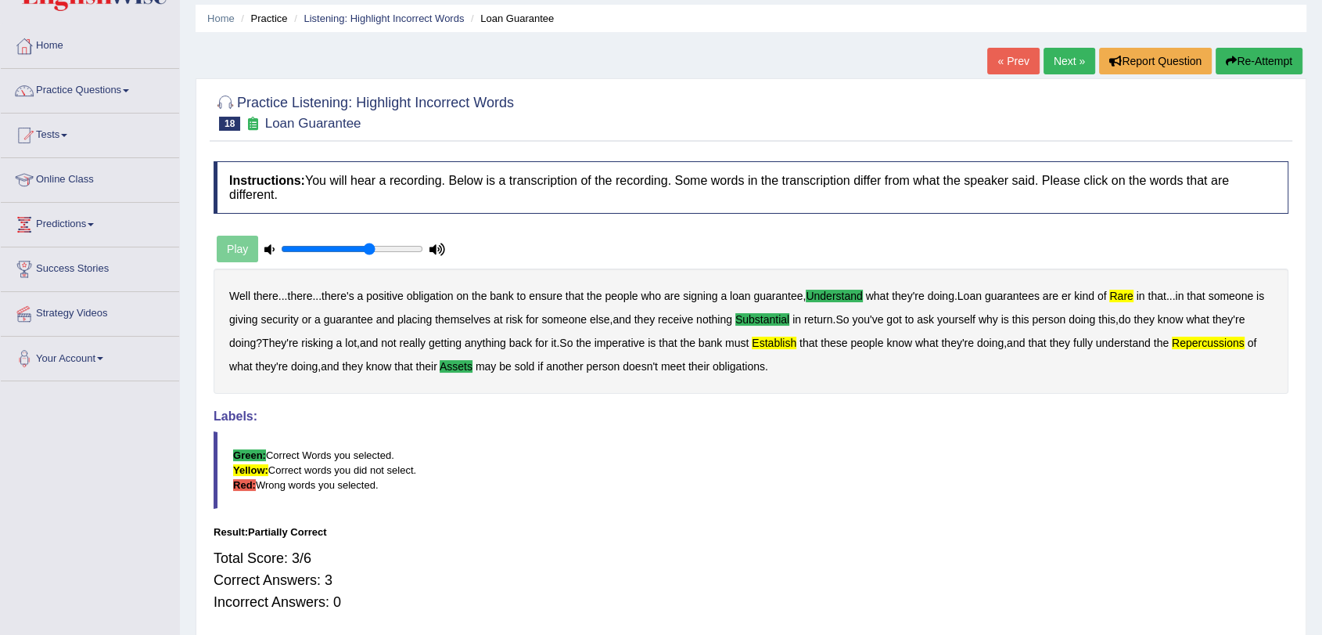
scroll to position [0, 0]
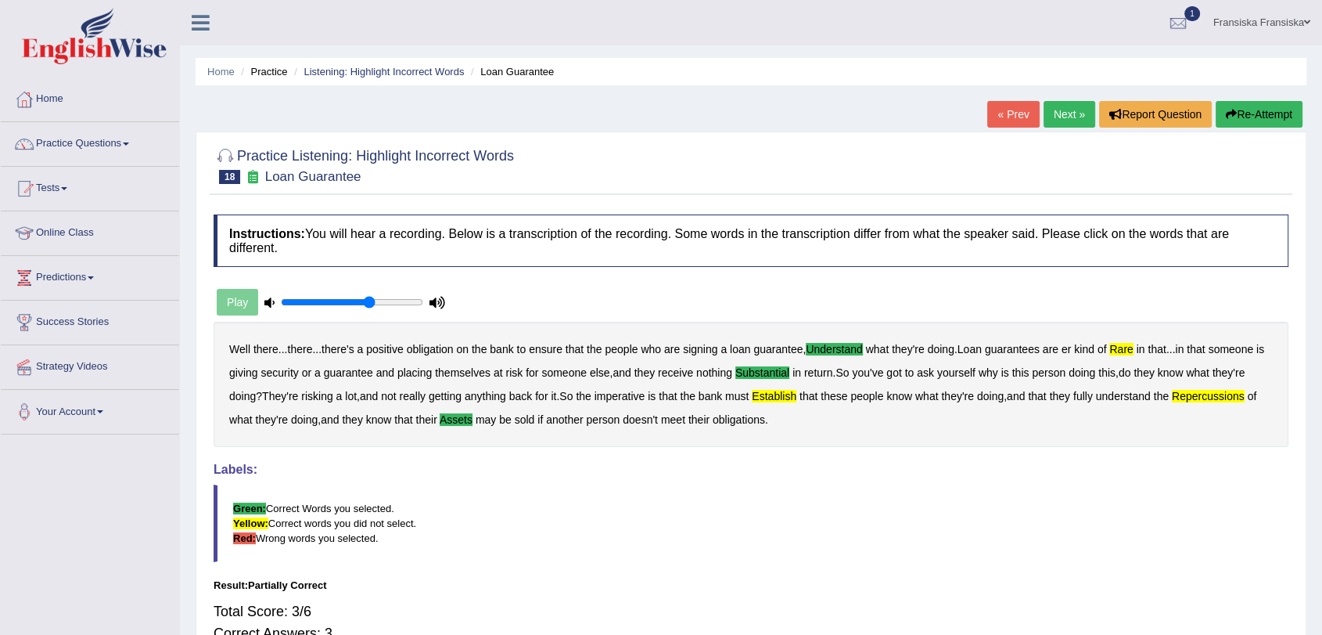
click at [1069, 120] on link "Next »" at bounding box center [1070, 114] width 52 height 27
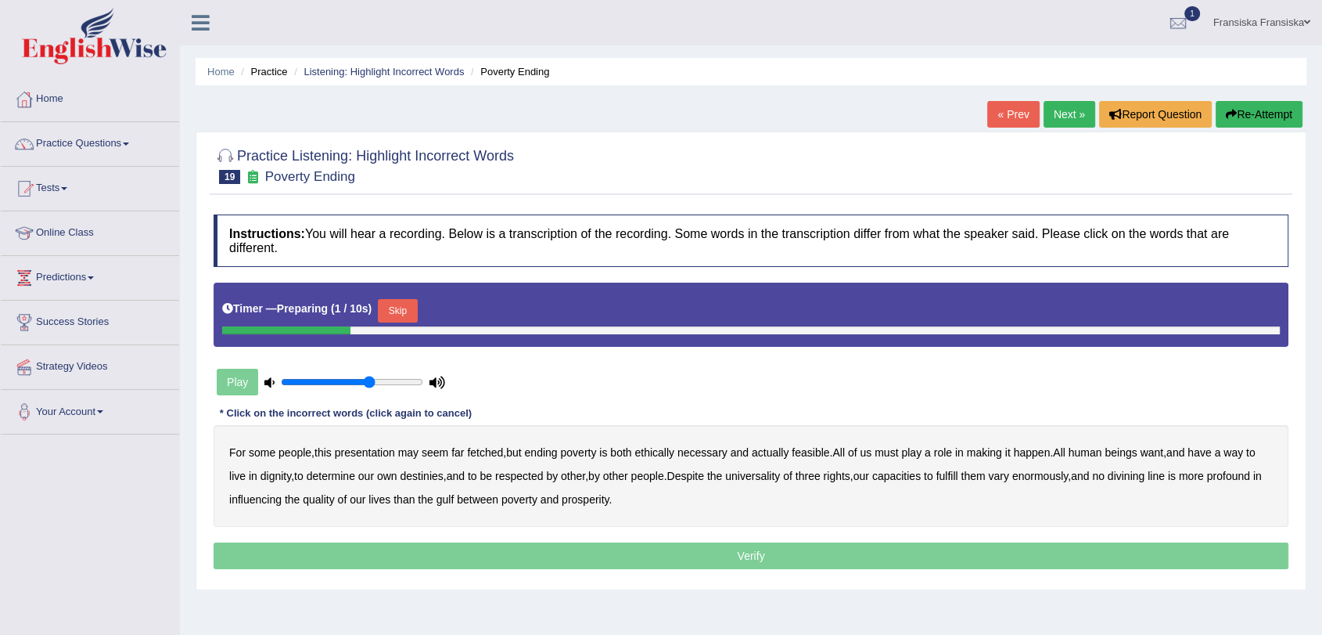
click at [402, 300] on button "Skip" at bounding box center [397, 310] width 39 height 23
click at [417, 303] on button "Skip" at bounding box center [397, 310] width 39 height 23
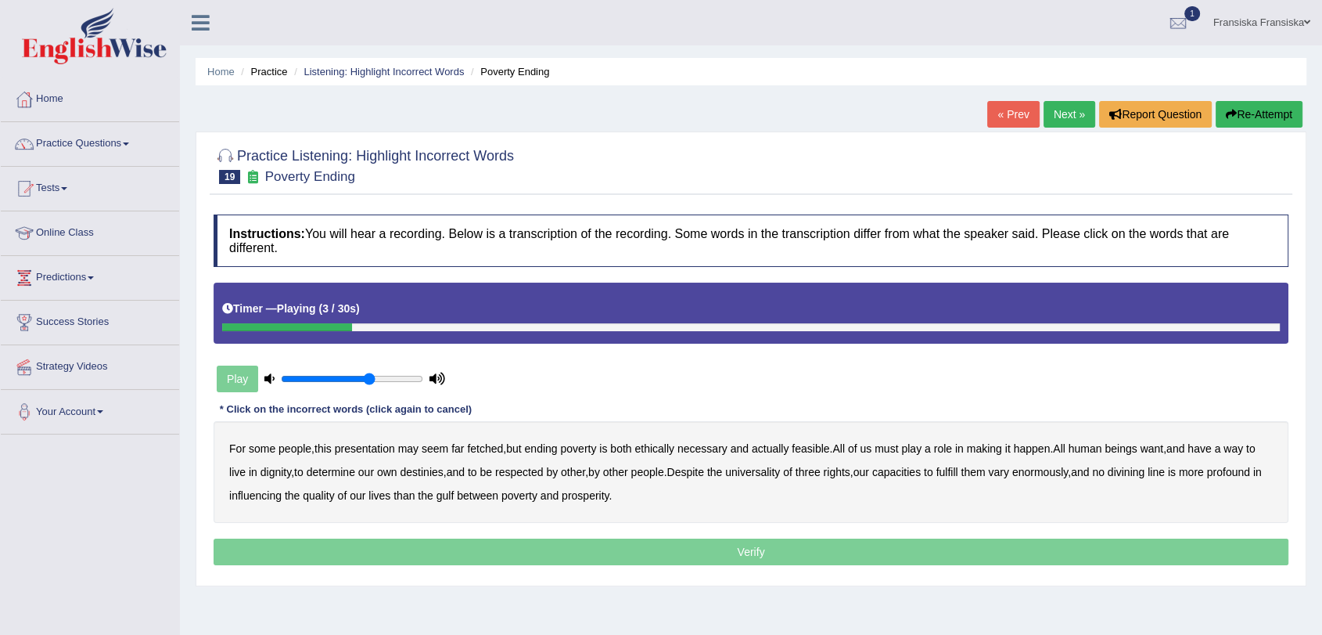
click at [493, 452] on b "fetched" at bounding box center [485, 448] width 36 height 13
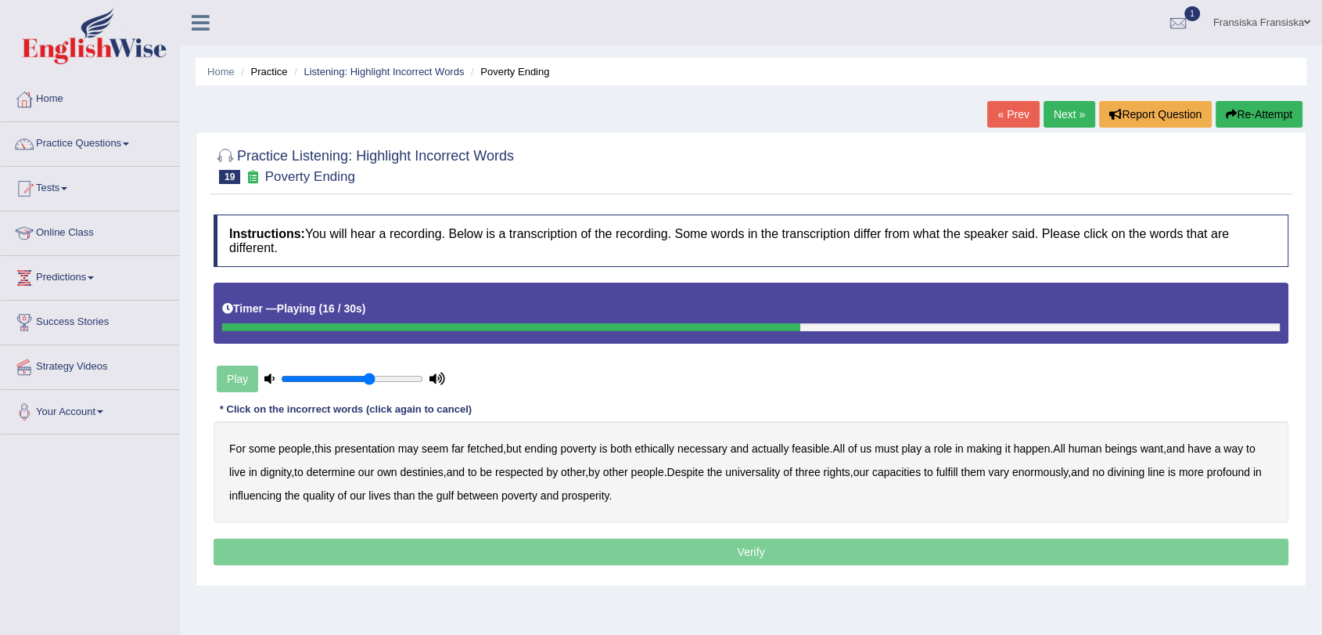
click at [1007, 102] on link "« Prev" at bounding box center [1014, 114] width 52 height 27
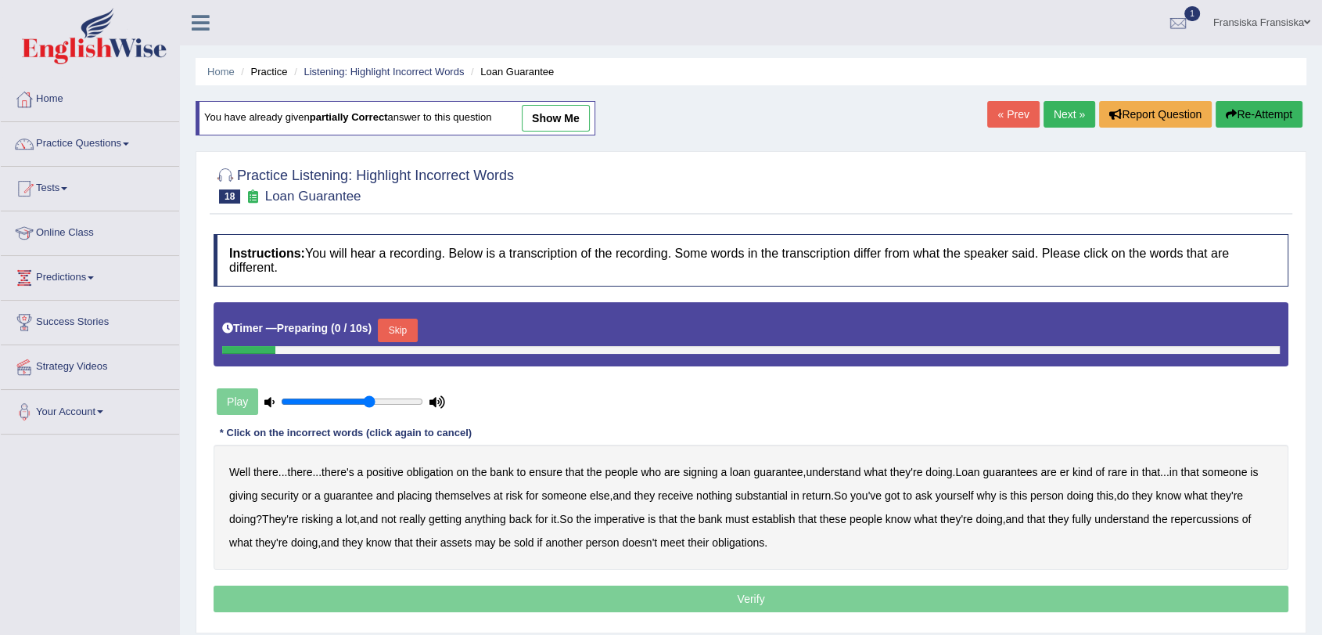
click at [1037, 112] on div "« Prev Next » Report Question Re-Attempt" at bounding box center [1147, 116] width 319 height 31
click at [1049, 117] on link "Next »" at bounding box center [1070, 114] width 52 height 27
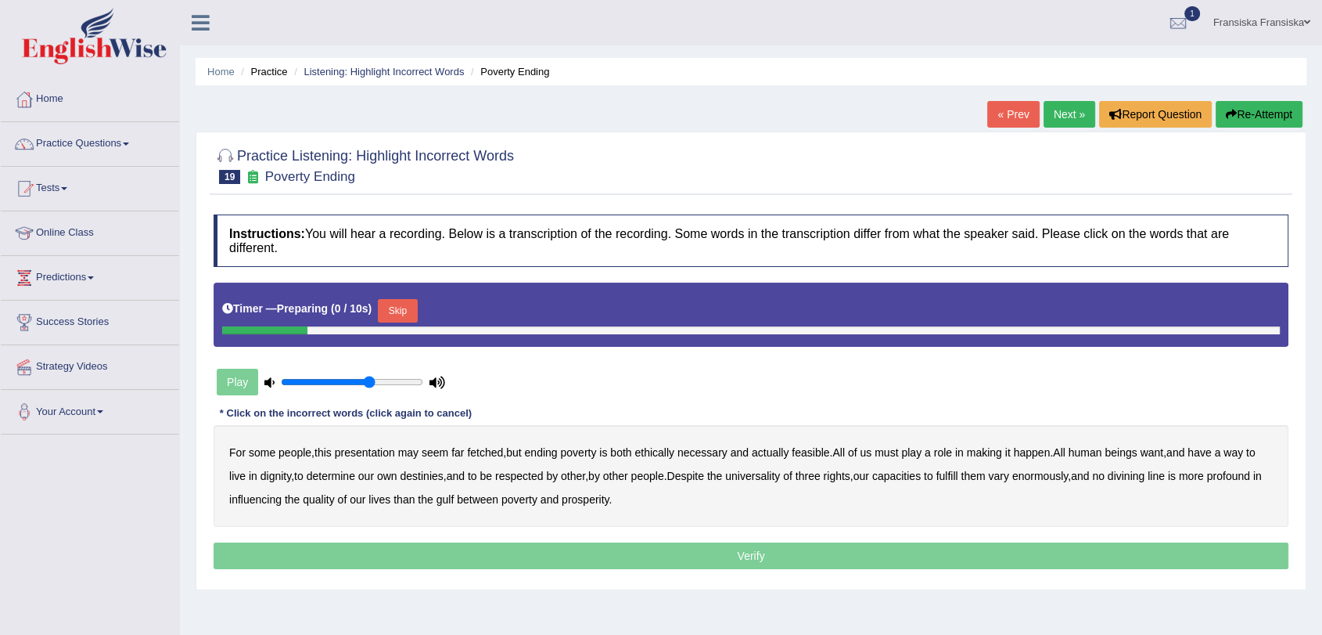
click at [401, 307] on button "Skip" at bounding box center [397, 310] width 39 height 23
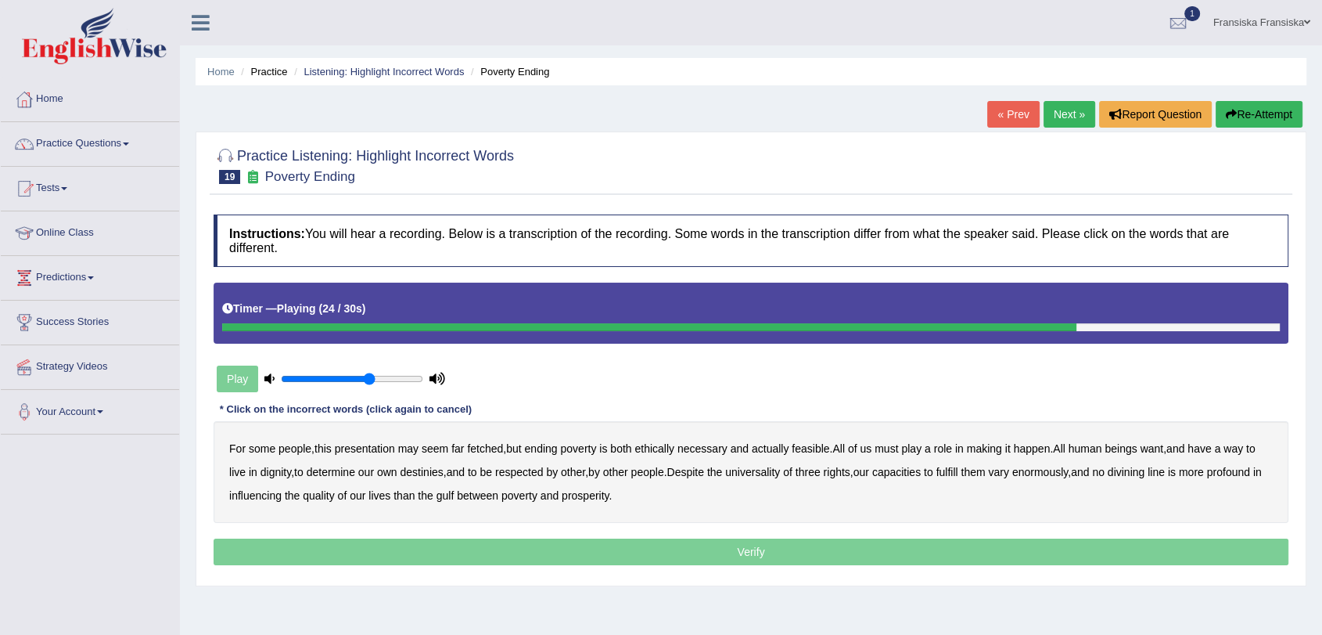
click at [821, 474] on b "three" at bounding box center [808, 472] width 25 height 13
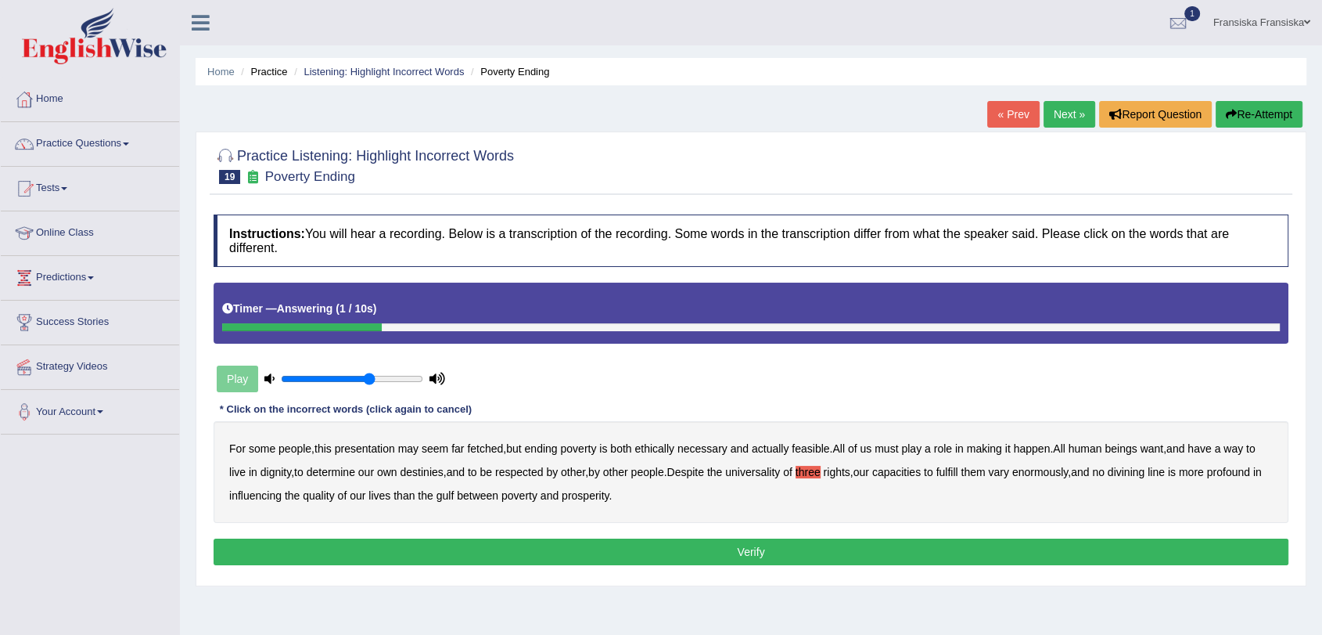
click at [454, 545] on button "Verify" at bounding box center [751, 551] width 1075 height 27
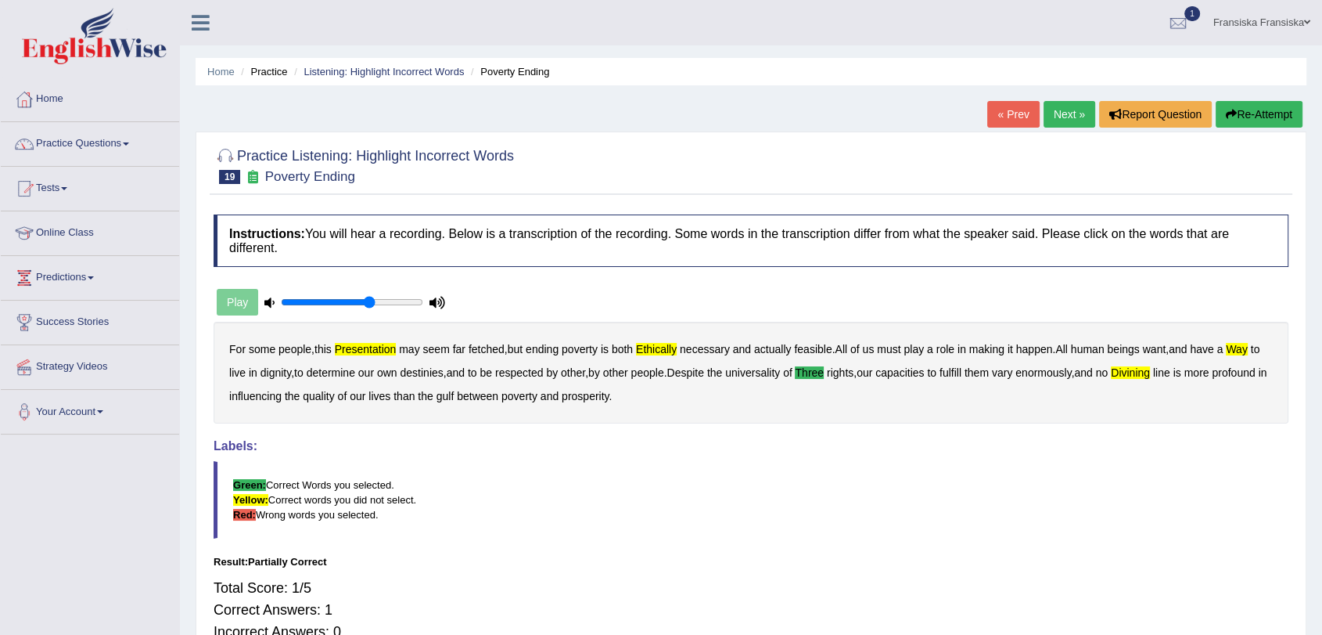
click at [1063, 120] on link "Next »" at bounding box center [1070, 114] width 52 height 27
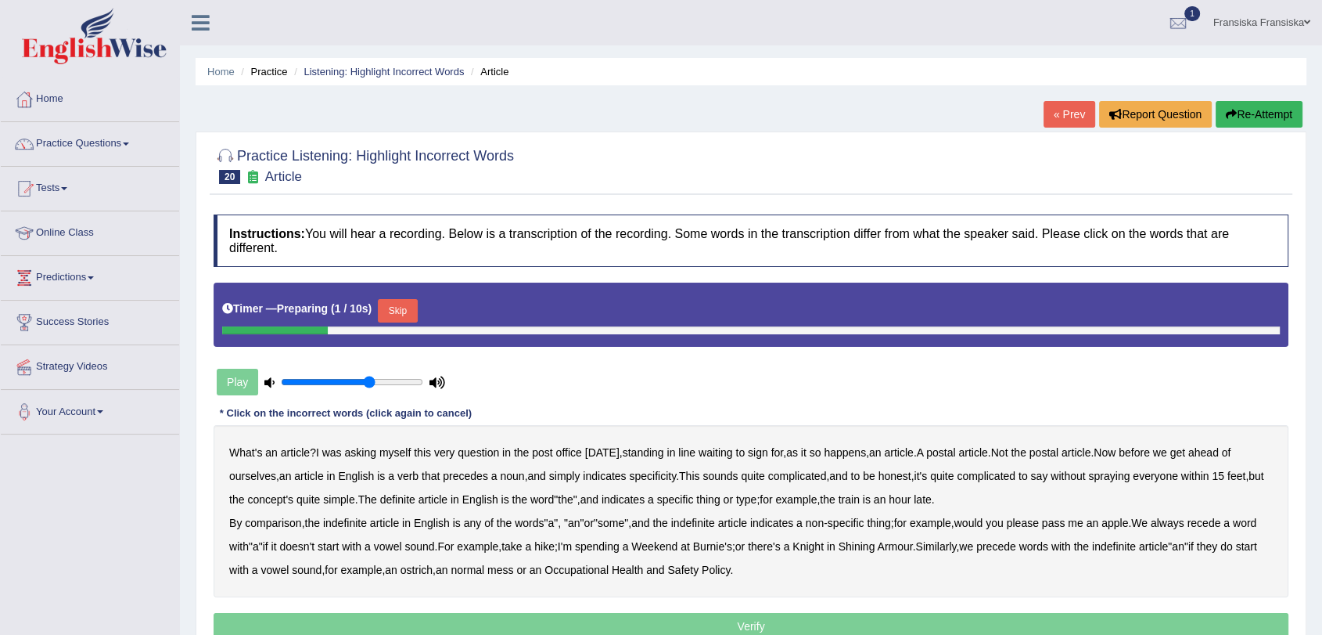
click at [407, 312] on button "Skip" at bounding box center [397, 310] width 39 height 23
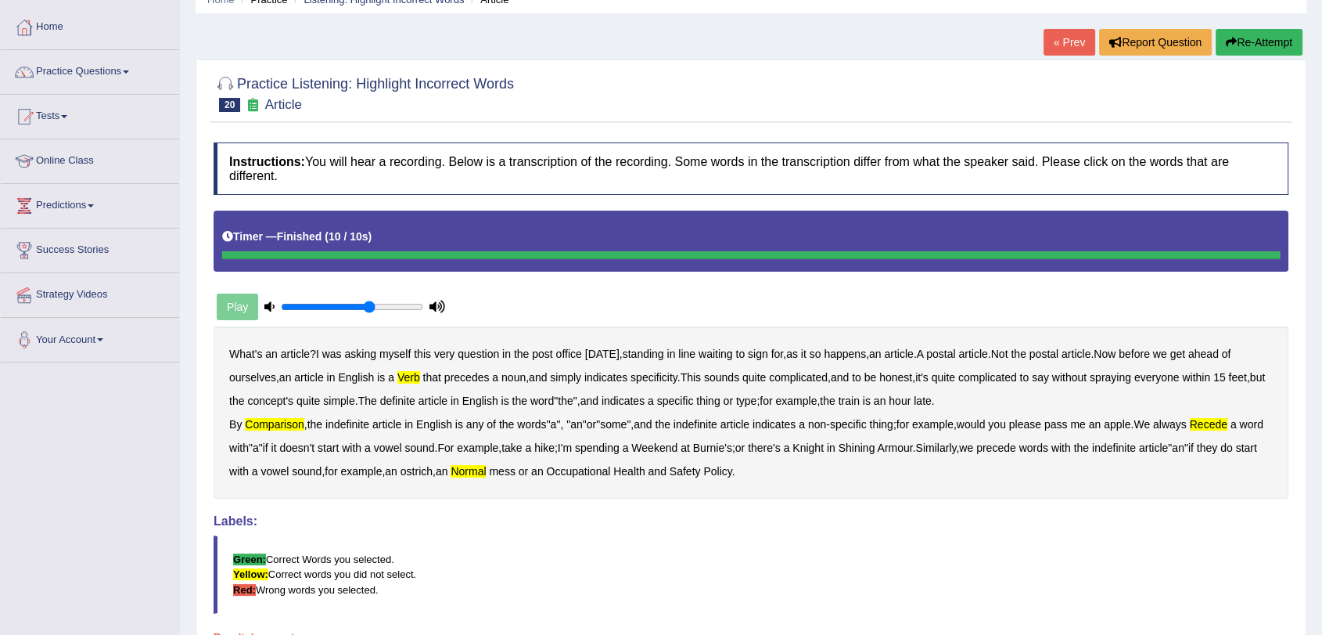
scroll to position [61, 0]
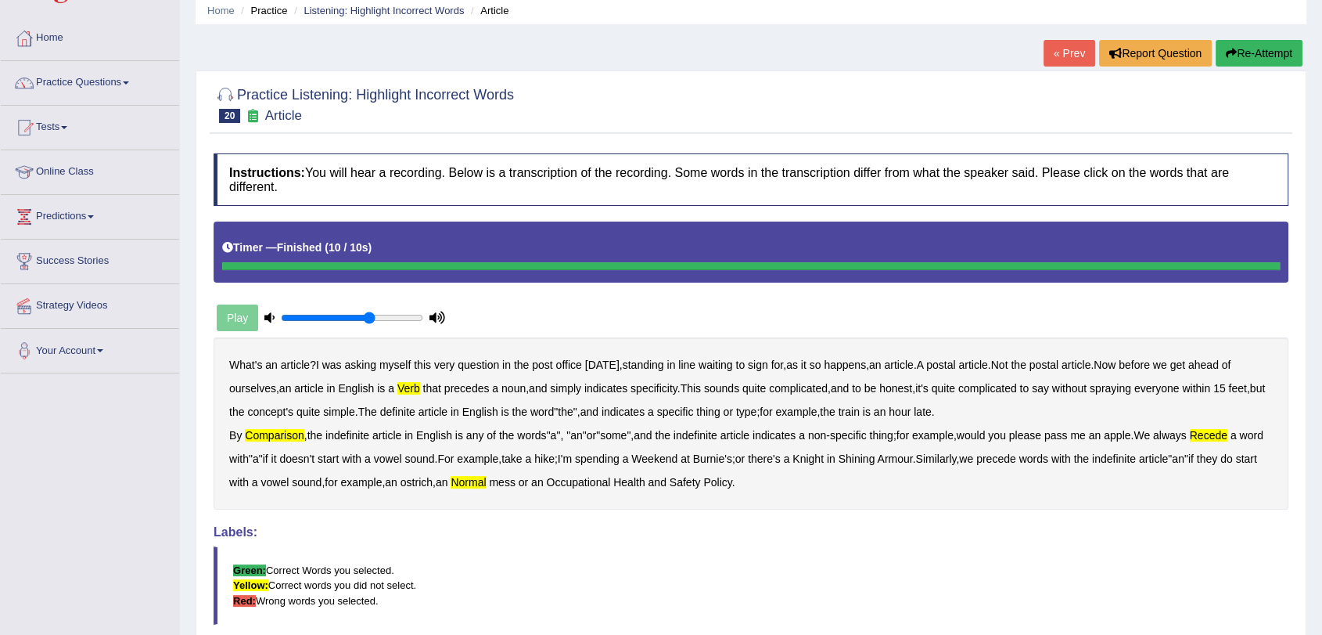
click at [1263, 45] on button "Re-Attempt" at bounding box center [1259, 53] width 87 height 27
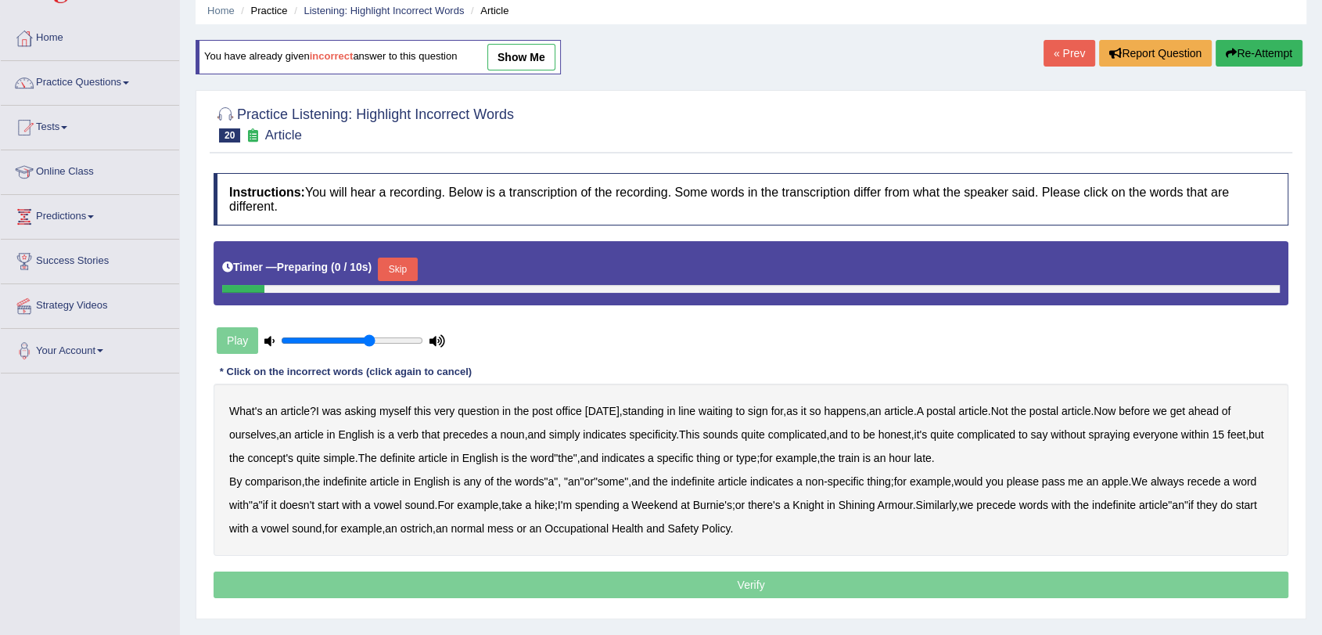
click at [416, 267] on button "Skip" at bounding box center [397, 268] width 39 height 23
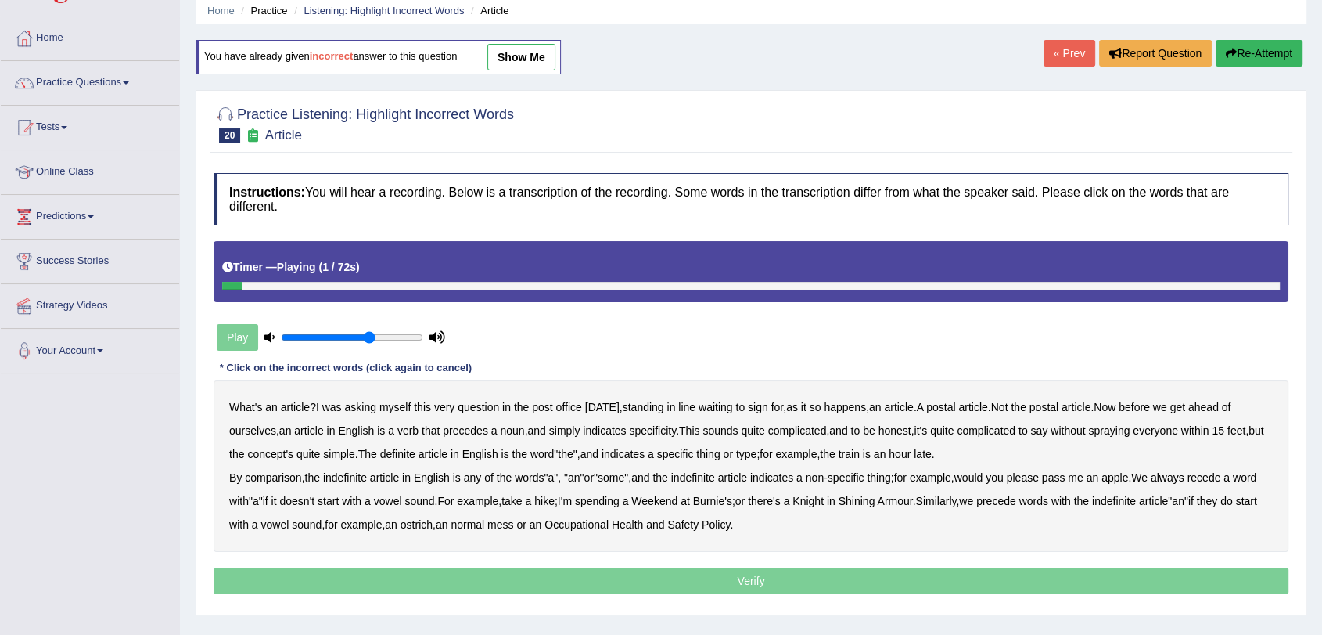
click at [531, 56] on link "show me" at bounding box center [522, 57] width 68 height 27
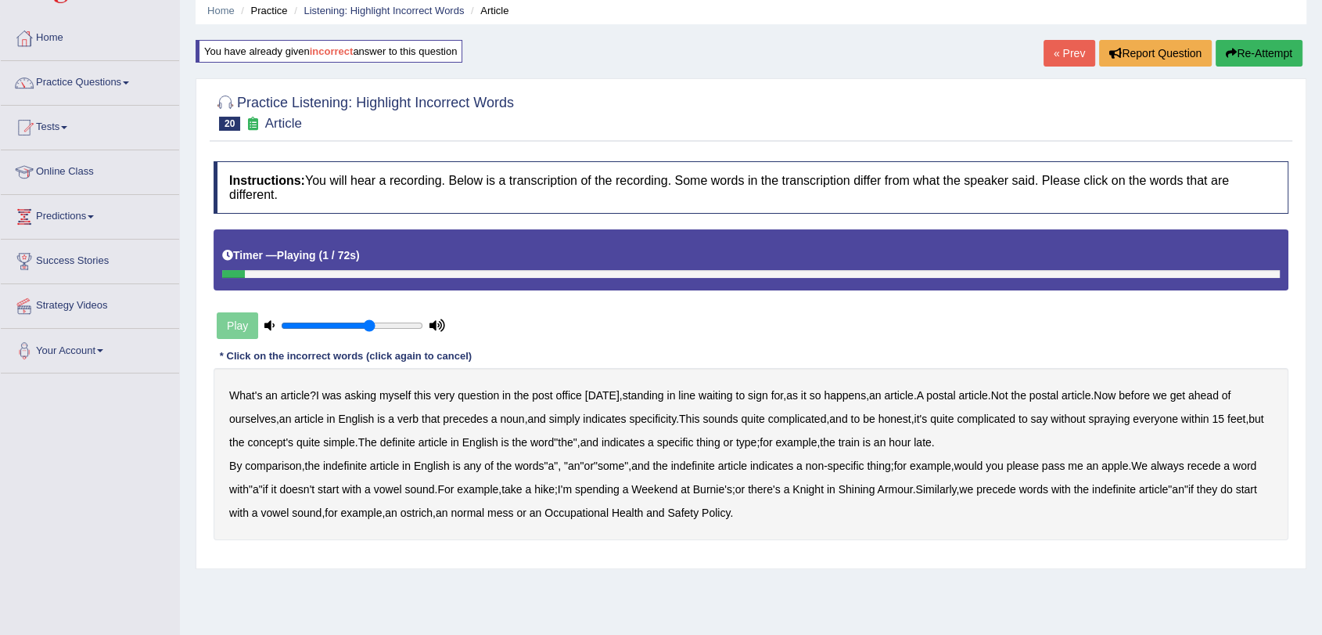
click at [419, 423] on b "verb" at bounding box center [408, 418] width 21 height 13
click at [282, 471] on div "What's an article ? I was asking myself this very question in the post office y…" at bounding box center [751, 454] width 1075 height 172
click at [282, 467] on b "comparison" at bounding box center [273, 465] width 56 height 13
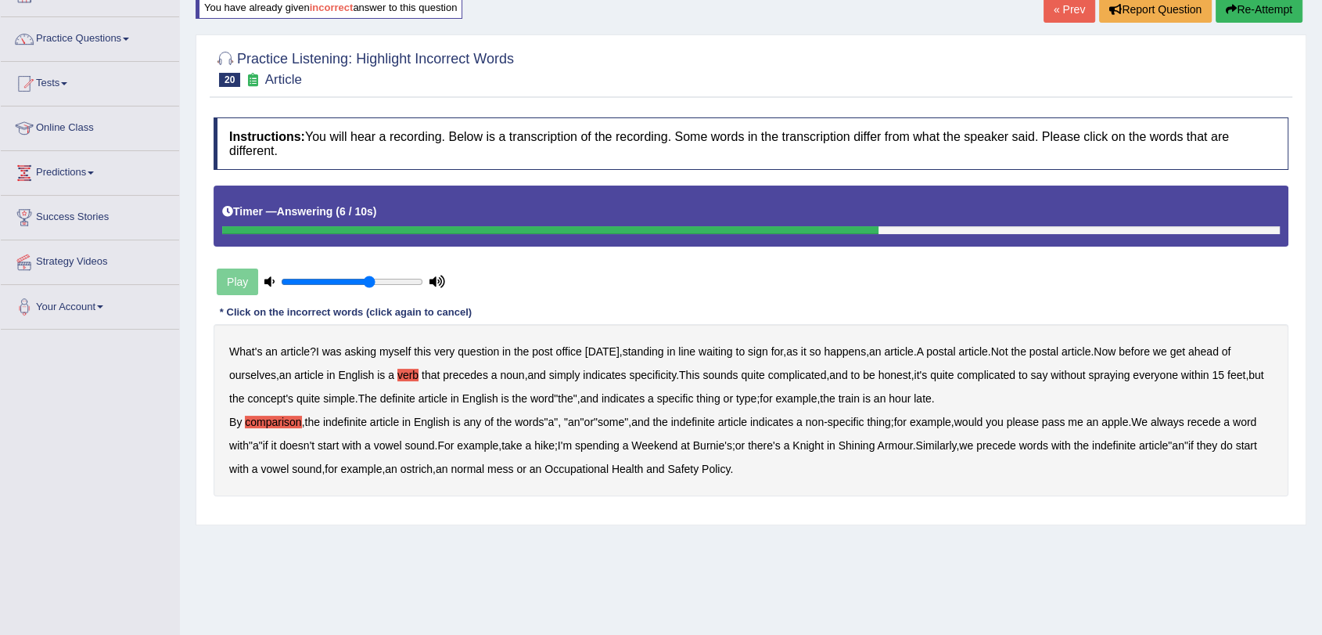
scroll to position [187, 0]
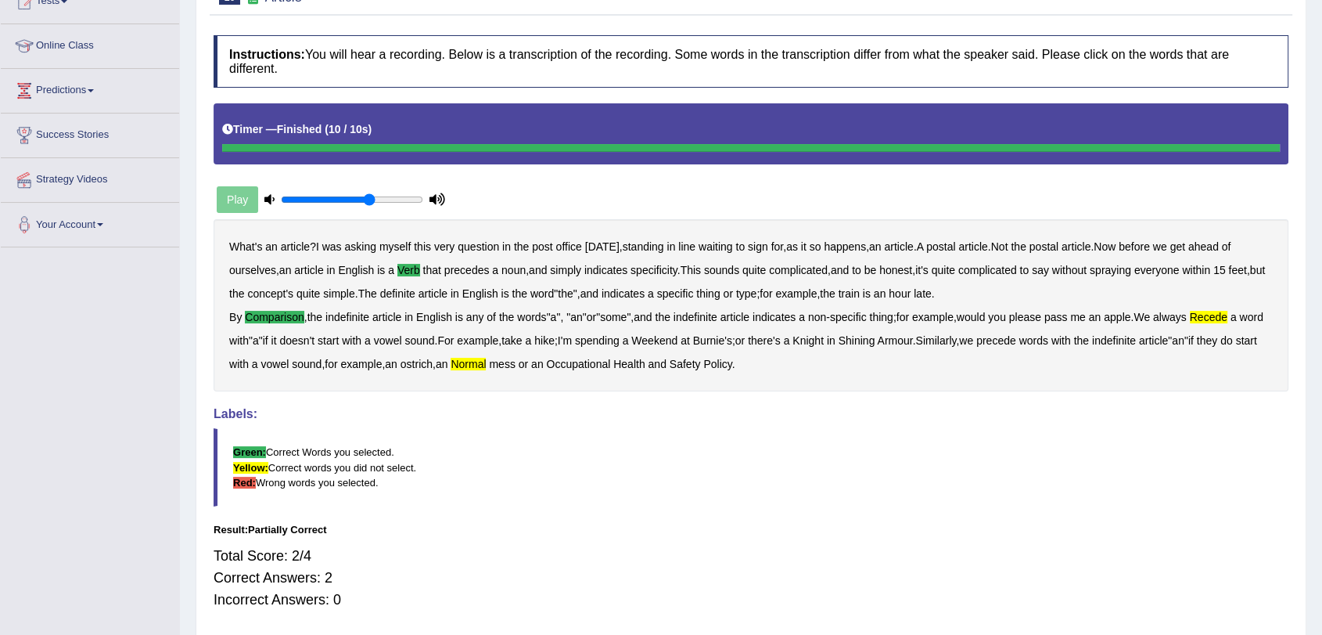
click at [1228, 316] on b "recede" at bounding box center [1209, 317] width 38 height 13
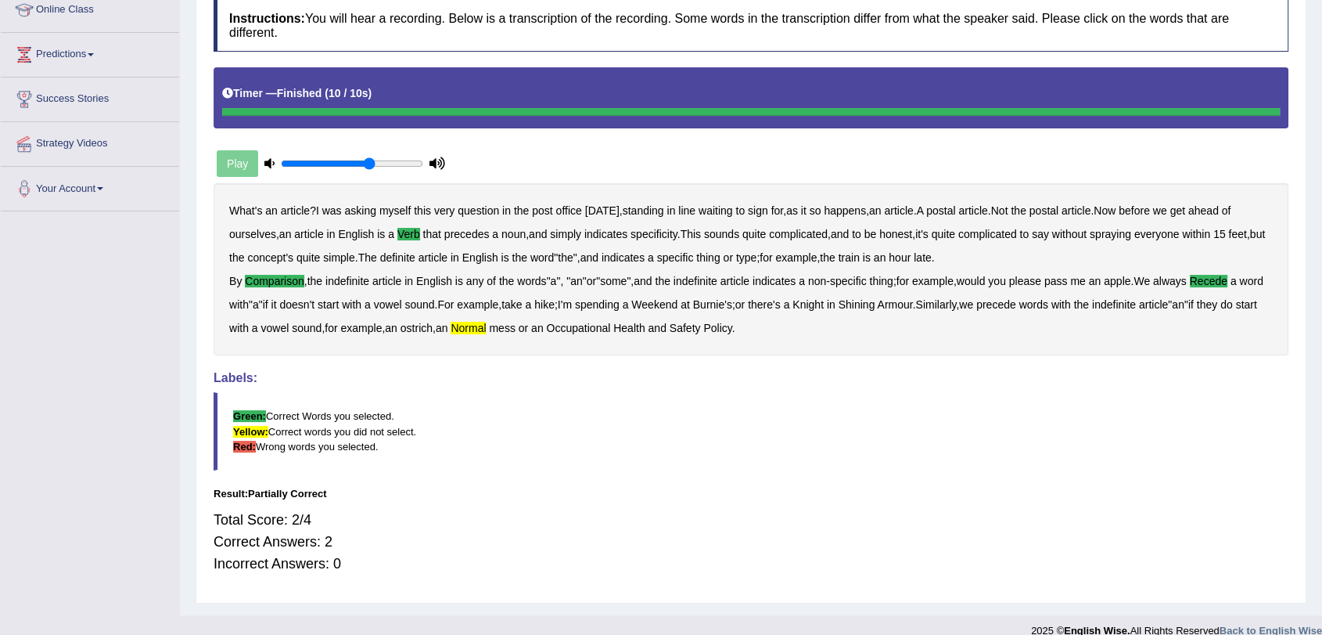
scroll to position [243, 0]
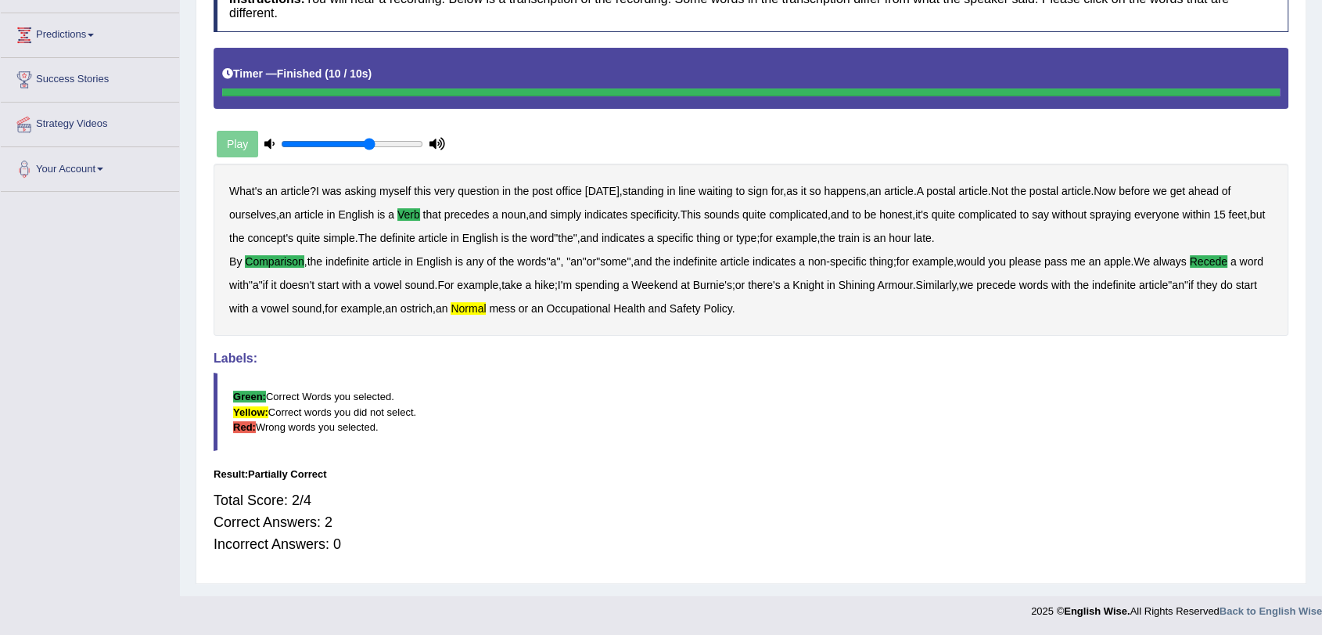
click at [486, 308] on b "normal" at bounding box center [468, 308] width 35 height 13
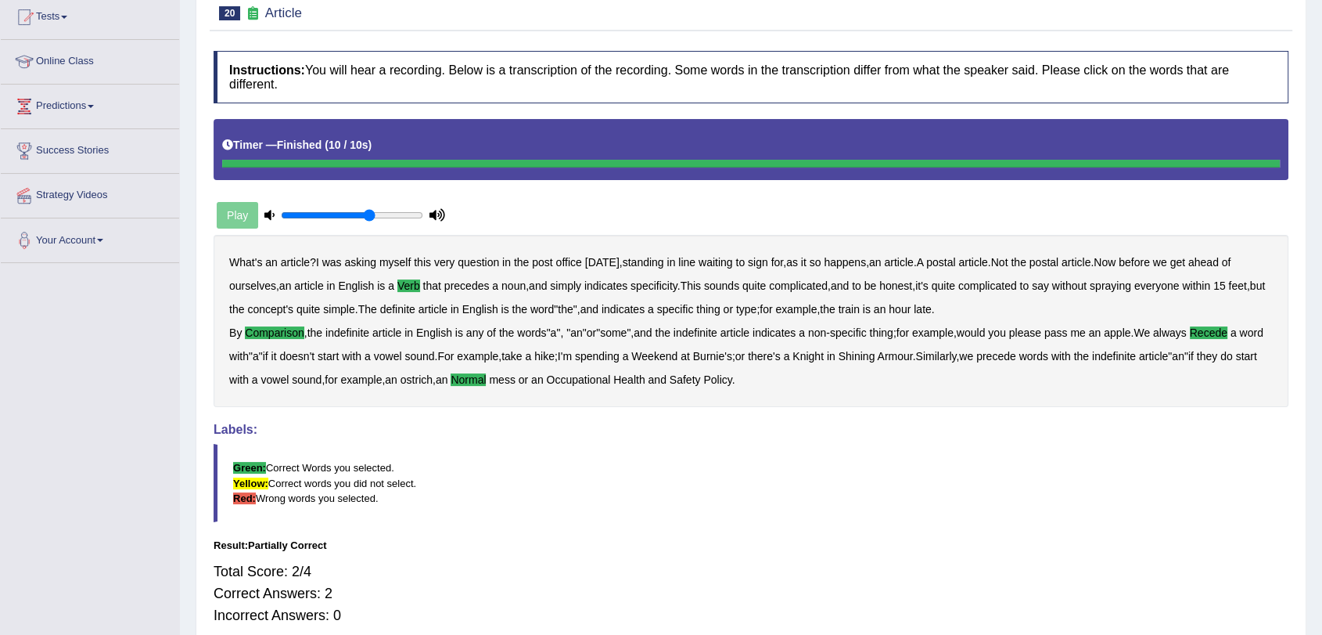
scroll to position [0, 0]
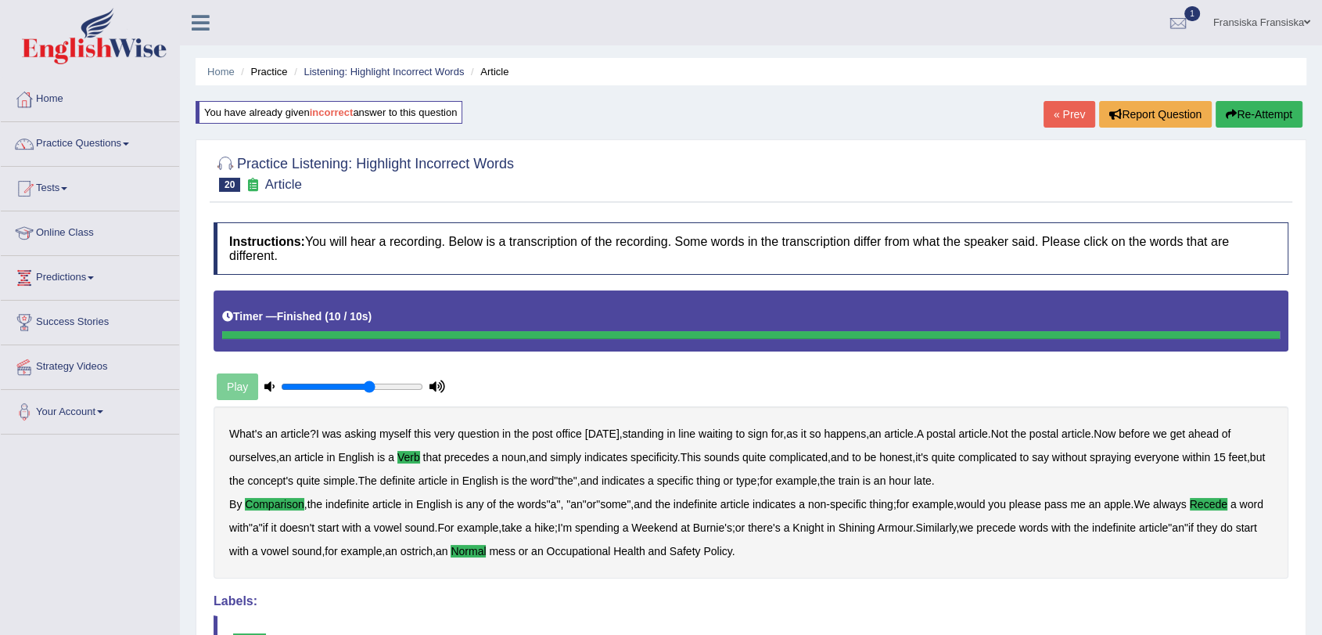
click at [1257, 110] on button "Re-Attempt" at bounding box center [1259, 114] width 87 height 27
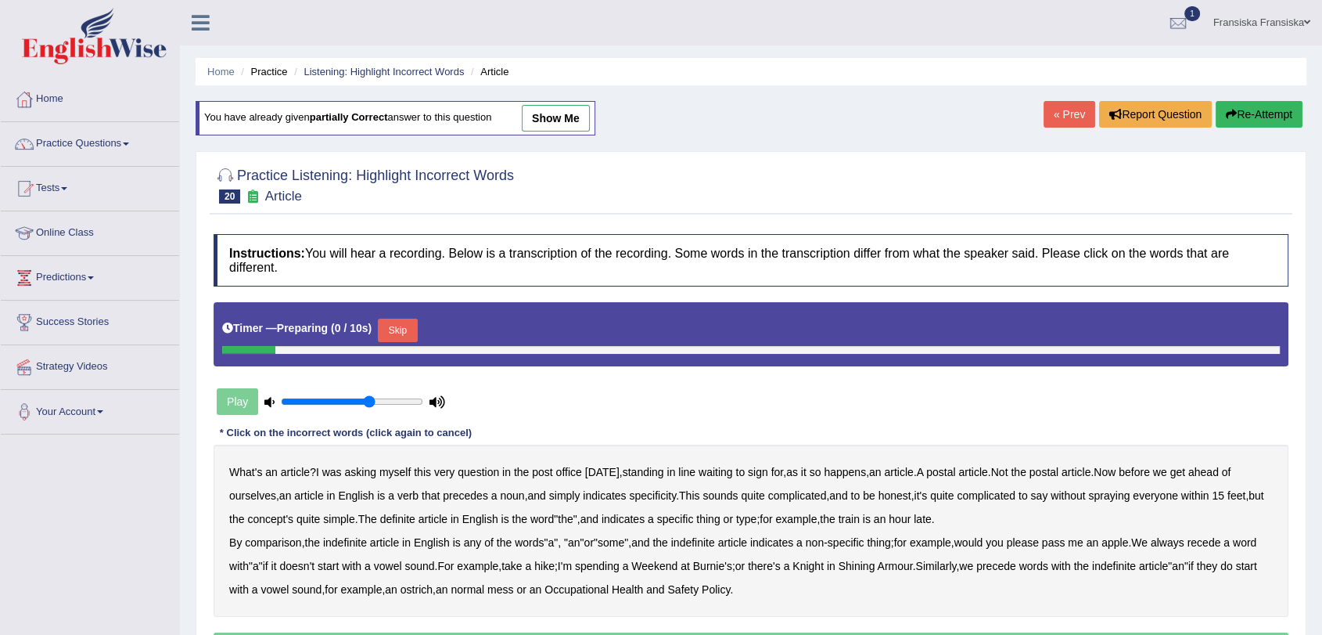
click at [572, 121] on link "show me" at bounding box center [556, 118] width 68 height 27
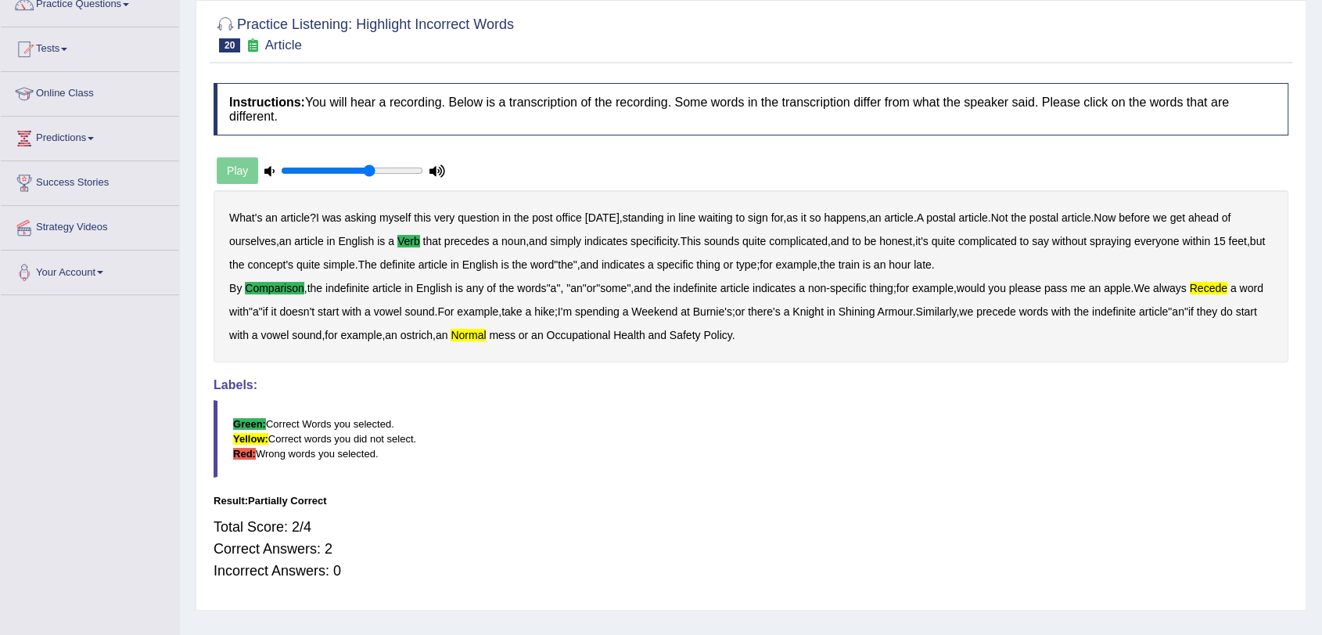
scroll to position [174, 0]
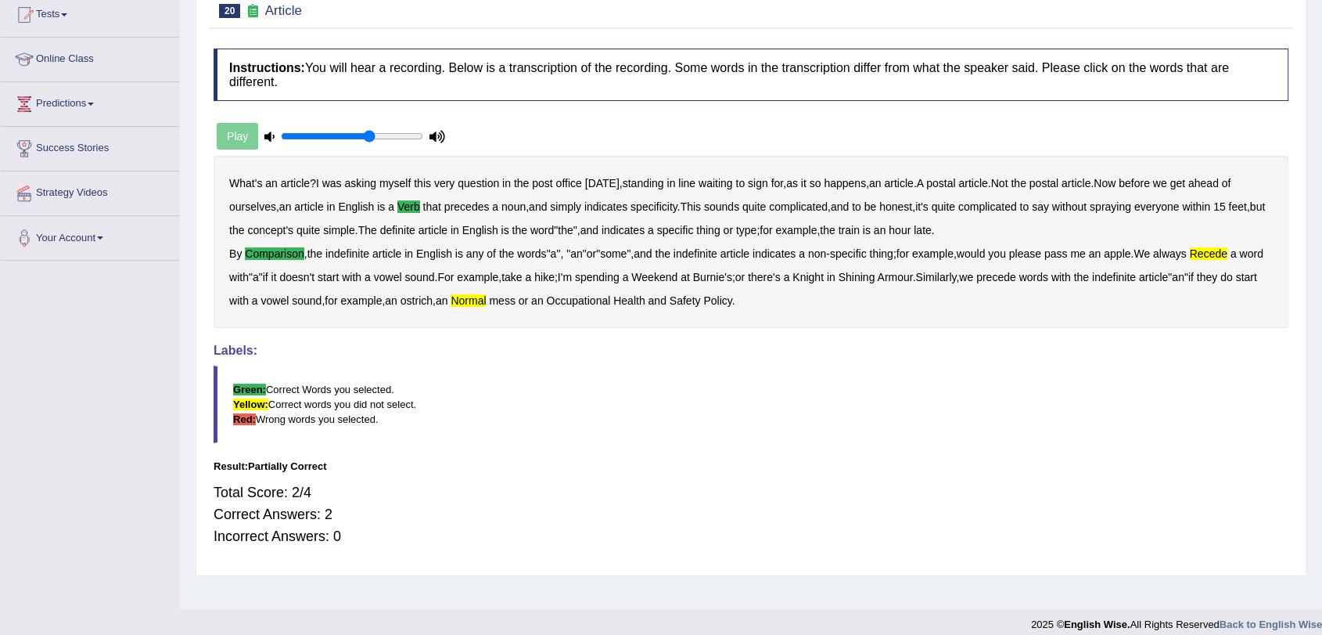
click at [1228, 252] on b "recede" at bounding box center [1209, 253] width 38 height 13
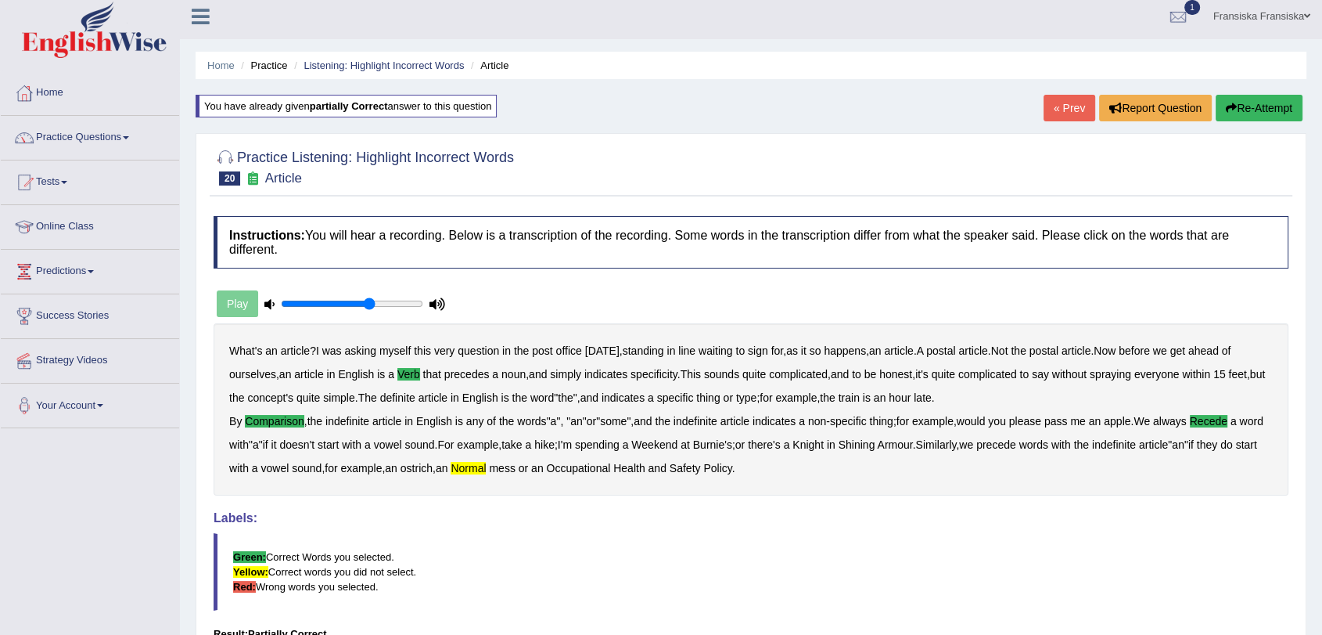
scroll to position [0, 0]
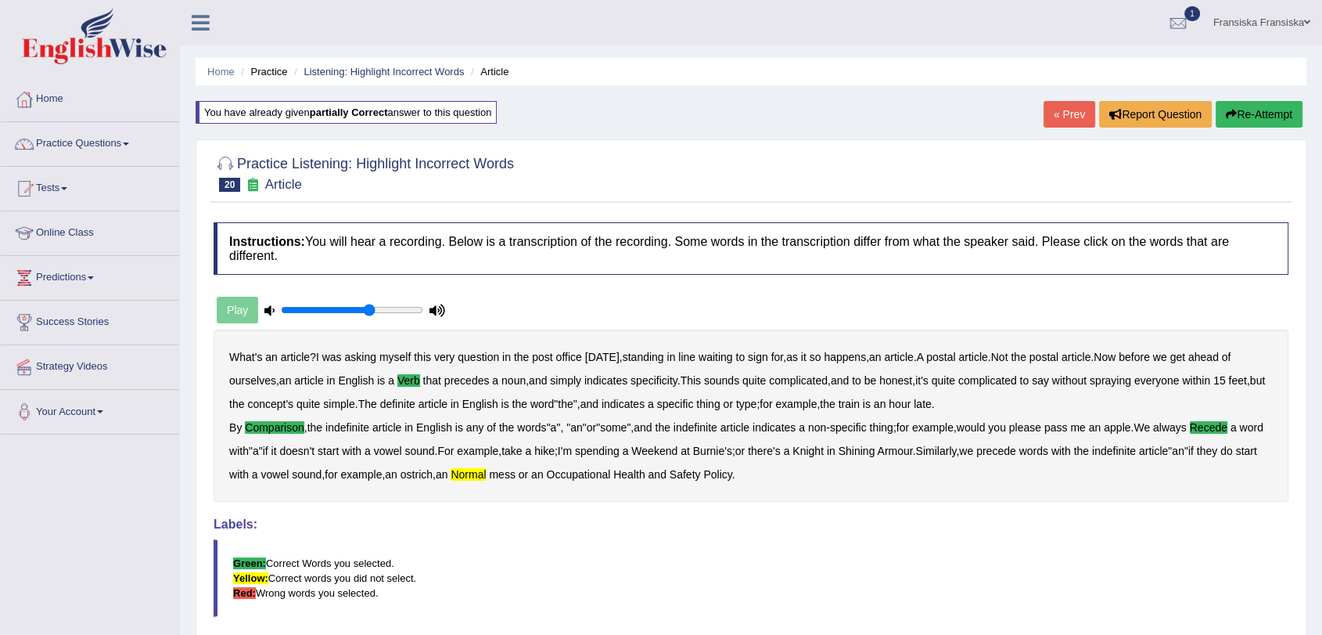
click at [1277, 110] on button "Re-Attempt" at bounding box center [1259, 114] width 87 height 27
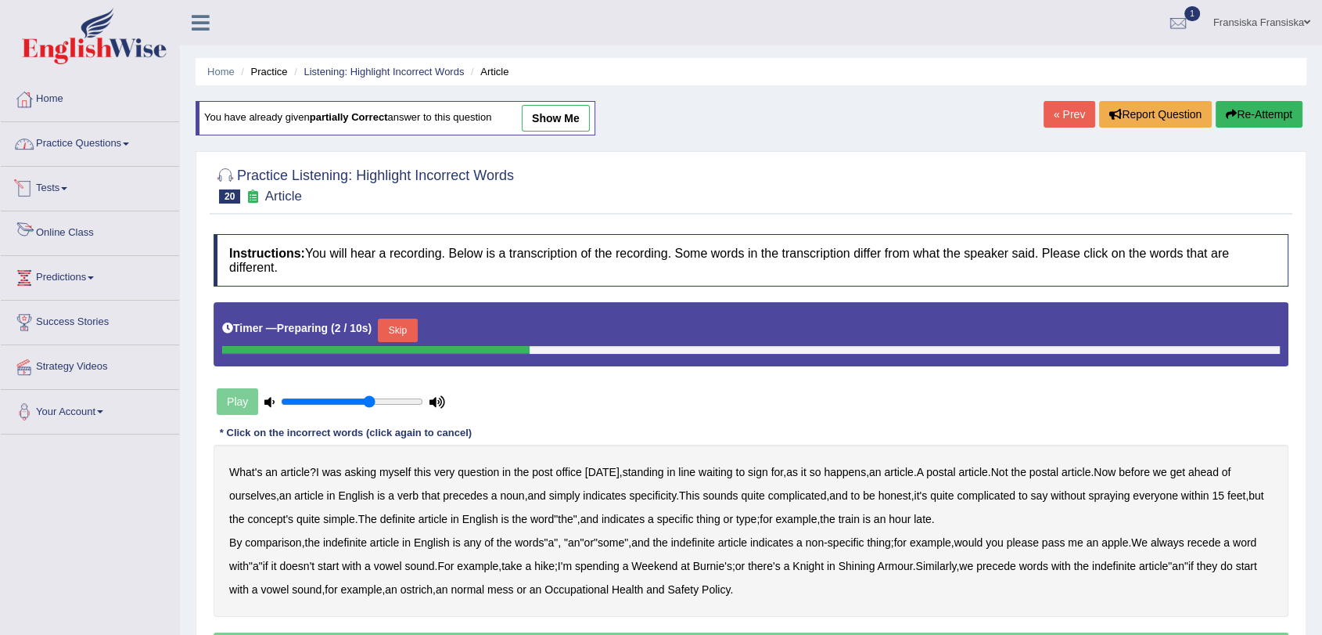
click at [93, 138] on link "Practice Questions" at bounding box center [90, 141] width 178 height 39
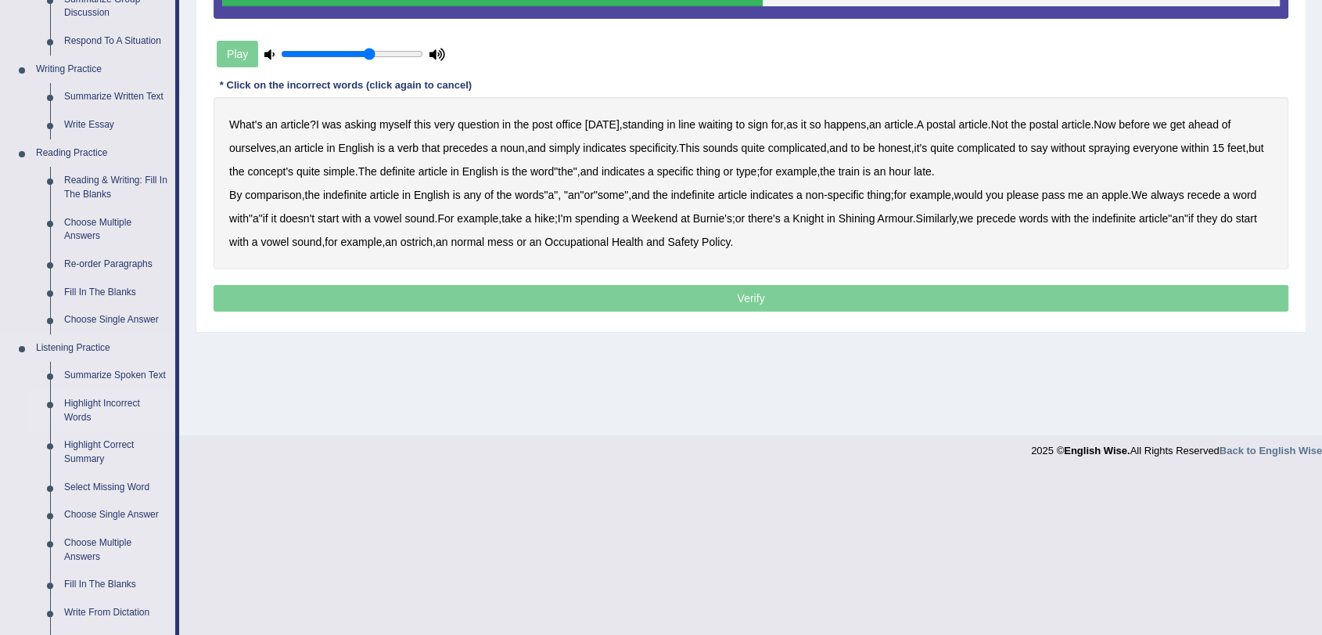
click at [122, 400] on link "Highlight Incorrect Words" at bounding box center [116, 410] width 118 height 41
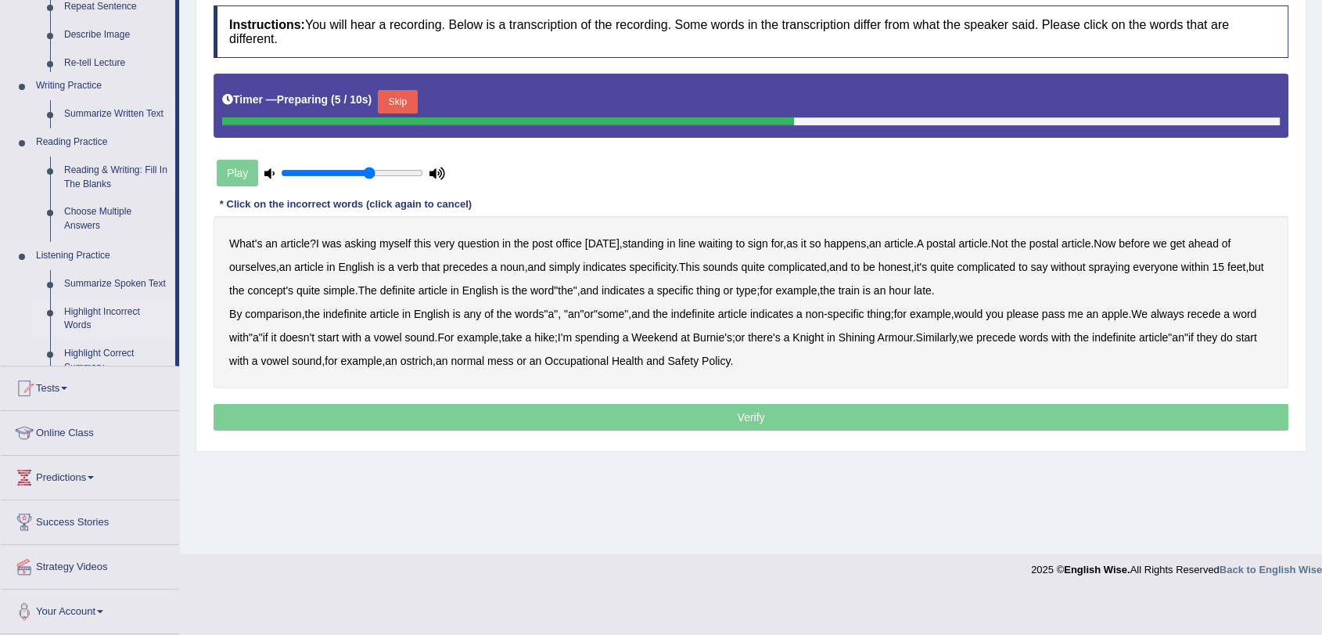
scroll to position [187, 0]
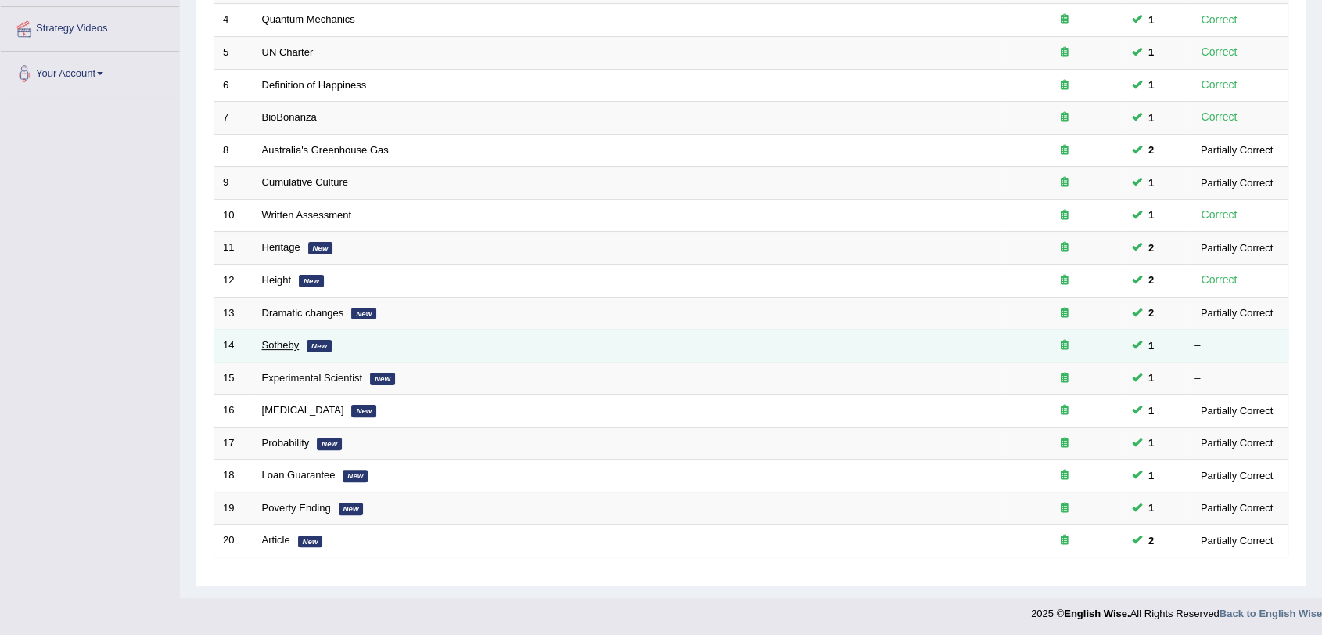
click at [271, 347] on link "Sotheby" at bounding box center [281, 345] width 38 height 12
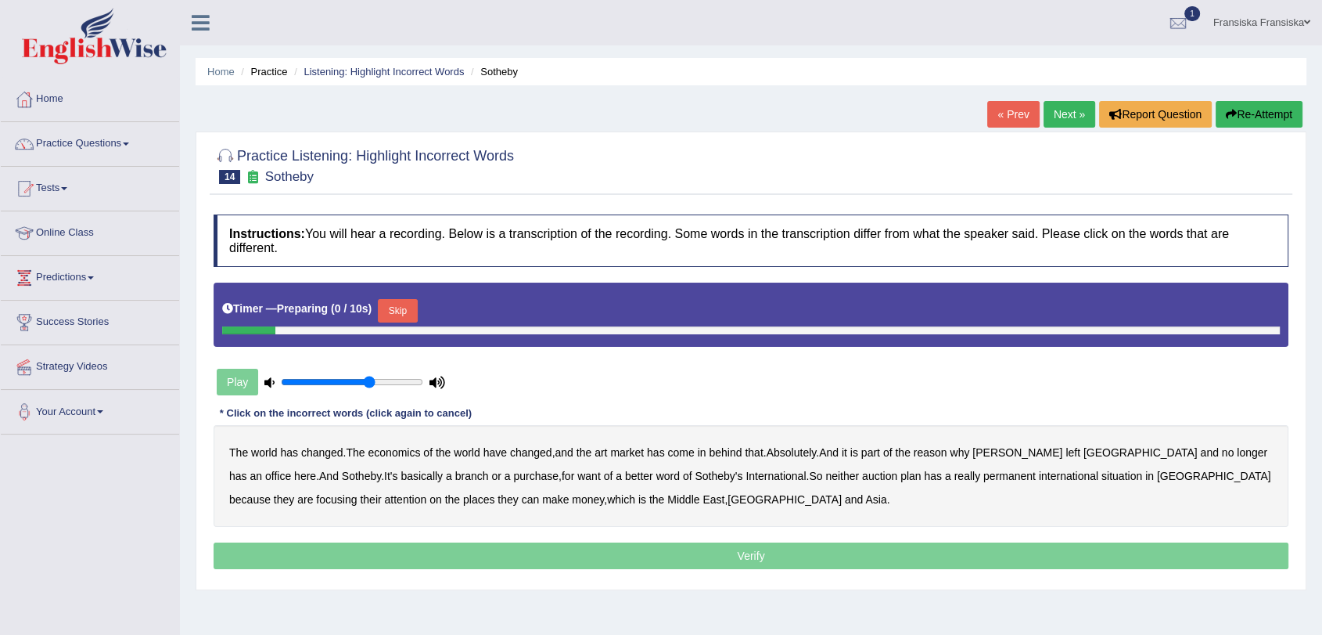
click at [383, 311] on div "Timer — Preparing ( 0 / 10s ) Skip" at bounding box center [751, 310] width 1058 height 31
click at [391, 308] on button "Skip" at bounding box center [397, 310] width 39 height 23
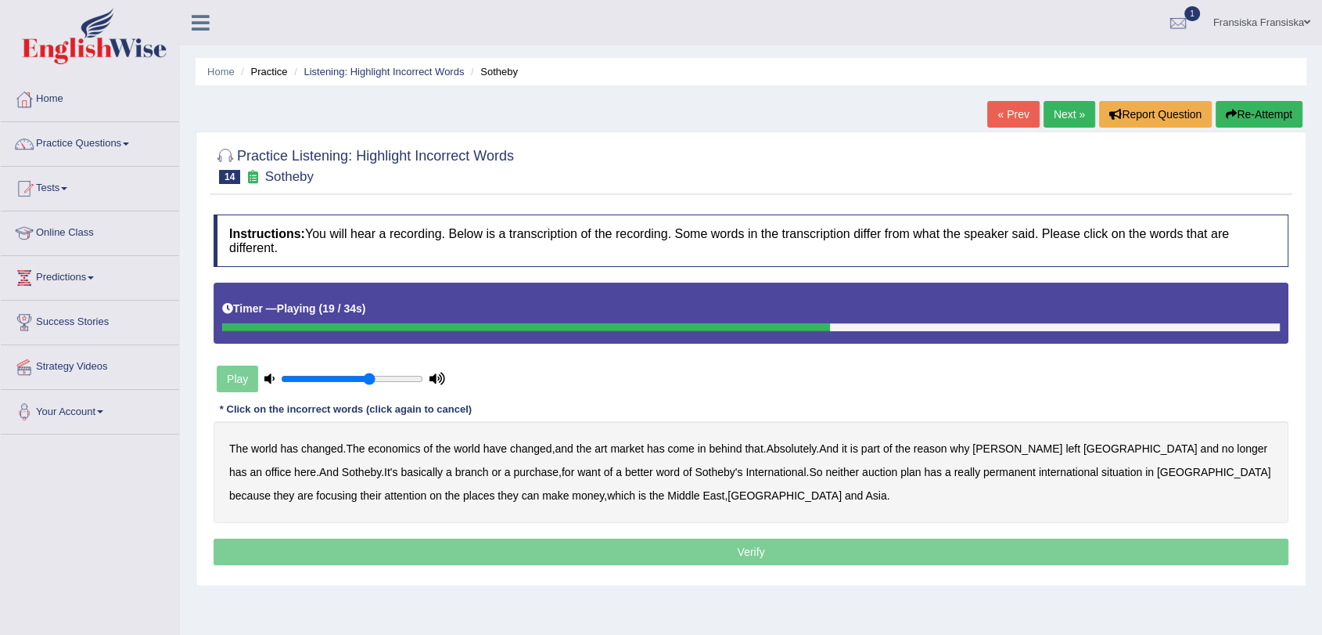
click at [513, 474] on b "purchase" at bounding box center [535, 472] width 45 height 13
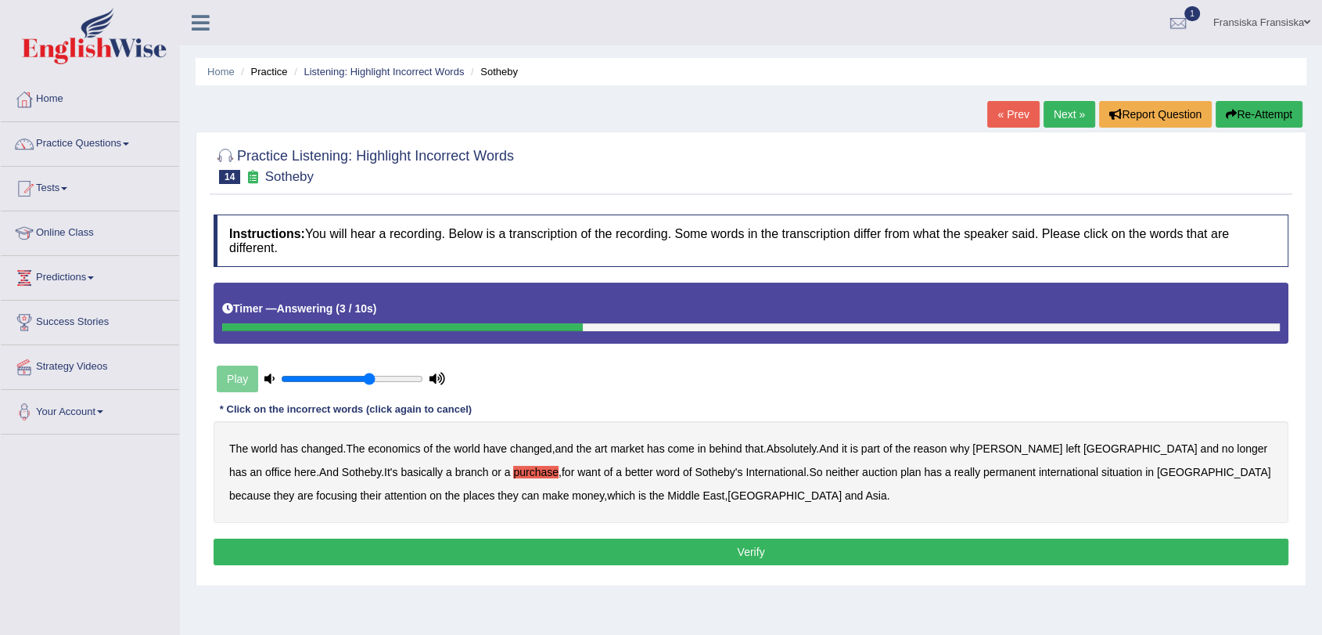
click at [1014, 553] on button "Verify" at bounding box center [751, 551] width 1075 height 27
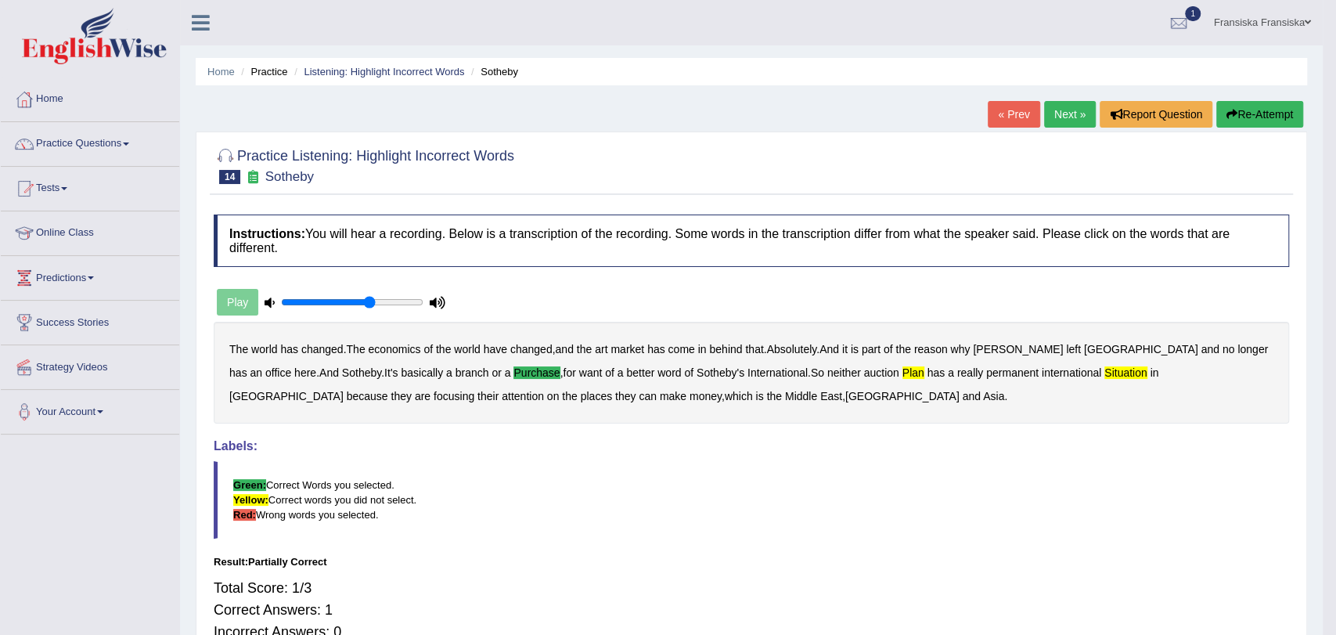
click at [1035, 366] on body "Toggle navigation Home Practice Questions Speaking Practice Read Aloud Repeat S…" at bounding box center [668, 317] width 1336 height 635
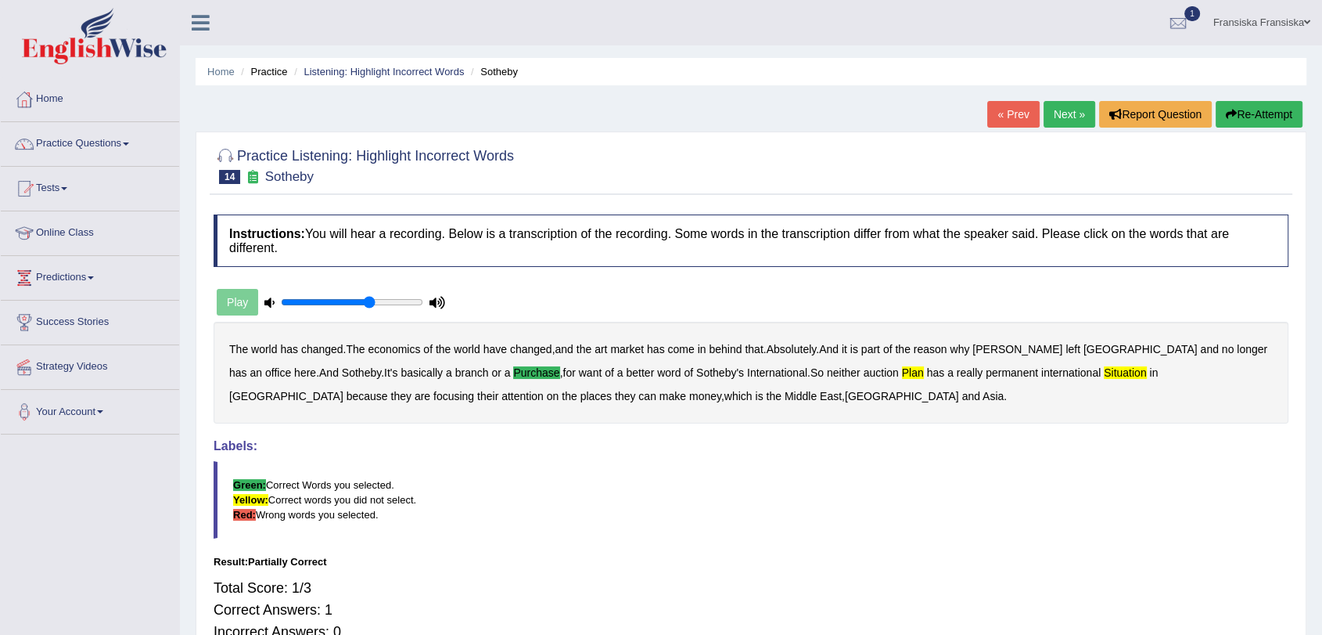
click at [1054, 119] on link "Next »" at bounding box center [1070, 114] width 52 height 27
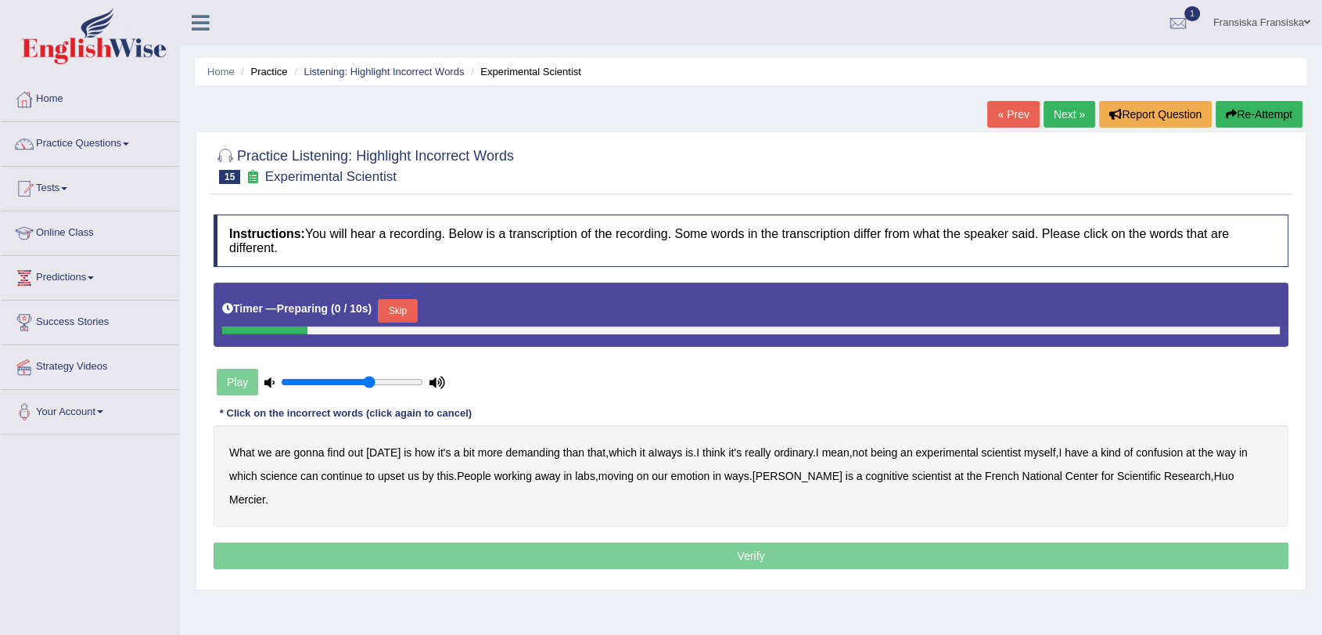
click at [407, 297] on div "Timer — Preparing ( 0 / 10s ) Skip" at bounding box center [751, 310] width 1058 height 31
click at [409, 304] on button "Skip" at bounding box center [397, 310] width 39 height 23
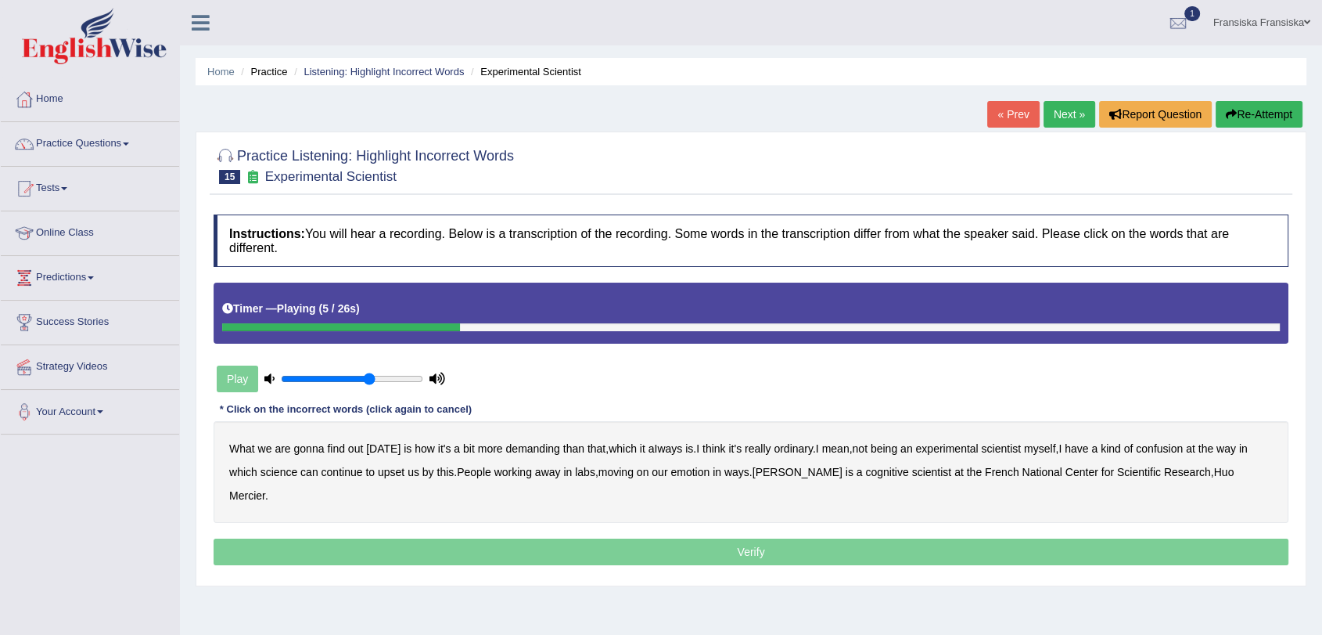
click at [528, 445] on b "demanding" at bounding box center [533, 448] width 54 height 13
click at [781, 448] on b "ordinary" at bounding box center [793, 448] width 39 height 13
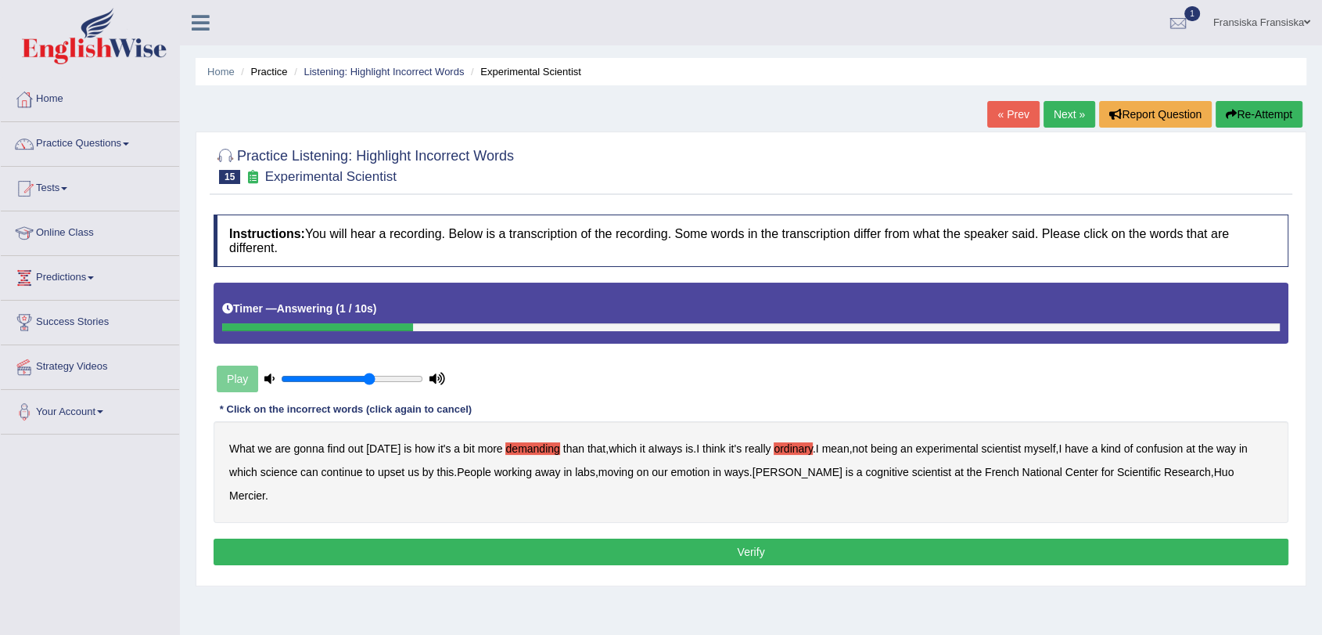
click at [603, 544] on div "Instructions: You will hear a recording. Below is a transcription of the record…" at bounding box center [751, 392] width 1083 height 371
click at [603, 540] on button "Verify" at bounding box center [751, 551] width 1075 height 27
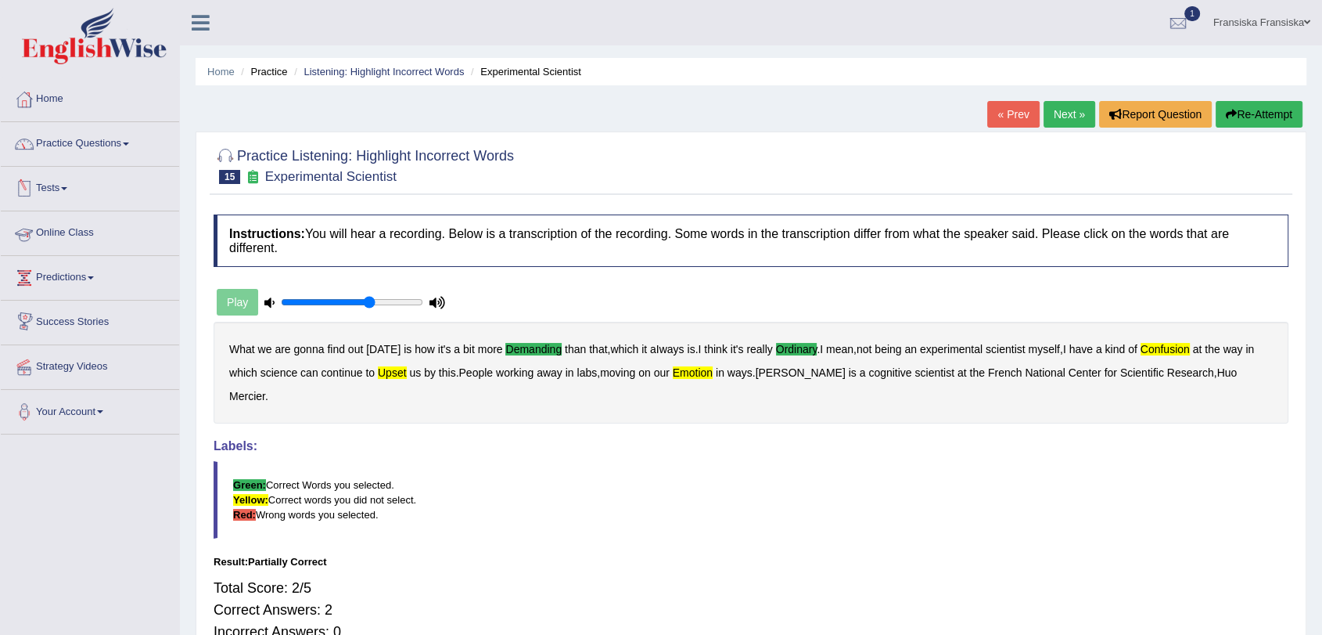
click at [83, 137] on link "Practice Questions" at bounding box center [90, 141] width 178 height 39
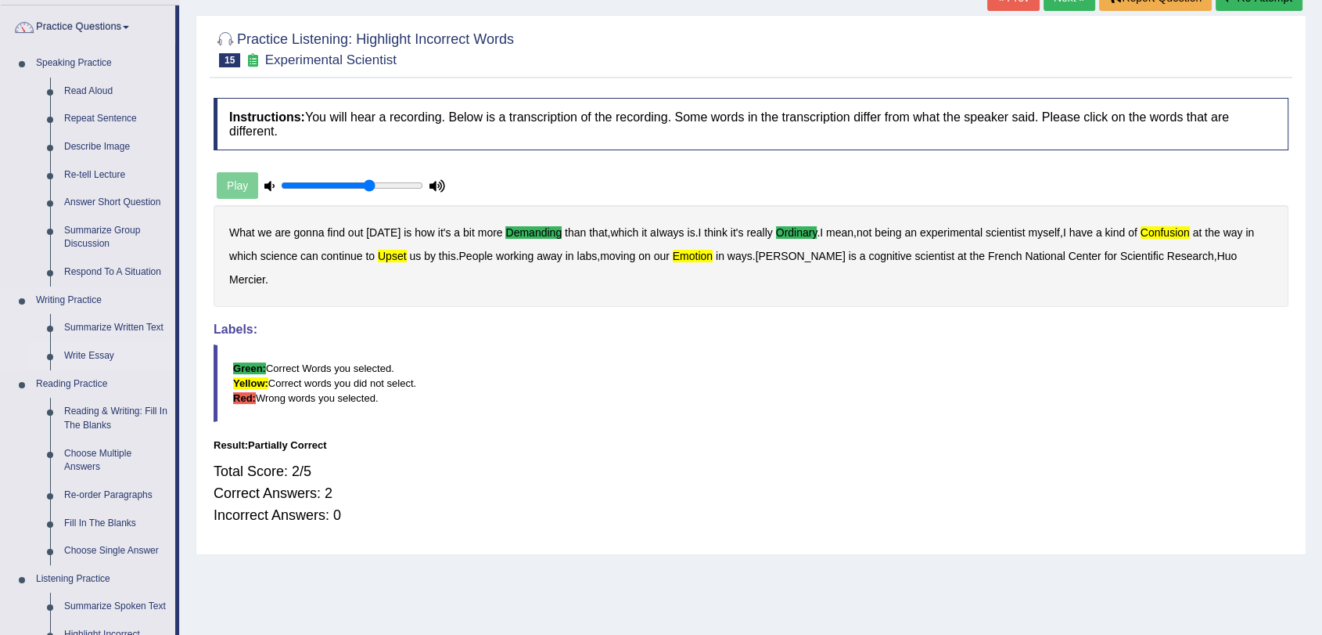
scroll to position [87, 0]
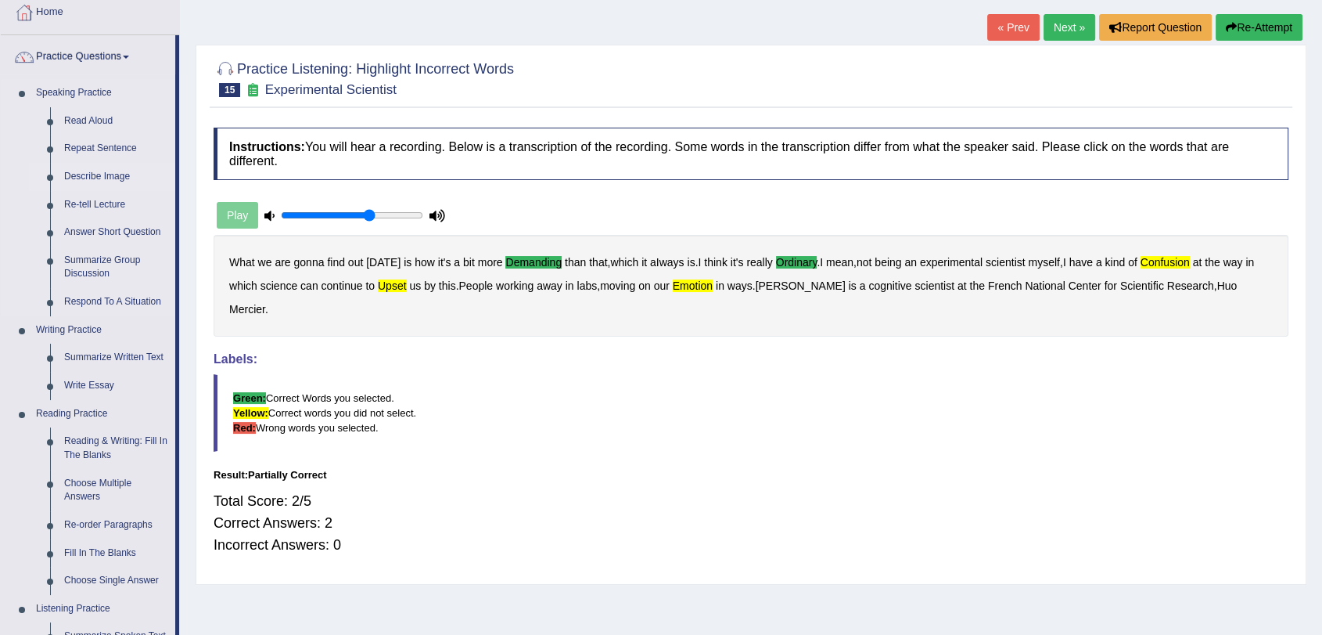
click at [96, 177] on link "Describe Image" at bounding box center [116, 177] width 118 height 28
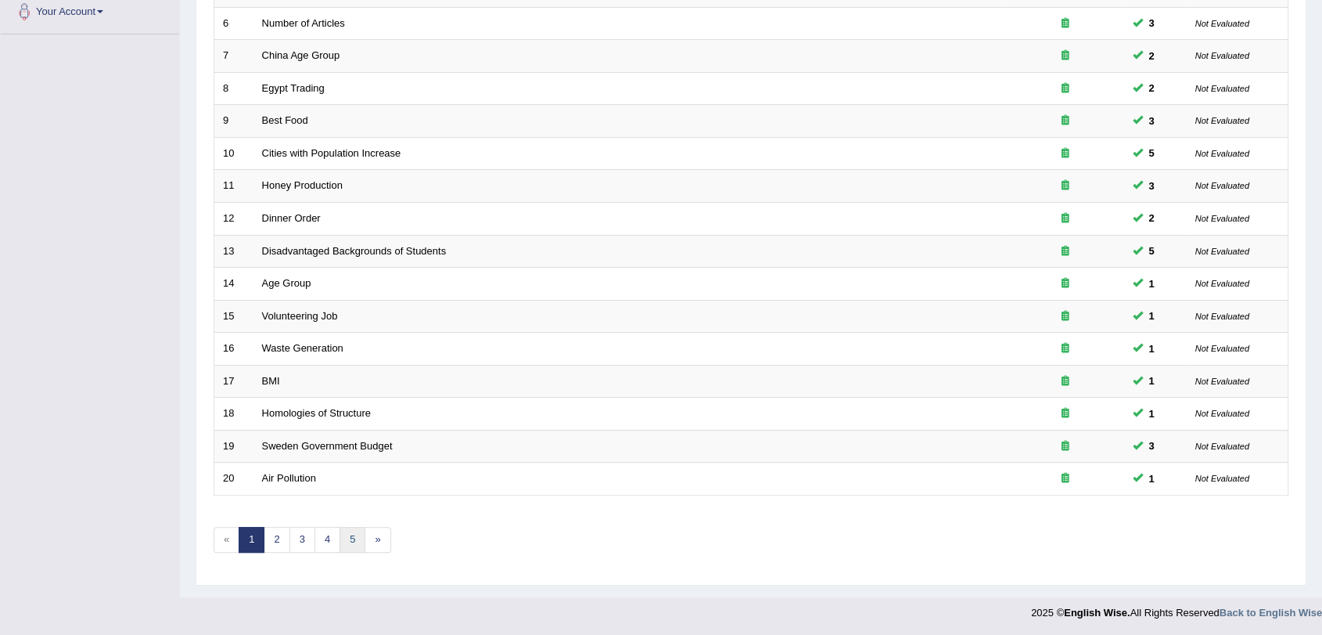
click at [347, 533] on link "5" at bounding box center [353, 540] width 26 height 26
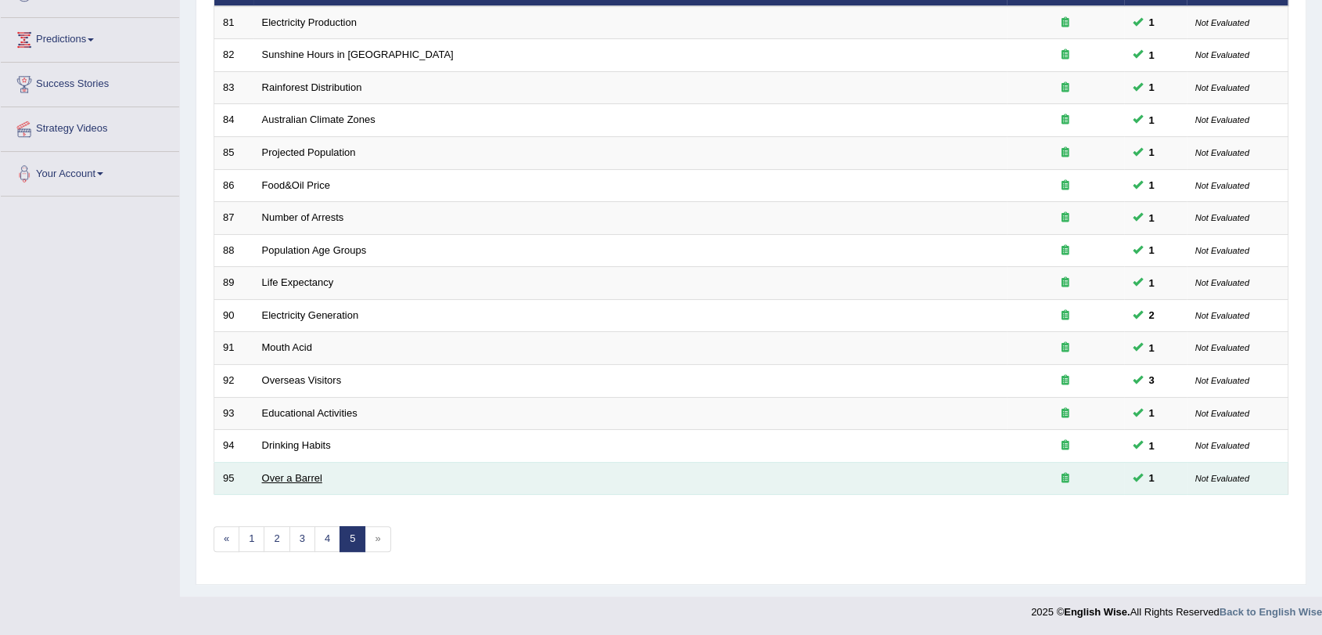
click at [297, 477] on link "Over a Barrel" at bounding box center [292, 478] width 60 height 12
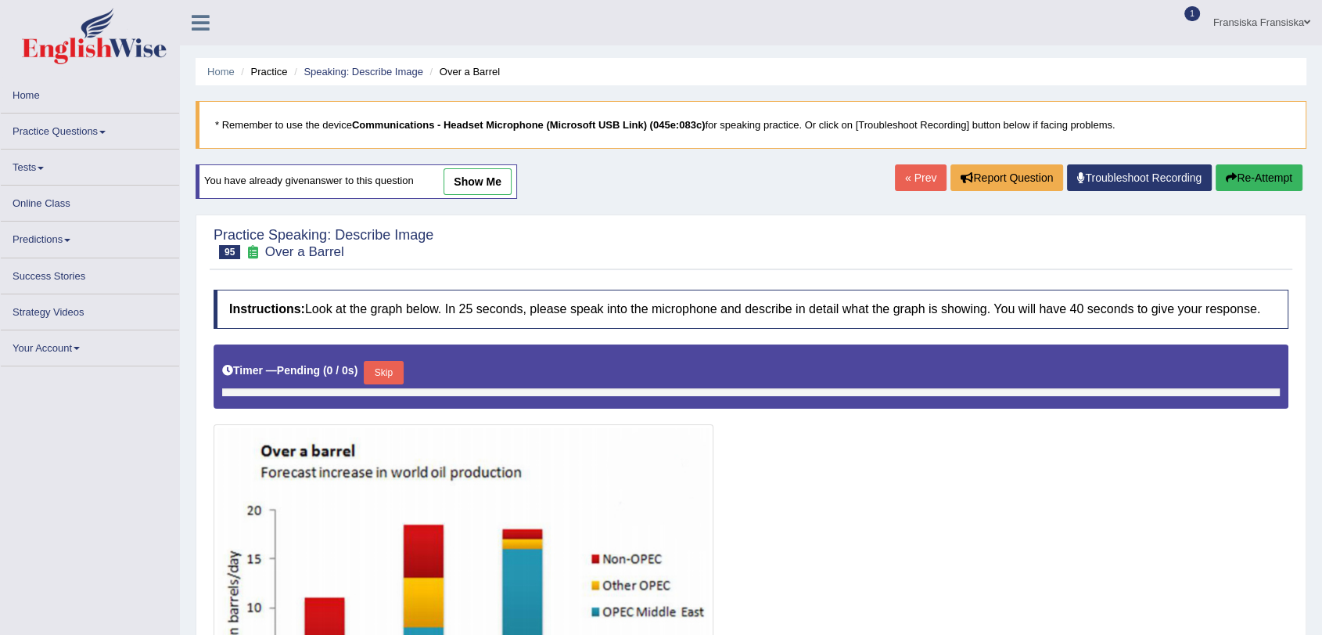
click at [491, 178] on link "show me" at bounding box center [478, 181] width 68 height 27
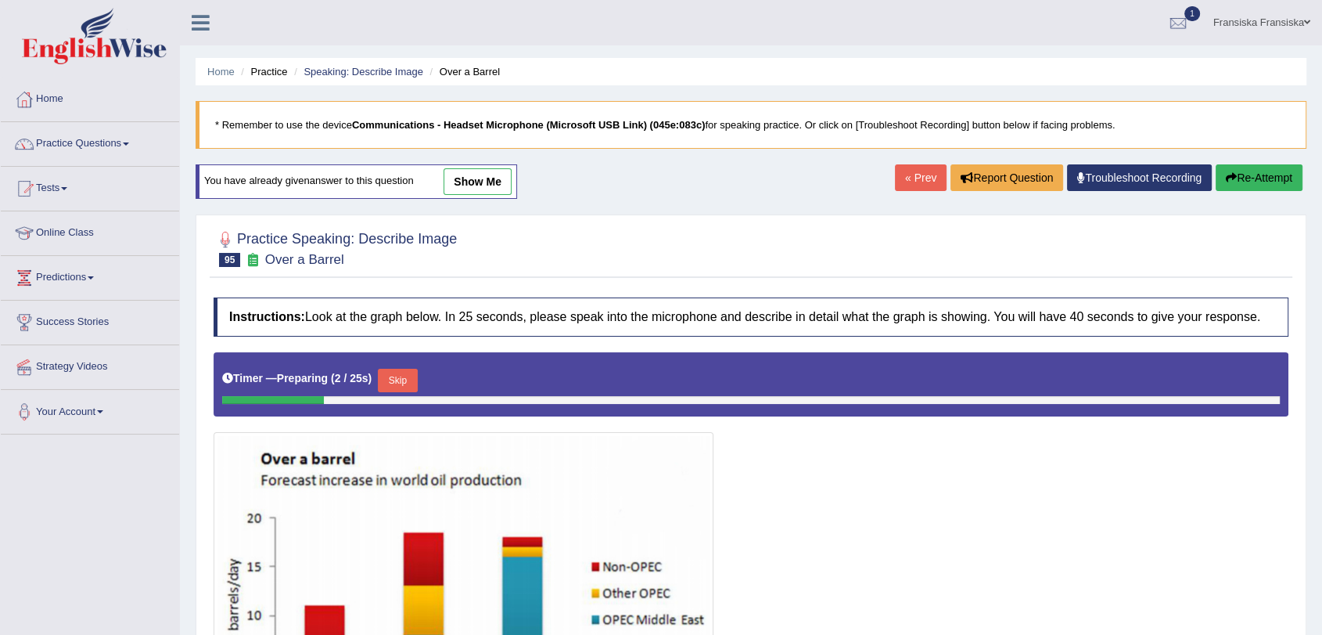
click at [490, 182] on link "show me" at bounding box center [478, 181] width 68 height 27
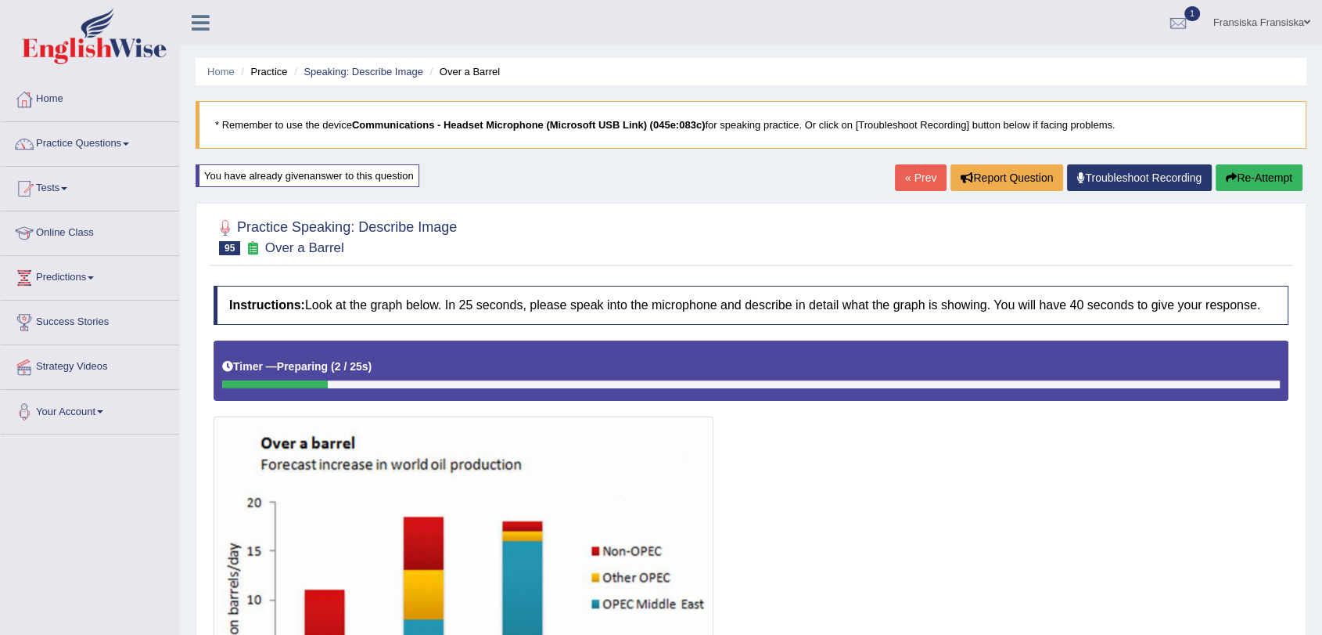
click at [1234, 180] on button "Re-Attempt" at bounding box center [1259, 177] width 87 height 27
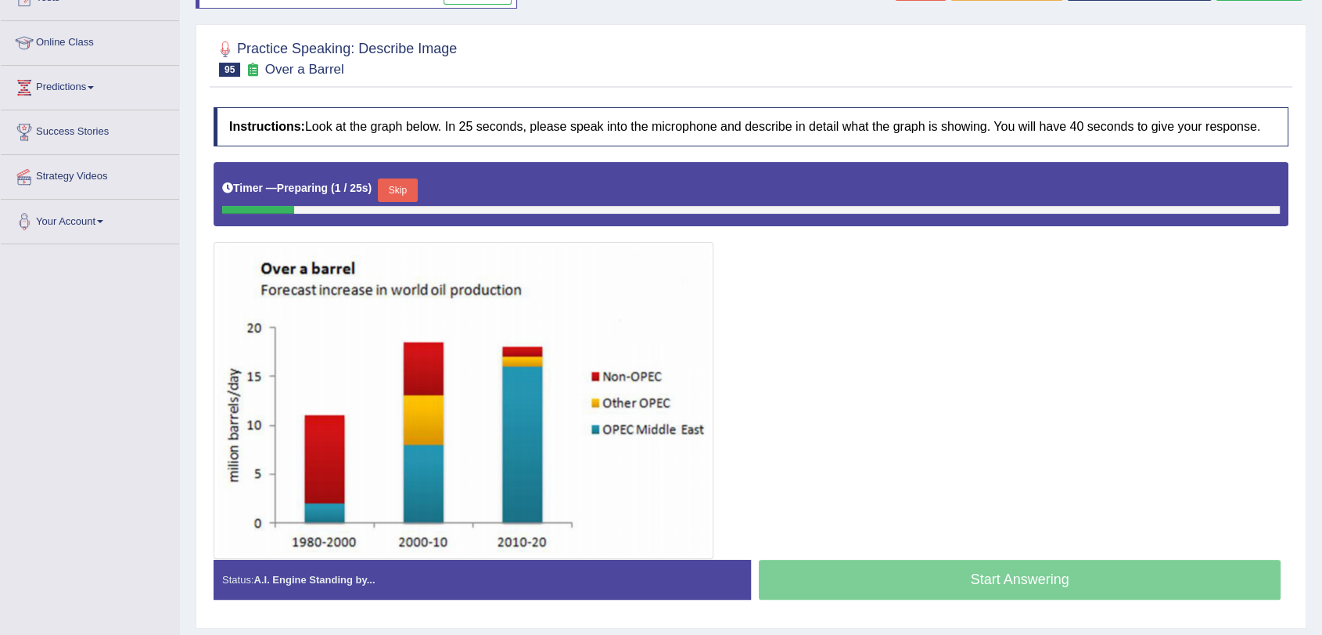
scroll to position [148, 0]
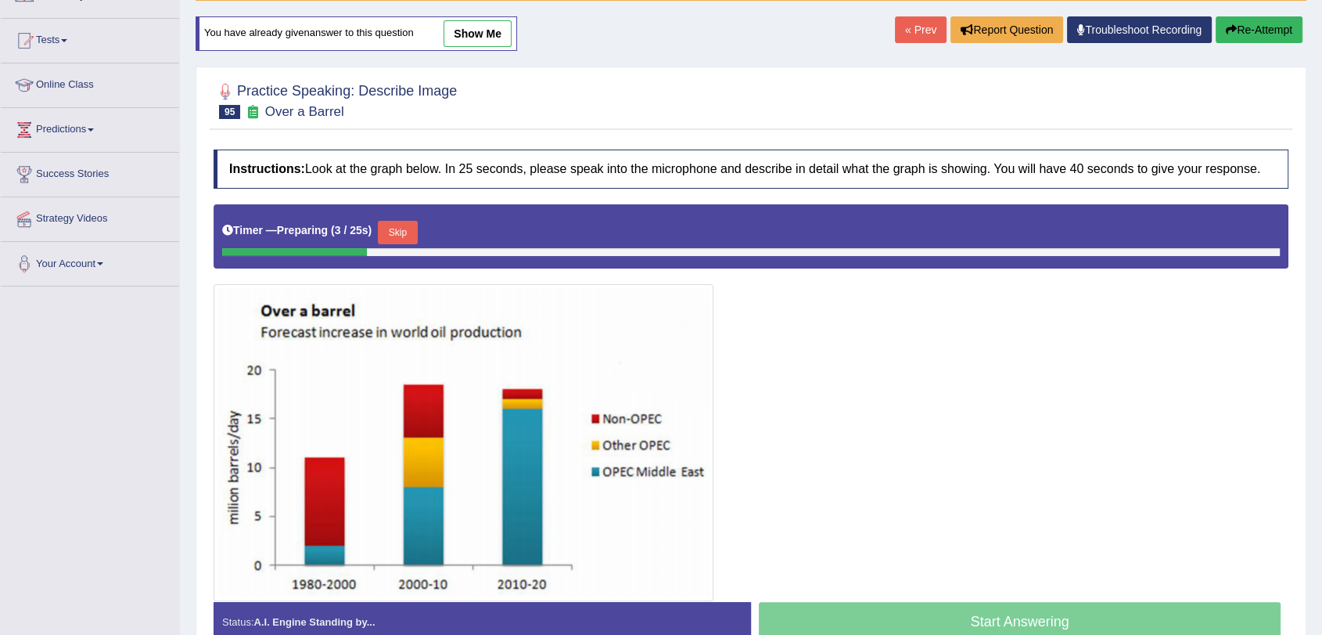
click at [414, 221] on button "Skip" at bounding box center [397, 232] width 39 height 23
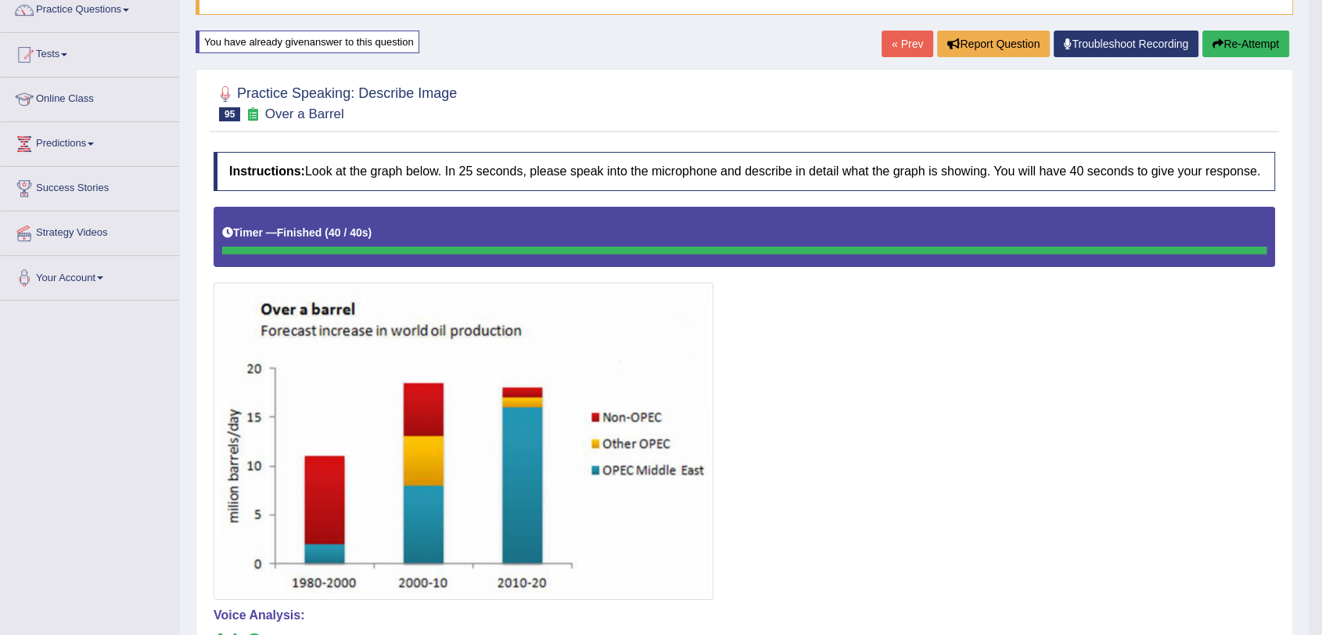
scroll to position [132, 0]
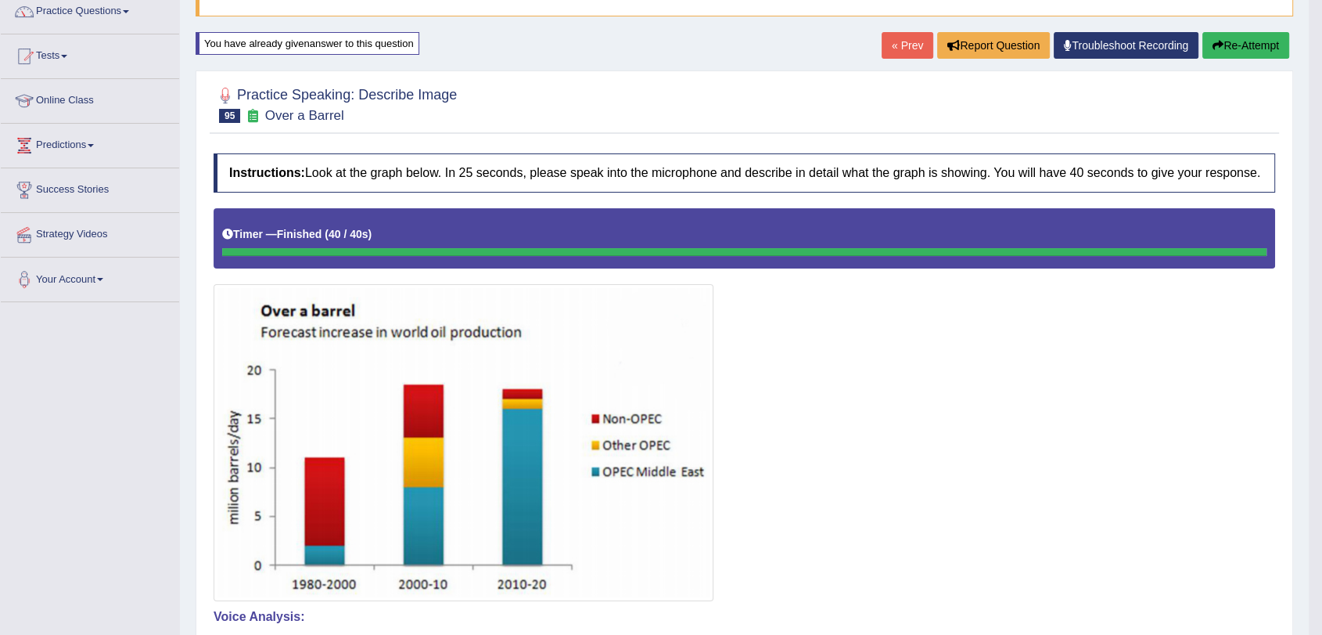
click at [912, 42] on link "« Prev" at bounding box center [908, 45] width 52 height 27
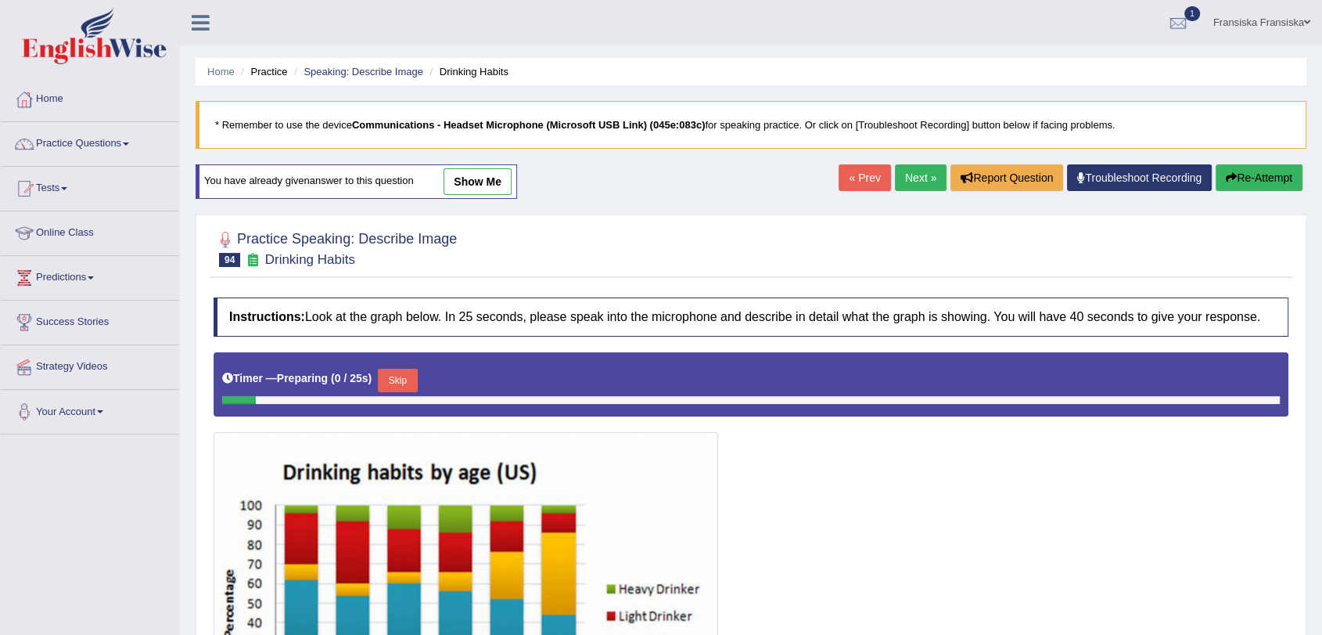
click at [493, 188] on link "show me" at bounding box center [478, 181] width 68 height 27
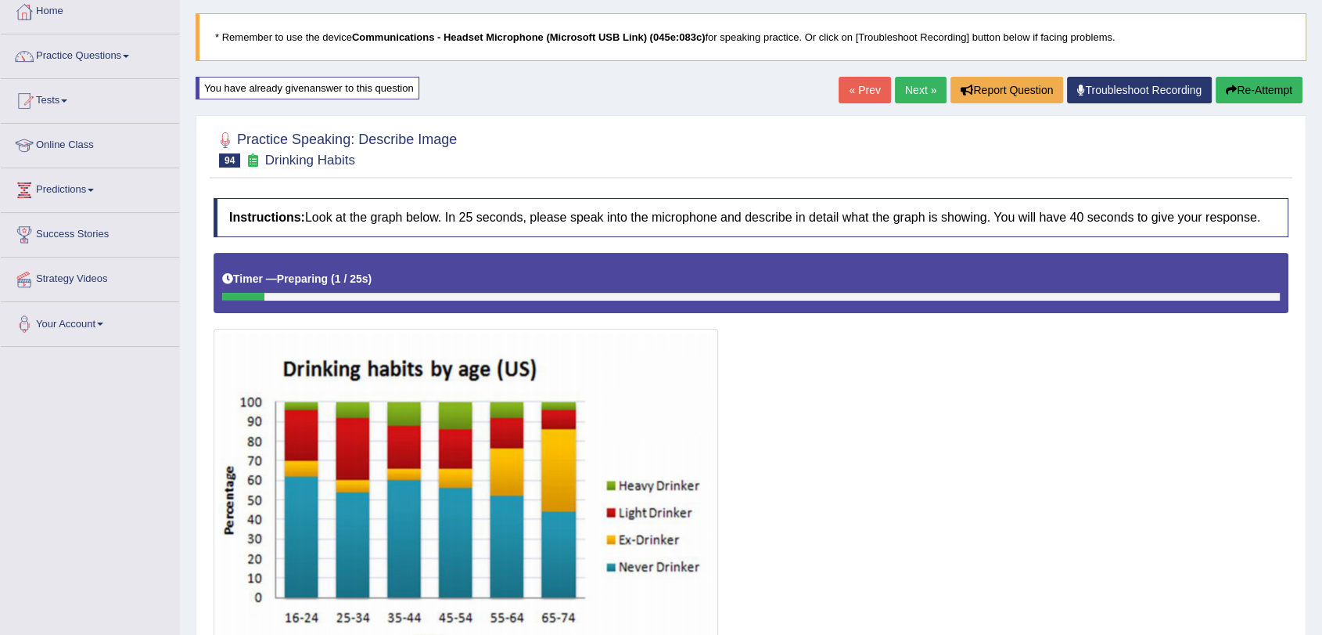
scroll to position [87, 0]
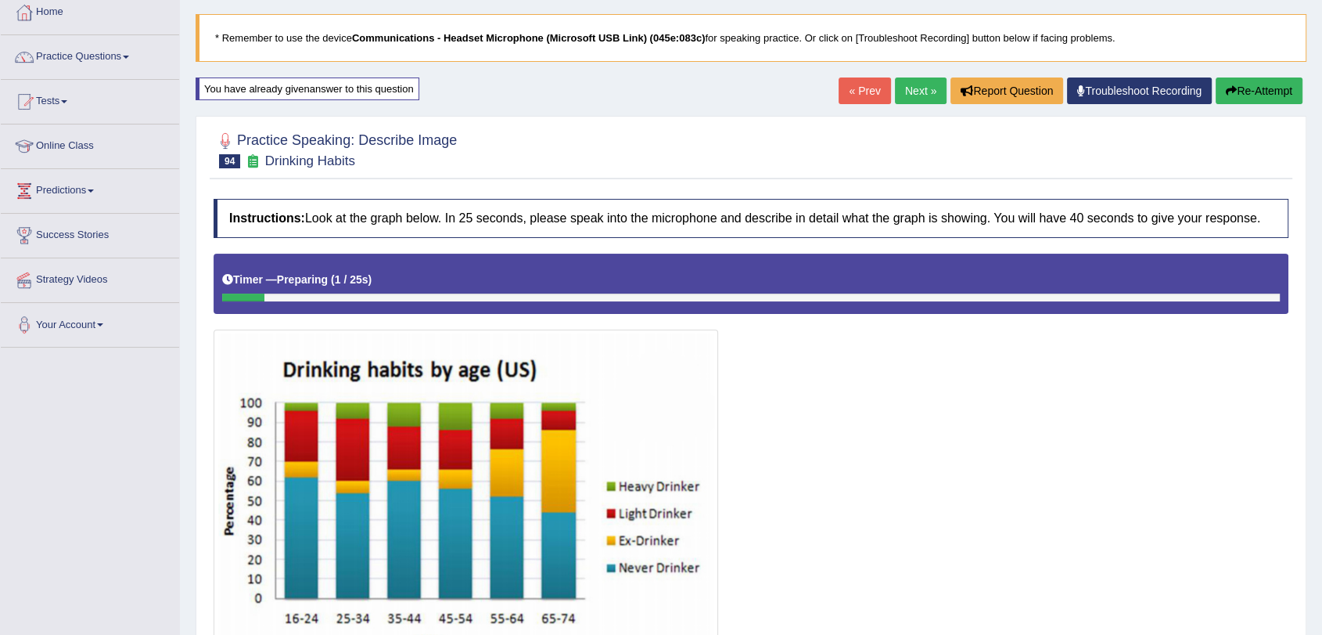
click at [1256, 101] on button "Re-Attempt" at bounding box center [1259, 90] width 87 height 27
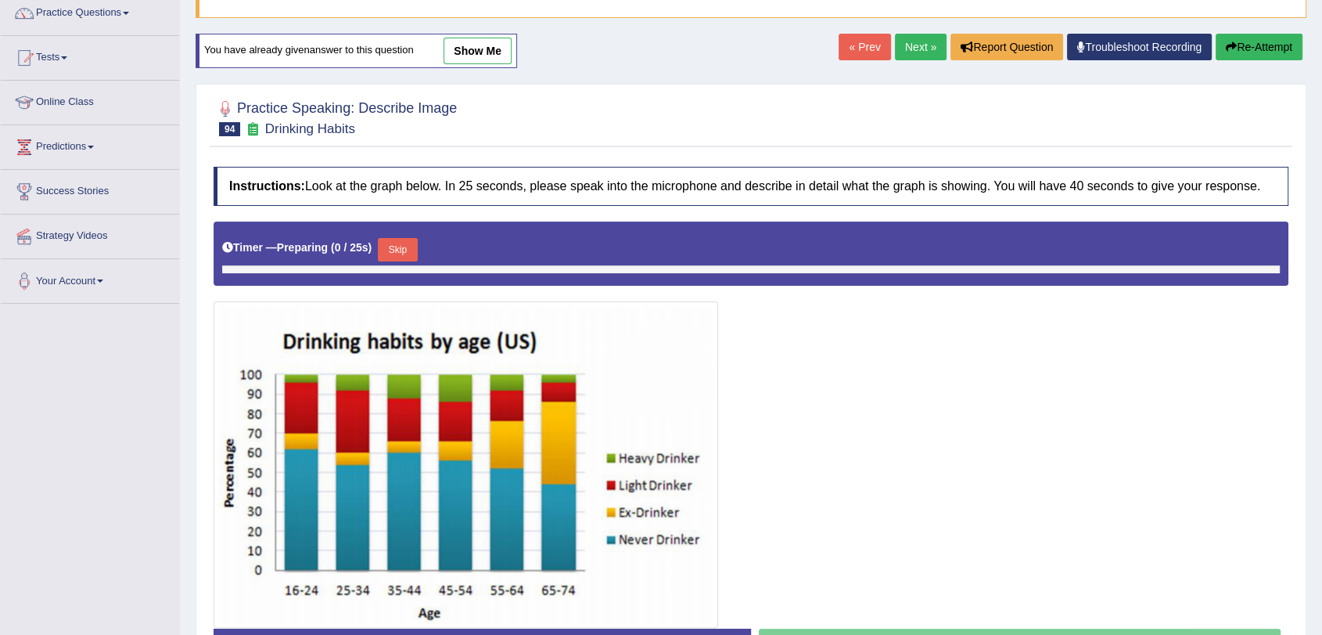
scroll to position [200, 0]
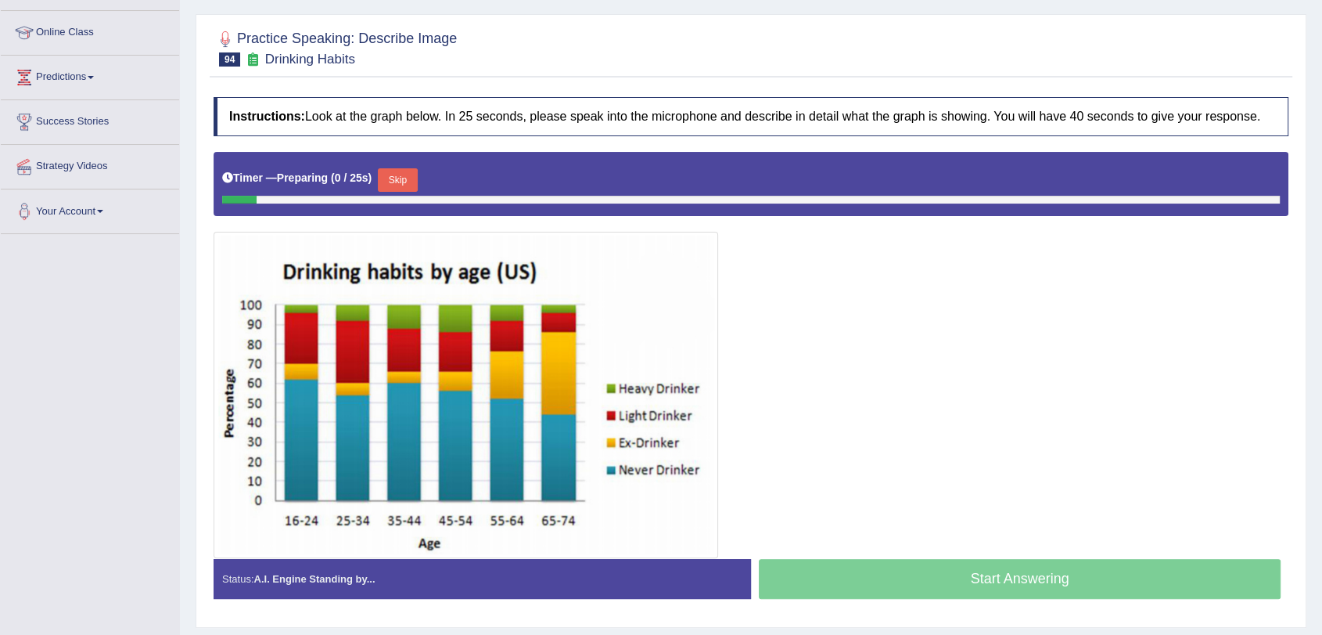
click at [390, 189] on button "Skip" at bounding box center [397, 179] width 39 height 23
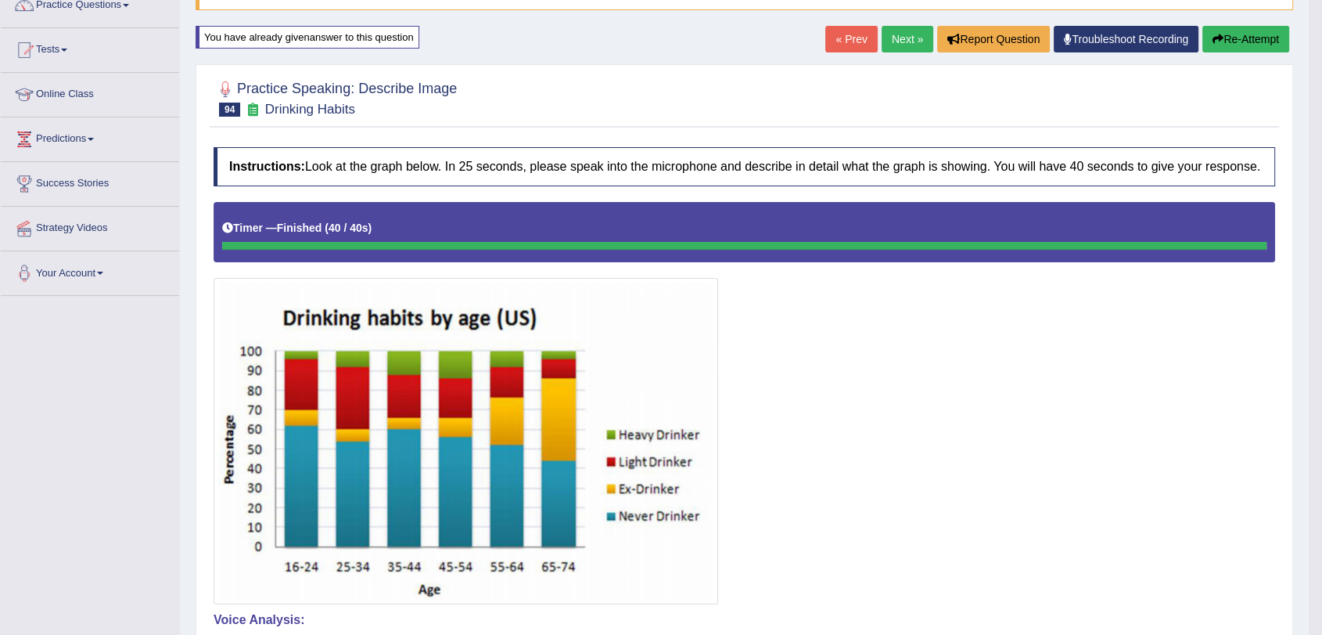
scroll to position [95, 0]
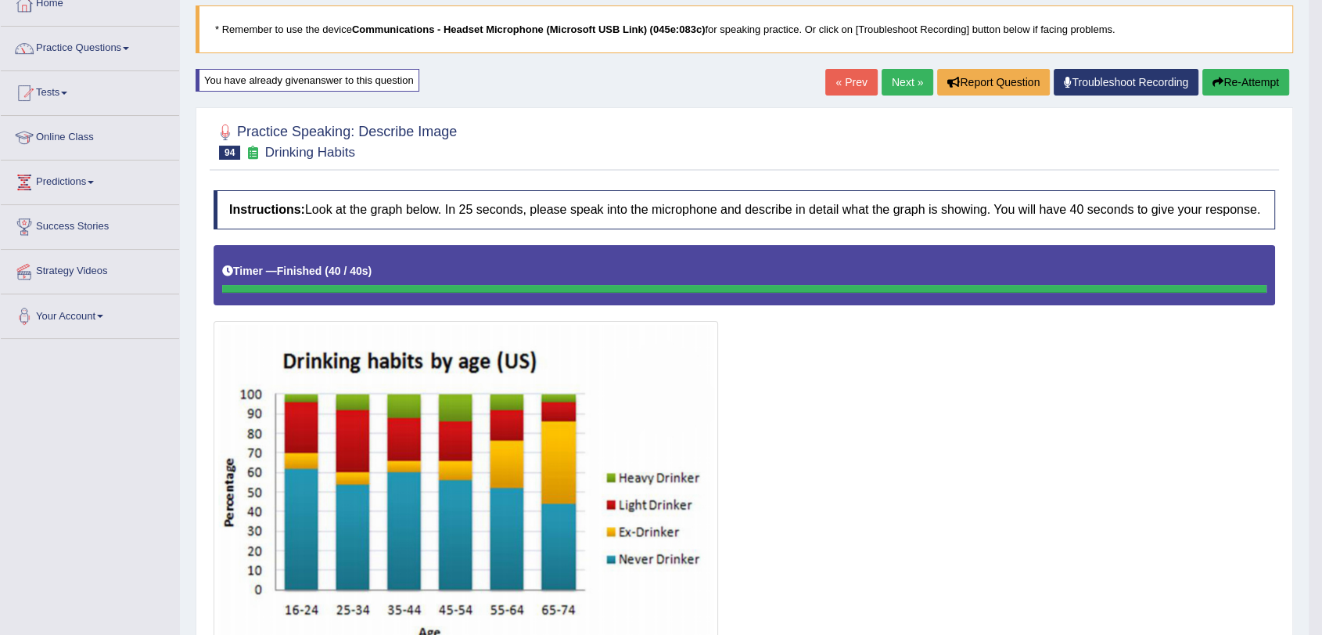
click at [850, 72] on link "« Prev" at bounding box center [852, 82] width 52 height 27
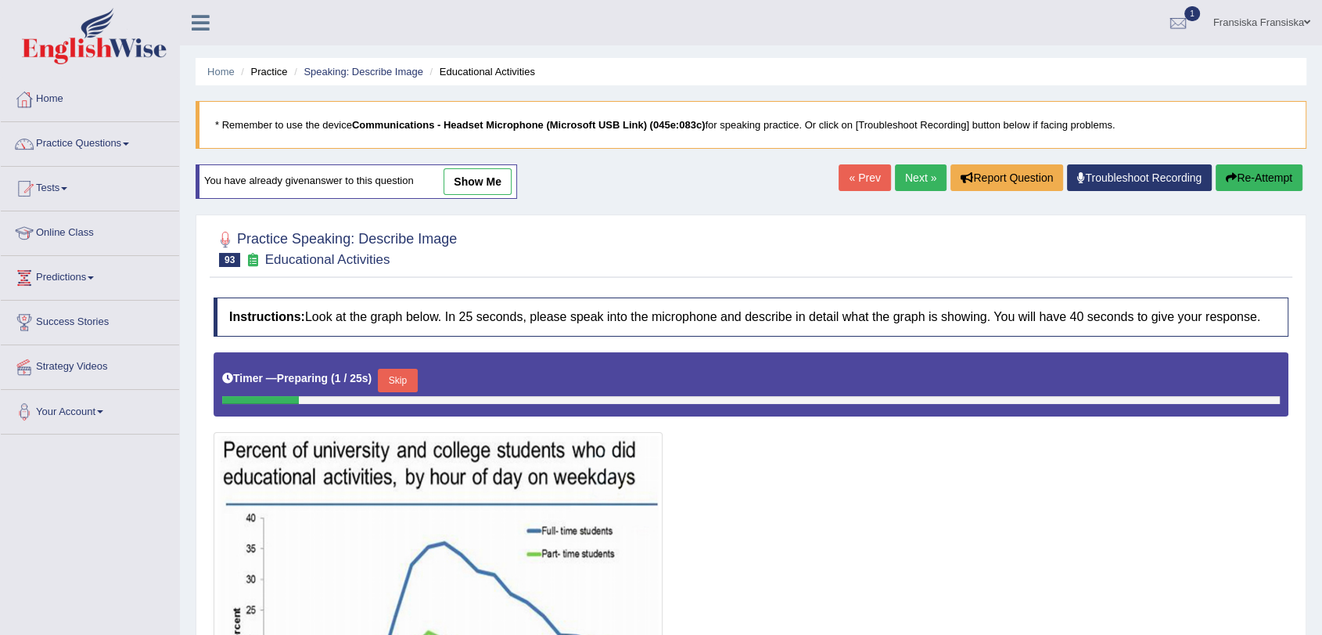
click at [494, 185] on link "show me" at bounding box center [478, 181] width 68 height 27
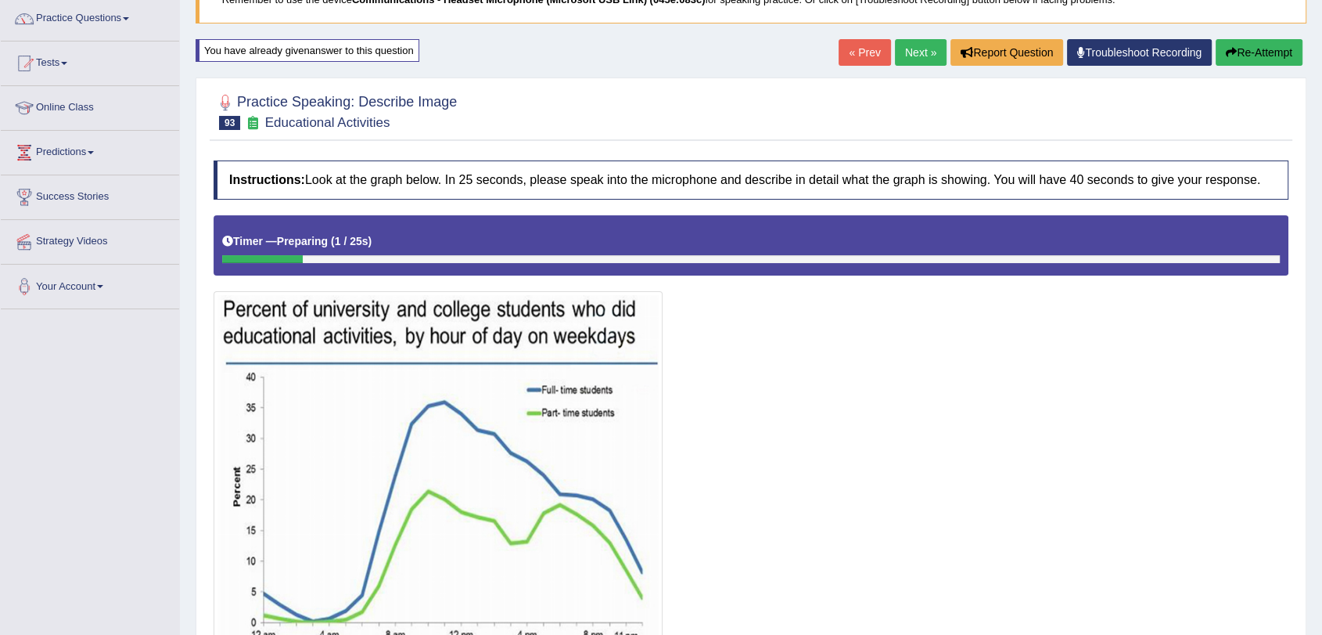
scroll to position [112, 0]
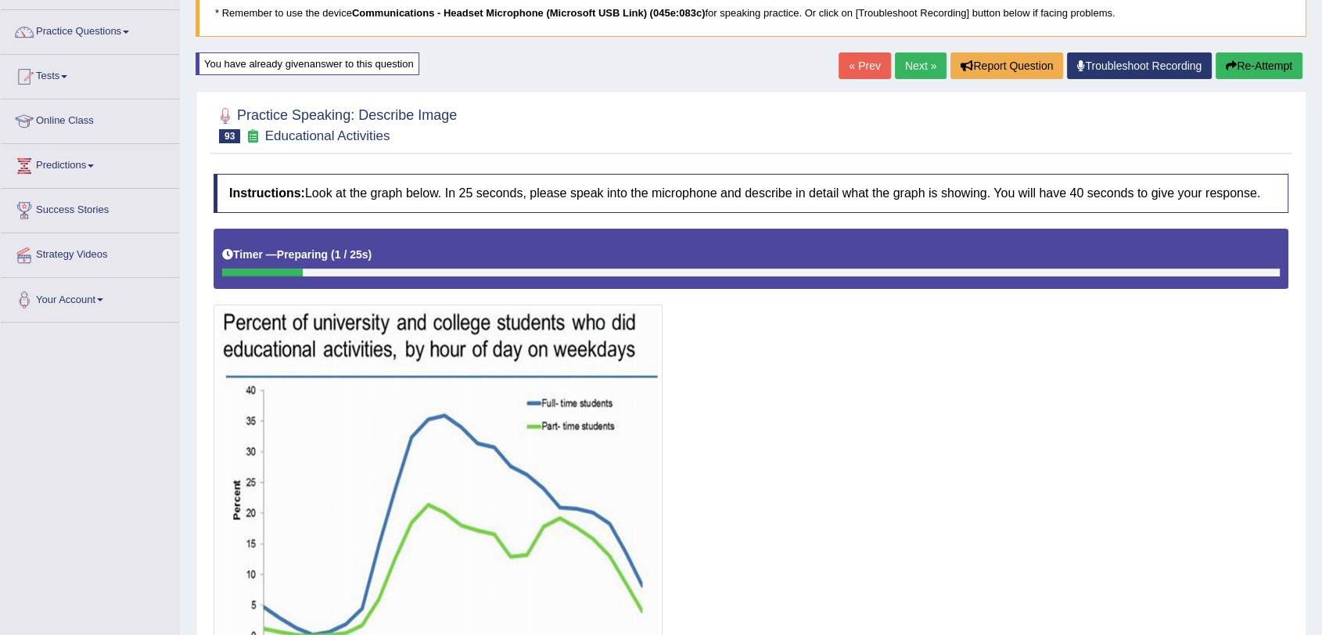
click at [1271, 74] on button "Re-Attempt" at bounding box center [1259, 65] width 87 height 27
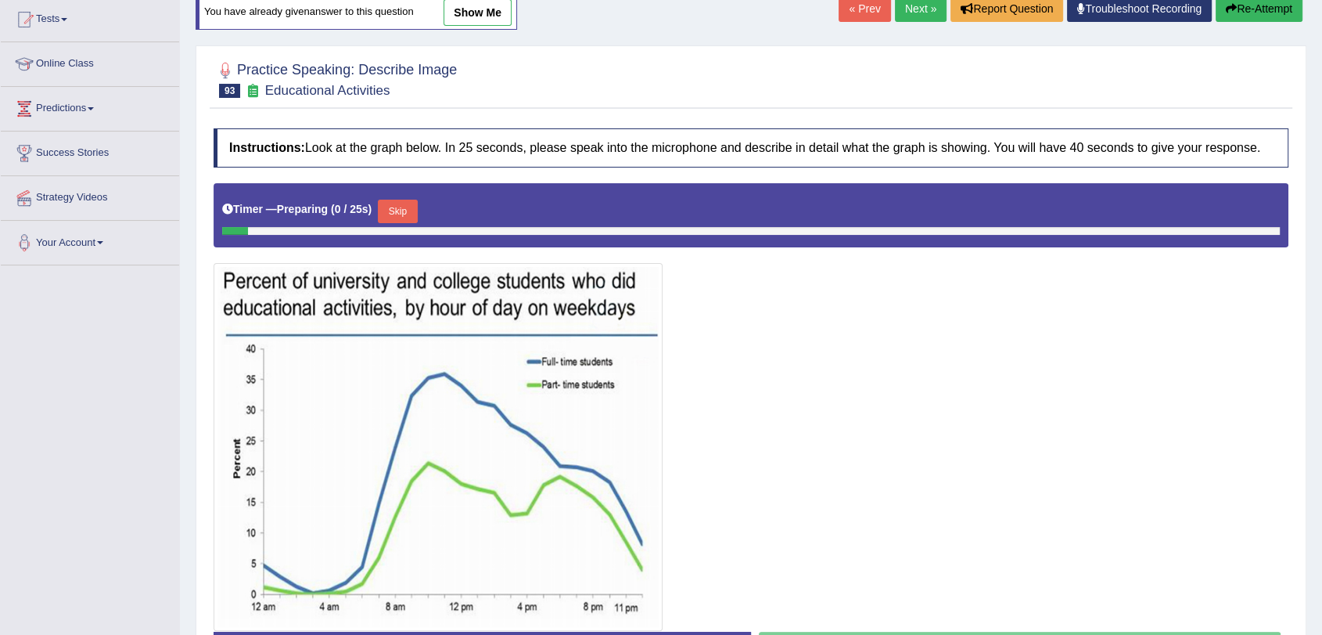
scroll to position [199, 0]
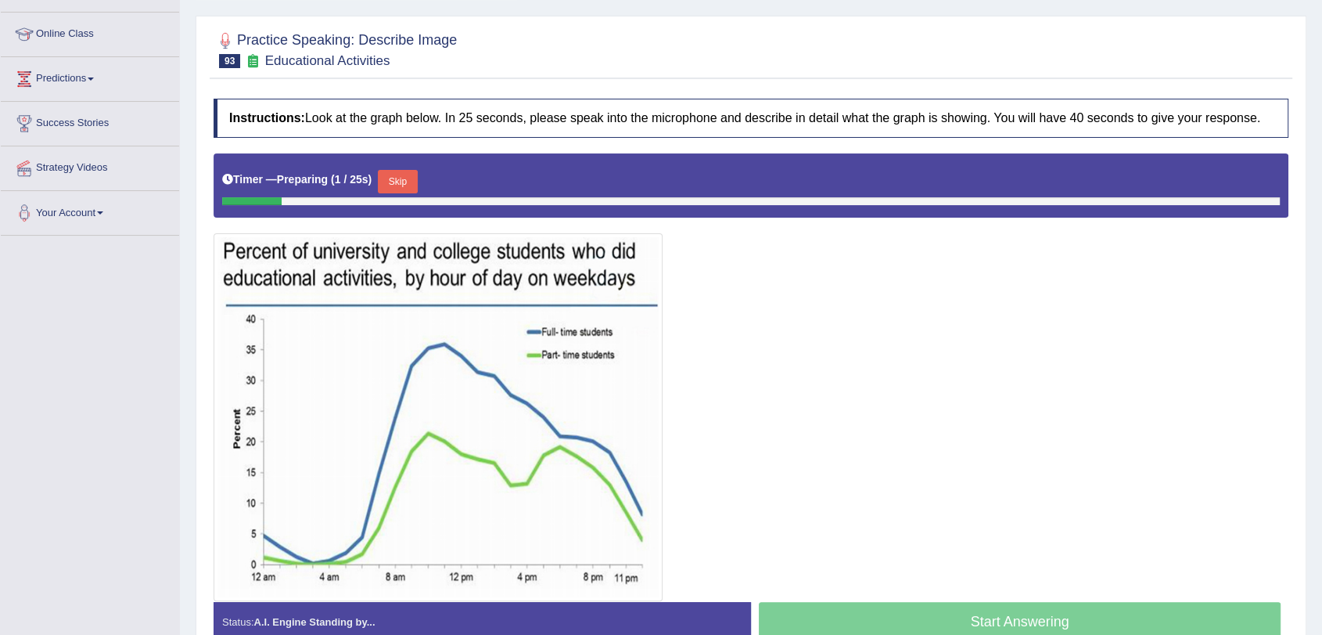
click at [406, 173] on button "Skip" at bounding box center [397, 181] width 39 height 23
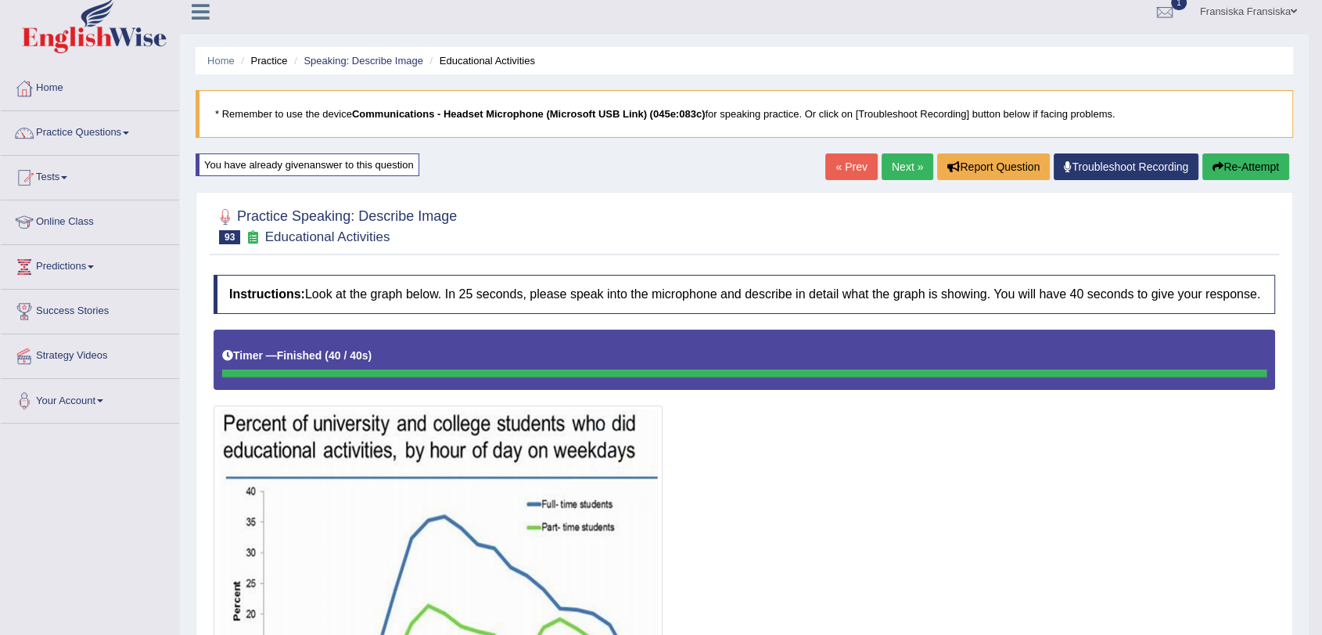
scroll to position [0, 0]
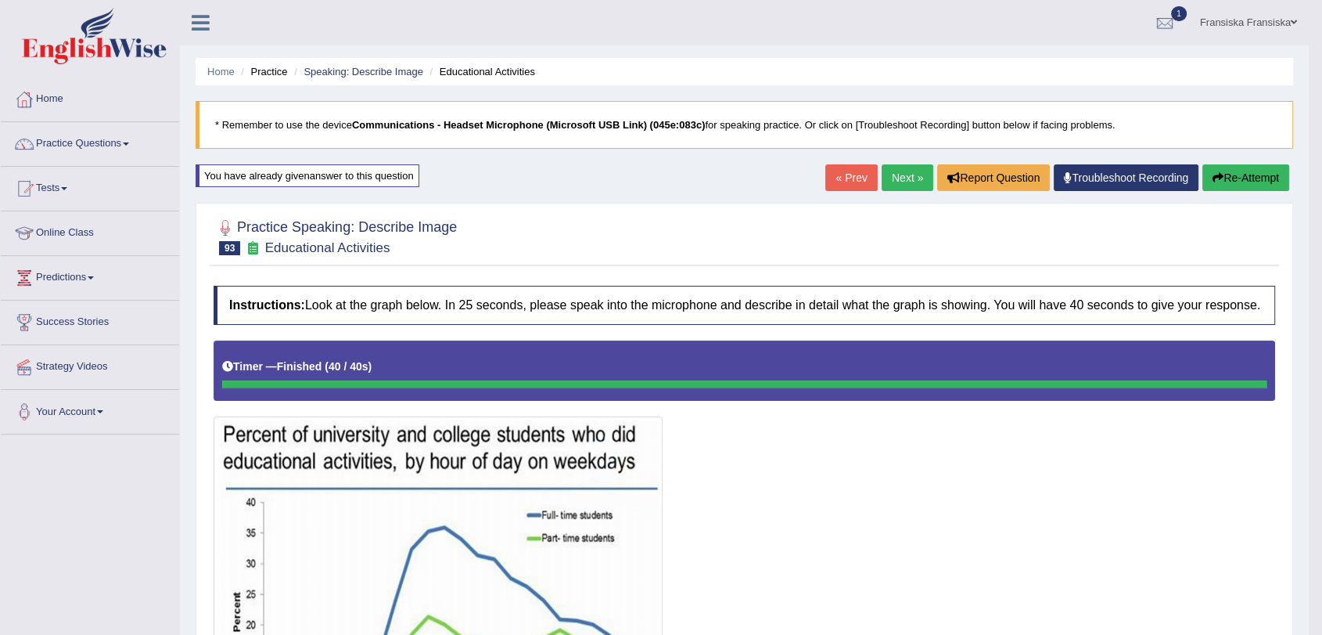
click at [845, 168] on link "« Prev" at bounding box center [852, 177] width 52 height 27
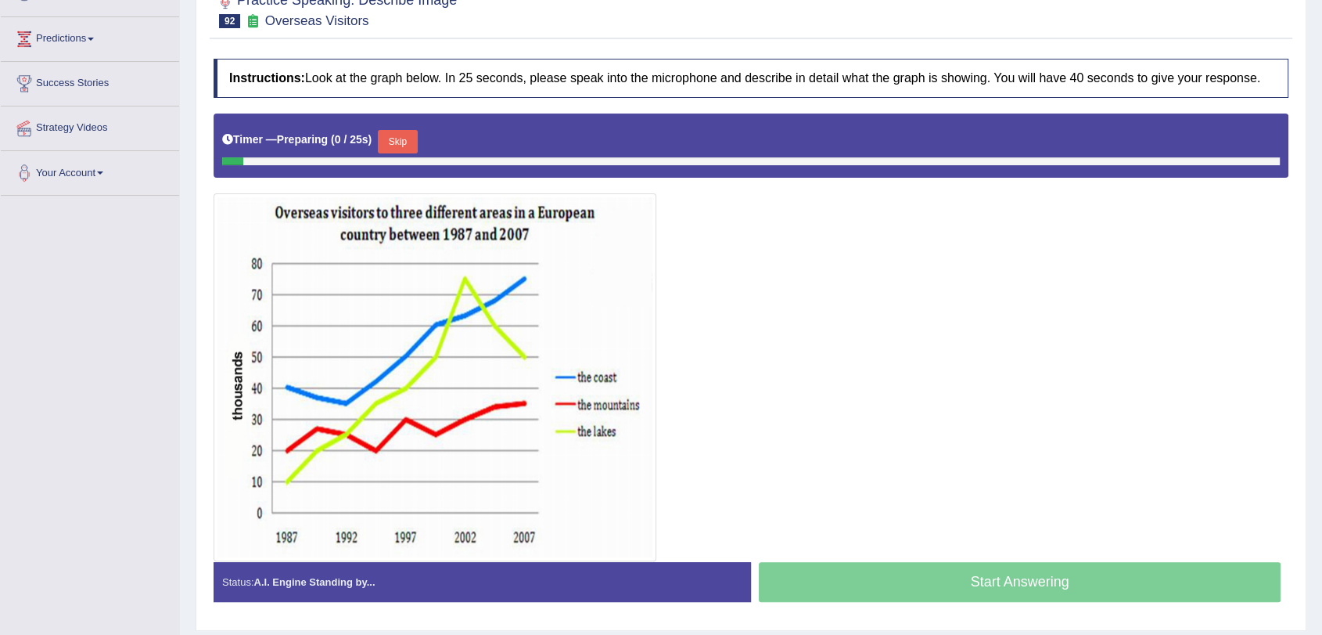
scroll to position [286, 0]
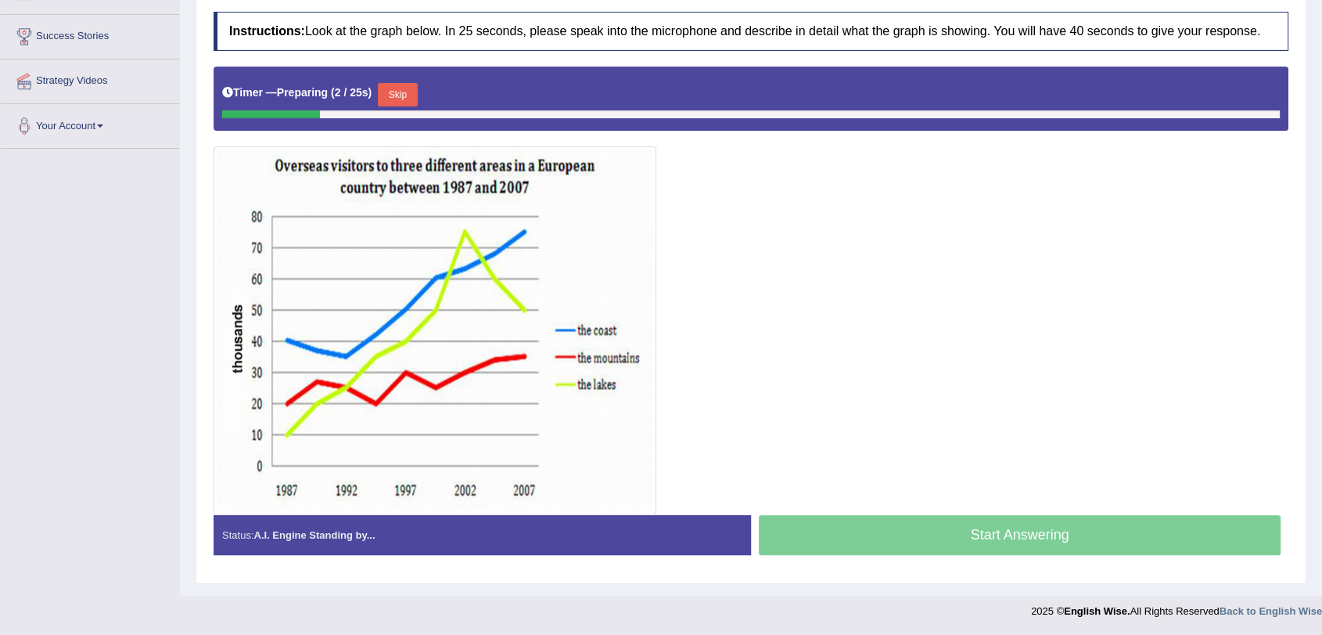
click at [398, 92] on button "Skip" at bounding box center [397, 94] width 39 height 23
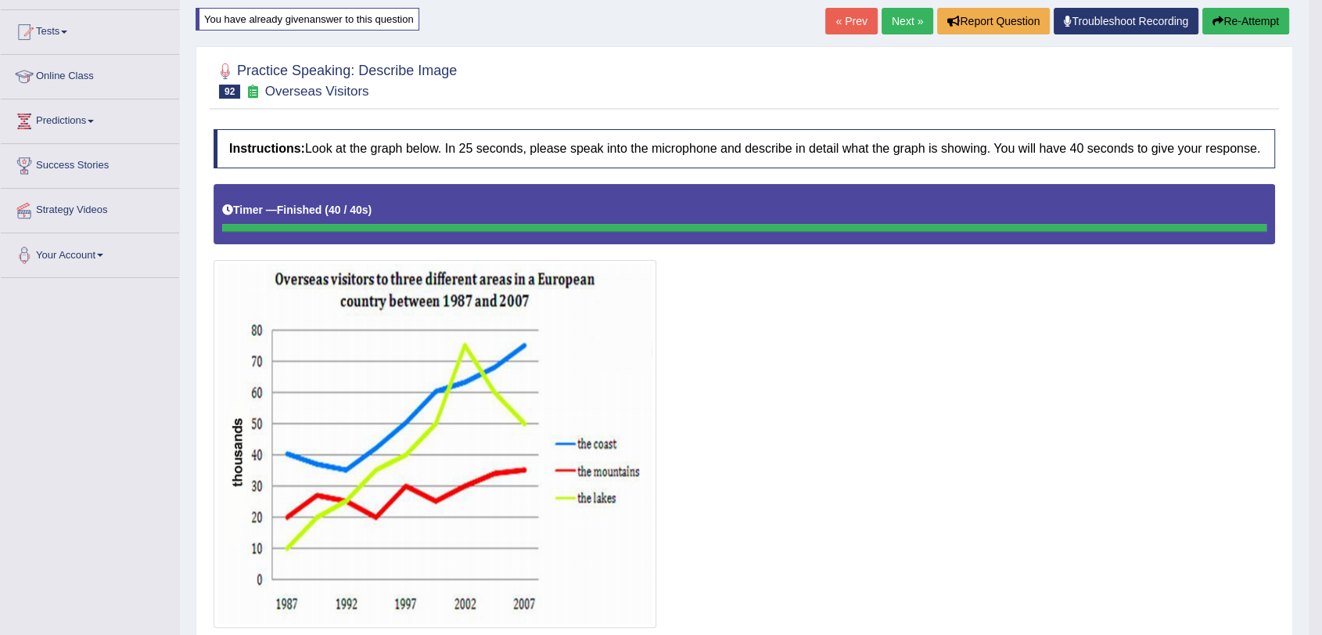
scroll to position [38, 0]
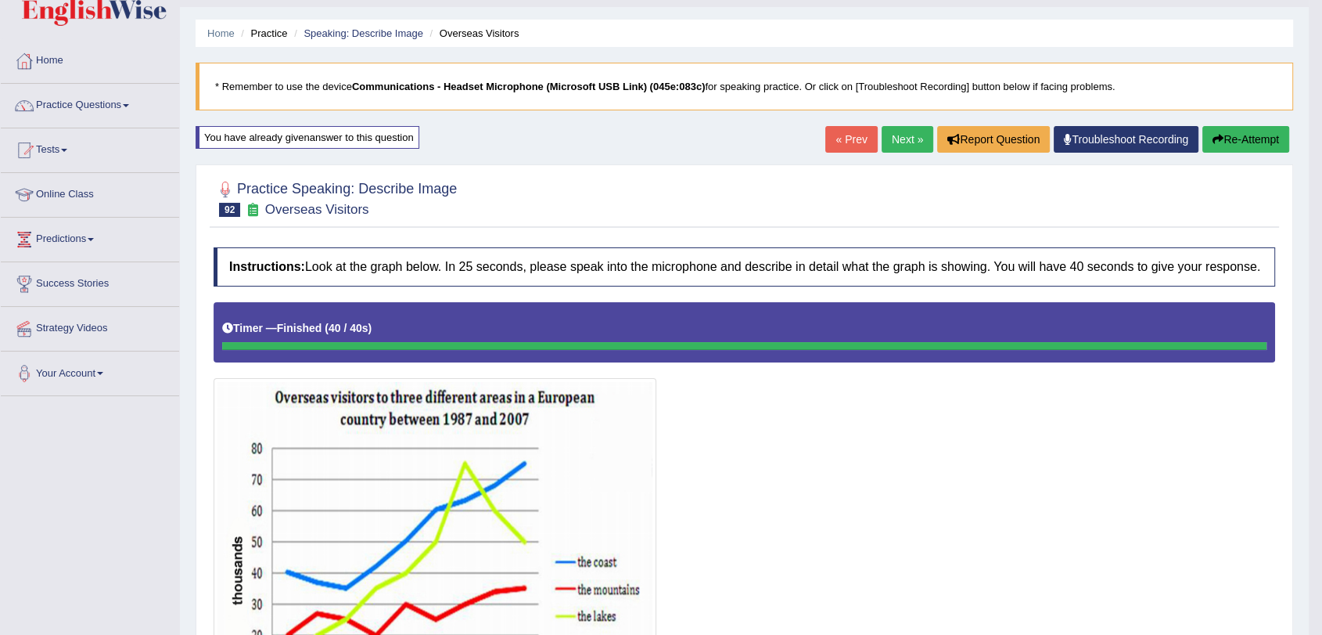
click at [855, 139] on link "« Prev" at bounding box center [852, 139] width 52 height 27
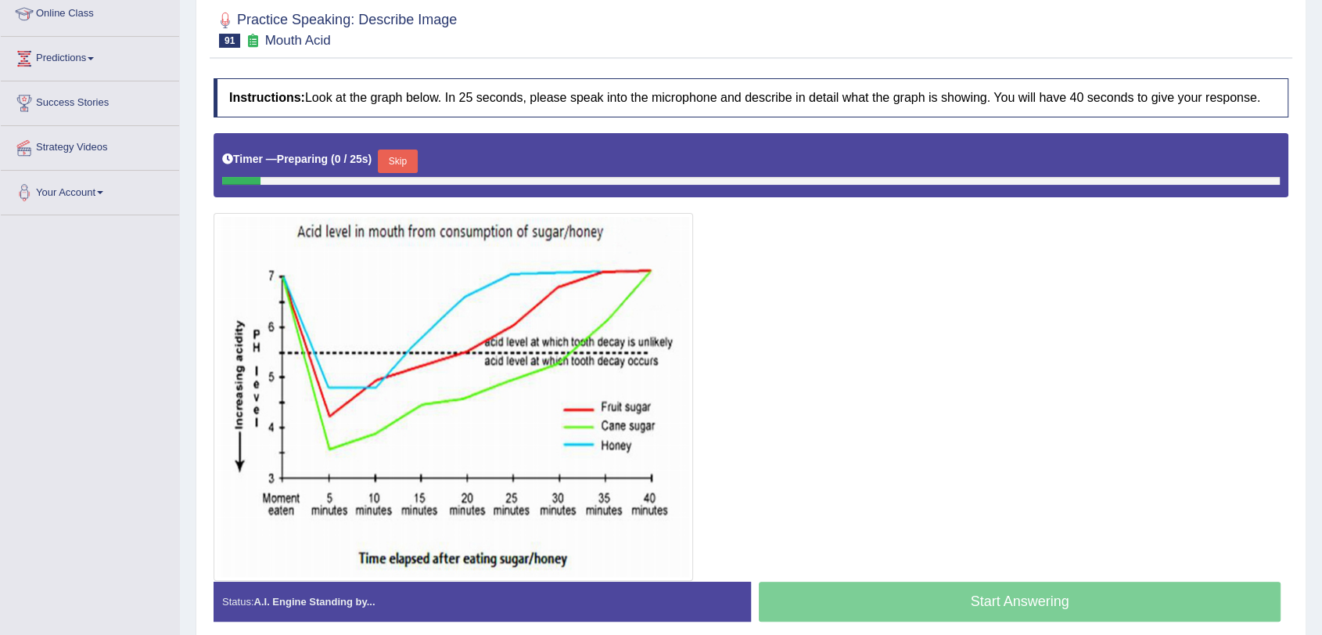
scroll to position [261, 0]
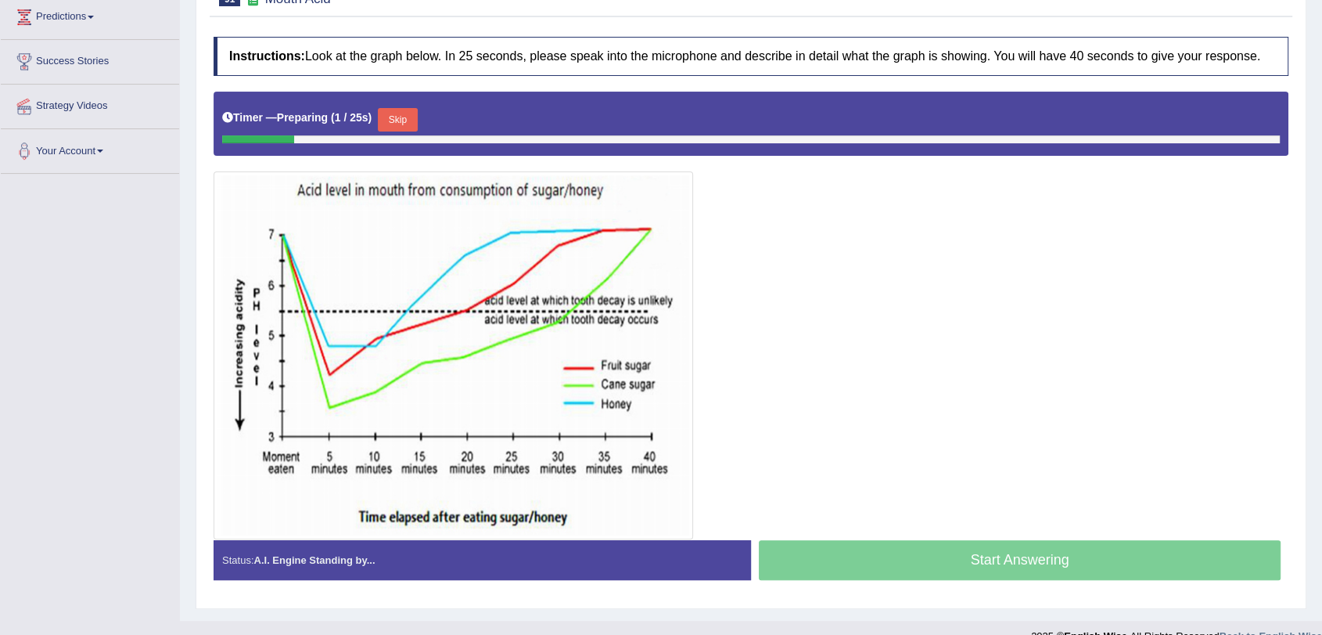
click at [413, 123] on button "Skip" at bounding box center [397, 119] width 39 height 23
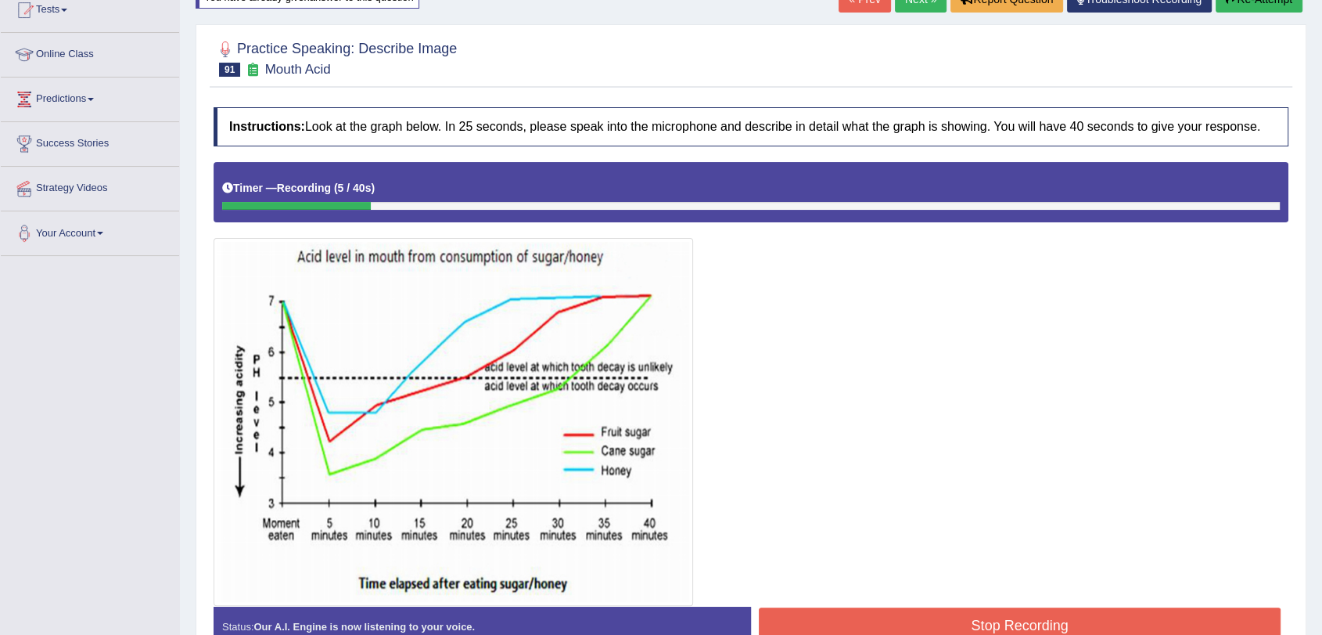
scroll to position [270, 0]
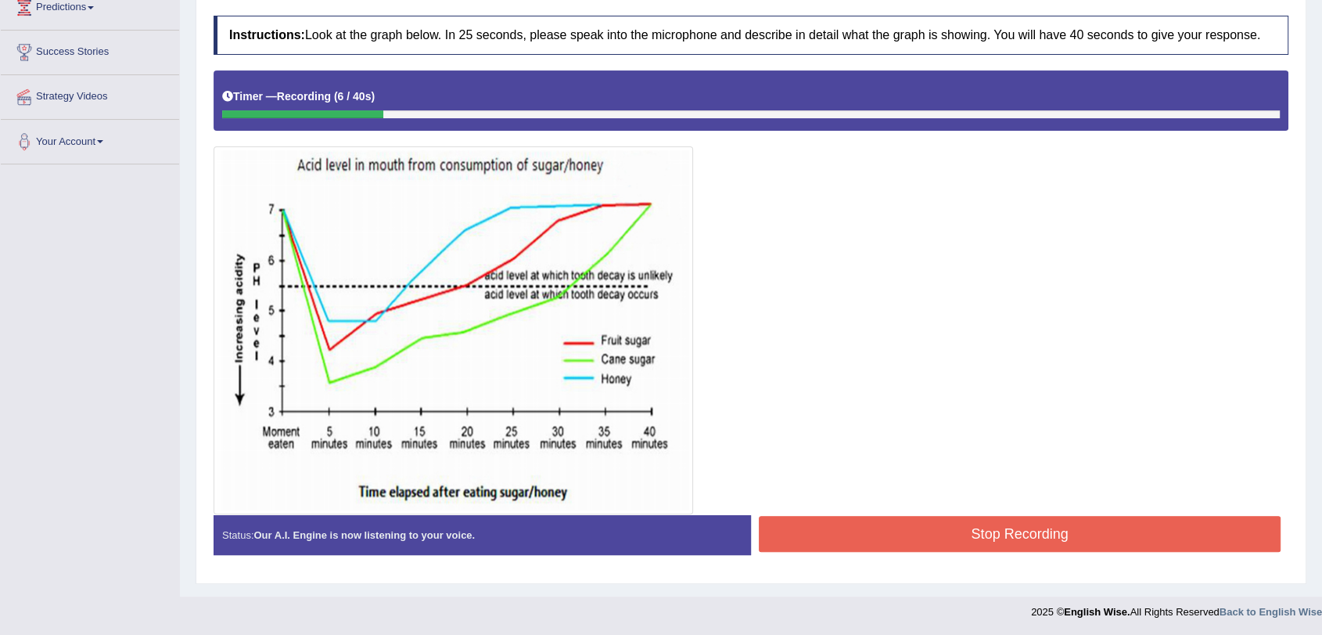
click at [949, 512] on div at bounding box center [751, 292] width 1075 height 444
click at [952, 521] on div "Status: Our A.I. Engine is now listening to your voice. Start Answering Stop Re…" at bounding box center [751, 543] width 1075 height 56
click at [952, 521] on button "Stop Recording" at bounding box center [1020, 534] width 522 height 36
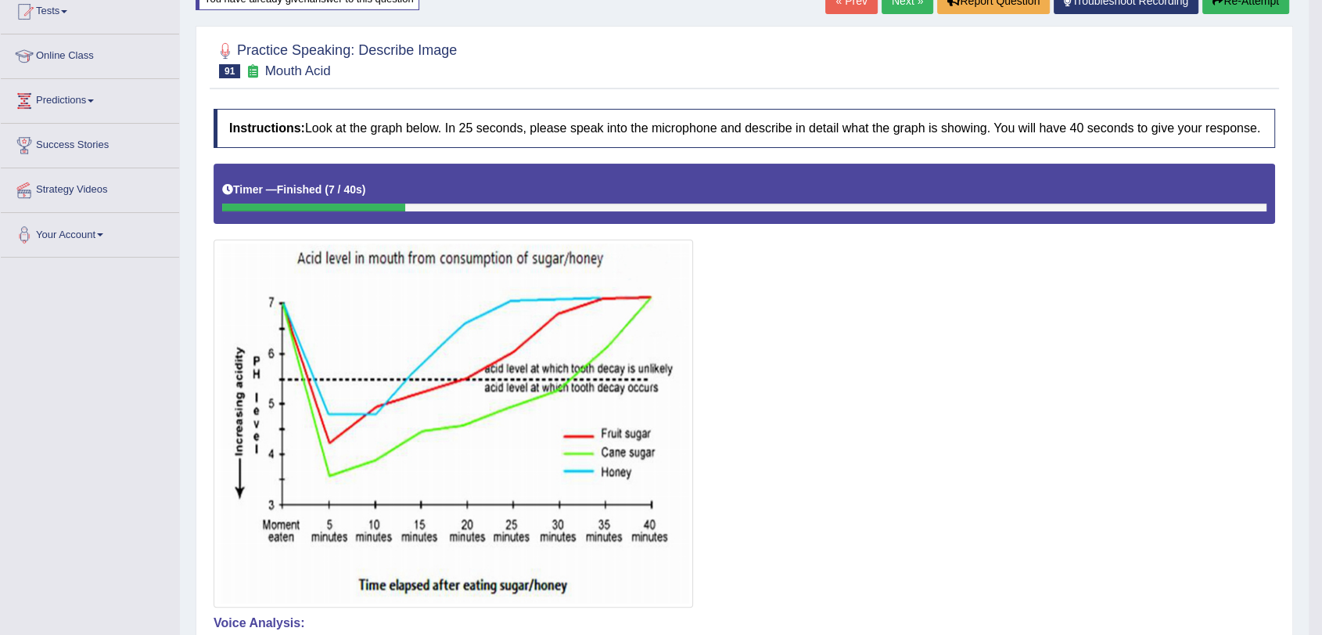
scroll to position [9, 0]
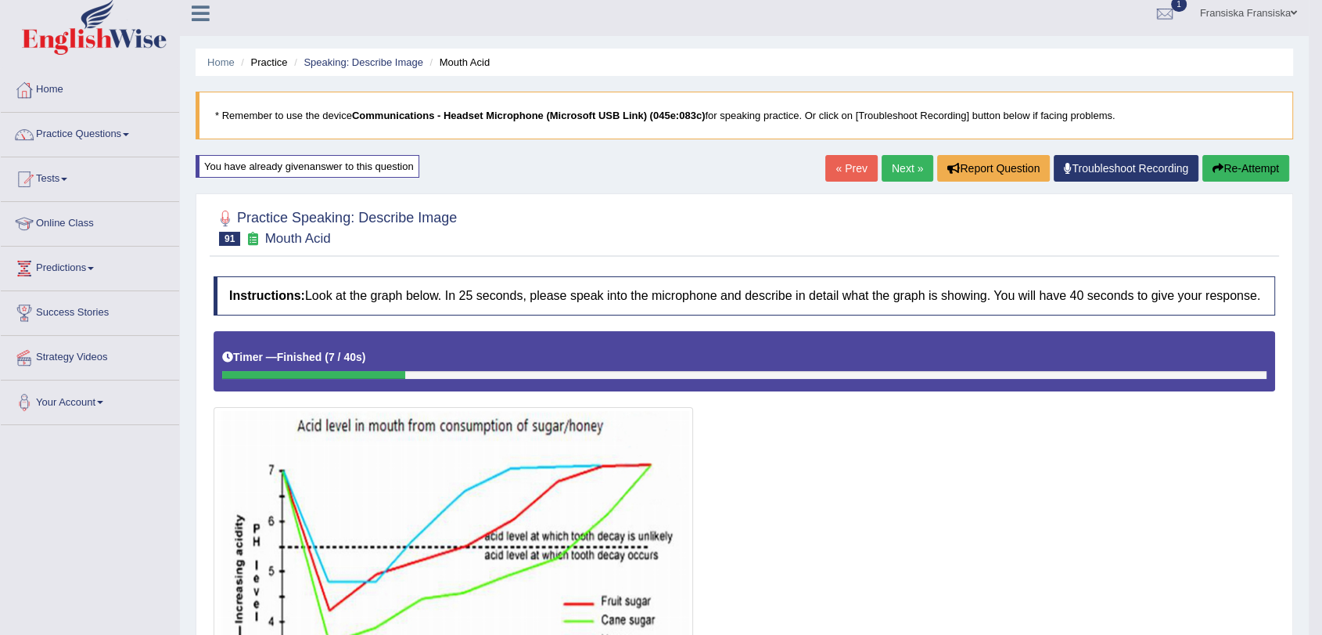
click at [1221, 170] on button "Re-Attempt" at bounding box center [1246, 168] width 87 height 27
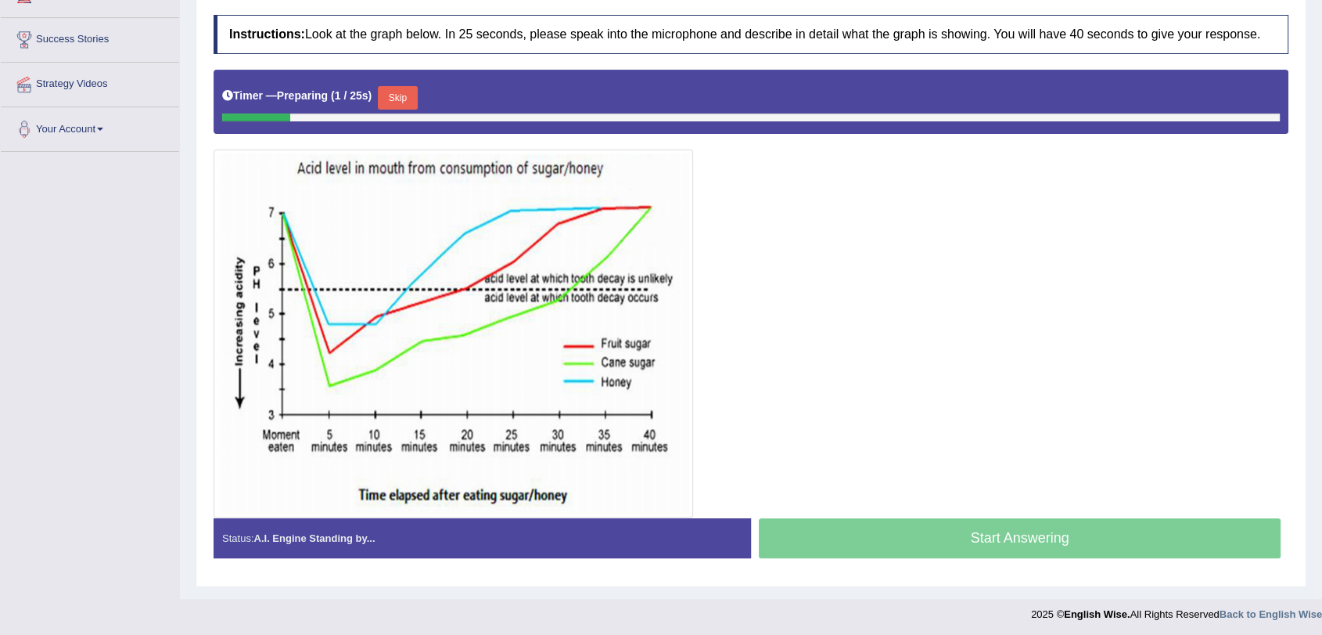
click at [412, 98] on button "Skip" at bounding box center [397, 97] width 39 height 23
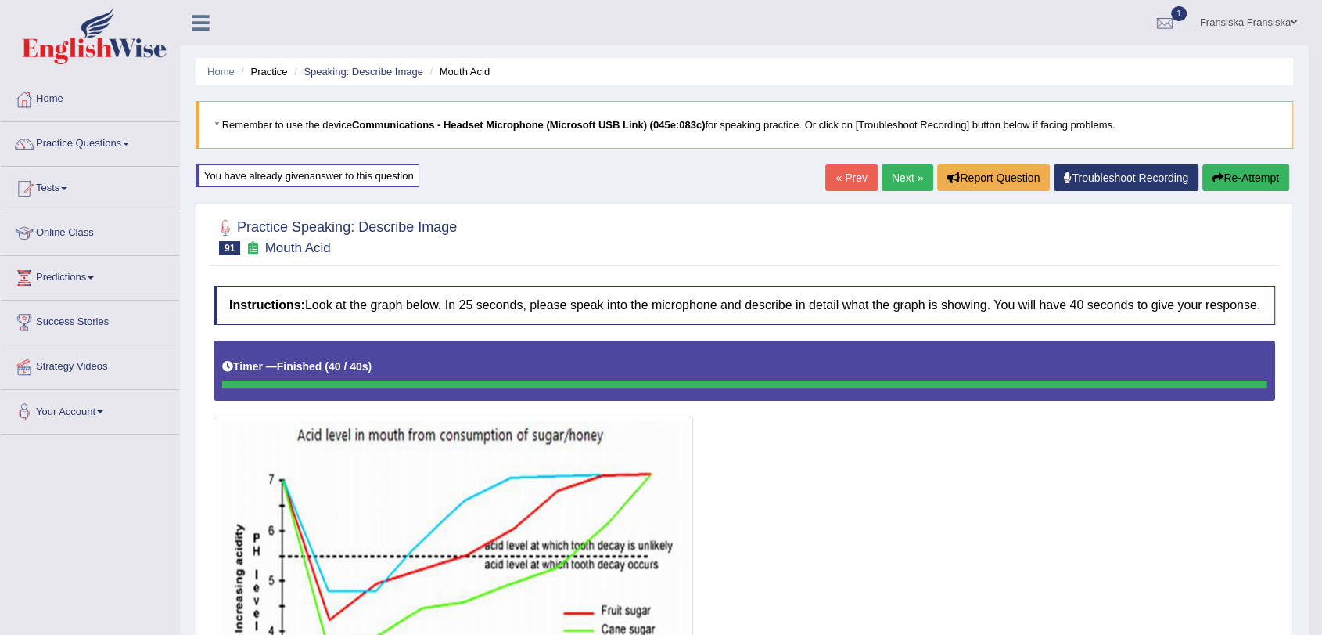
click at [837, 172] on link "« Prev" at bounding box center [852, 177] width 52 height 27
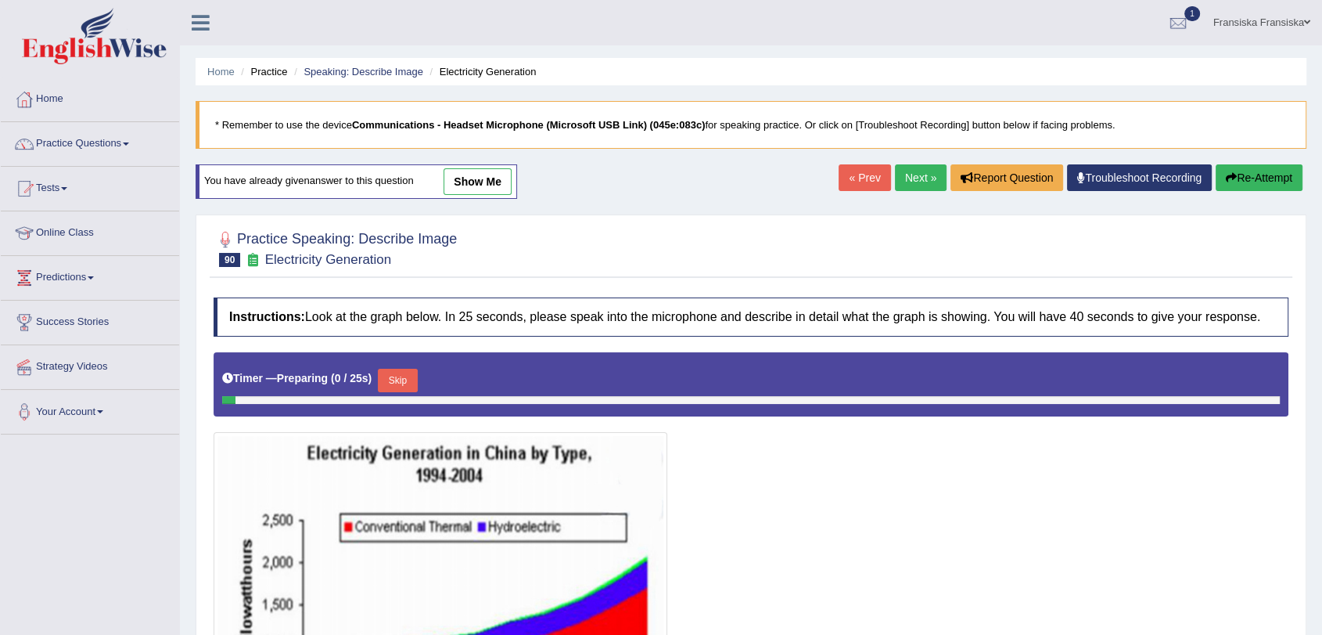
click at [474, 185] on link "show me" at bounding box center [478, 181] width 68 height 27
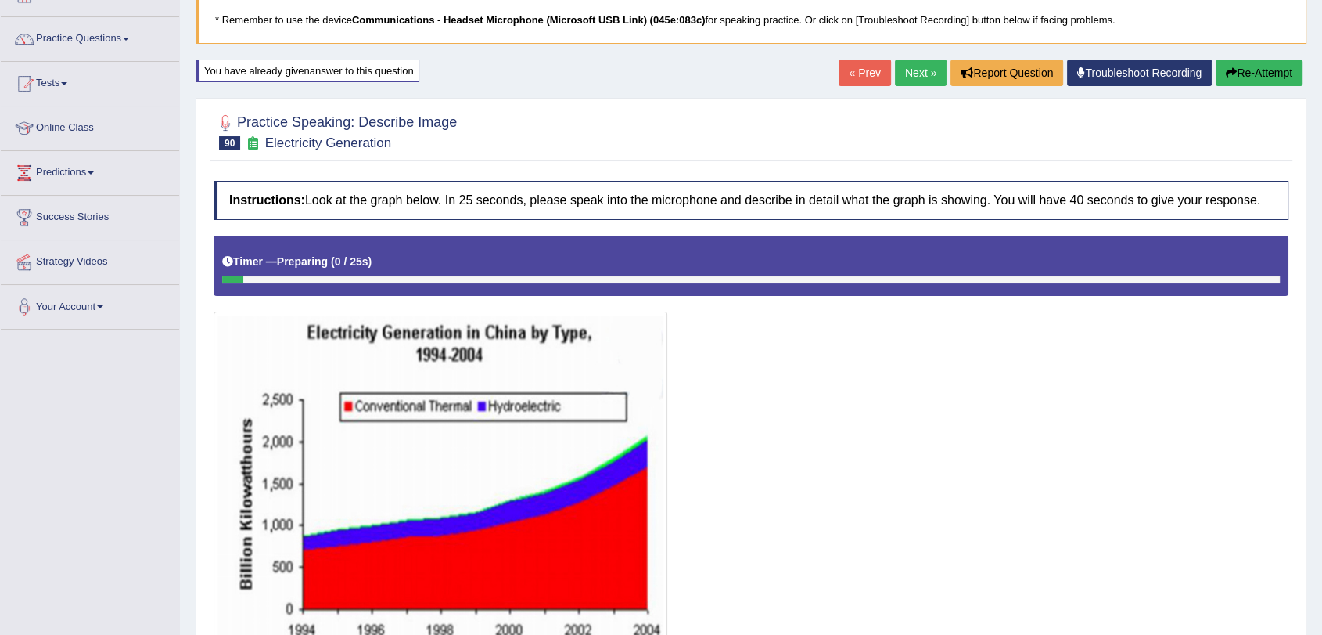
scroll to position [25, 0]
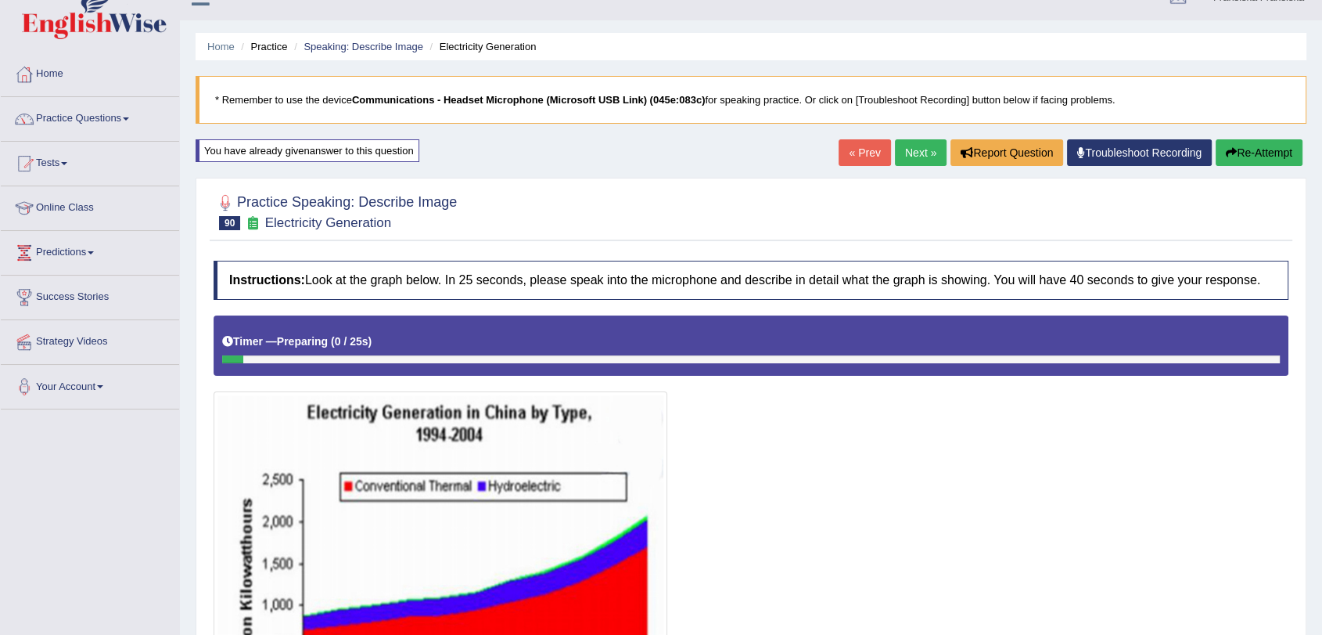
click at [1250, 149] on button "Re-Attempt" at bounding box center [1259, 152] width 87 height 27
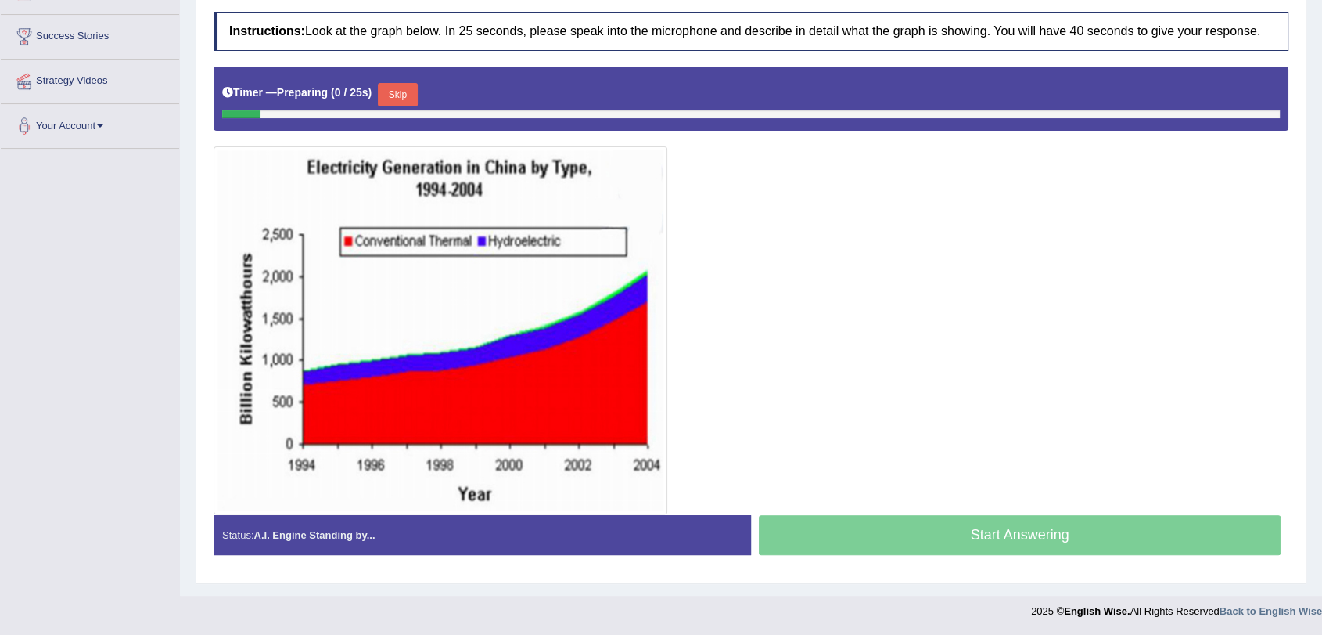
click at [407, 95] on button "Skip" at bounding box center [397, 94] width 39 height 23
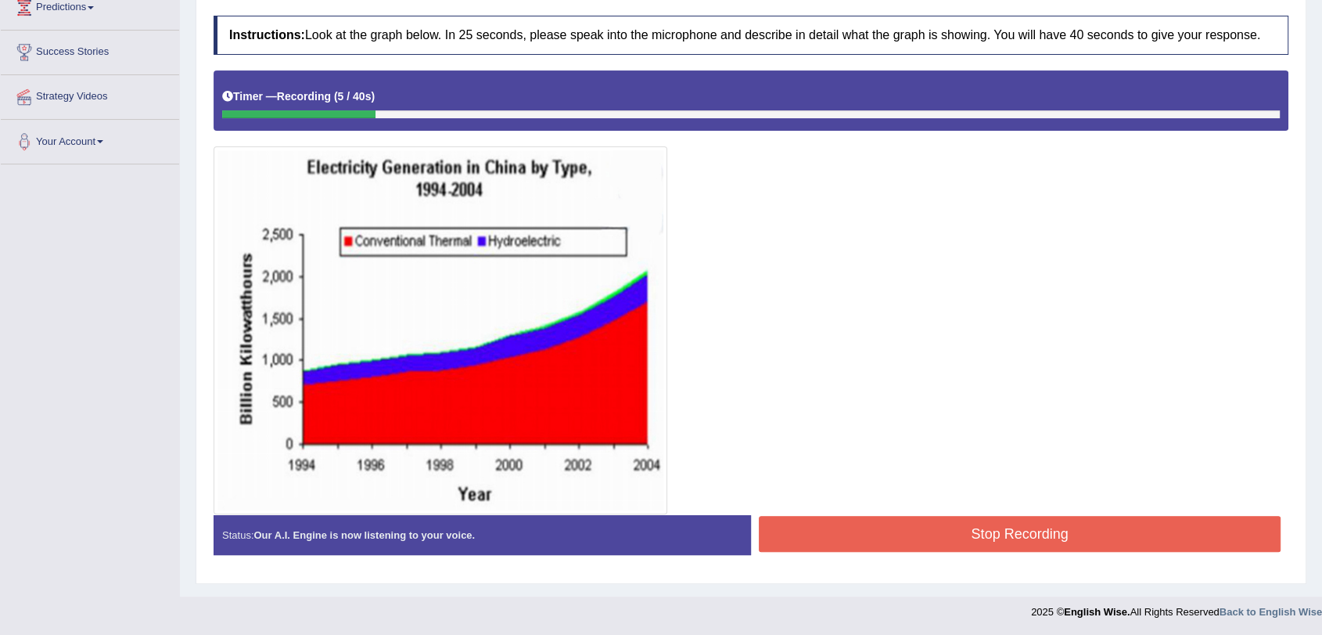
click at [920, 524] on button "Stop Recording" at bounding box center [1020, 534] width 522 height 36
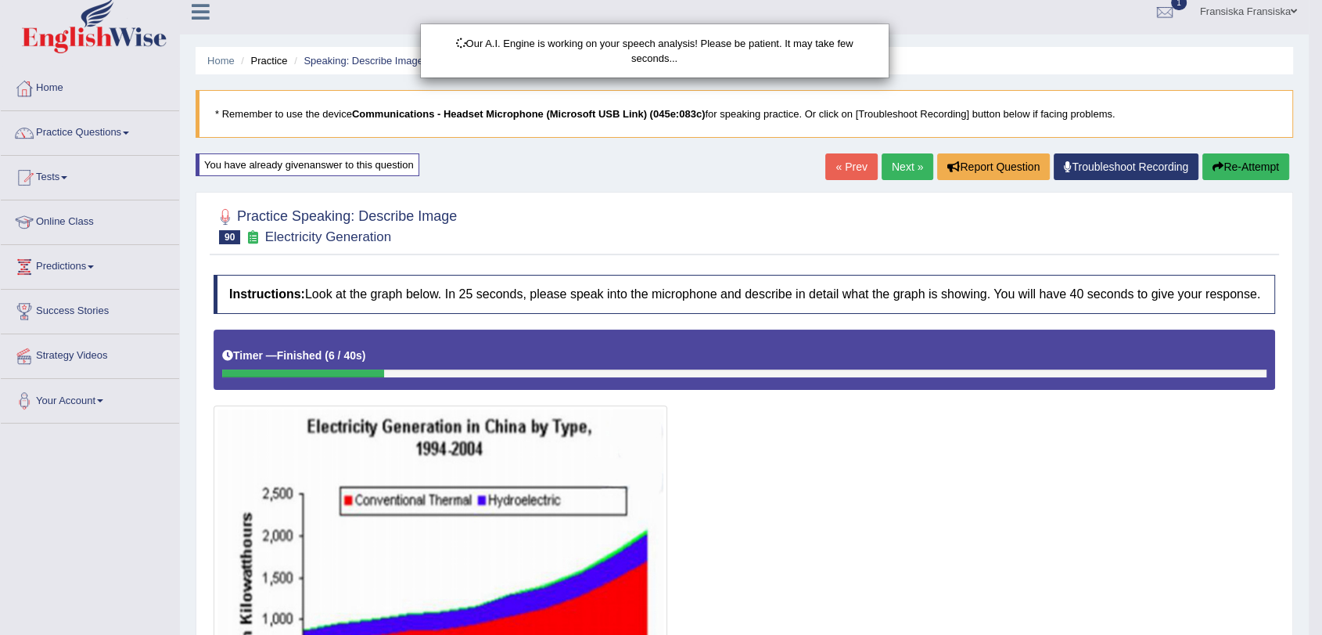
scroll to position [9, 0]
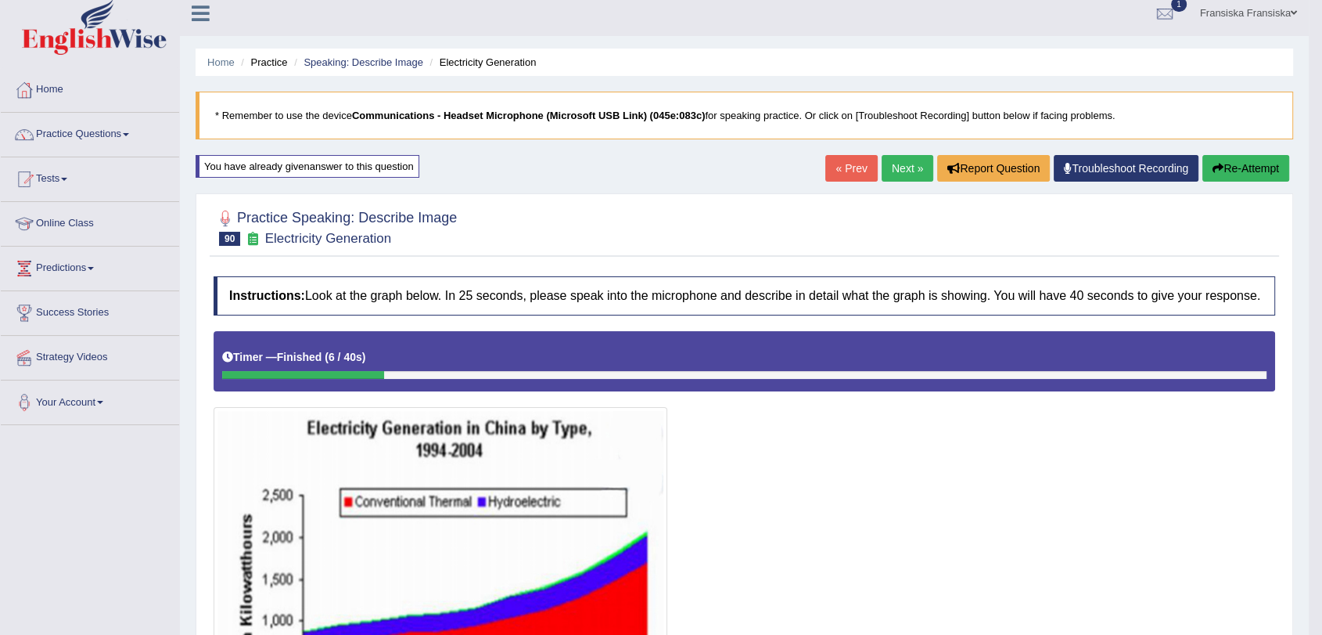
click at [1225, 167] on button "Re-Attempt" at bounding box center [1246, 168] width 87 height 27
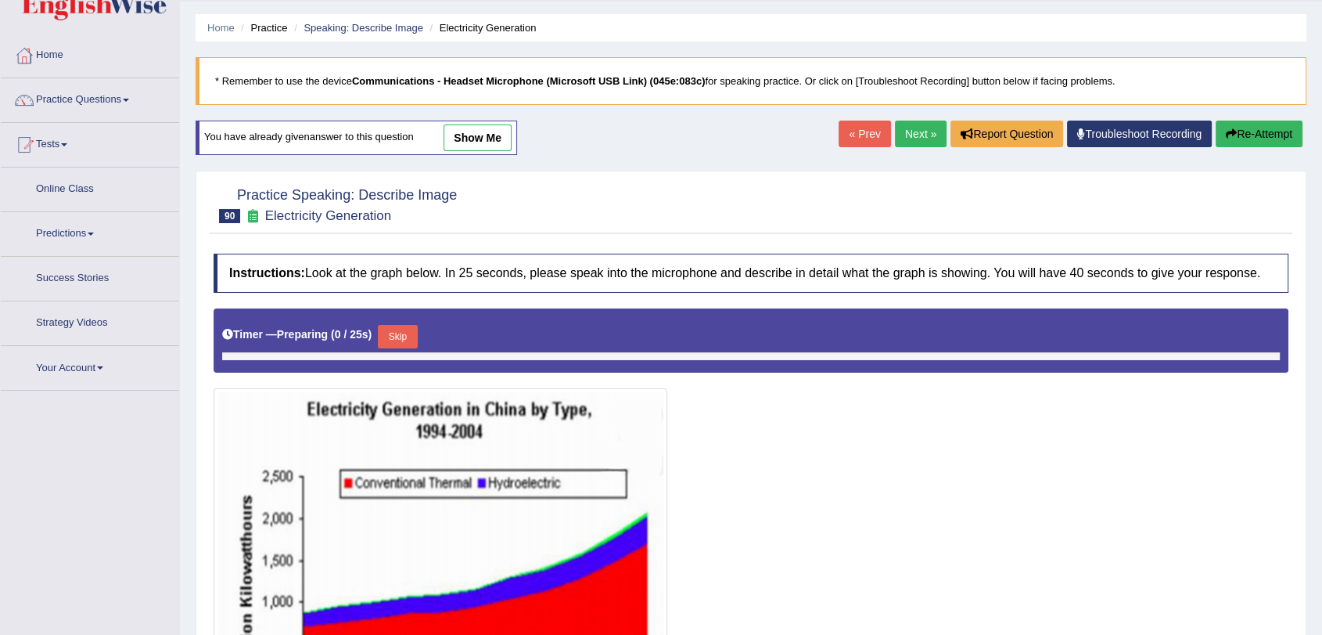
scroll to position [96, 0]
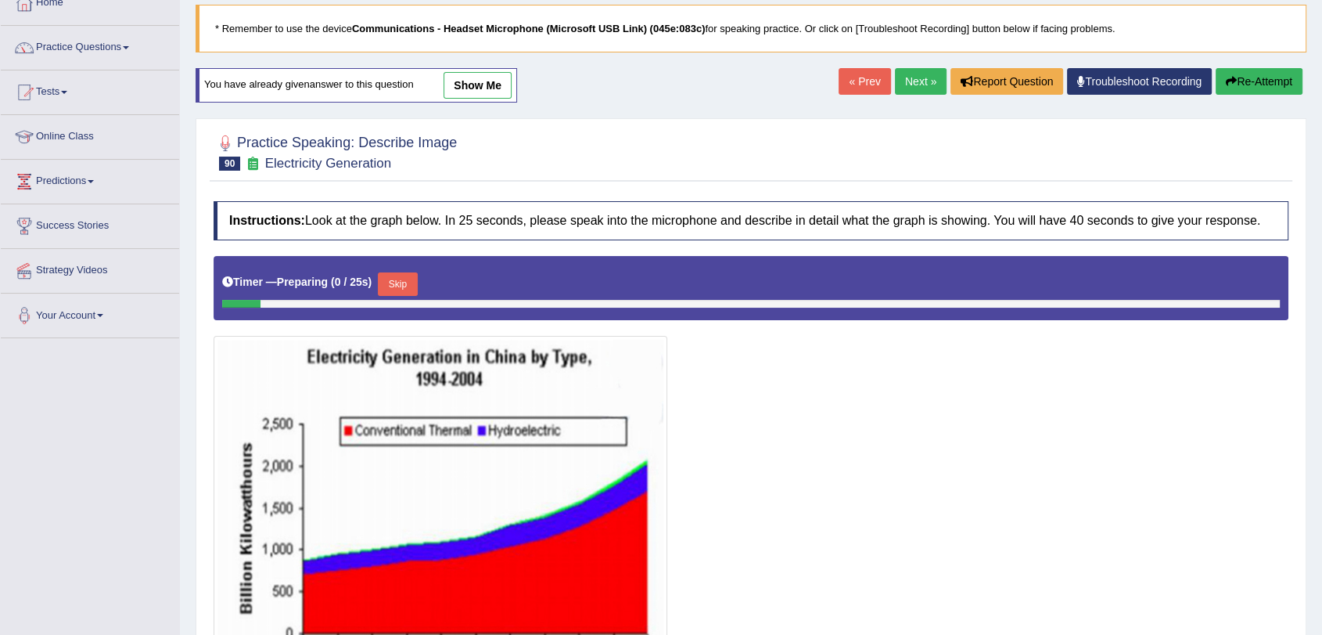
click at [496, 90] on link "show me" at bounding box center [478, 85] width 68 height 27
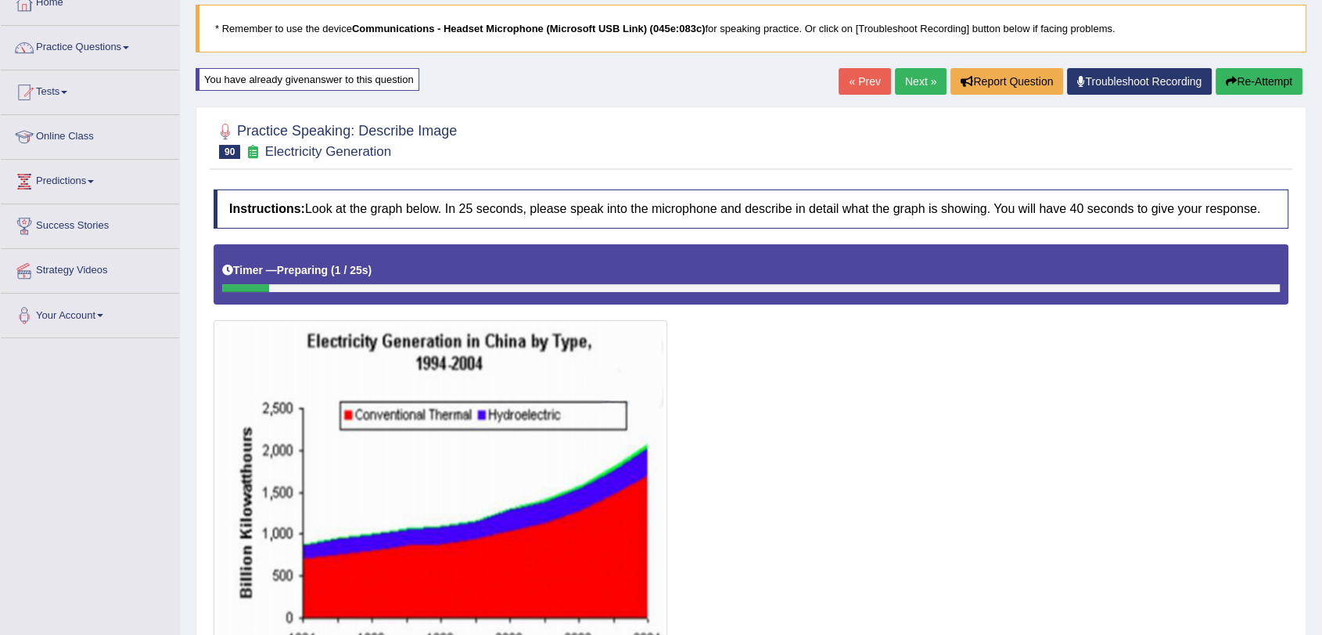
click at [1276, 84] on button "Re-Attempt" at bounding box center [1259, 81] width 87 height 27
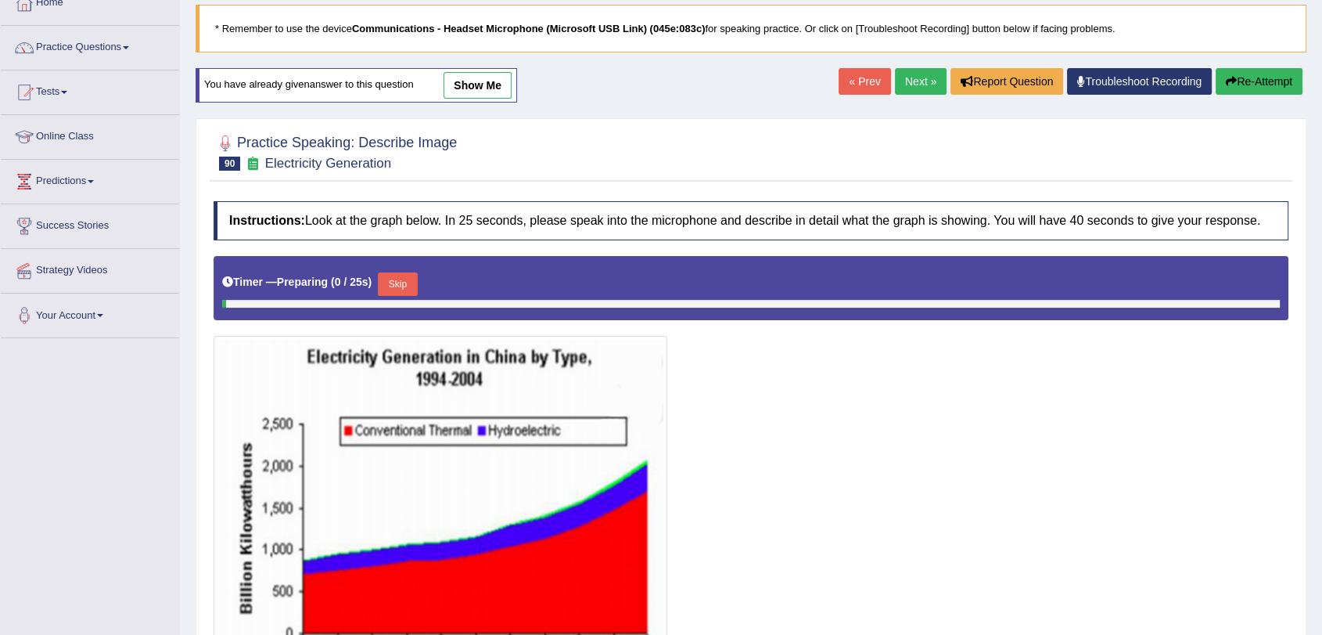
click at [414, 272] on button "Skip" at bounding box center [397, 283] width 39 height 23
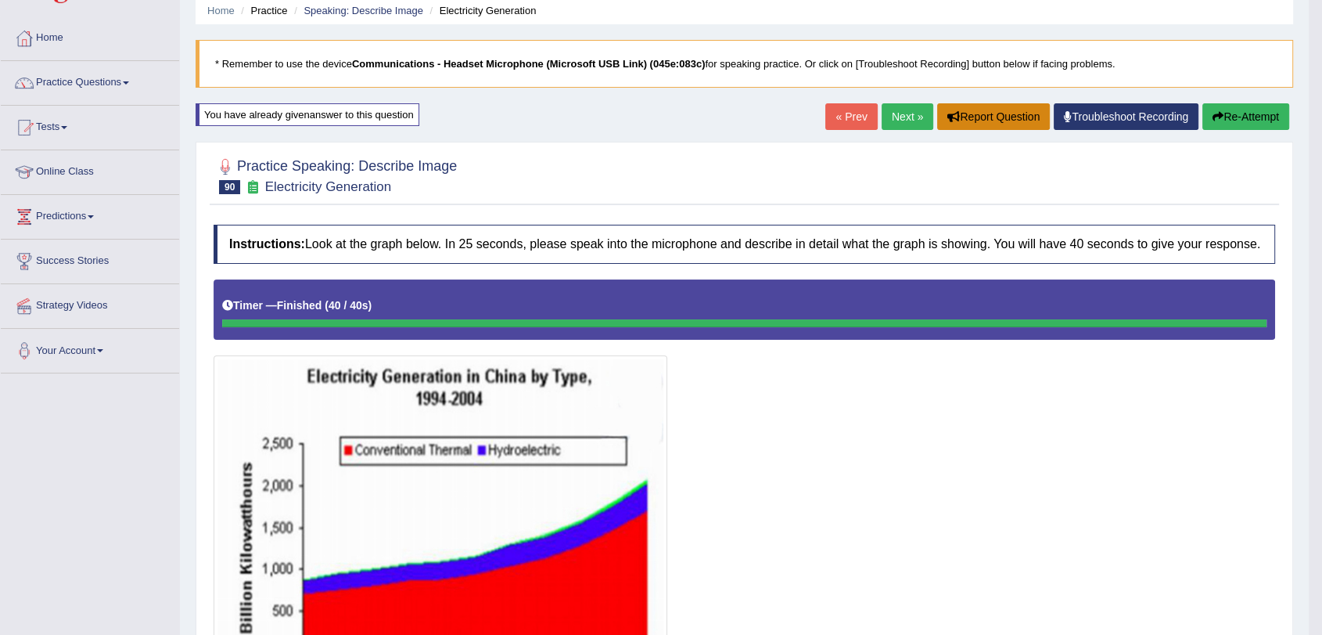
scroll to position [16, 0]
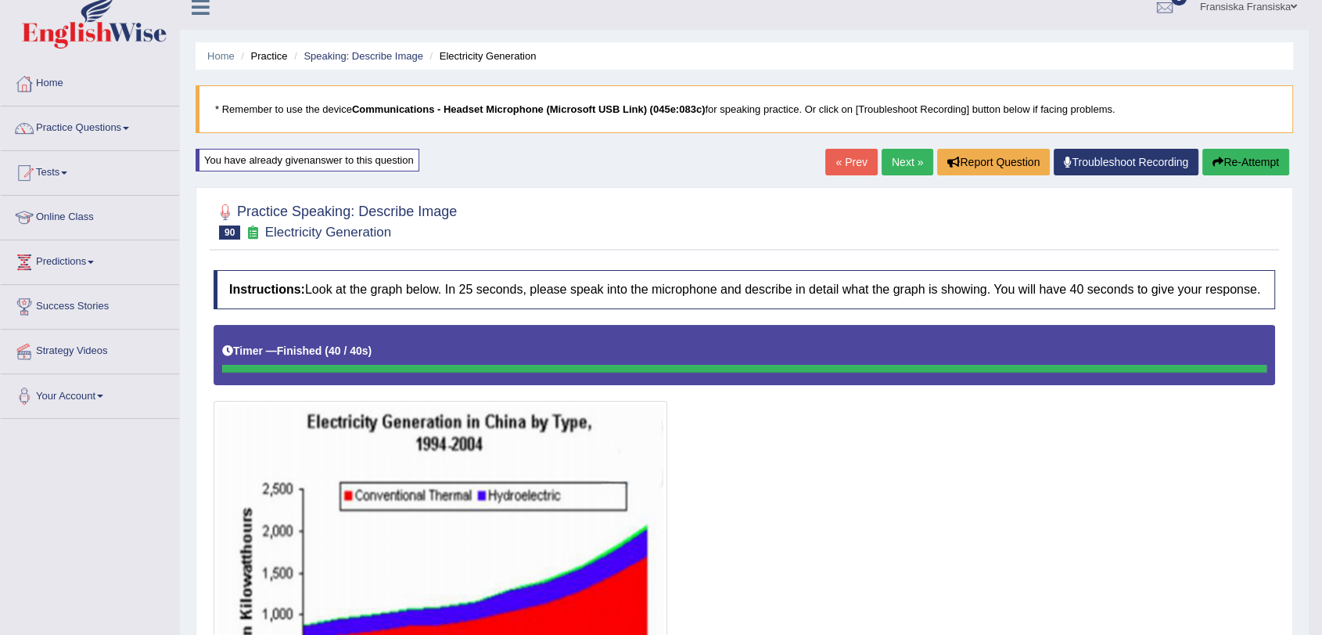
click at [855, 159] on link "« Prev" at bounding box center [852, 162] width 52 height 27
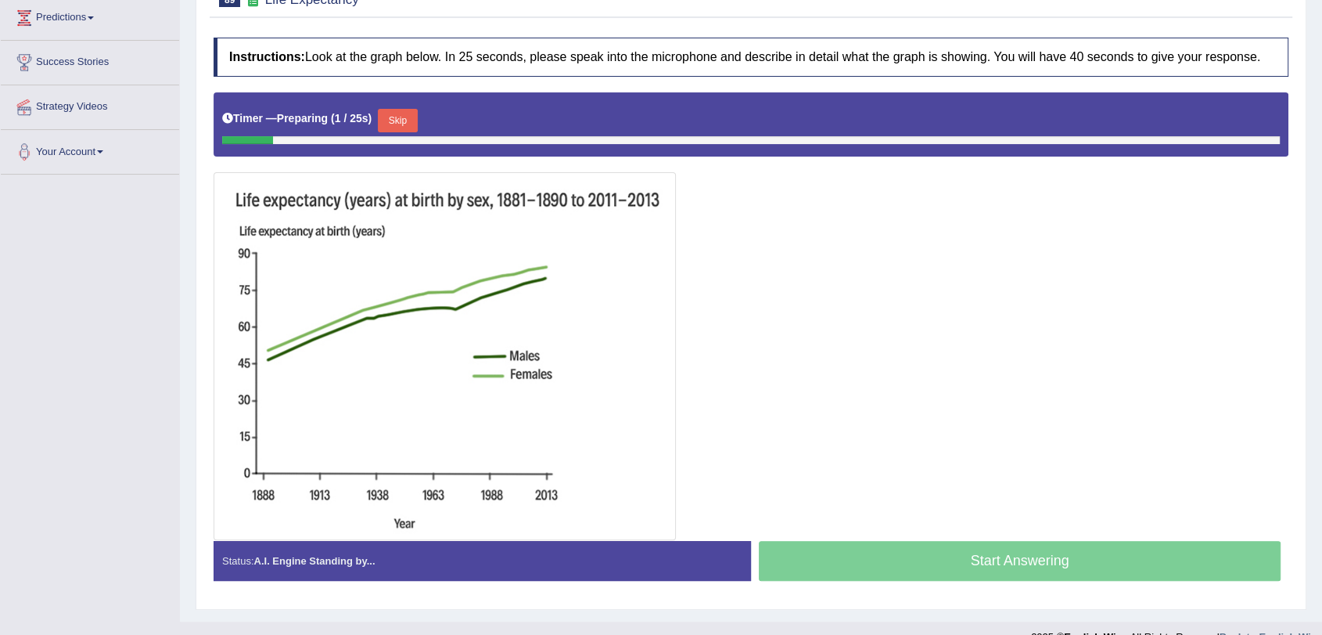
scroll to position [261, 0]
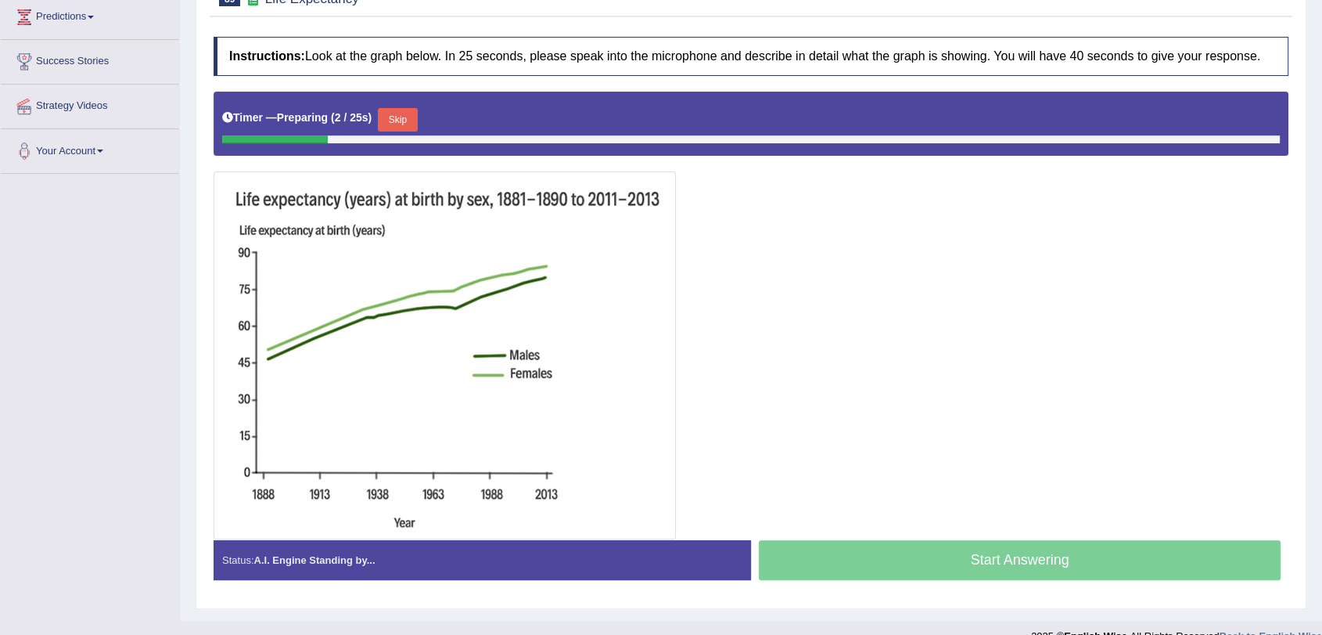
click at [411, 121] on button "Skip" at bounding box center [397, 119] width 39 height 23
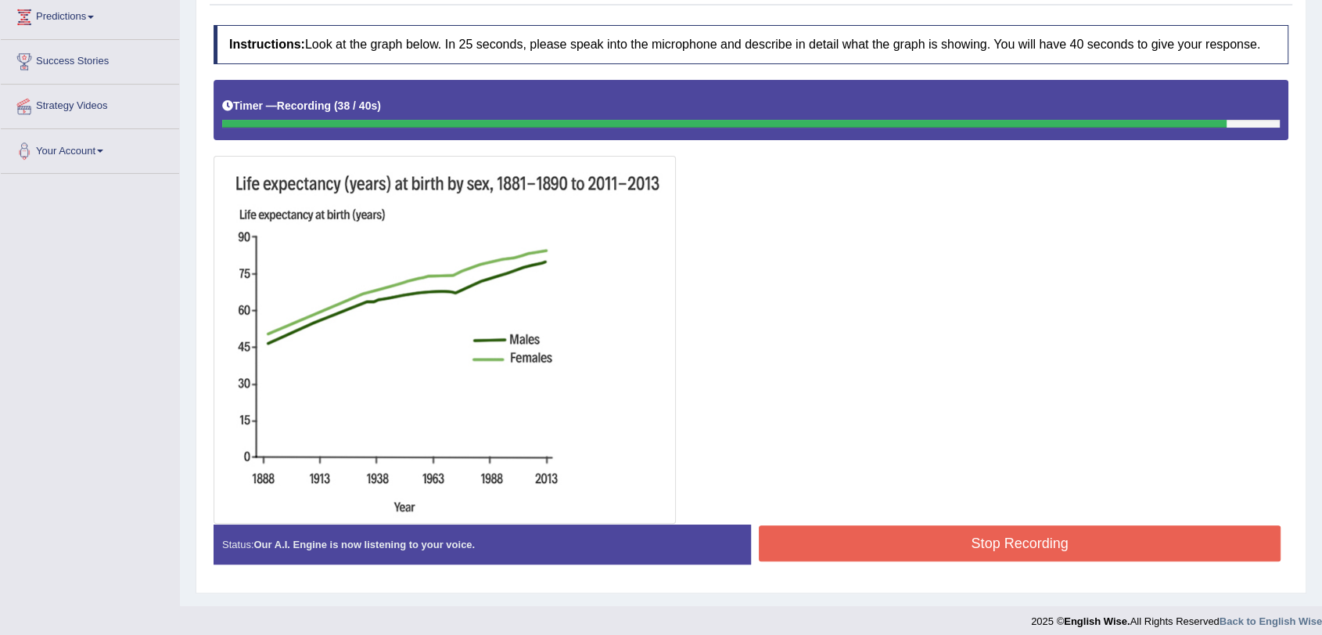
click at [899, 536] on button "Stop Recording" at bounding box center [1020, 543] width 522 height 36
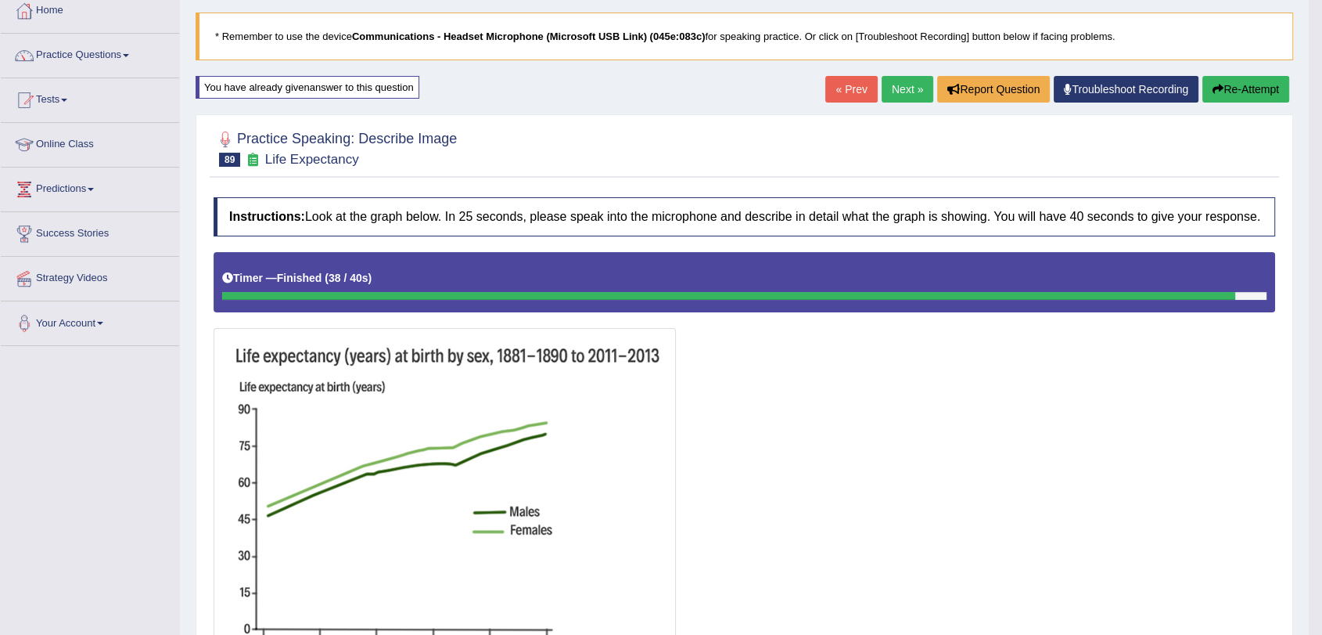
scroll to position [87, 0]
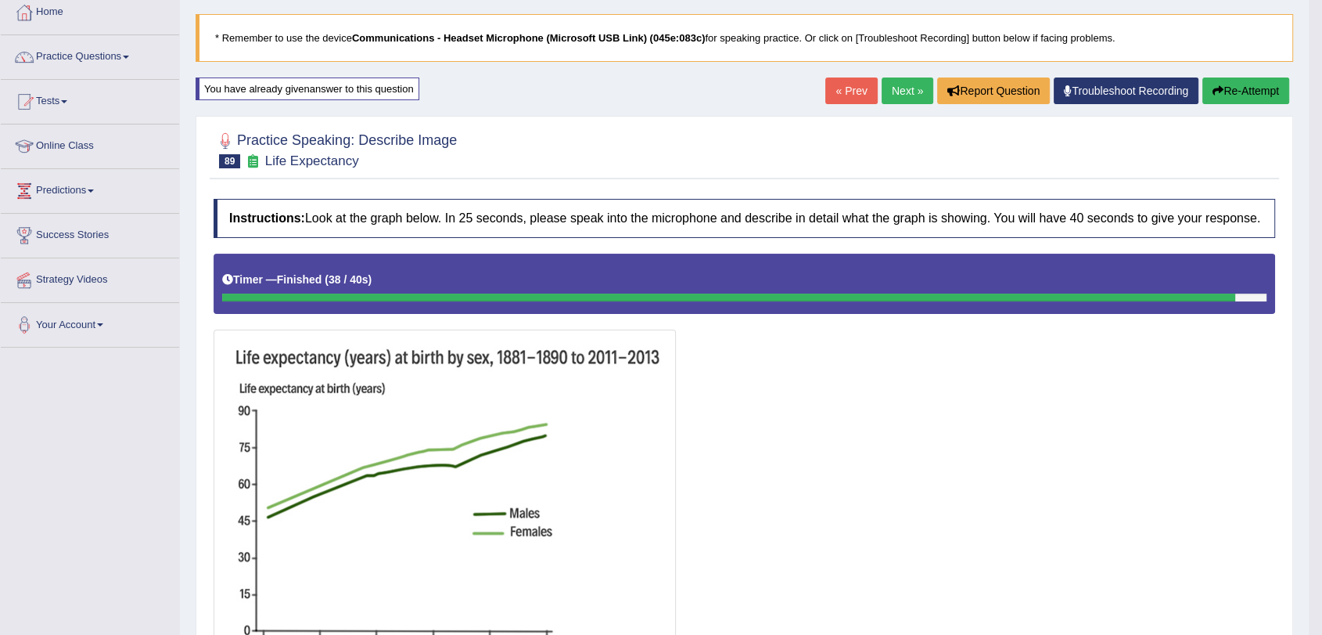
click at [845, 96] on link "« Prev" at bounding box center [852, 90] width 52 height 27
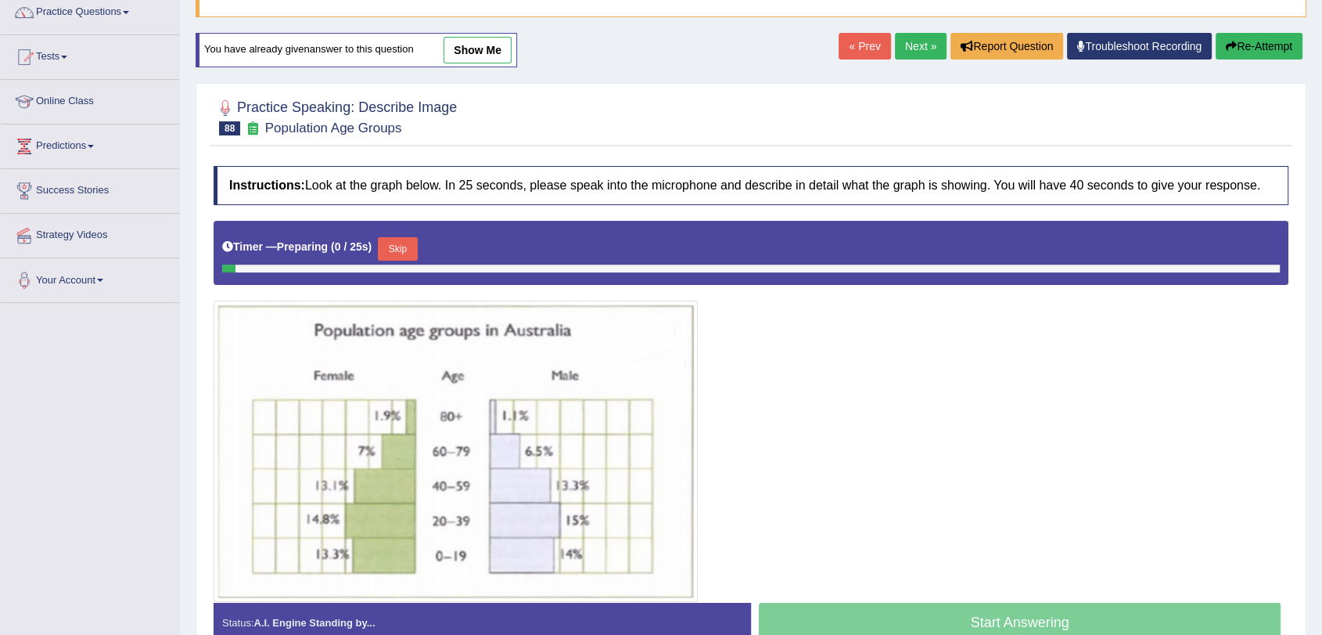
scroll to position [174, 0]
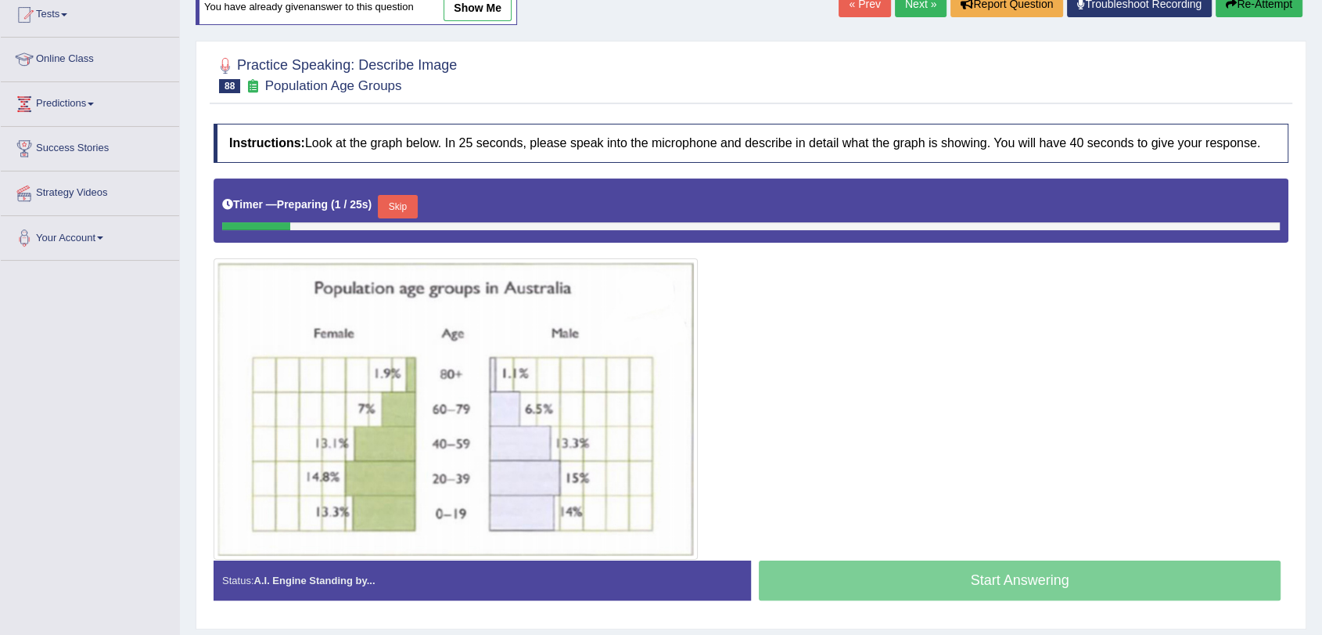
click at [407, 207] on button "Skip" at bounding box center [397, 206] width 39 height 23
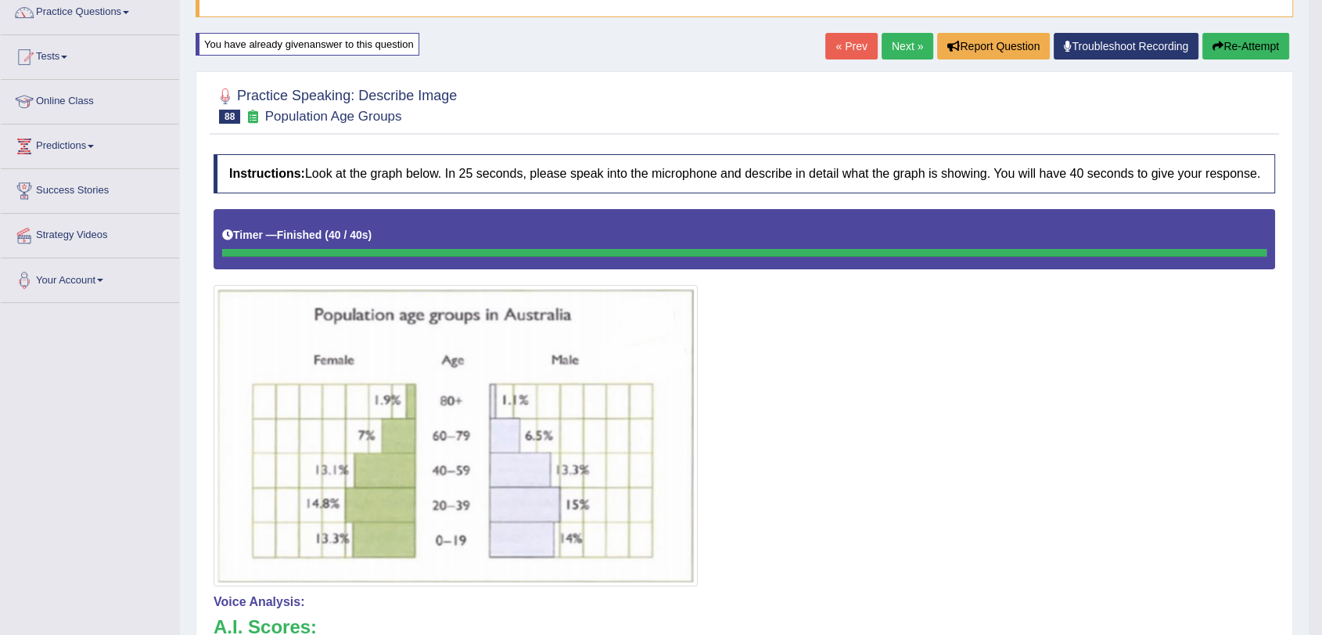
scroll to position [31, 0]
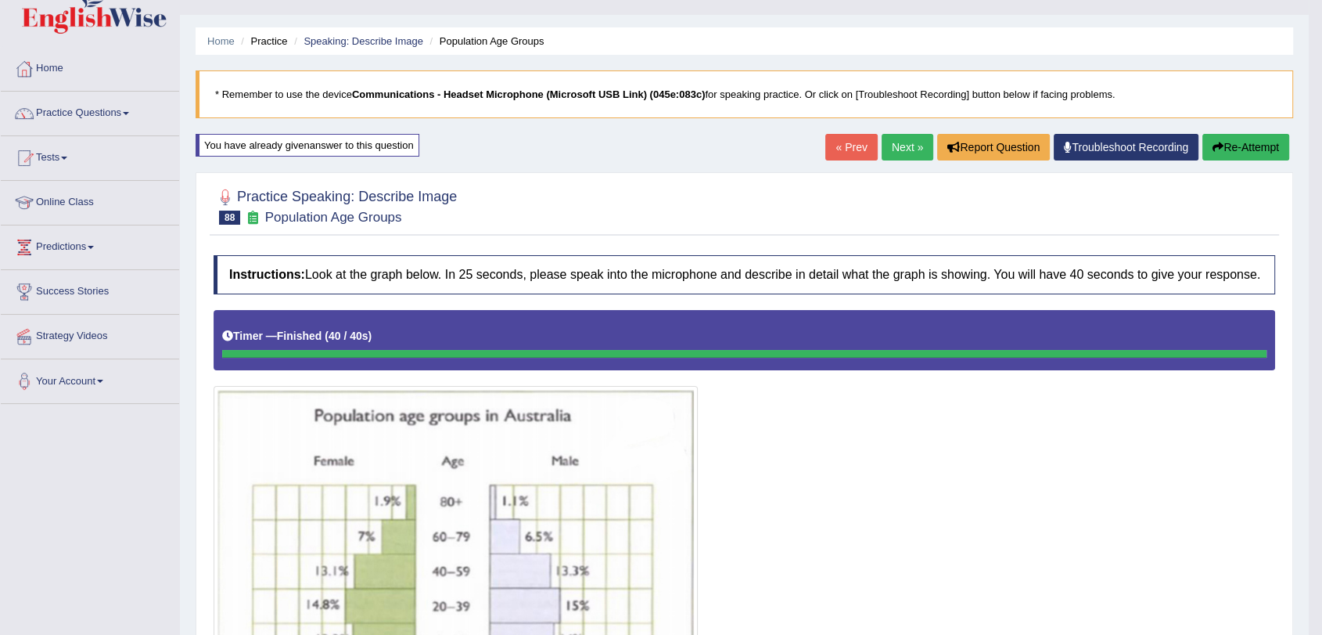
click at [847, 158] on link "« Prev" at bounding box center [852, 147] width 52 height 27
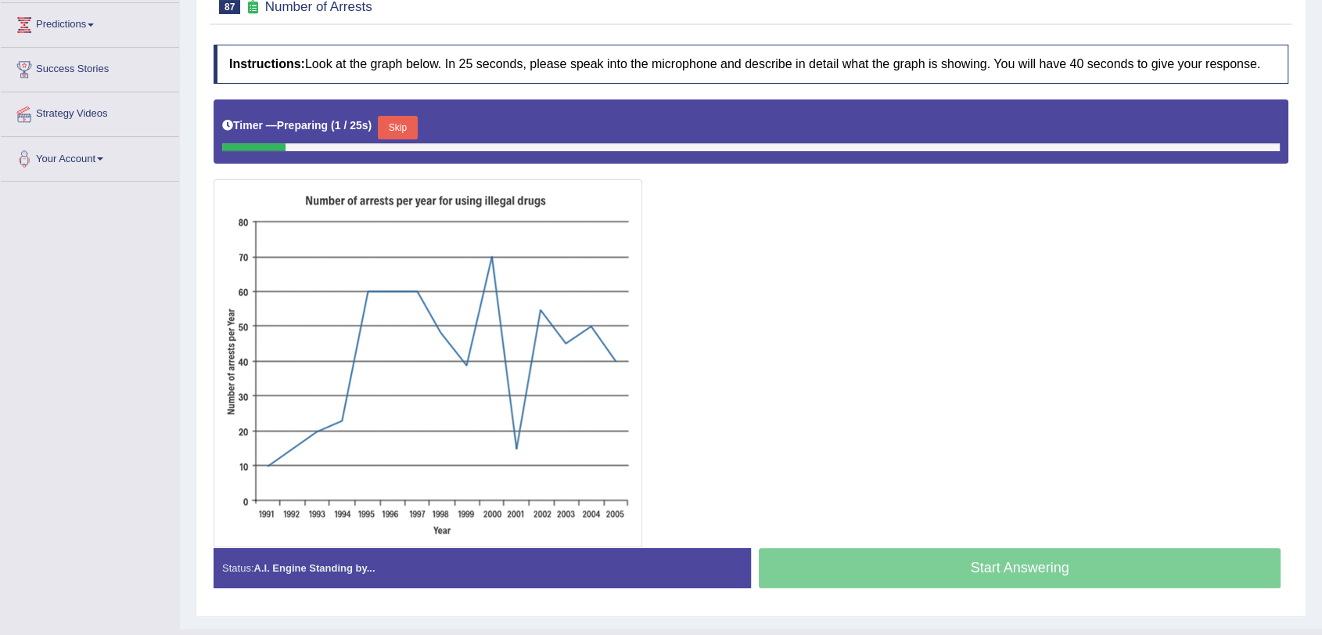
scroll to position [261, 0]
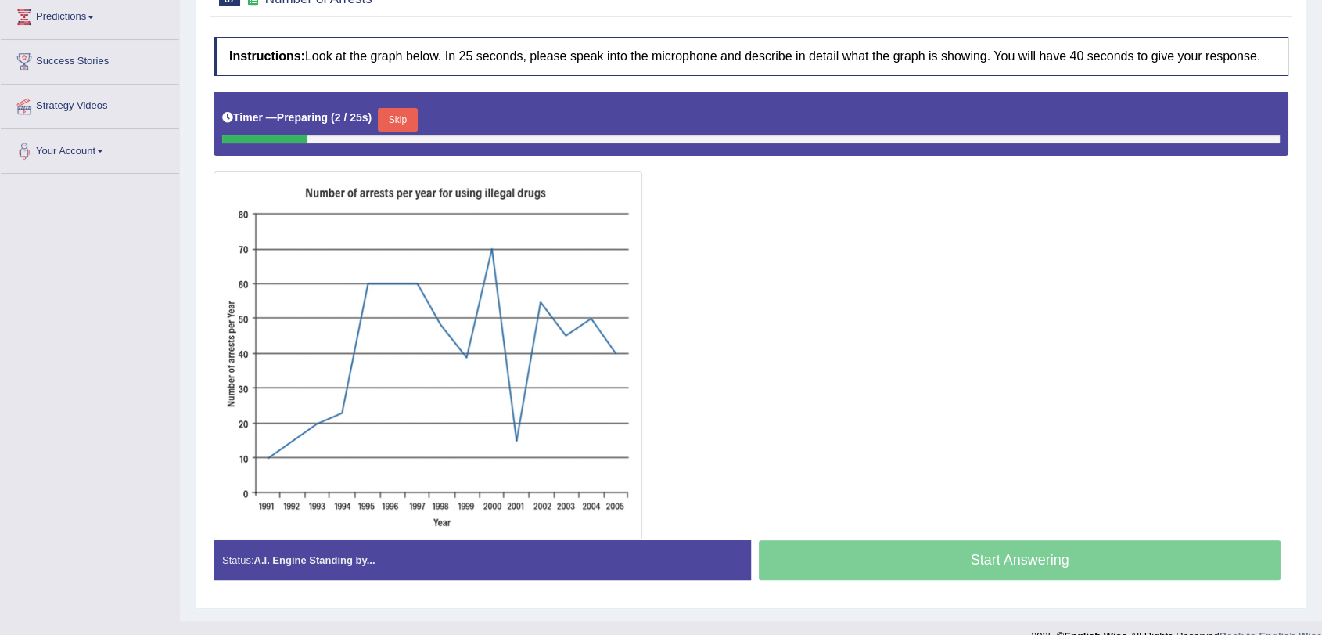
click at [403, 116] on button "Skip" at bounding box center [397, 119] width 39 height 23
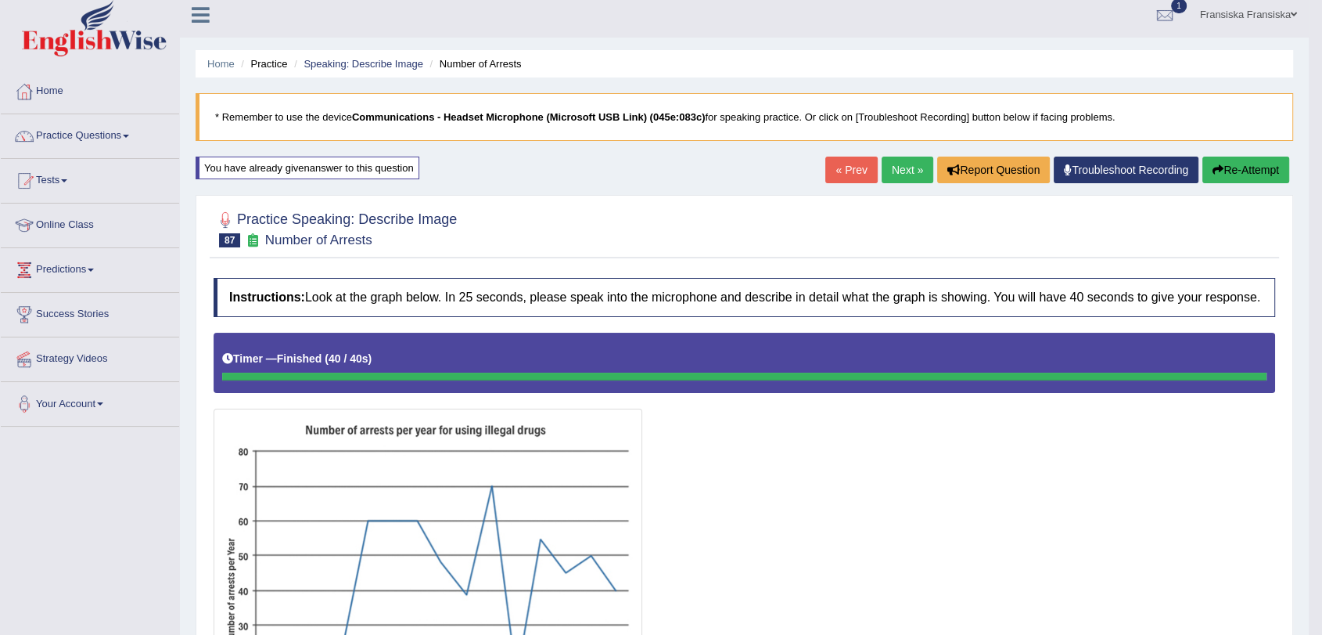
scroll to position [0, 0]
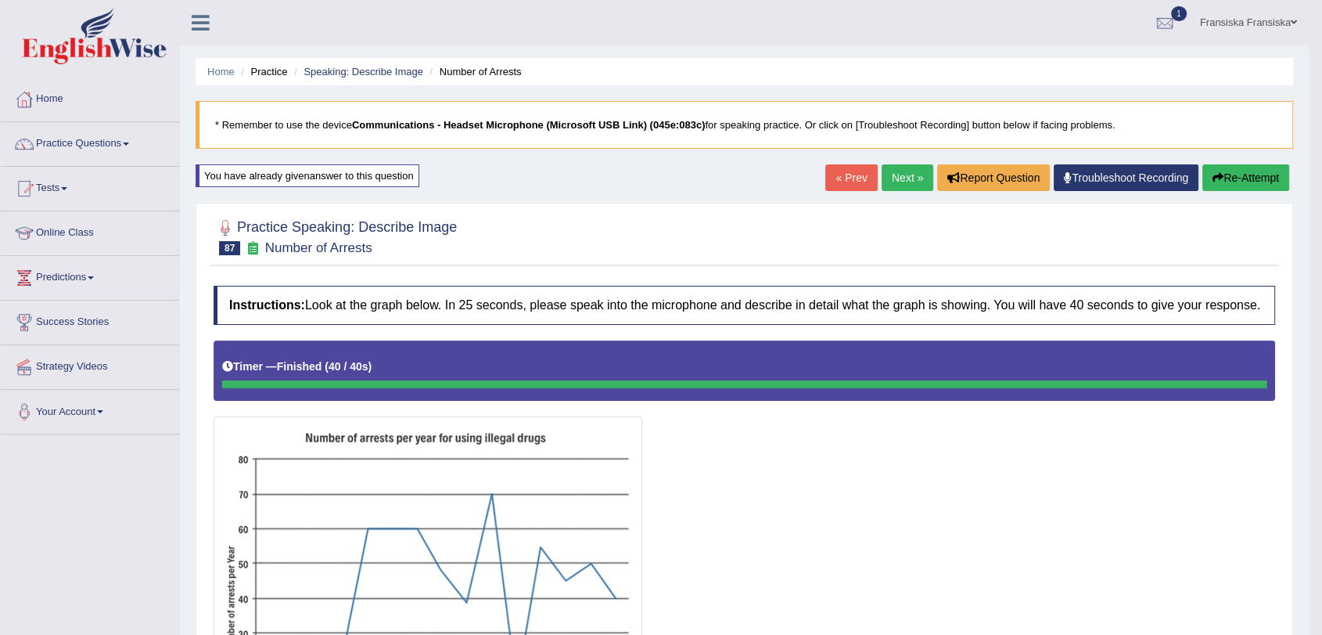
click at [856, 174] on link "« Prev" at bounding box center [852, 177] width 52 height 27
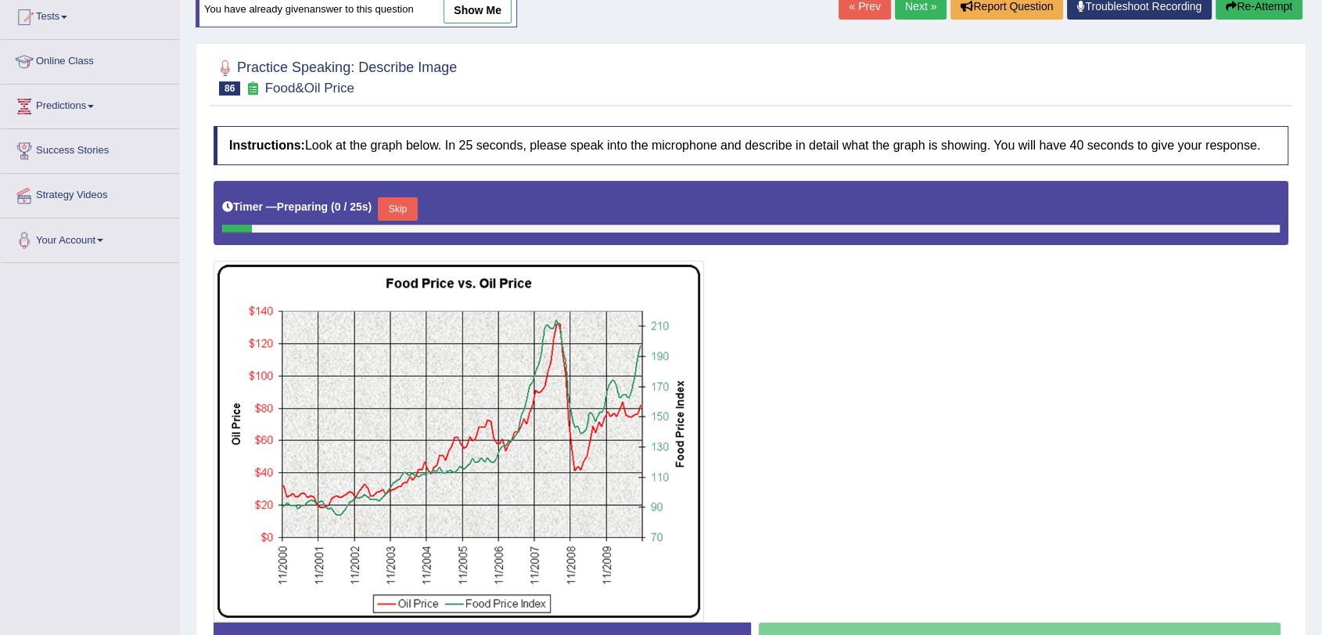
scroll to position [174, 0]
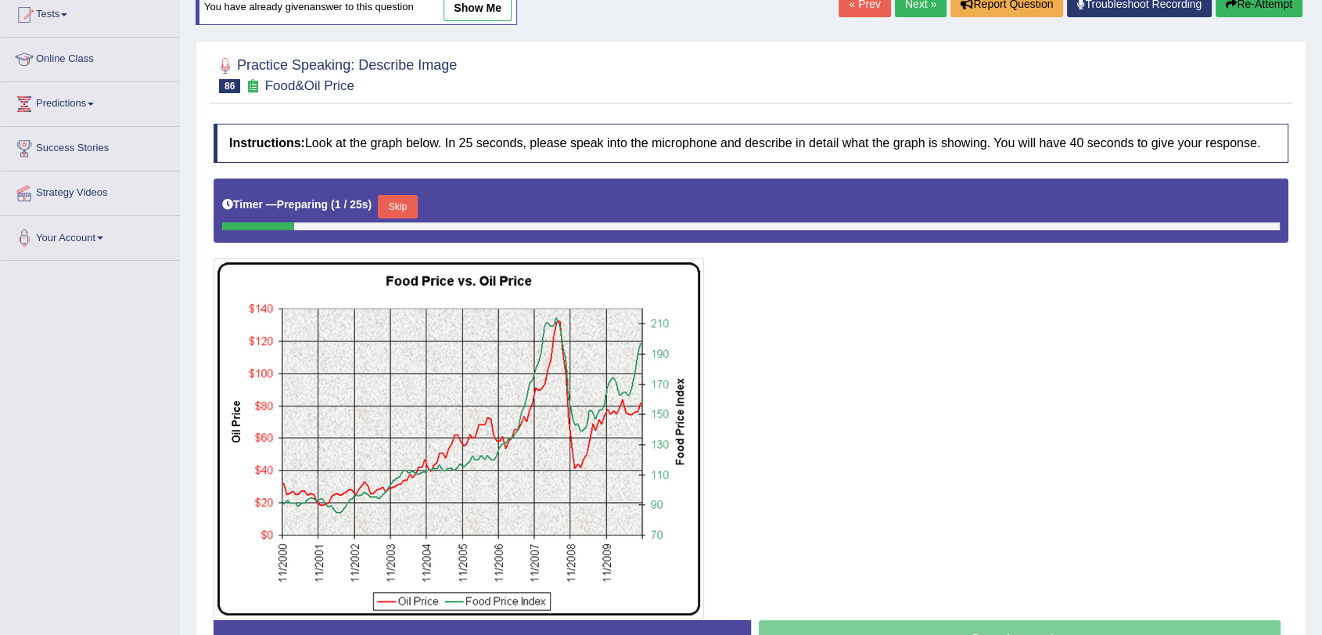
click at [397, 201] on button "Skip" at bounding box center [397, 206] width 39 height 23
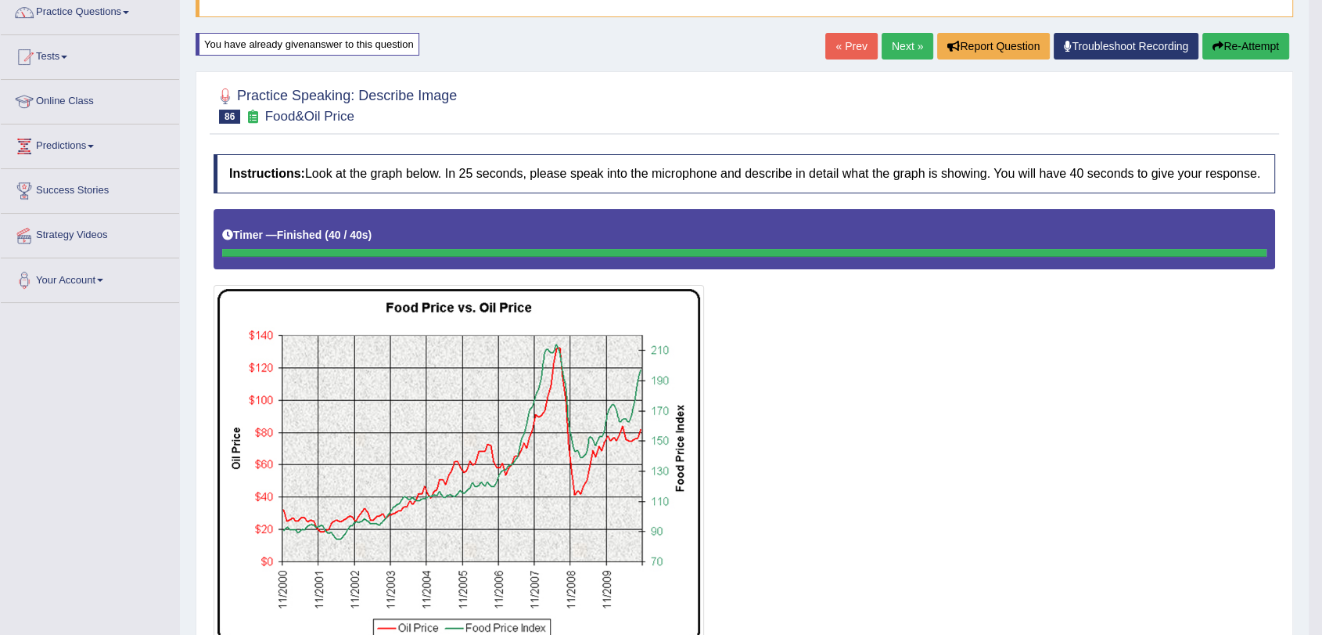
scroll to position [106, 0]
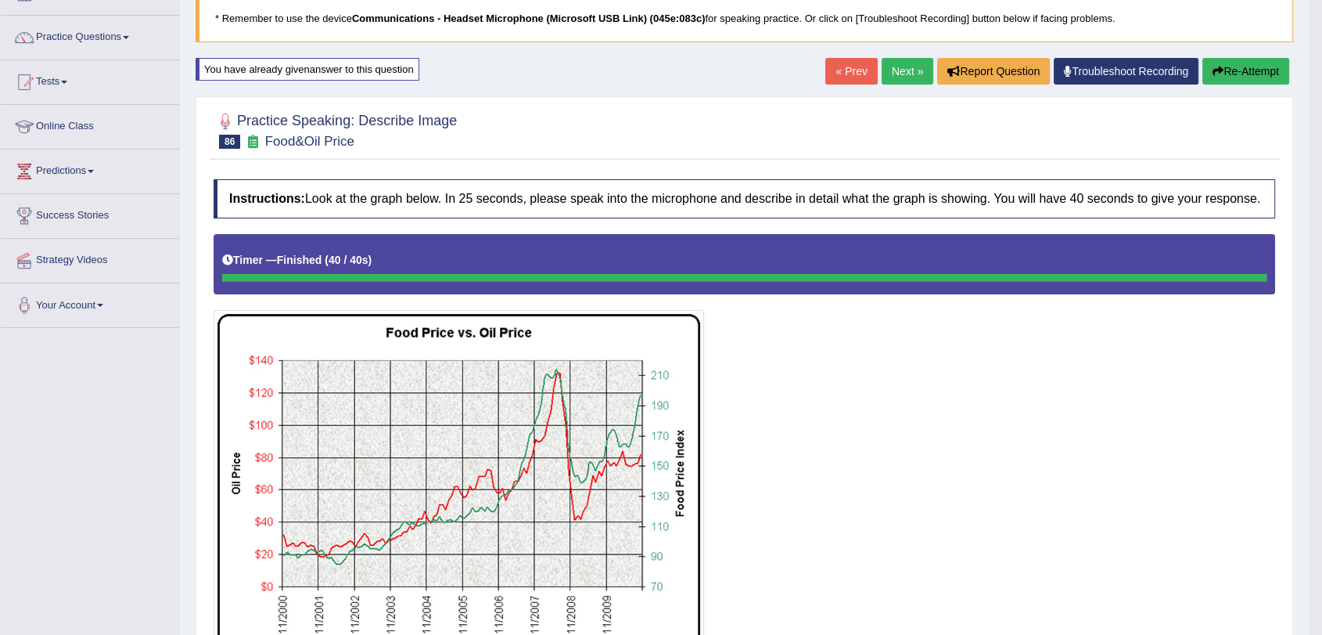
click at [852, 68] on link "« Prev" at bounding box center [852, 71] width 52 height 27
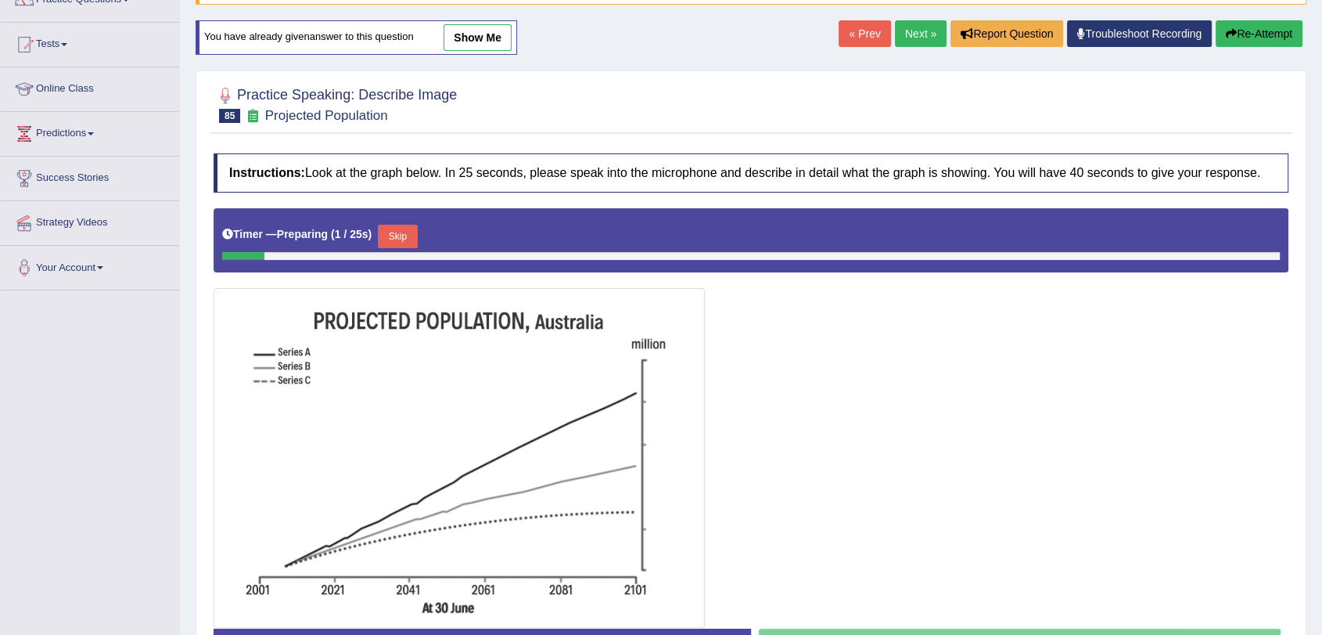
scroll to position [174, 0]
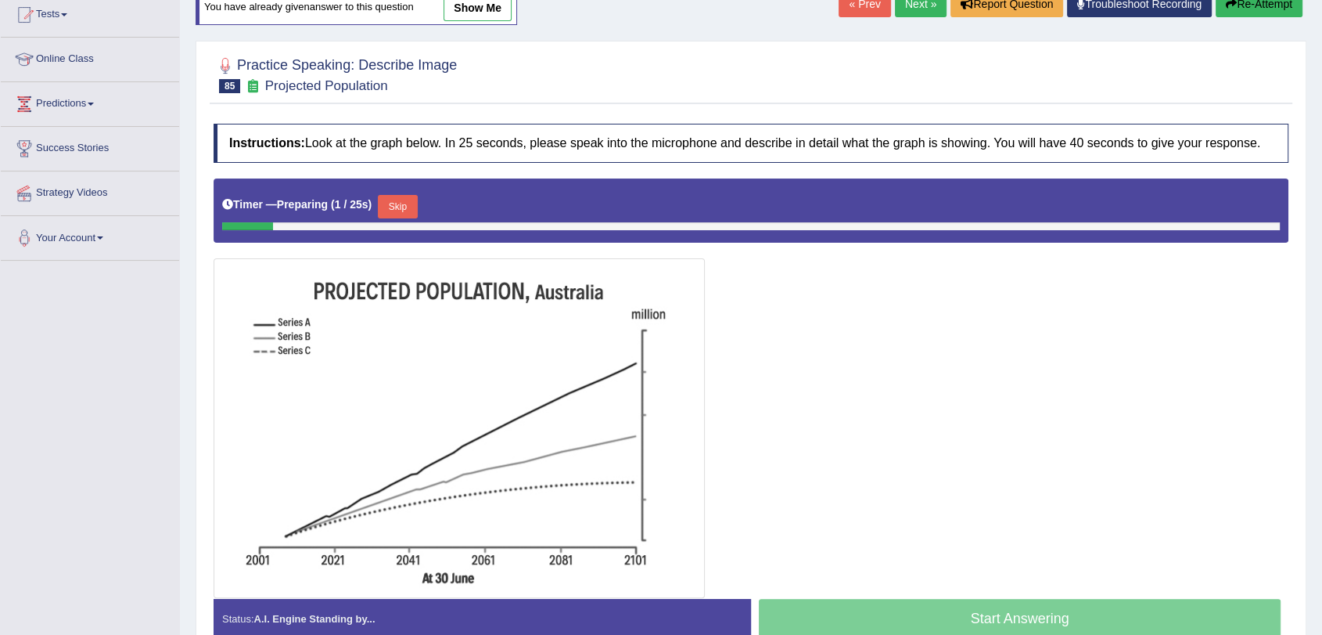
click at [400, 193] on div "Timer — Preparing ( 1 / 25s ) Skip" at bounding box center [751, 206] width 1058 height 31
click at [405, 208] on button "Skip" at bounding box center [397, 206] width 39 height 23
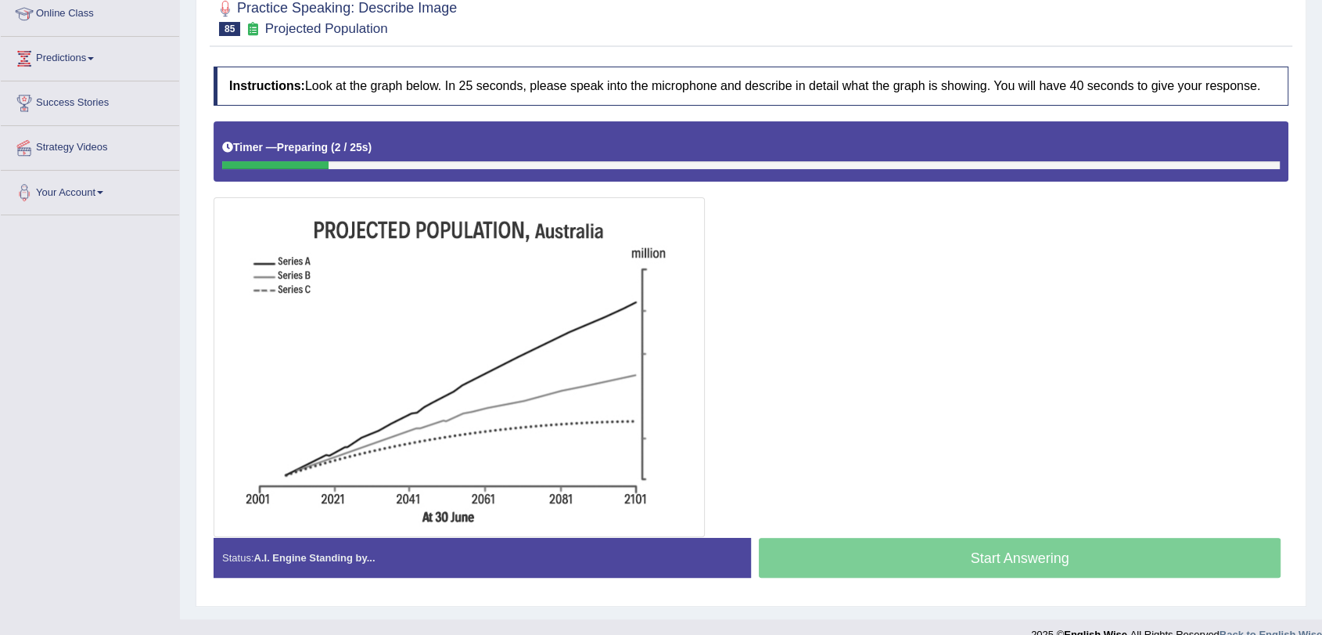
scroll to position [243, 0]
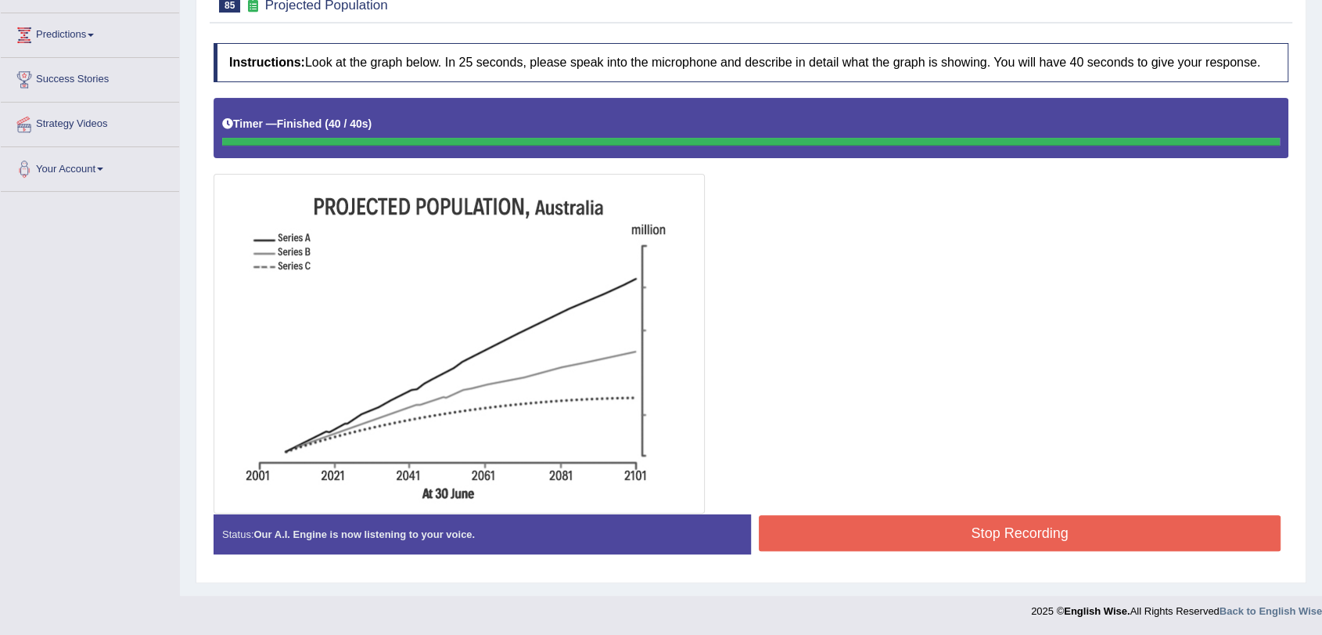
click at [853, 538] on div "Instructions: Look at the graph below. In 25 seconds, please speak into the mic…" at bounding box center [751, 304] width 1083 height 539
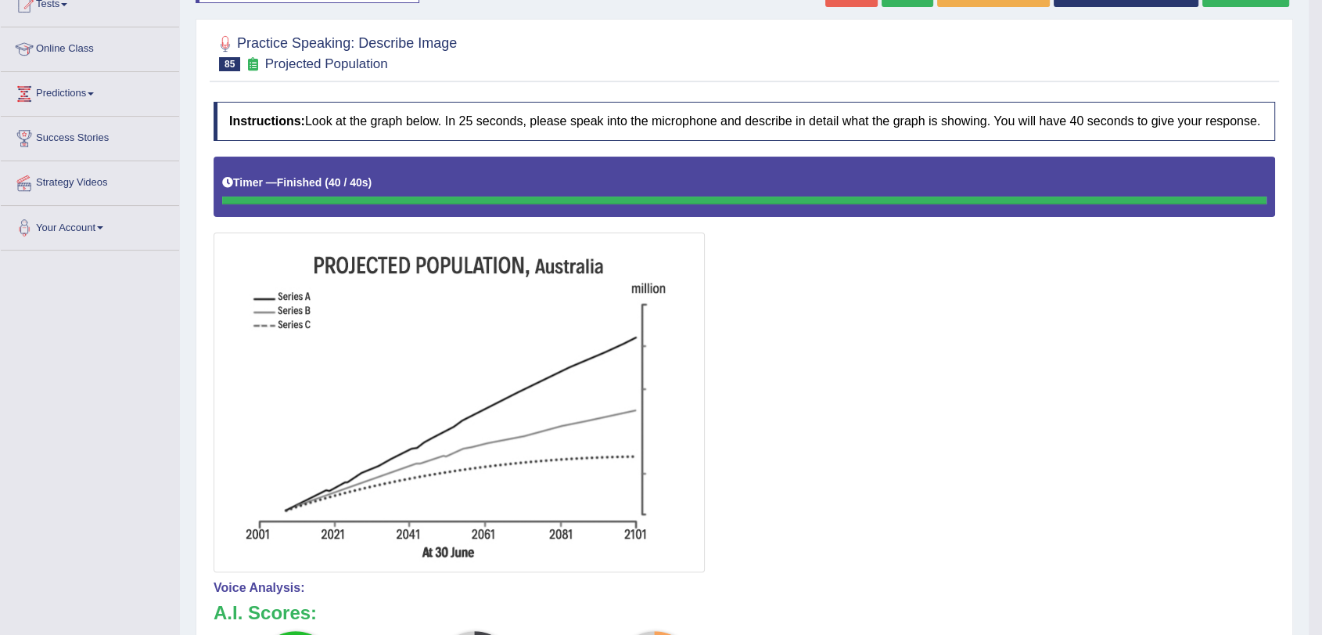
scroll to position [69, 0]
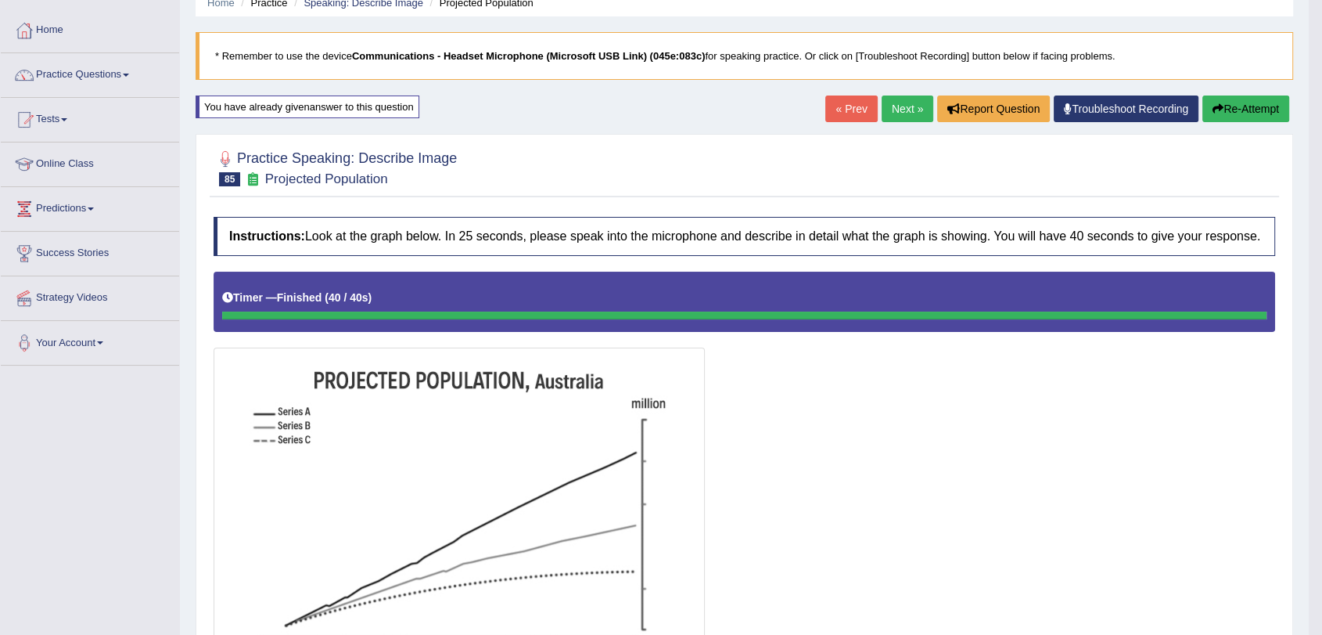
click at [843, 103] on link "« Prev" at bounding box center [852, 108] width 52 height 27
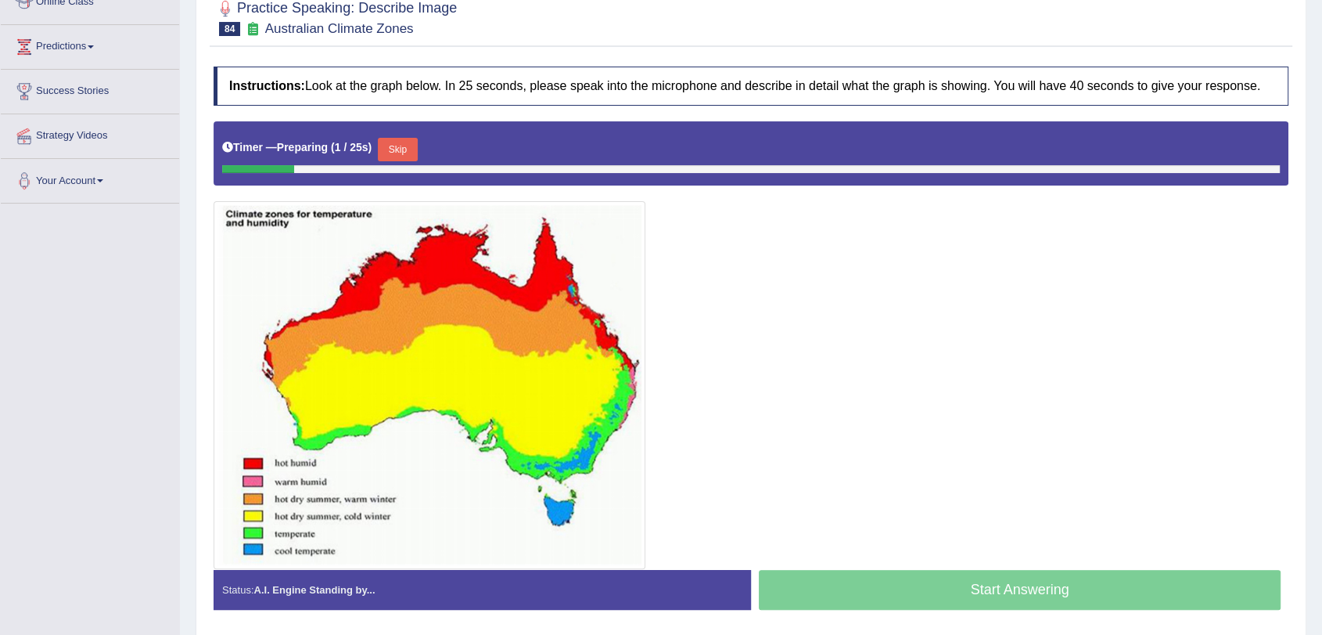
scroll to position [261, 0]
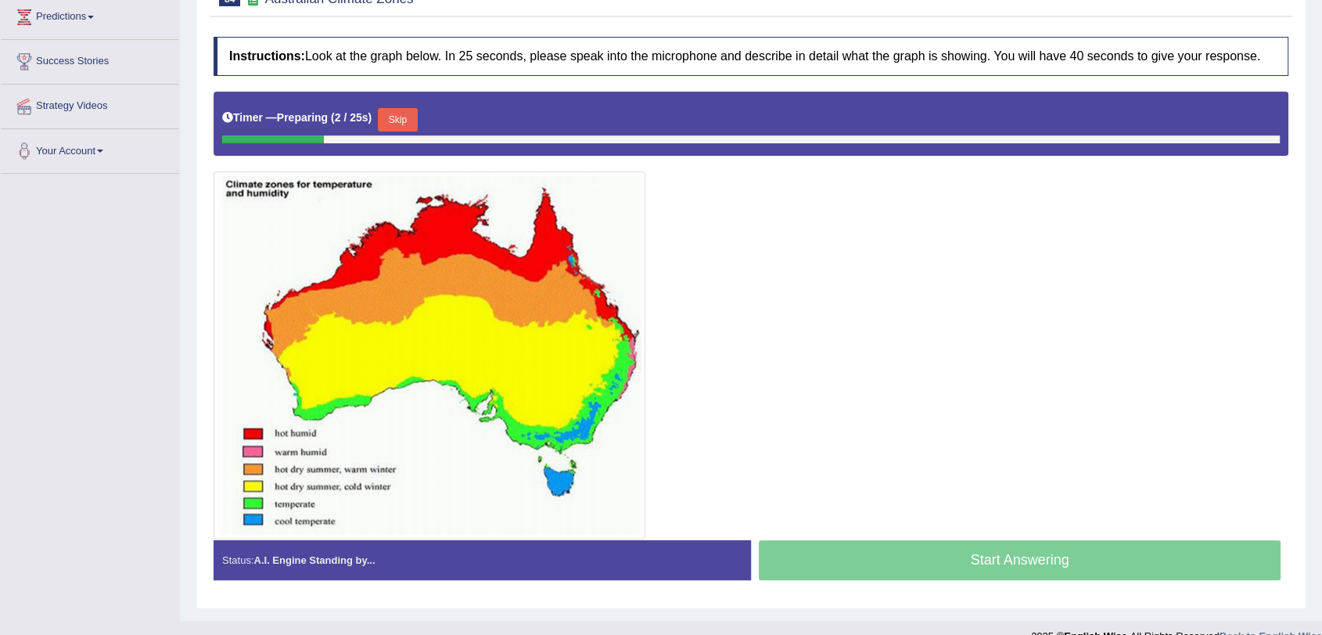
click at [411, 121] on button "Skip" at bounding box center [397, 119] width 39 height 23
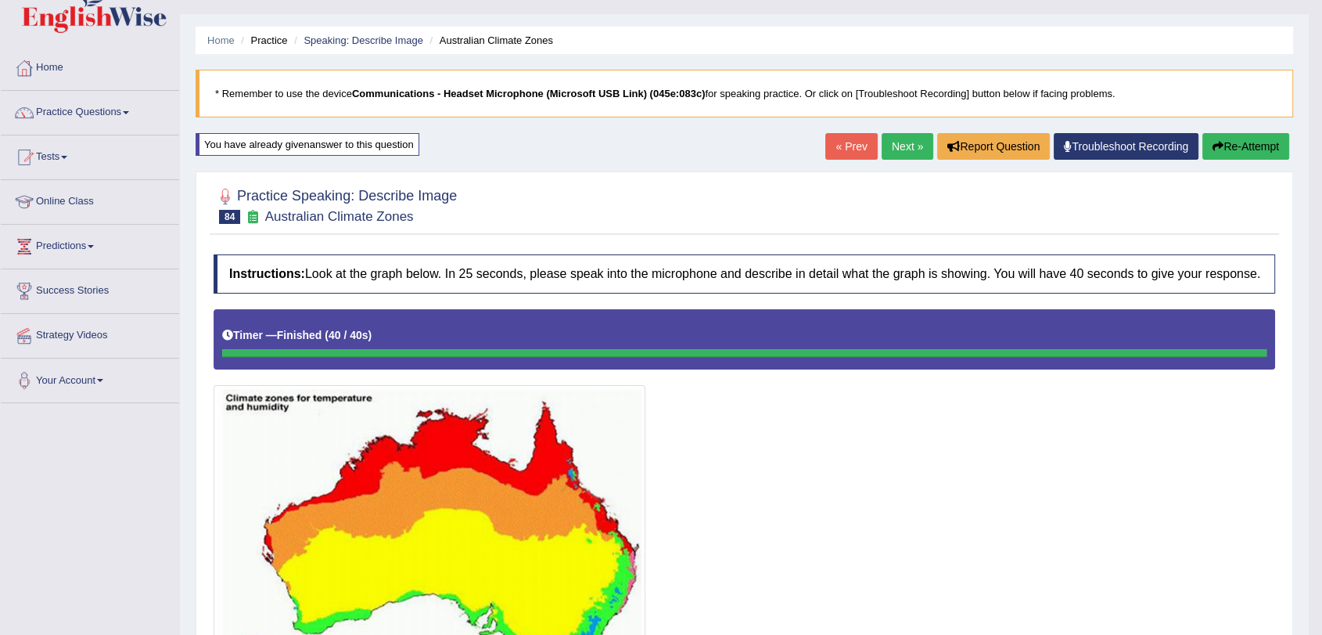
scroll to position [0, 0]
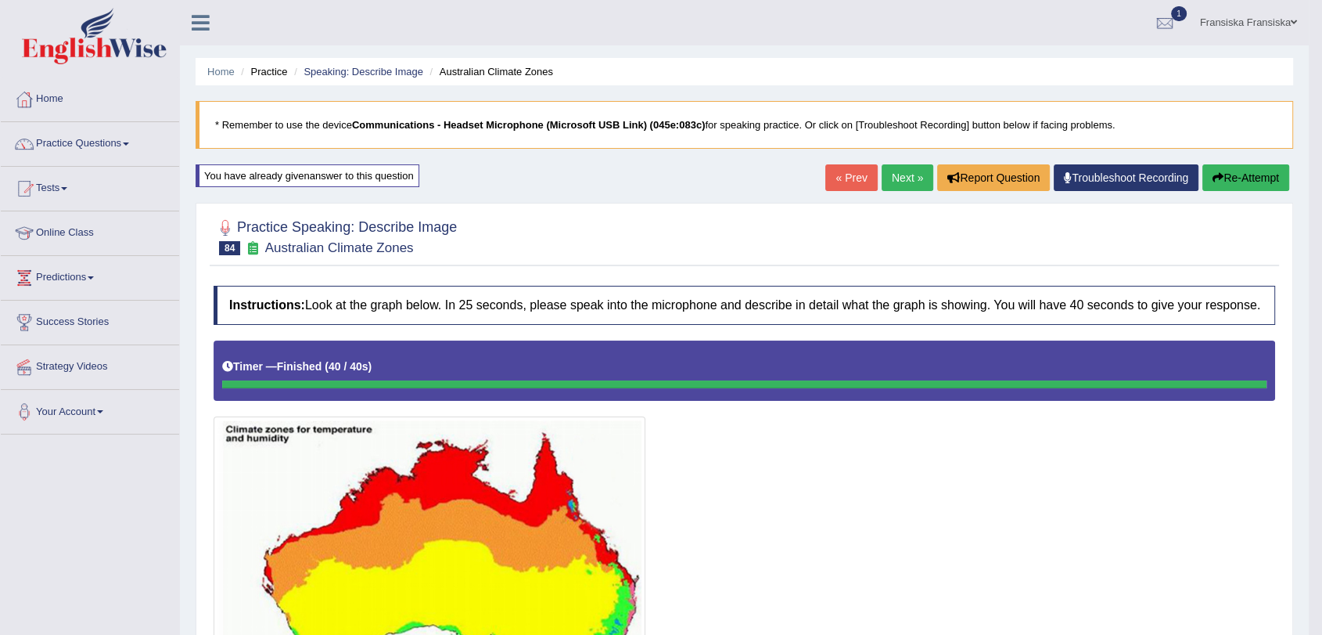
click at [840, 170] on link "« Prev" at bounding box center [852, 177] width 52 height 27
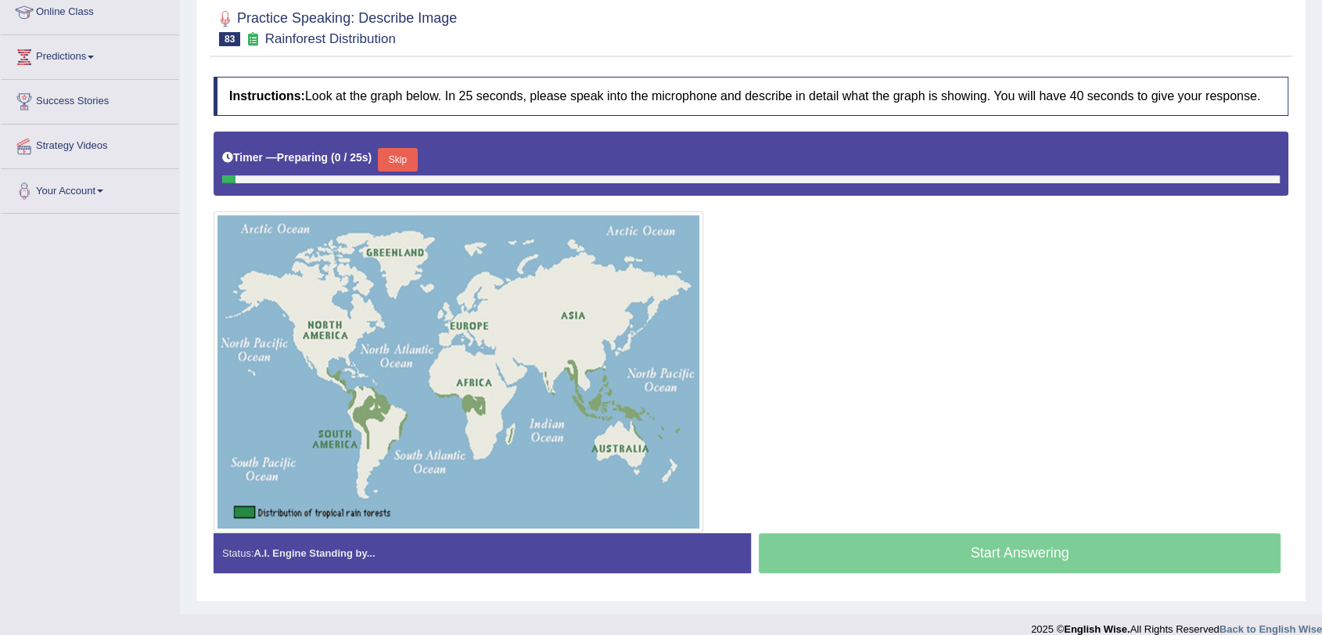
scroll to position [238, 0]
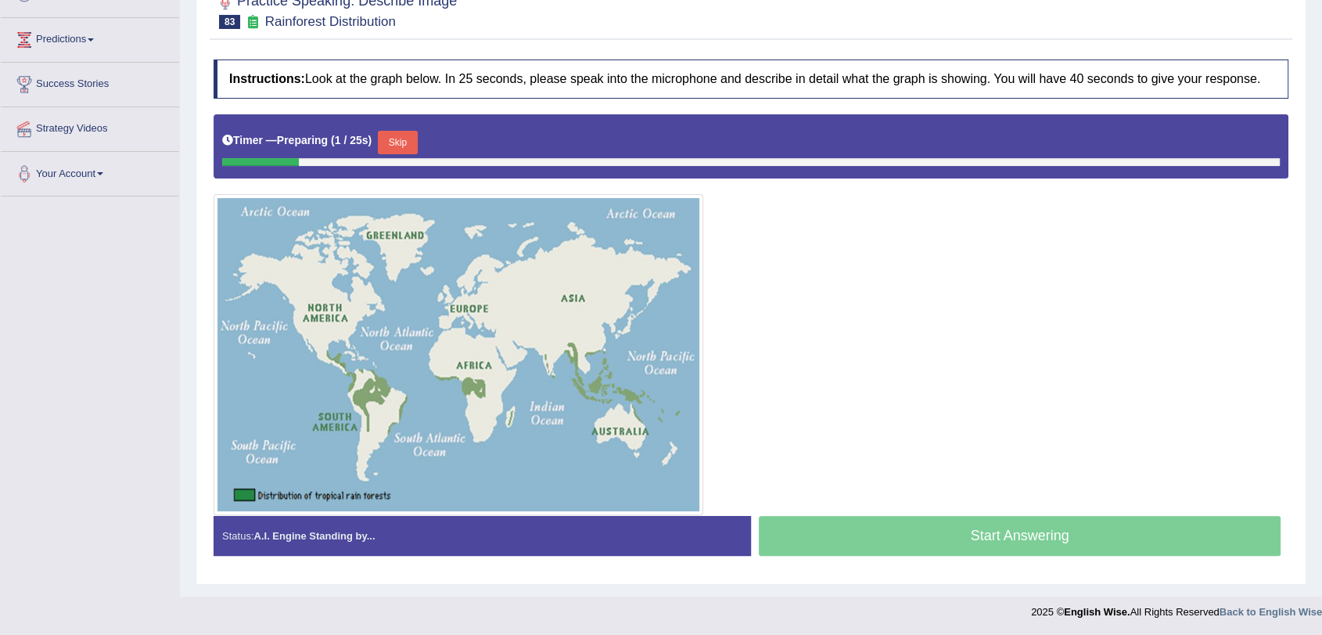
click at [408, 133] on button "Skip" at bounding box center [397, 142] width 39 height 23
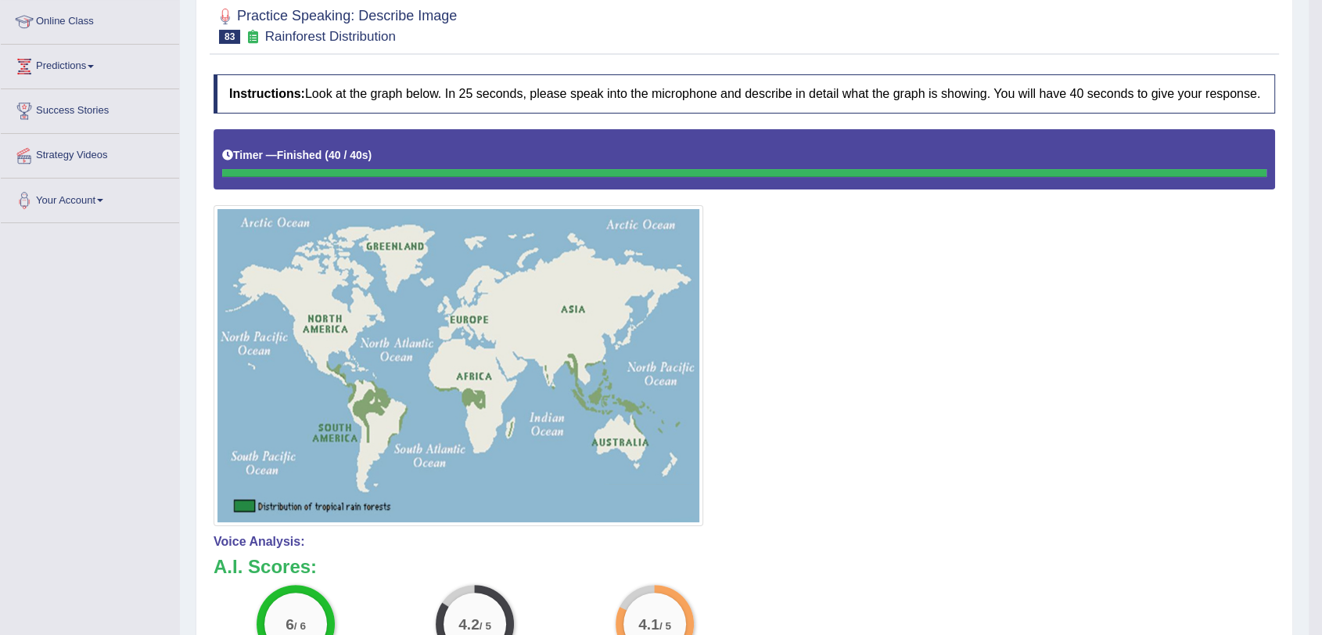
scroll to position [0, 0]
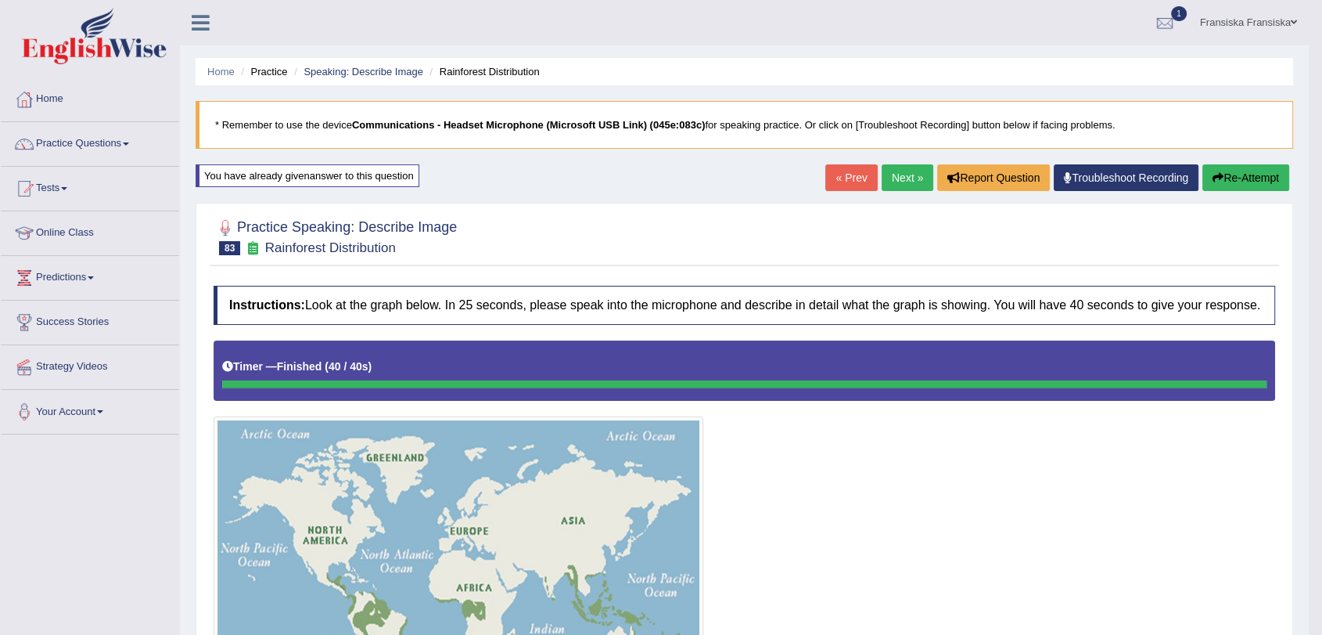
click at [837, 188] on link "« Prev" at bounding box center [852, 177] width 52 height 27
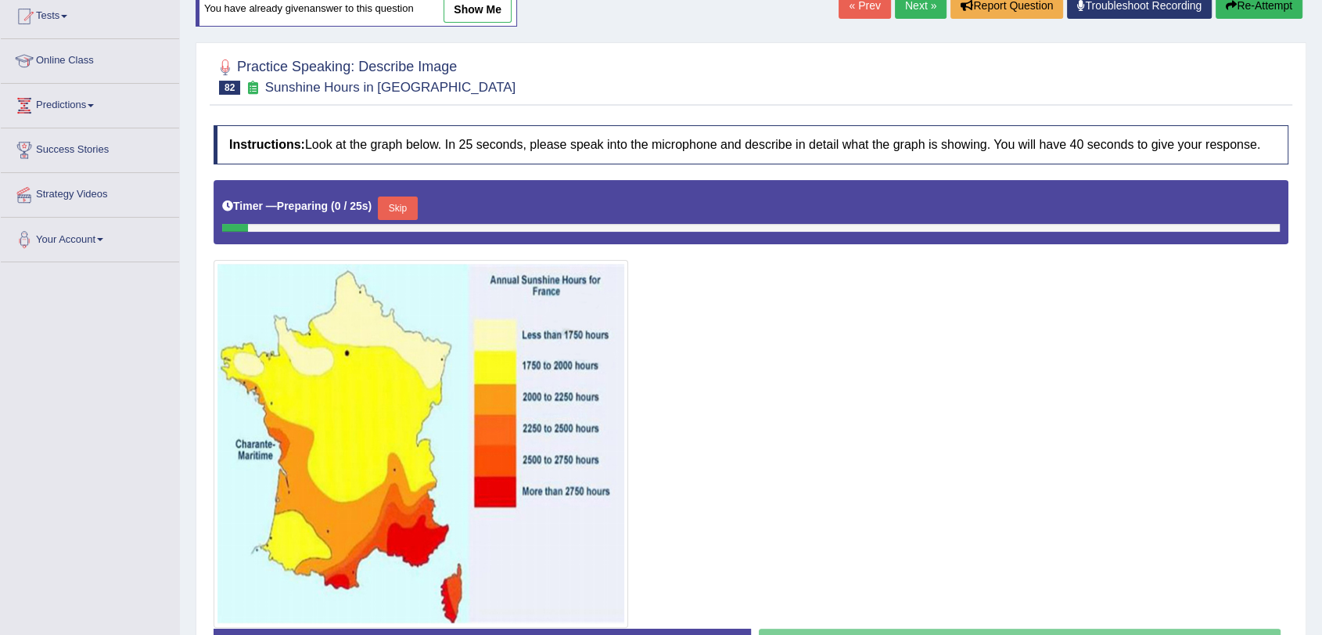
scroll to position [261, 0]
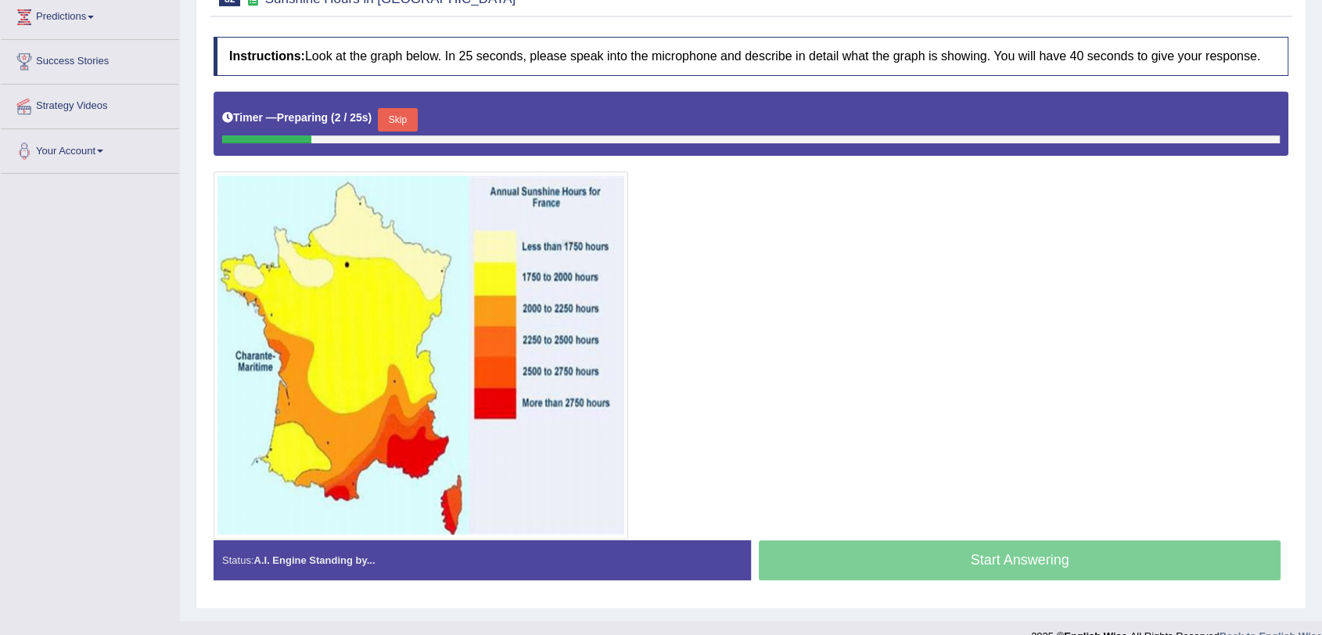
click at [412, 122] on button "Skip" at bounding box center [397, 119] width 39 height 23
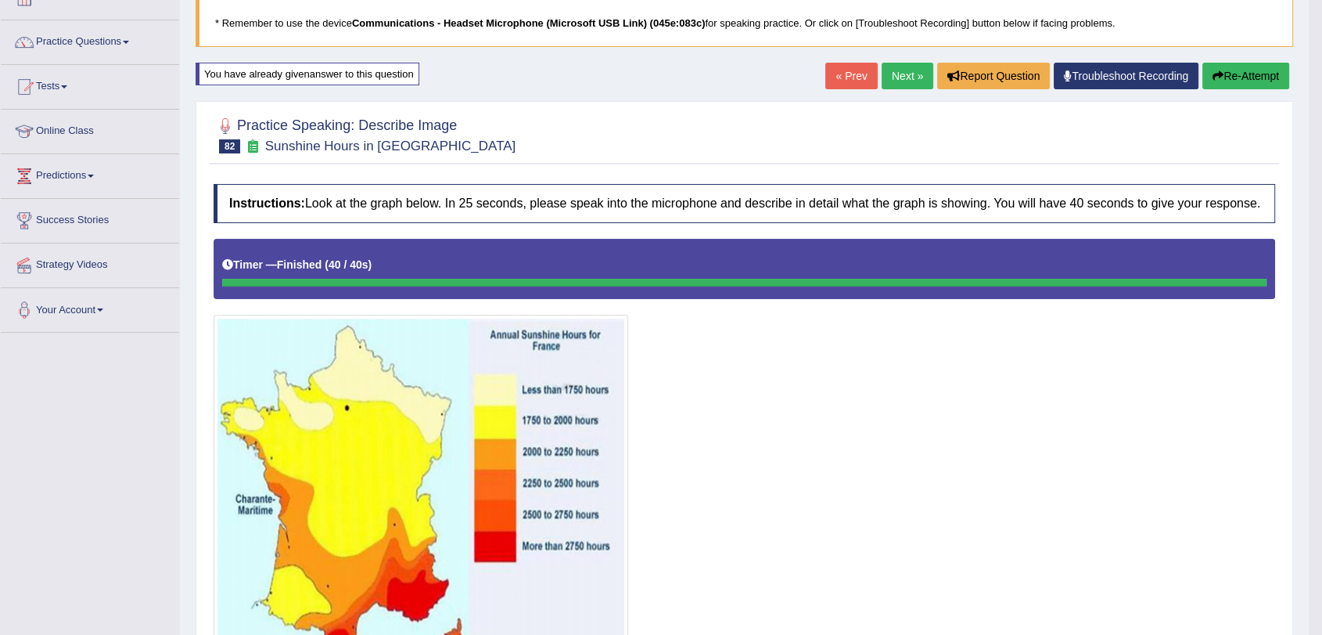
scroll to position [0, 0]
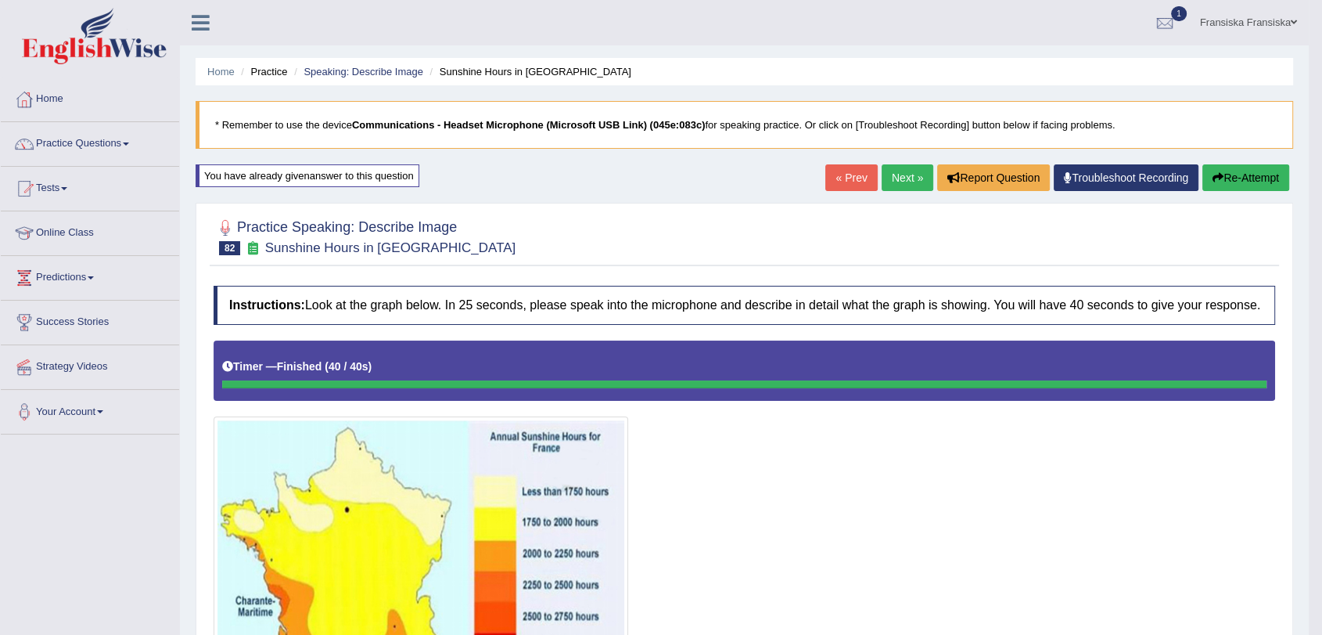
click at [828, 174] on link "« Prev" at bounding box center [852, 177] width 52 height 27
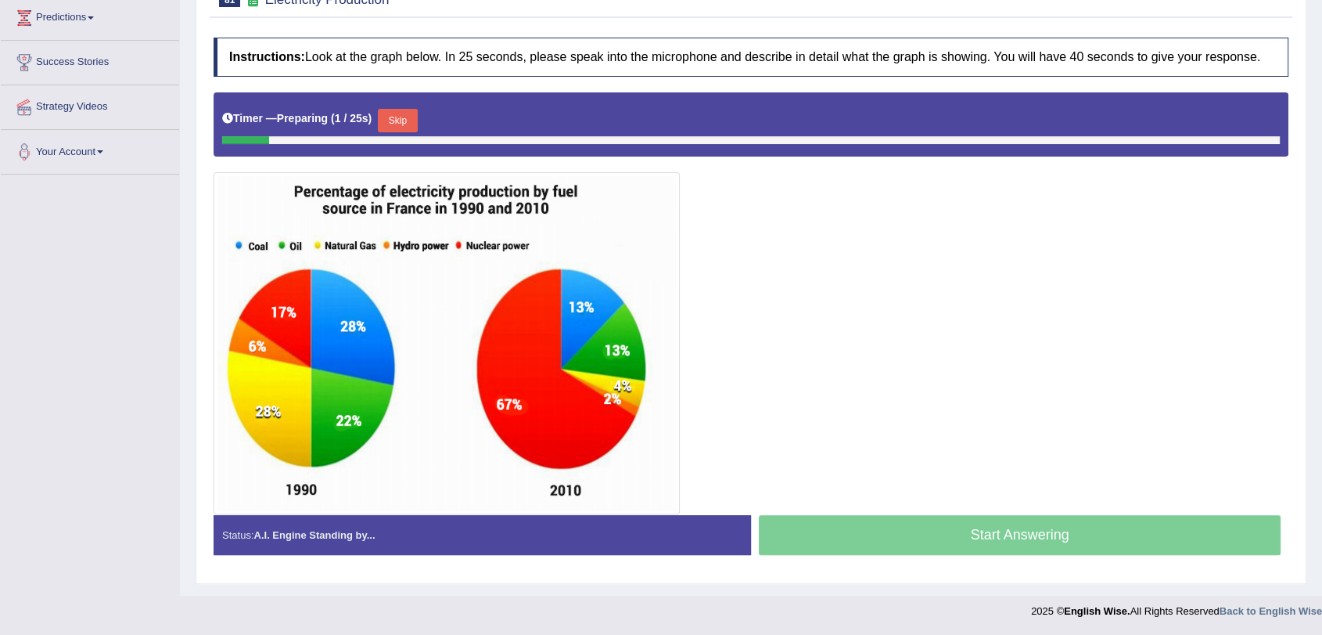
click at [409, 113] on button "Skip" at bounding box center [397, 120] width 39 height 23
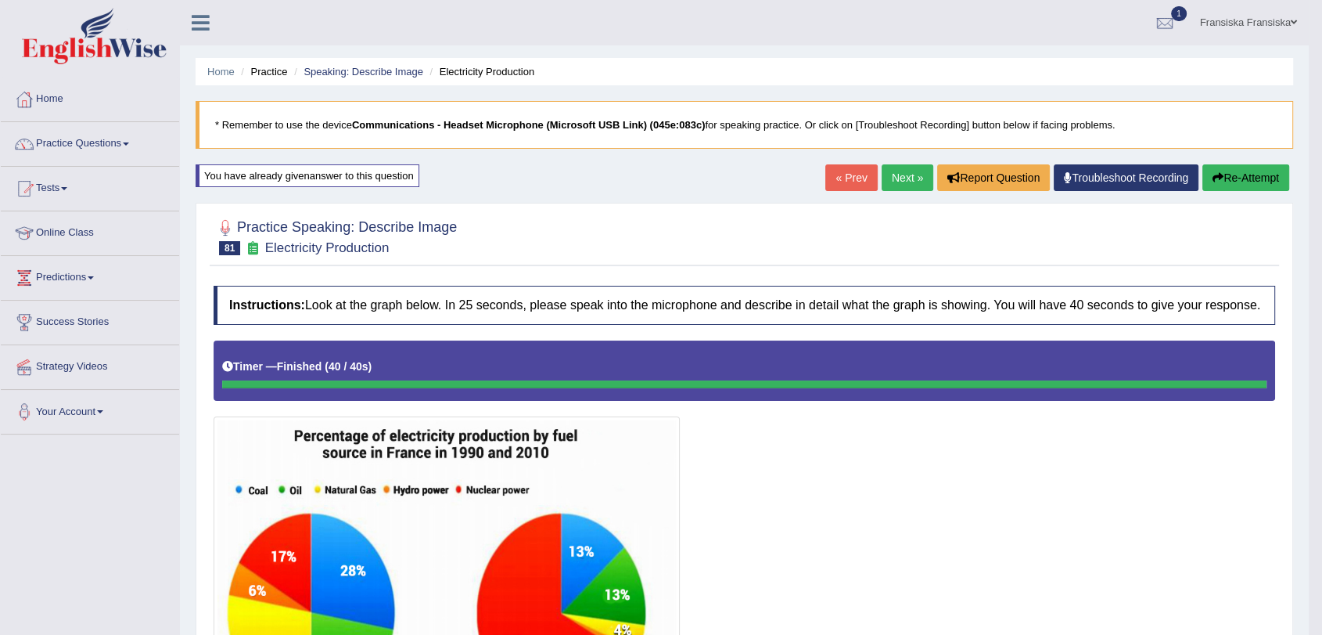
click at [833, 173] on link "« Prev" at bounding box center [852, 177] width 52 height 27
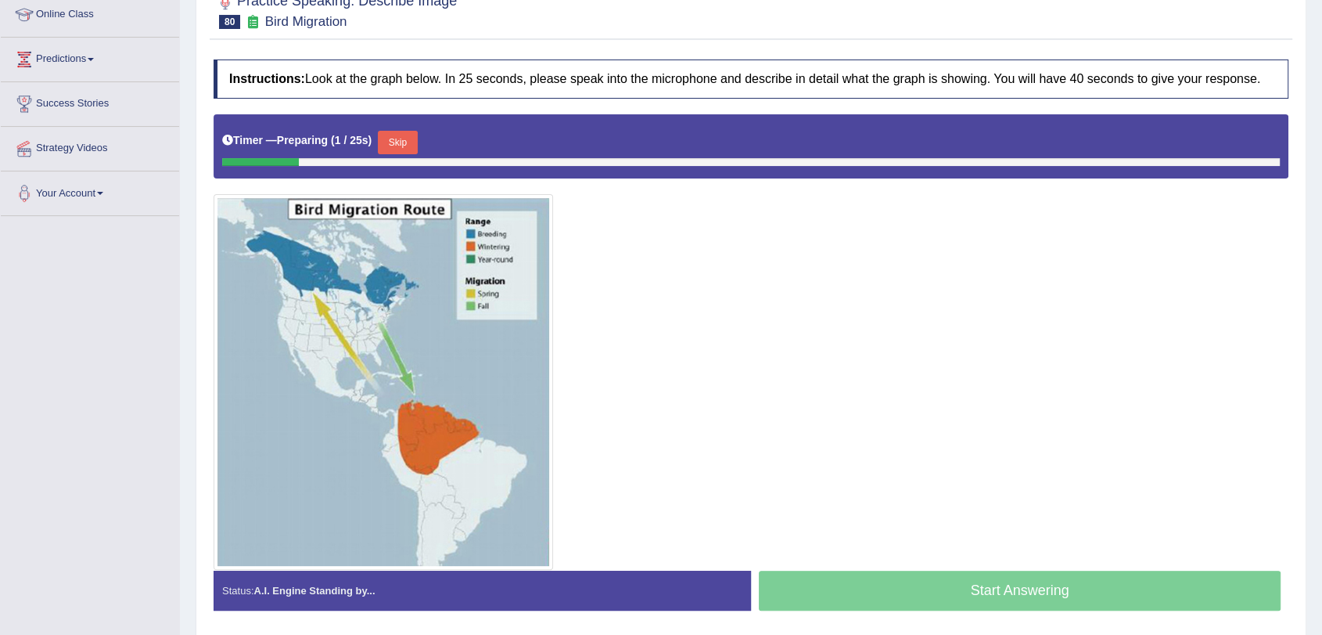
scroll to position [261, 0]
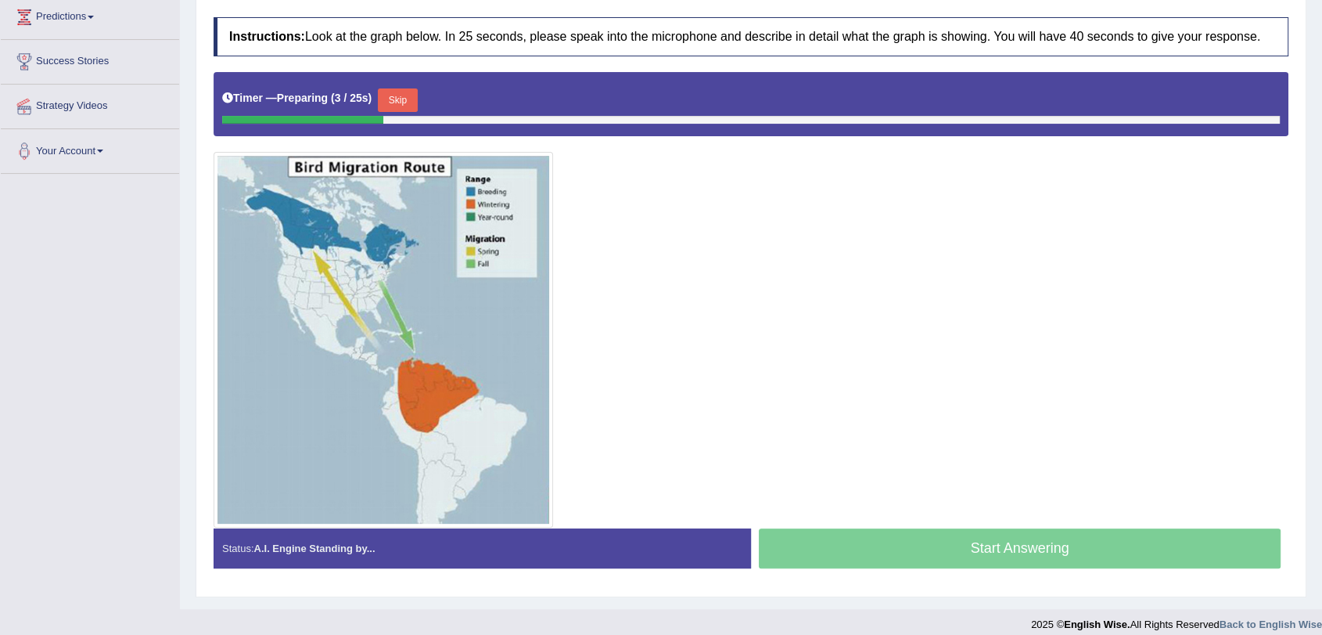
click at [407, 95] on button "Skip" at bounding box center [397, 99] width 39 height 23
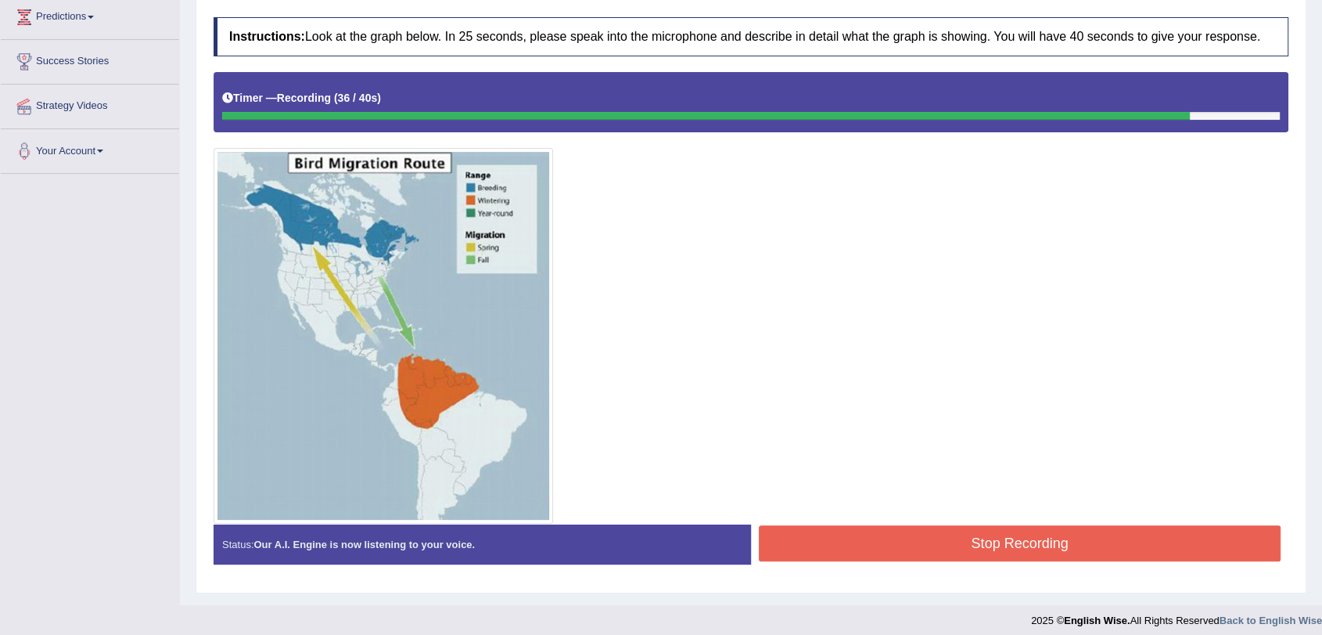
click at [855, 538] on button "Stop Recording" at bounding box center [1020, 543] width 522 height 36
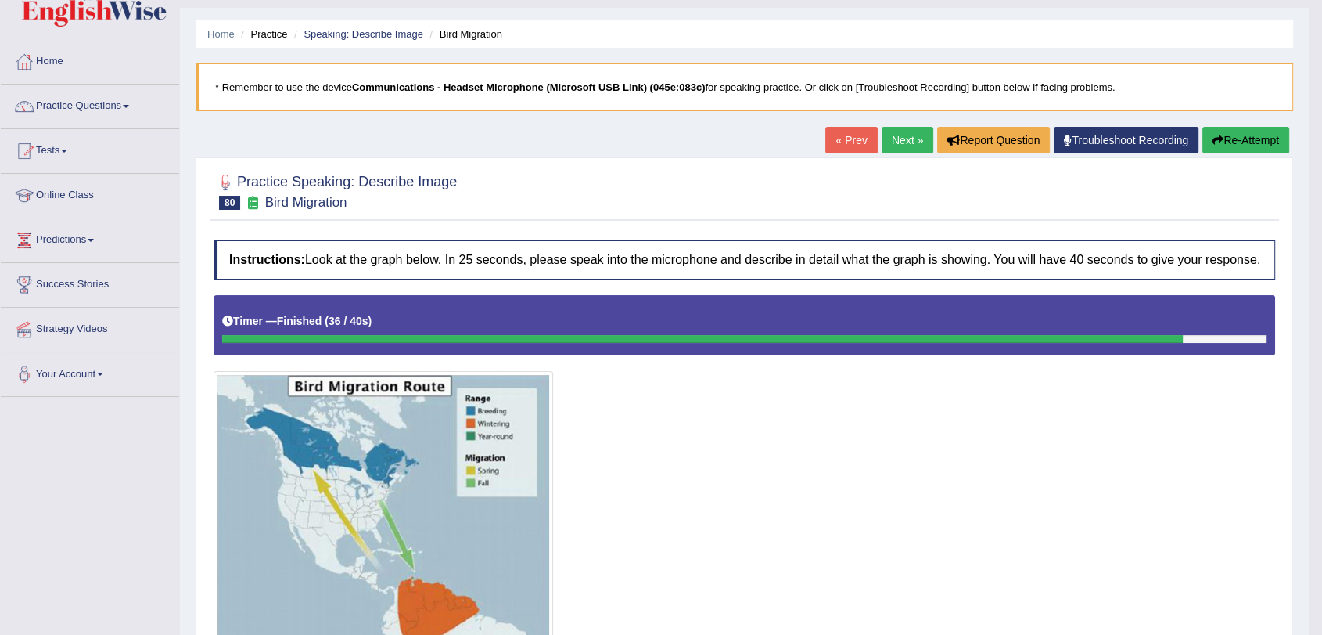
scroll to position [0, 0]
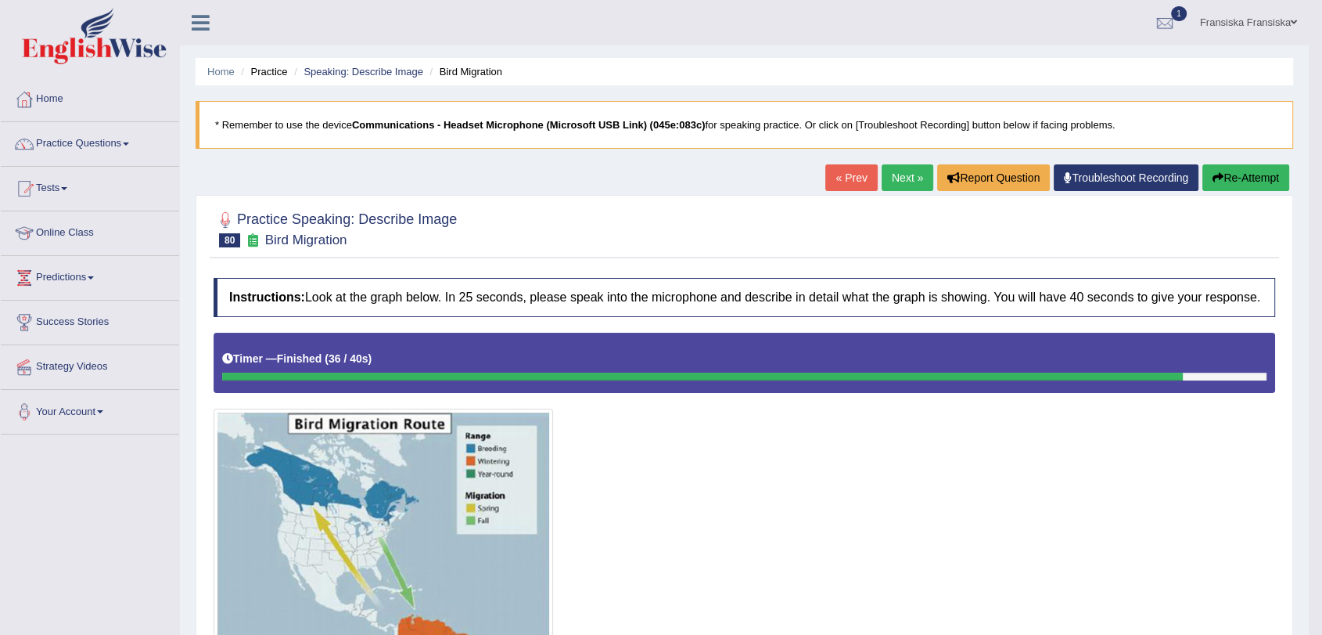
click at [827, 171] on link "« Prev" at bounding box center [852, 177] width 52 height 27
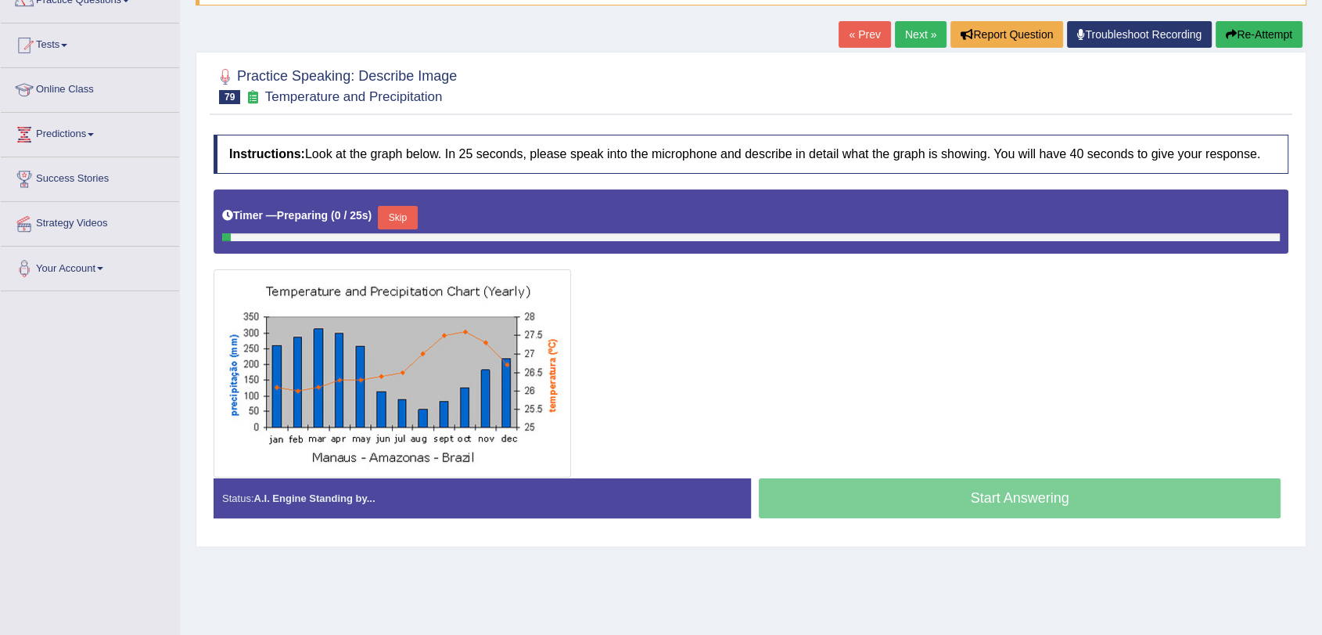
scroll to position [187, 0]
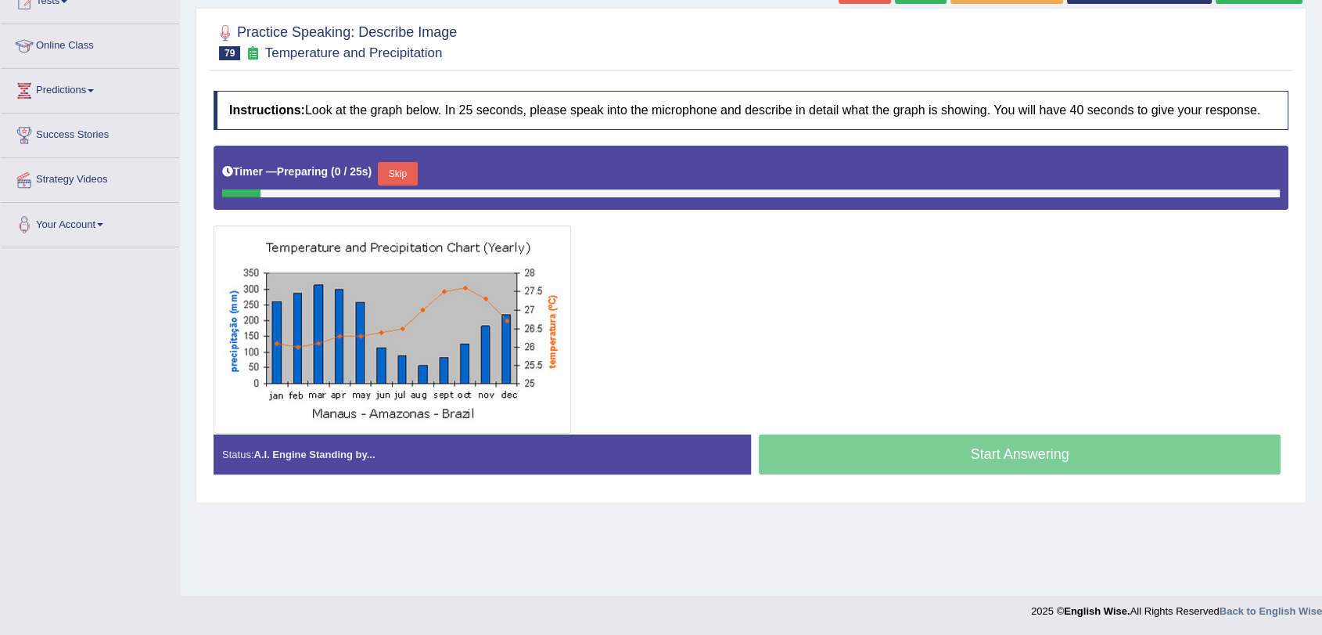
click at [423, 167] on div "Timer — Preparing ( 0 / 25s ) Skip" at bounding box center [751, 173] width 1058 height 31
click at [412, 173] on button "Skip" at bounding box center [397, 173] width 39 height 23
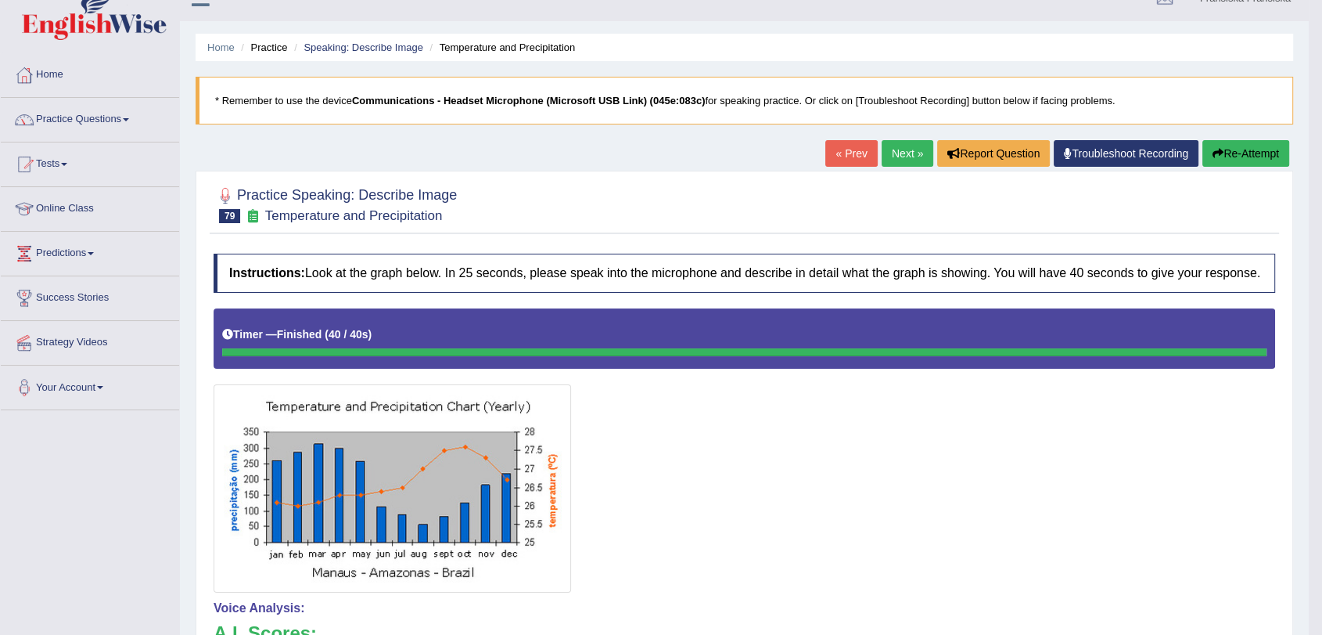
scroll to position [0, 0]
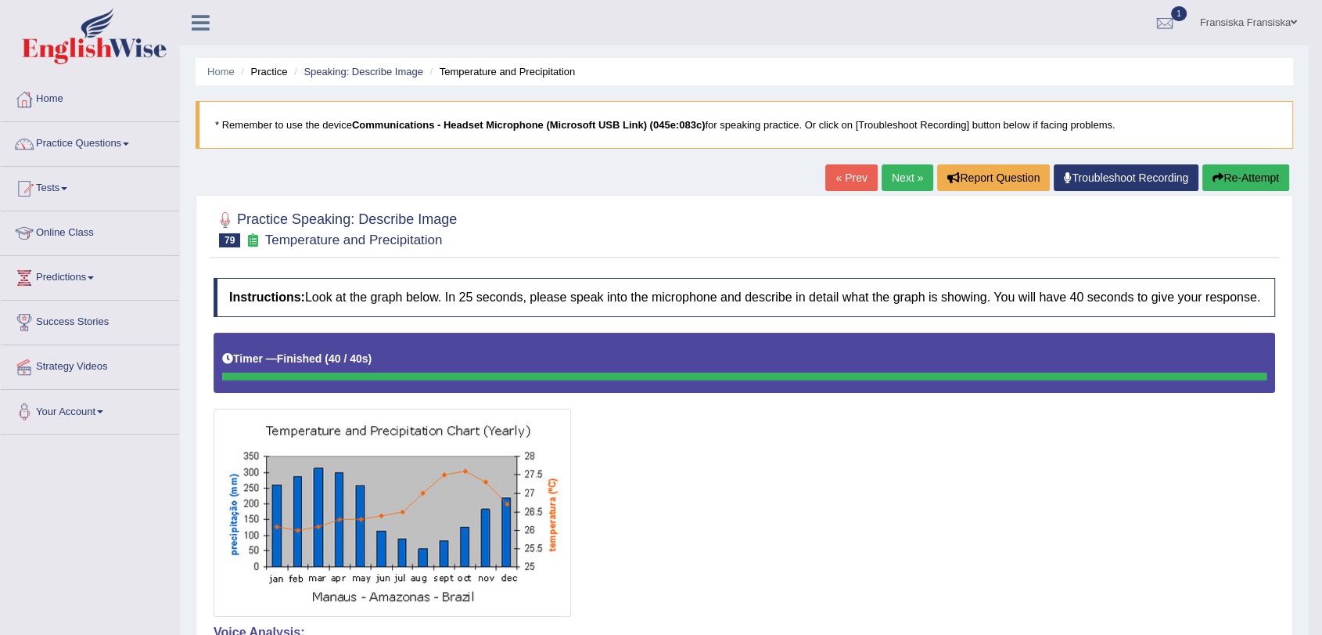
click at [839, 168] on link "« Prev" at bounding box center [852, 177] width 52 height 27
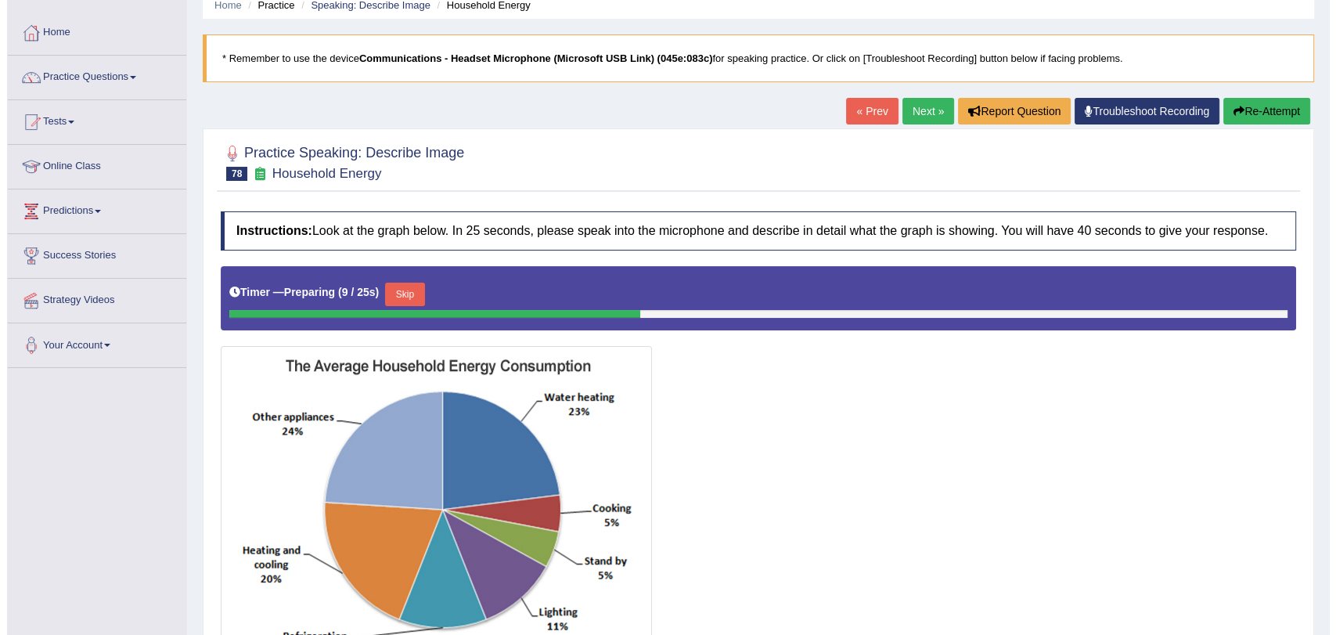
scroll to position [174, 0]
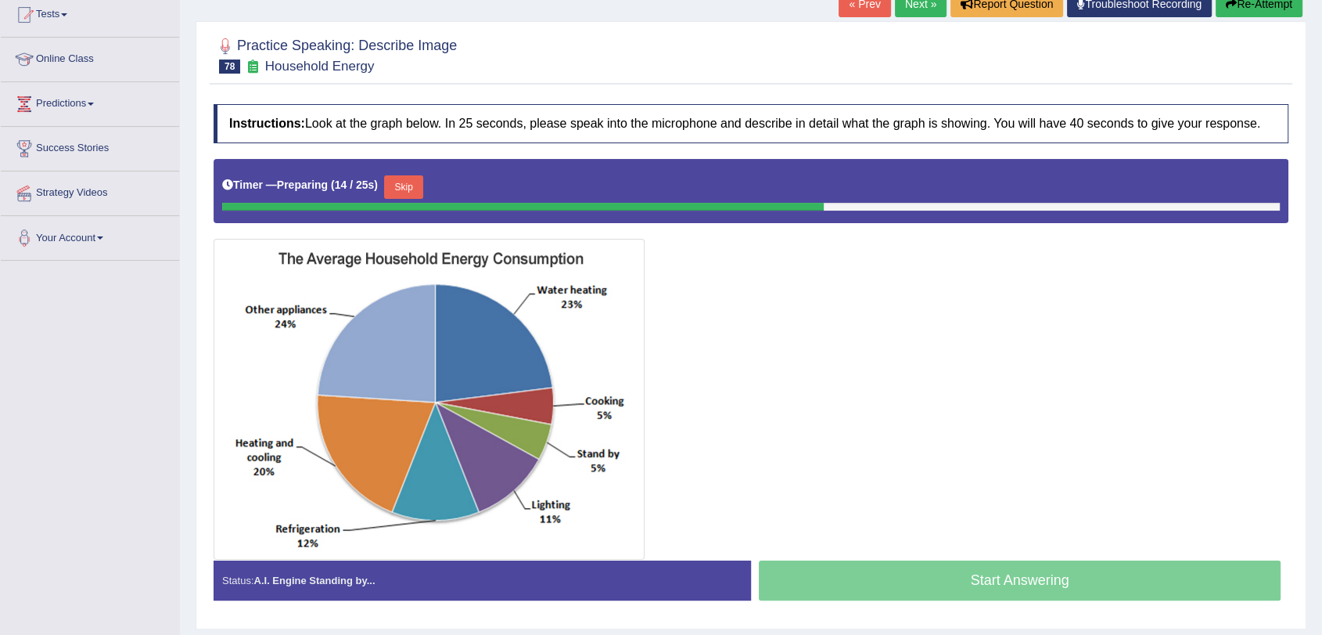
click at [419, 171] on div "Timer — Preparing ( 14 / 25s ) Skip" at bounding box center [751, 186] width 1058 height 31
click at [409, 192] on button "Skip" at bounding box center [403, 186] width 39 height 23
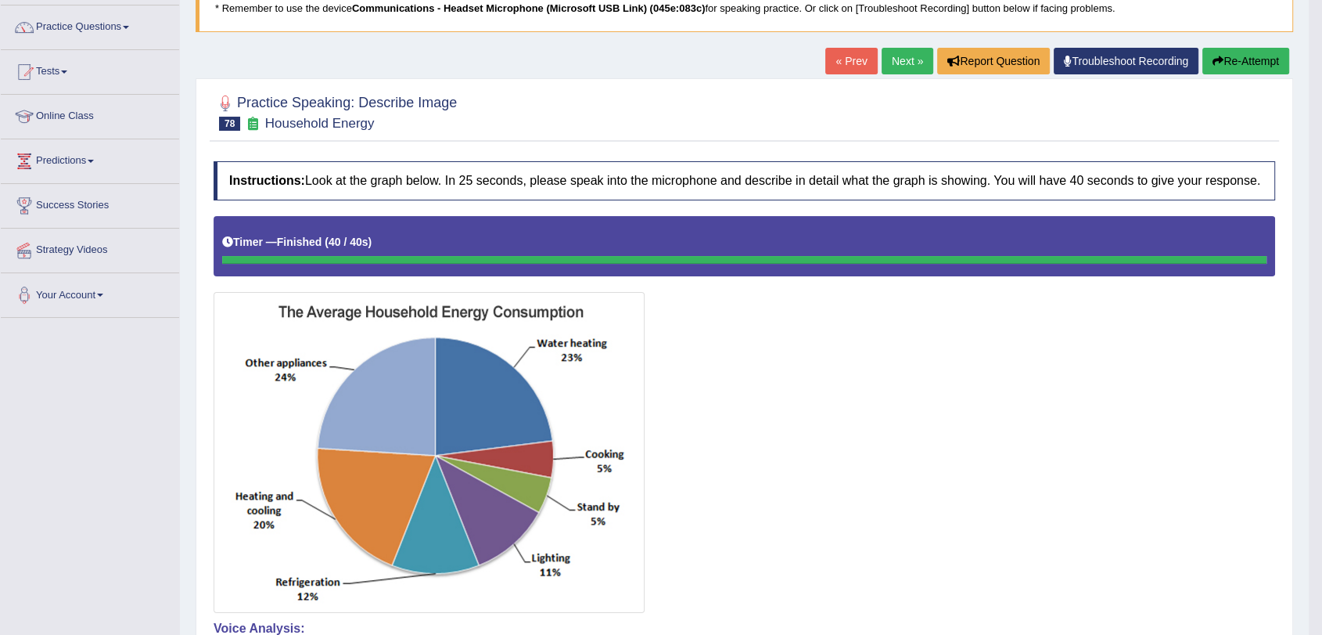
scroll to position [0, 0]
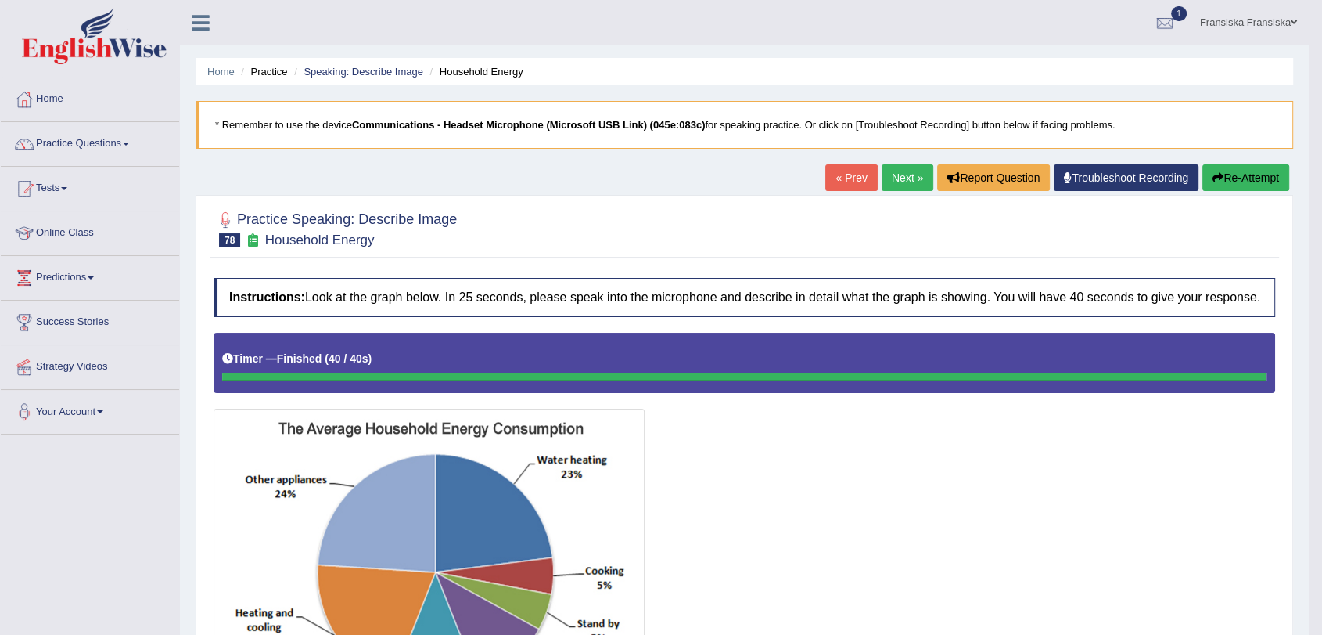
click at [849, 175] on link "« Prev" at bounding box center [852, 177] width 52 height 27
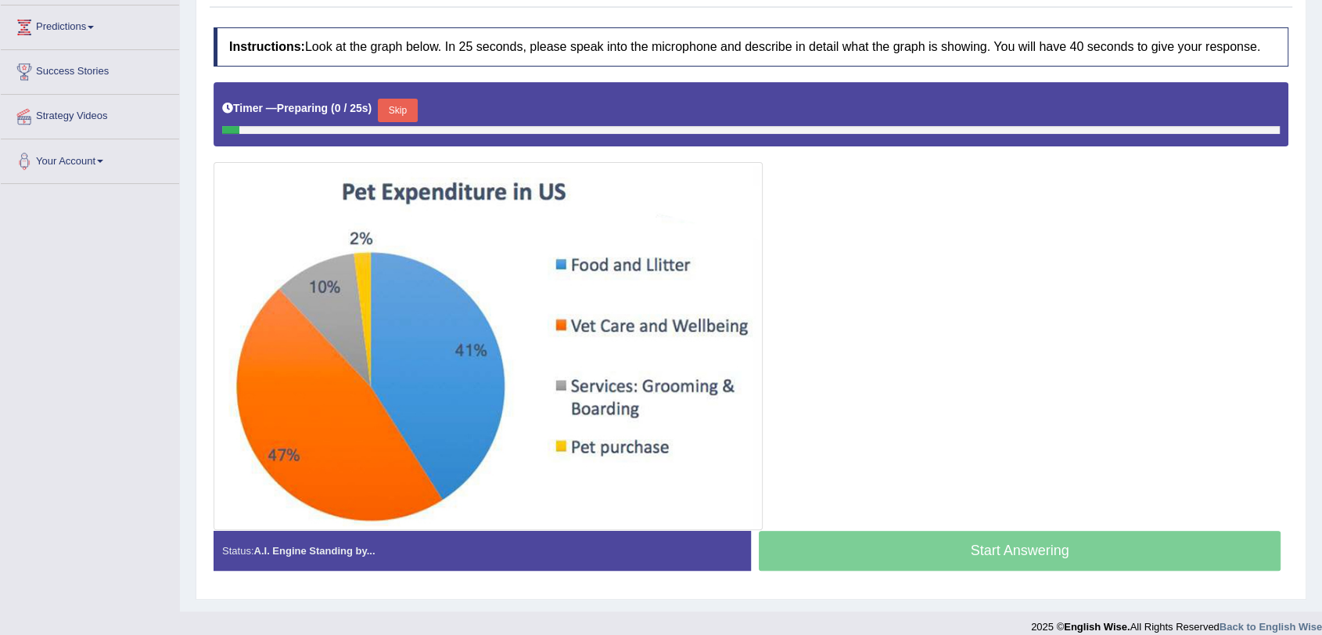
scroll to position [261, 0]
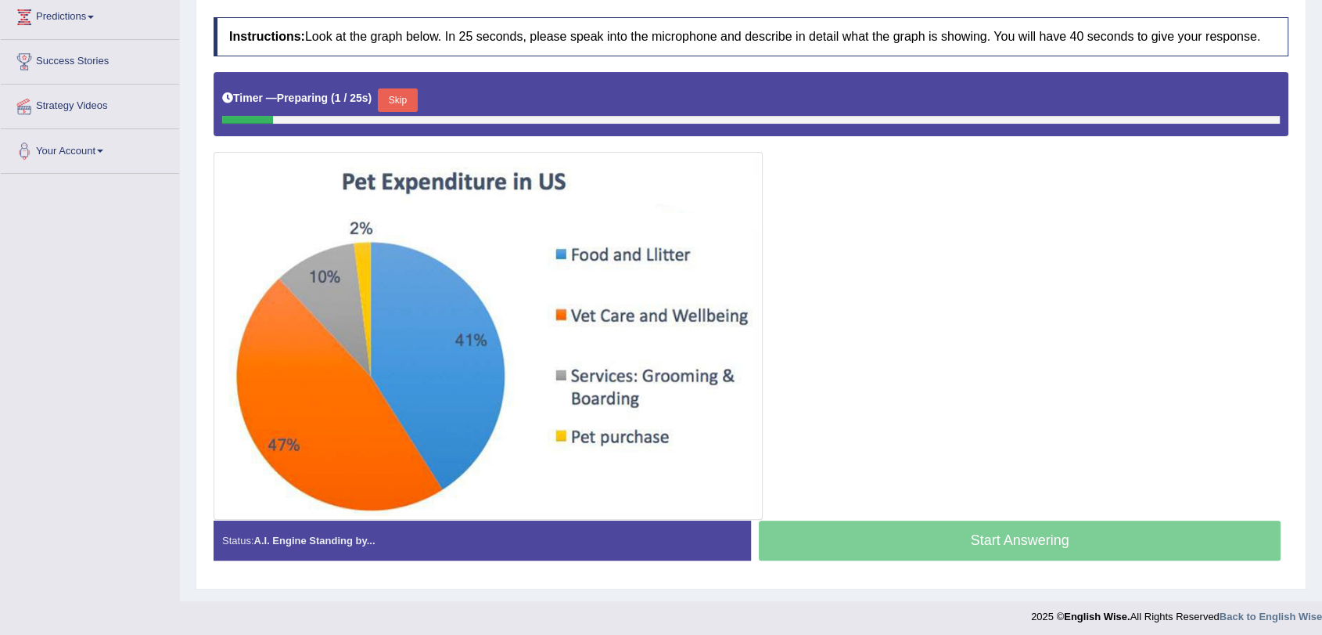
click at [411, 98] on button "Skip" at bounding box center [397, 99] width 39 height 23
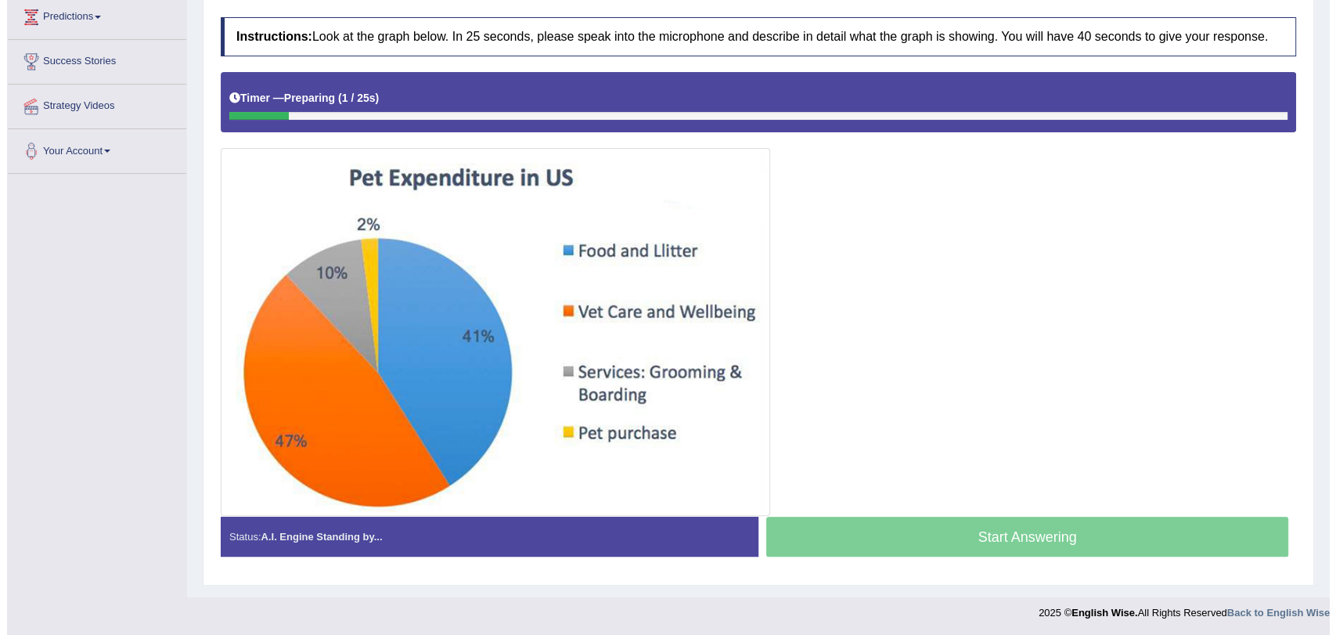
scroll to position [263, 0]
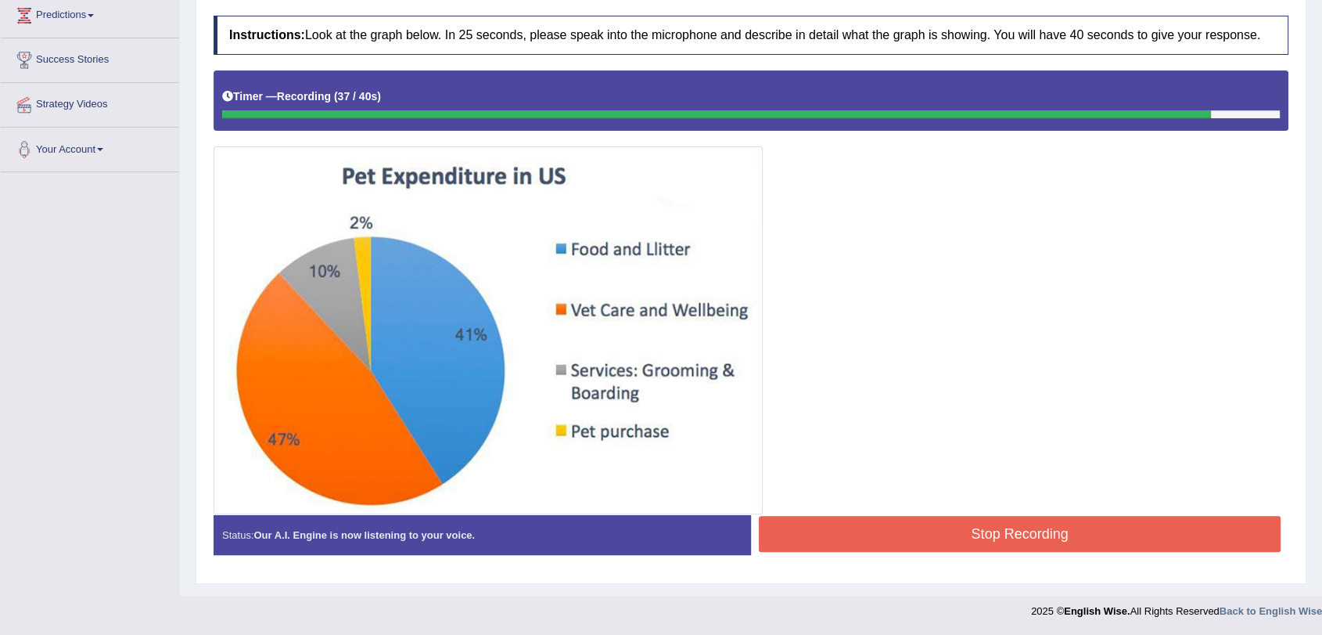
click at [809, 517] on button "Stop Recording" at bounding box center [1020, 534] width 522 height 36
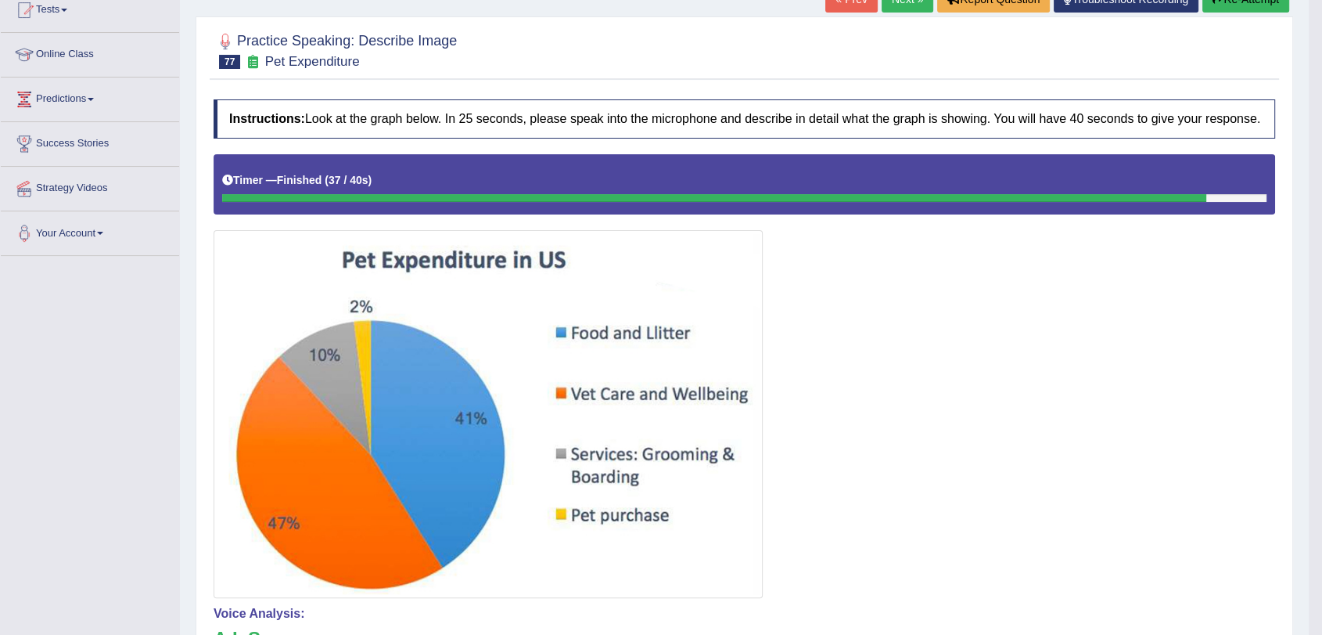
scroll to position [175, 0]
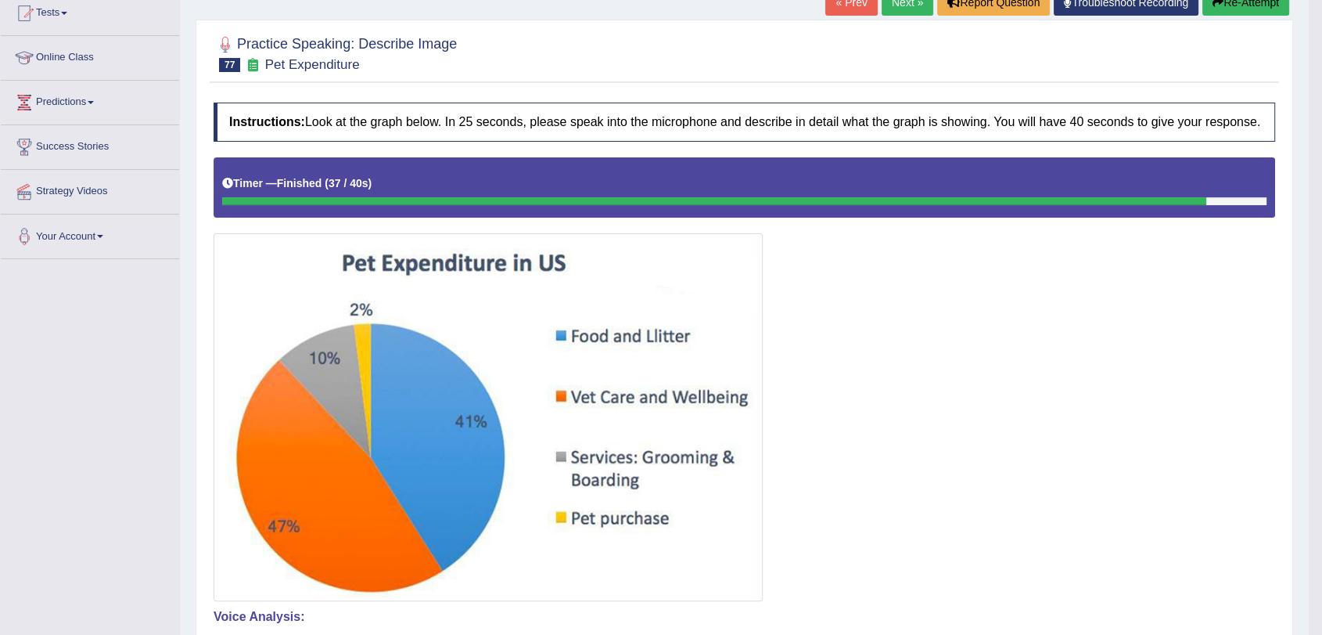
click at [840, 16] on div "« Prev Next » Report Question Troubleshoot Recording Re-Attempt" at bounding box center [1060, 4] width 468 height 31
click at [840, 11] on link "« Prev" at bounding box center [852, 2] width 52 height 27
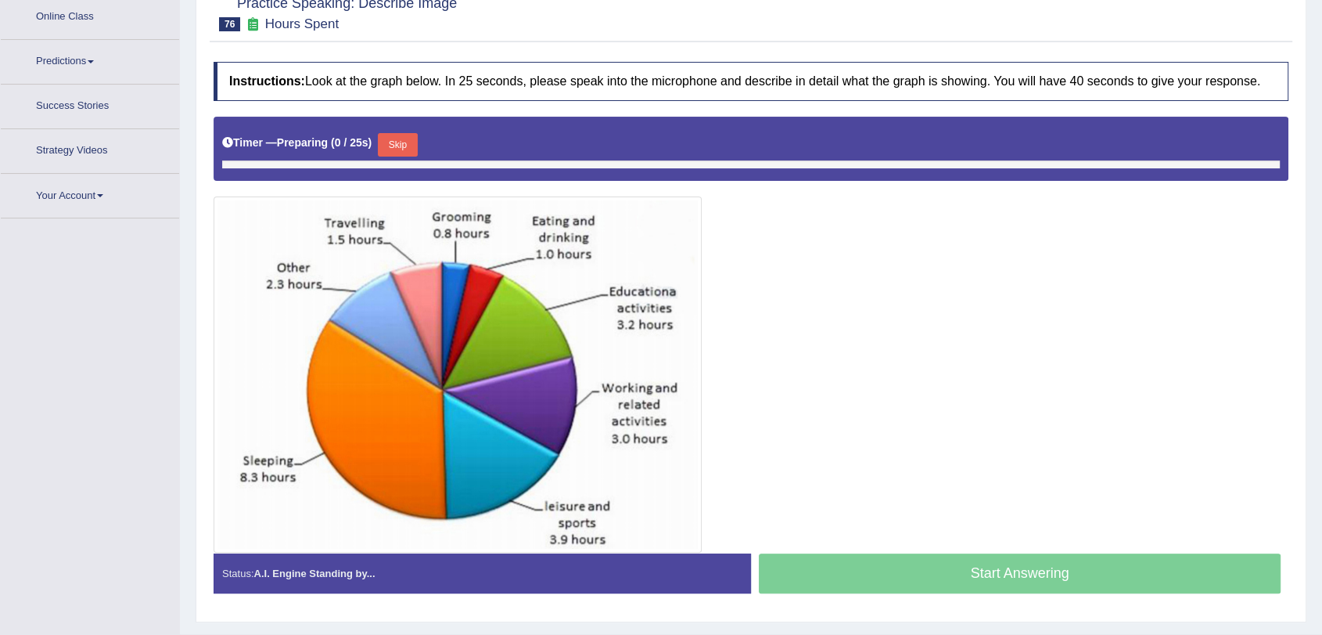
scroll to position [254, 0]
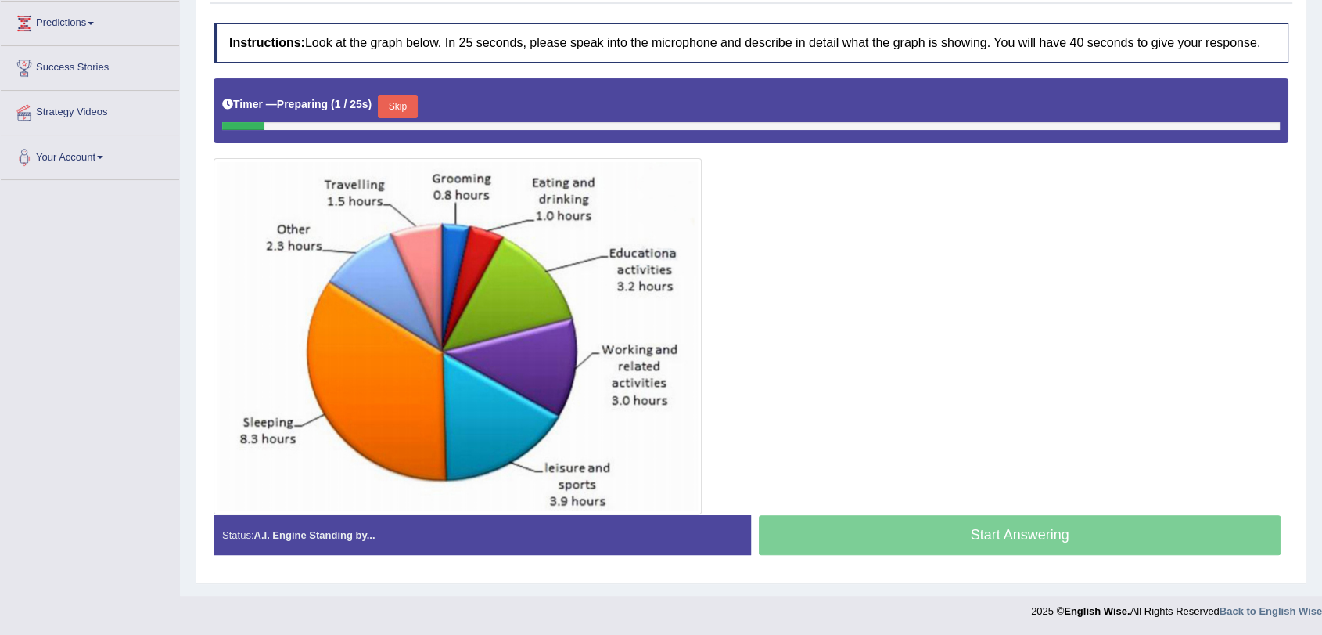
click at [398, 104] on button "Skip" at bounding box center [397, 106] width 39 height 23
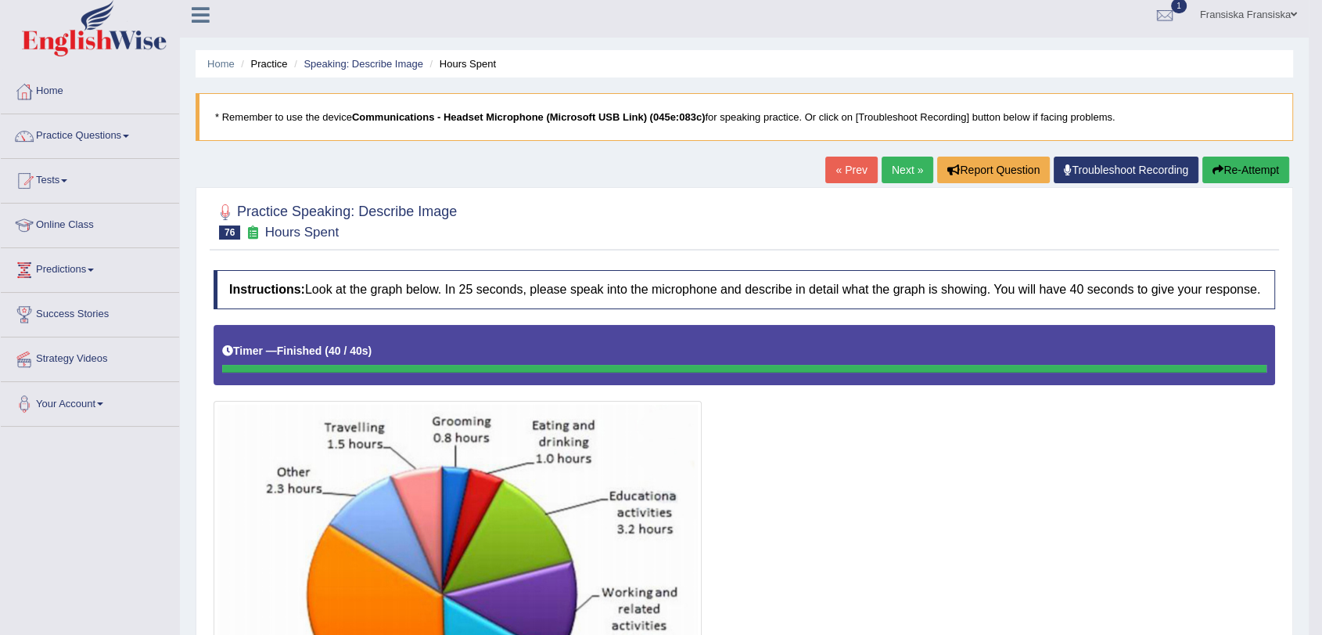
scroll to position [0, 0]
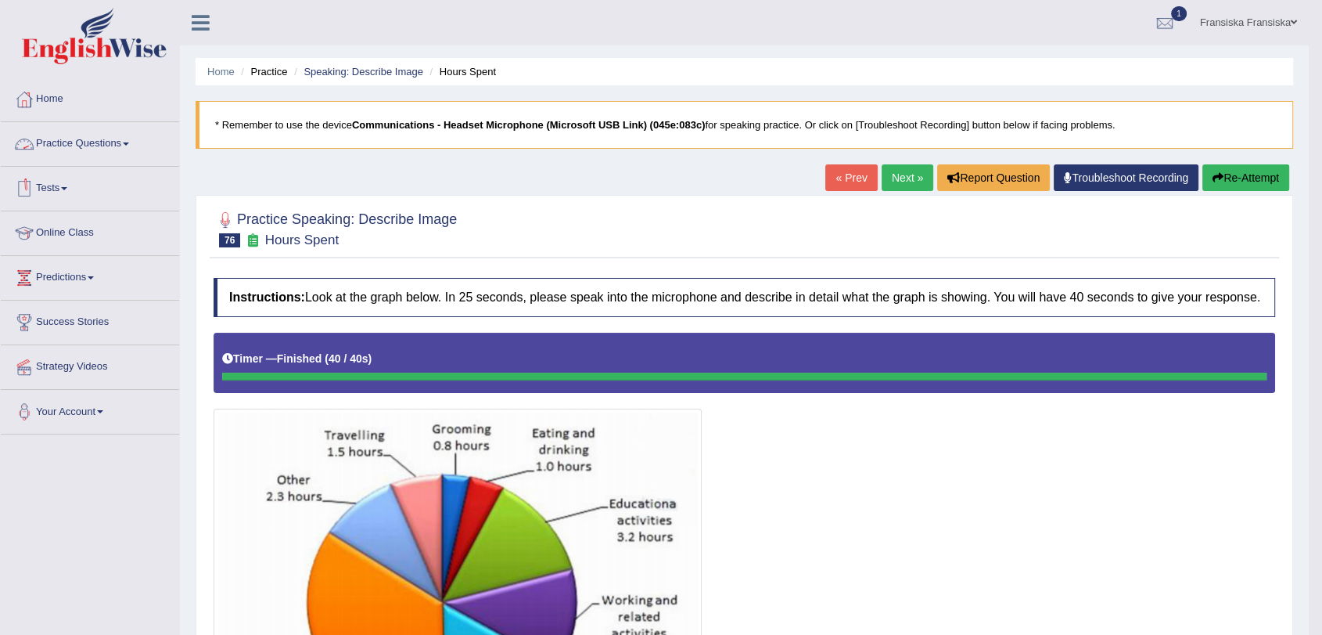
click at [88, 138] on link "Practice Questions" at bounding box center [90, 141] width 178 height 39
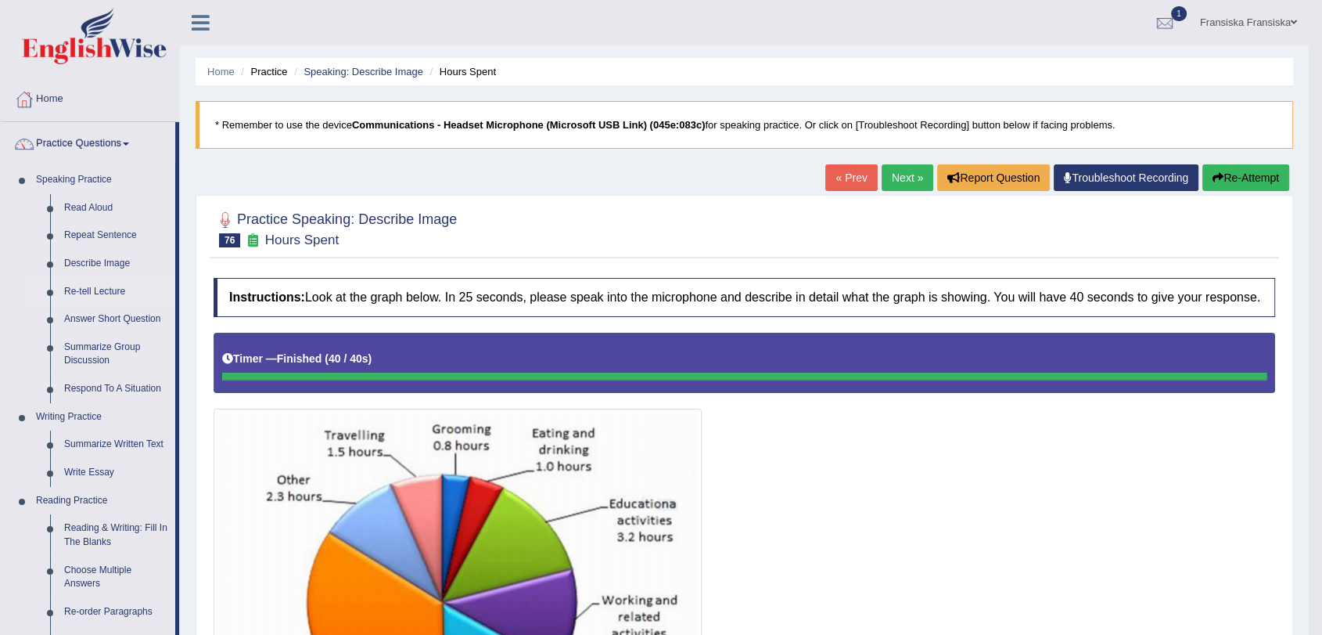
click at [85, 296] on link "Re-tell Lecture" at bounding box center [116, 292] width 118 height 28
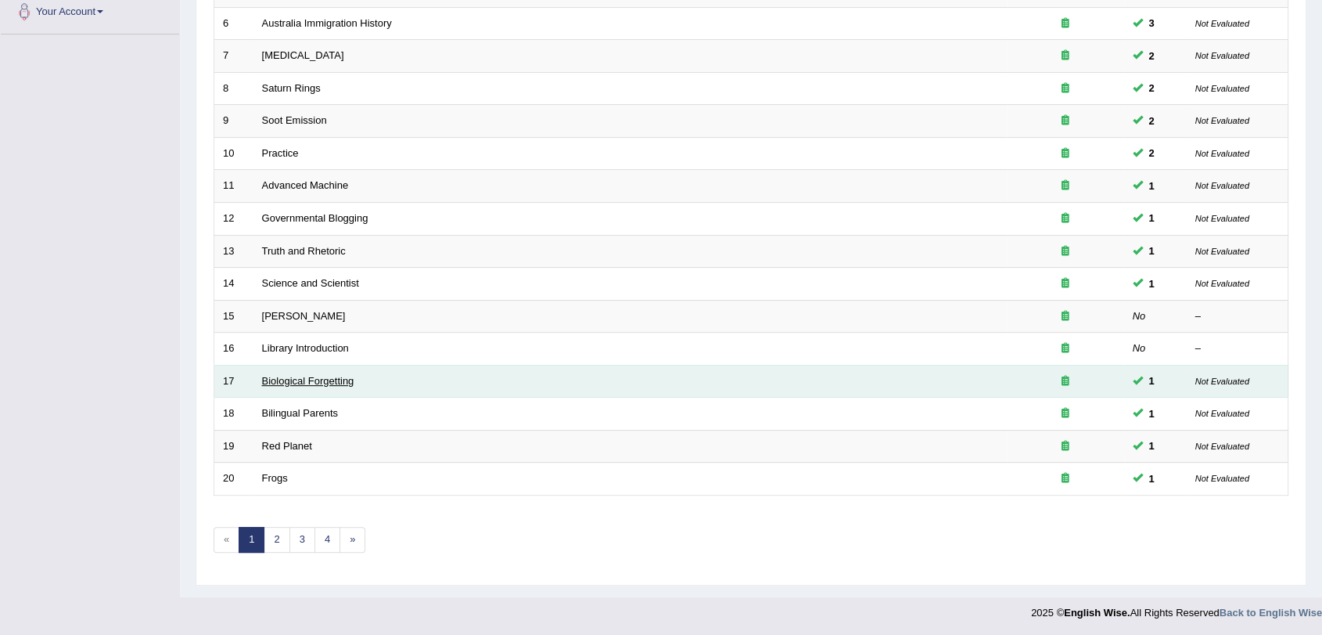
click at [295, 383] on td "Biological Forgetting" at bounding box center [631, 381] width 754 height 33
click at [299, 380] on link "Biological Forgetting" at bounding box center [308, 381] width 92 height 12
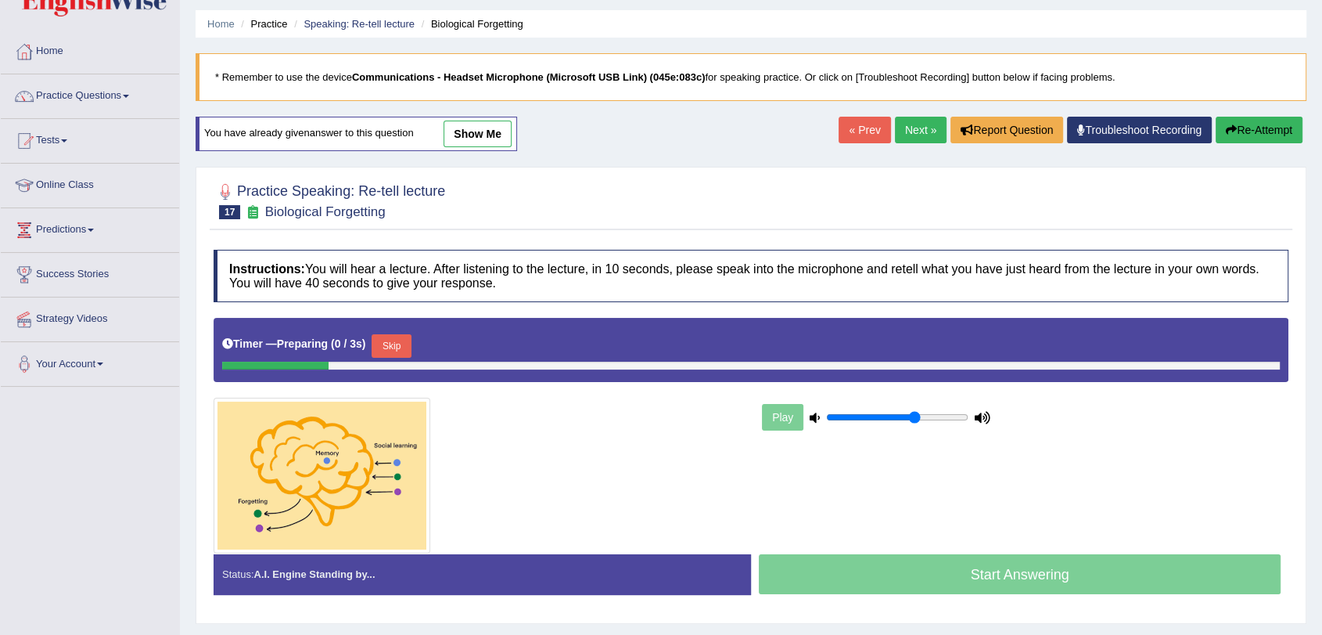
scroll to position [87, 0]
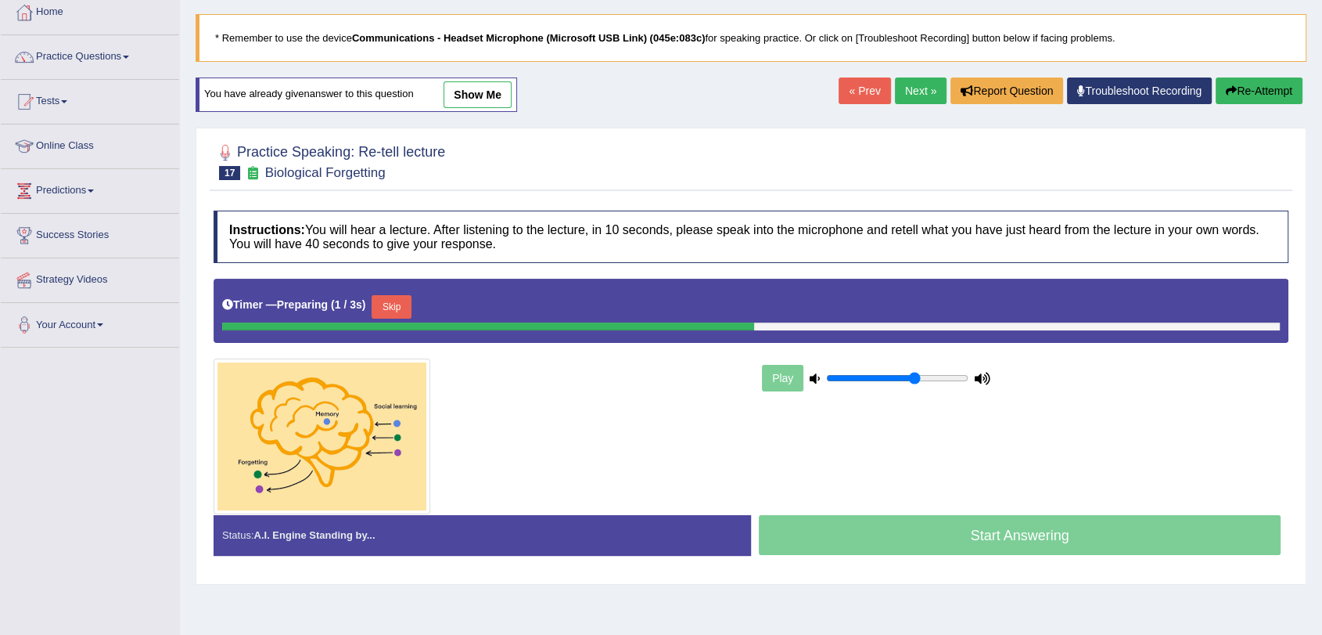
click at [463, 95] on link "show me" at bounding box center [478, 94] width 68 height 27
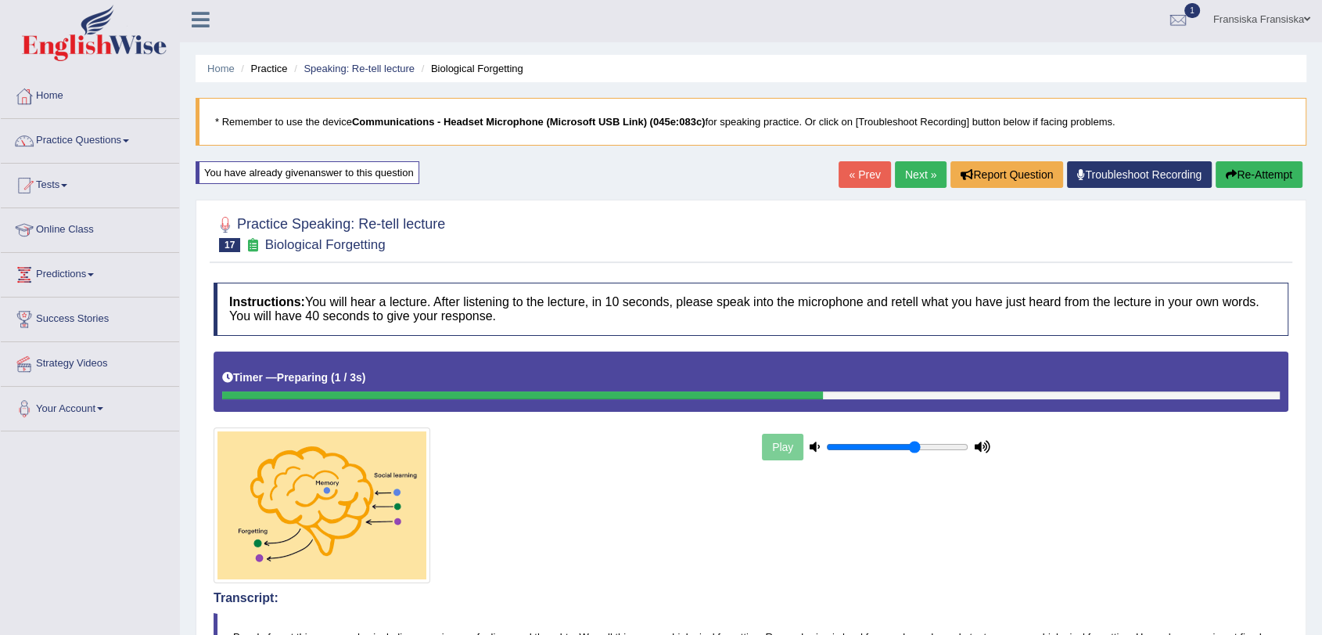
scroll to position [0, 0]
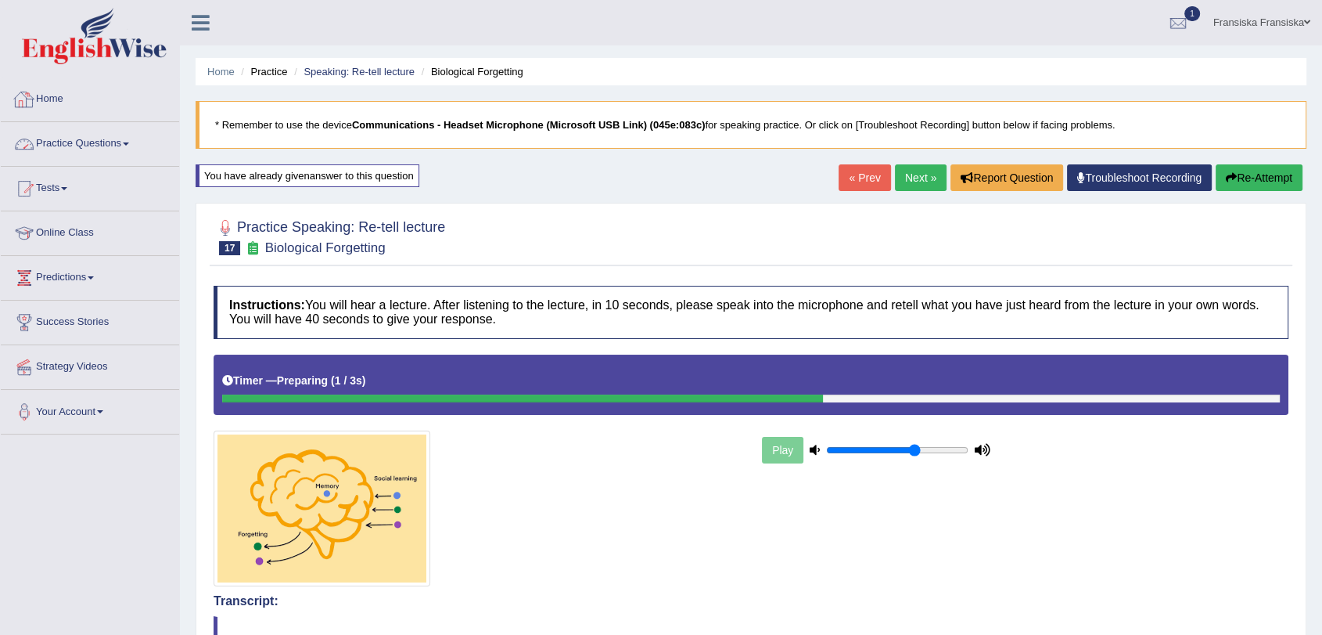
click at [74, 103] on link "Home" at bounding box center [90, 96] width 178 height 39
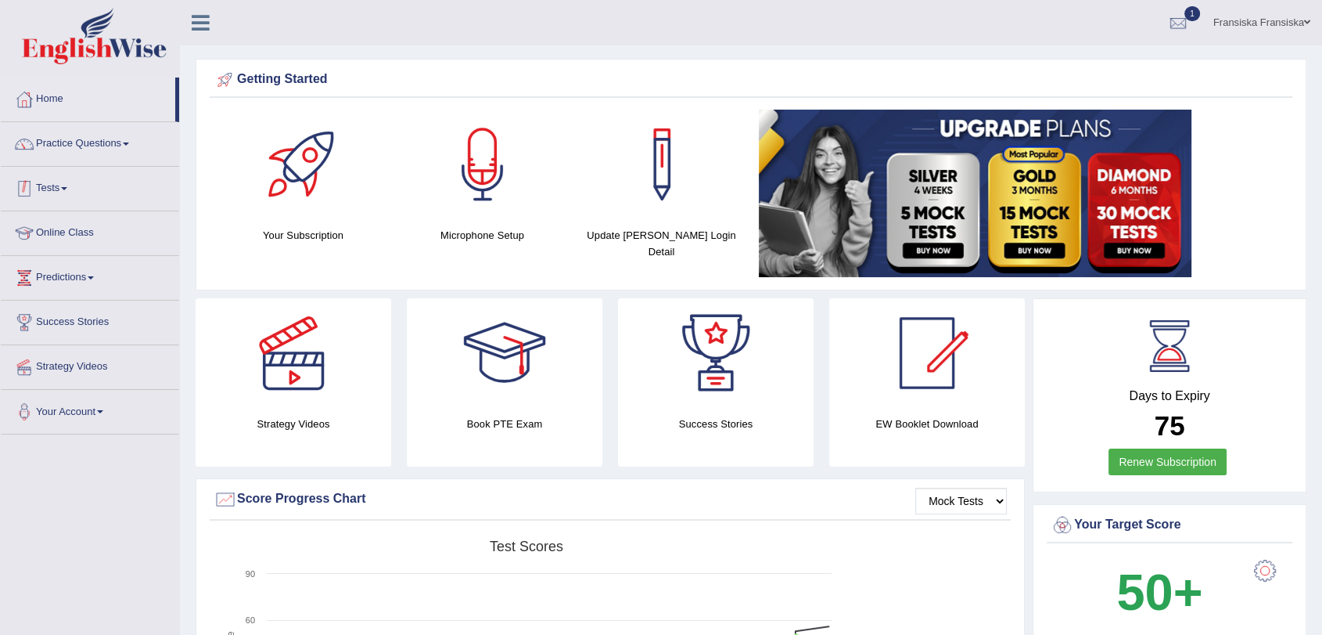
click at [56, 178] on link "Tests" at bounding box center [90, 186] width 178 height 39
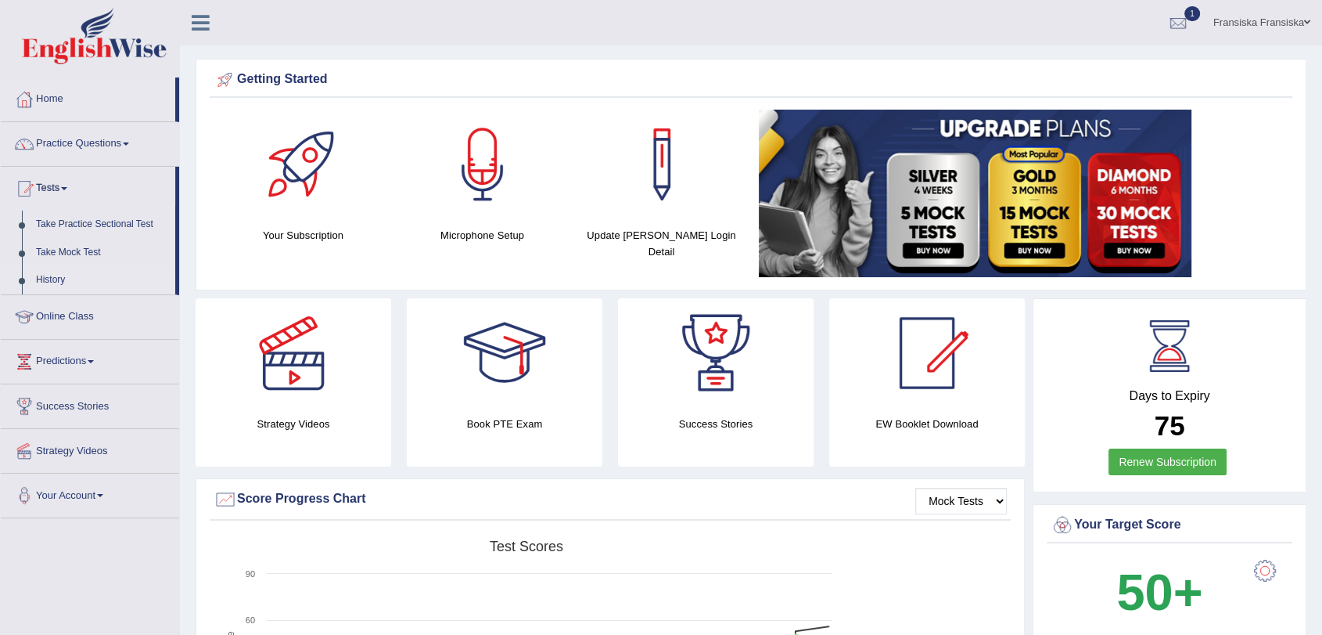
click at [62, 275] on link "History" at bounding box center [102, 280] width 146 height 28
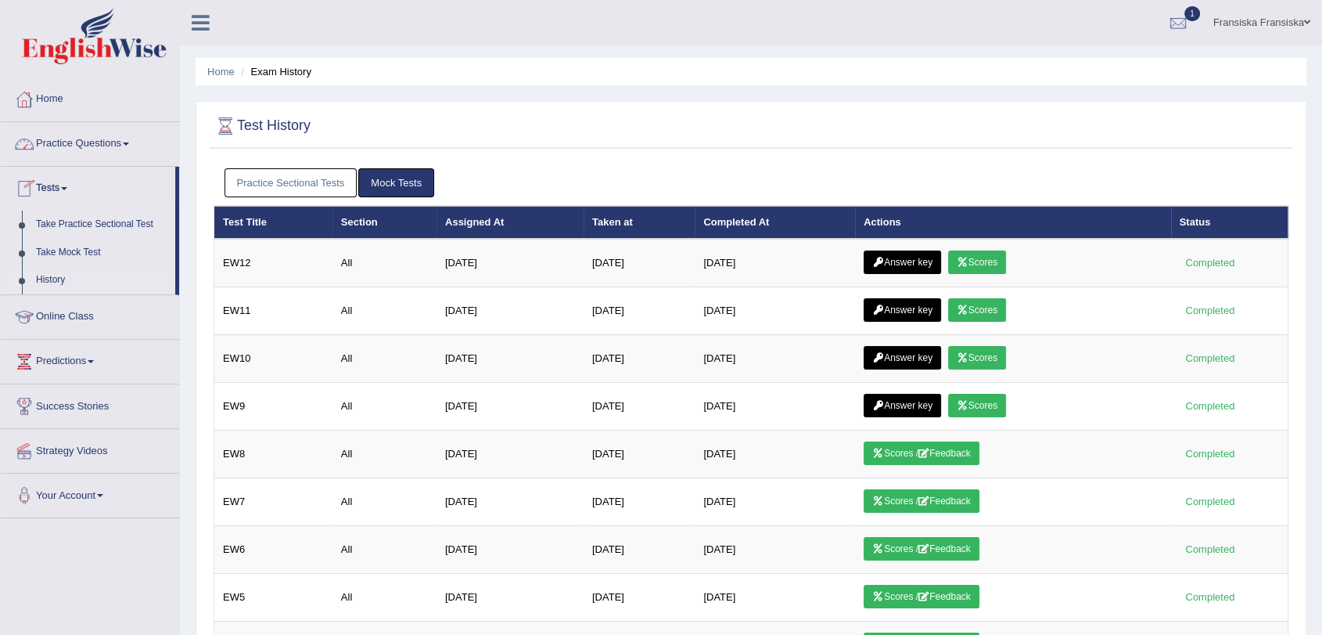
click at [118, 148] on link "Practice Questions" at bounding box center [90, 141] width 178 height 39
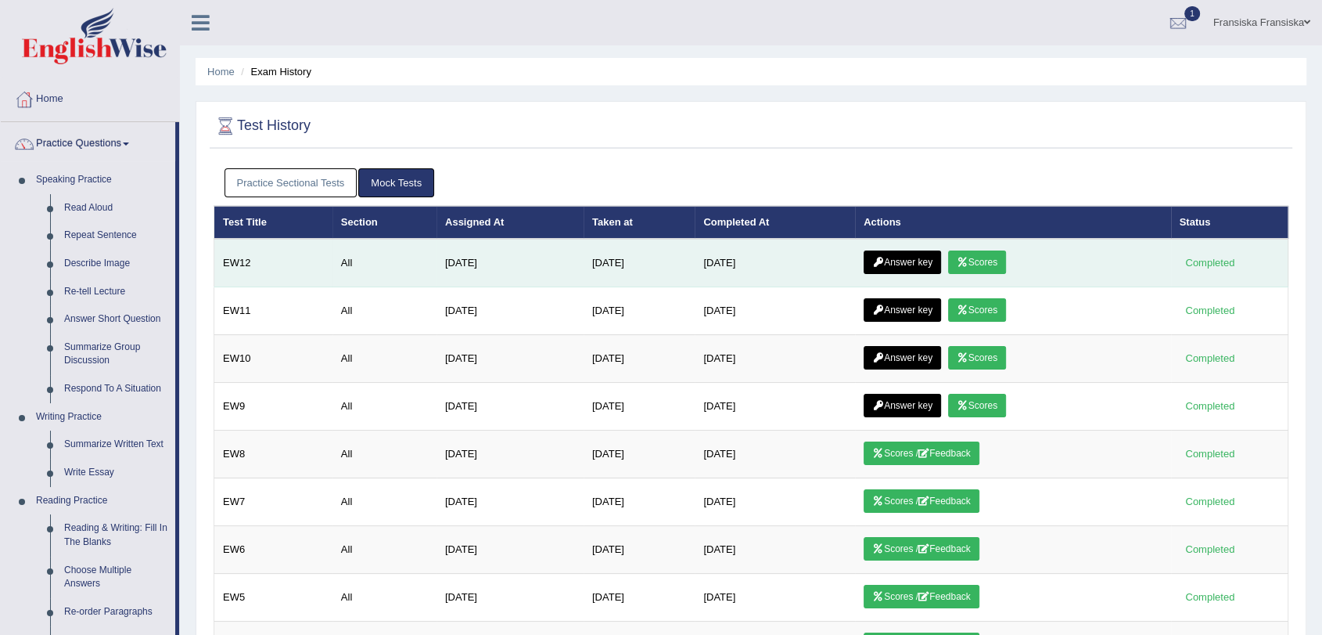
click at [908, 259] on link "Answer key" at bounding box center [902, 261] width 77 height 23
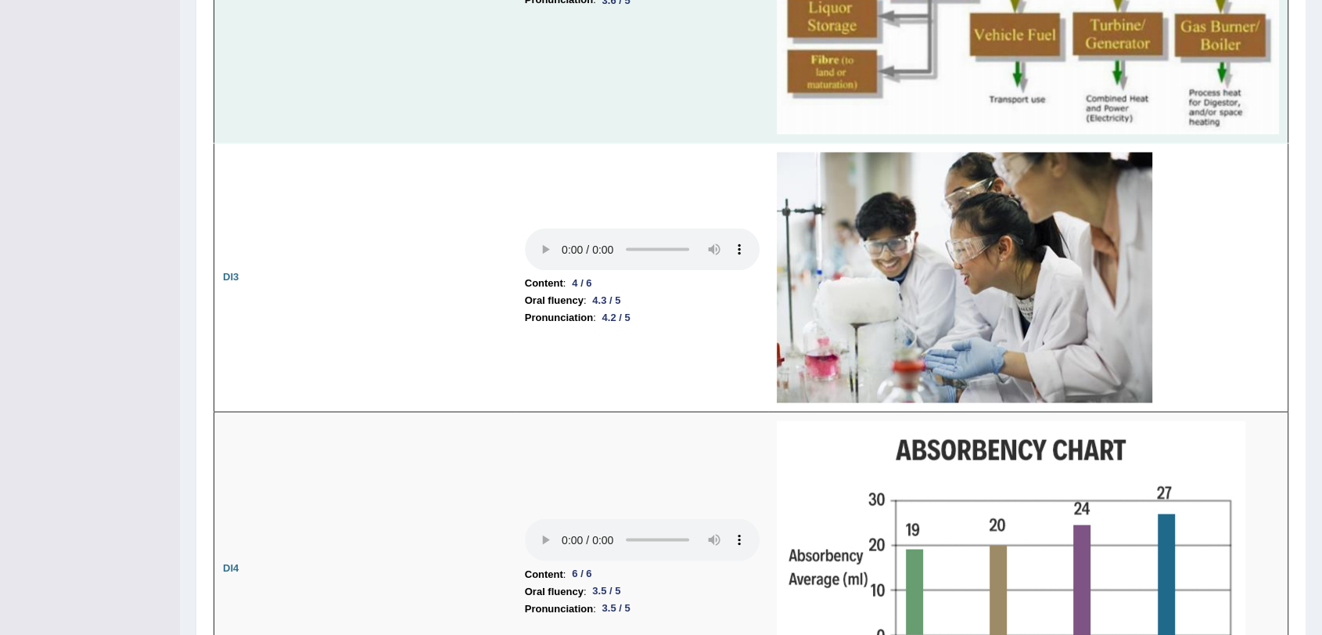
scroll to position [2764, 0]
